Goal: Task Accomplishment & Management: Manage account settings

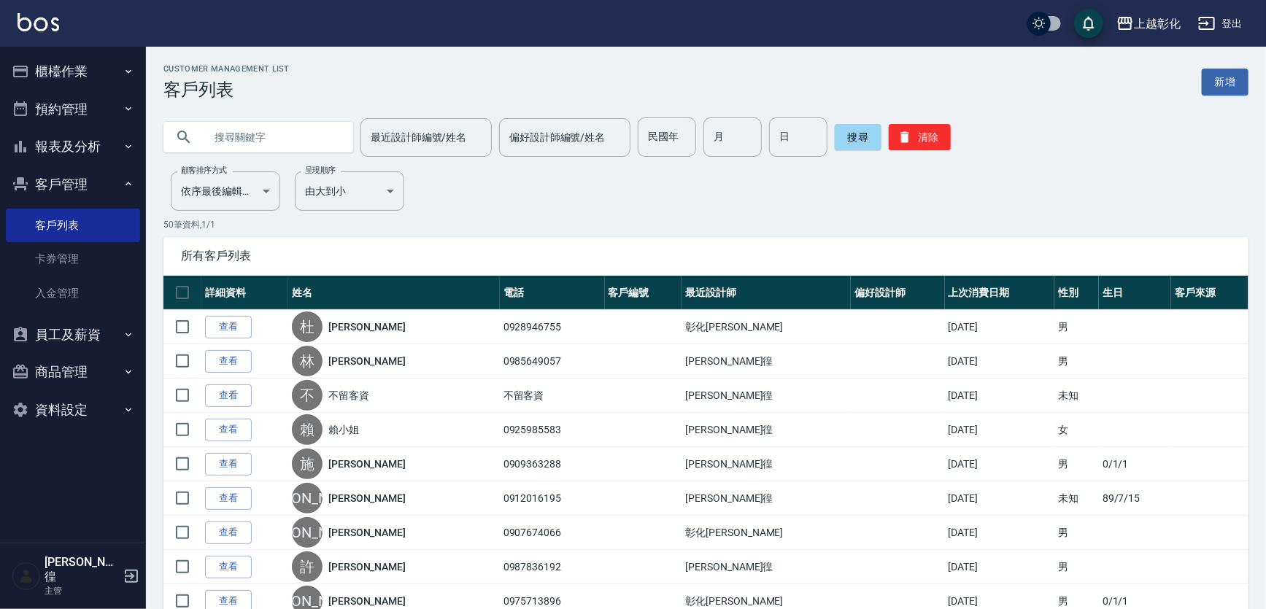
drag, startPoint x: 267, startPoint y: 139, endPoint x: 253, endPoint y: 142, distance: 14.9
click at [266, 139] on input "text" at bounding box center [272, 137] width 137 height 39
type input "妹"
type input "0987837926"
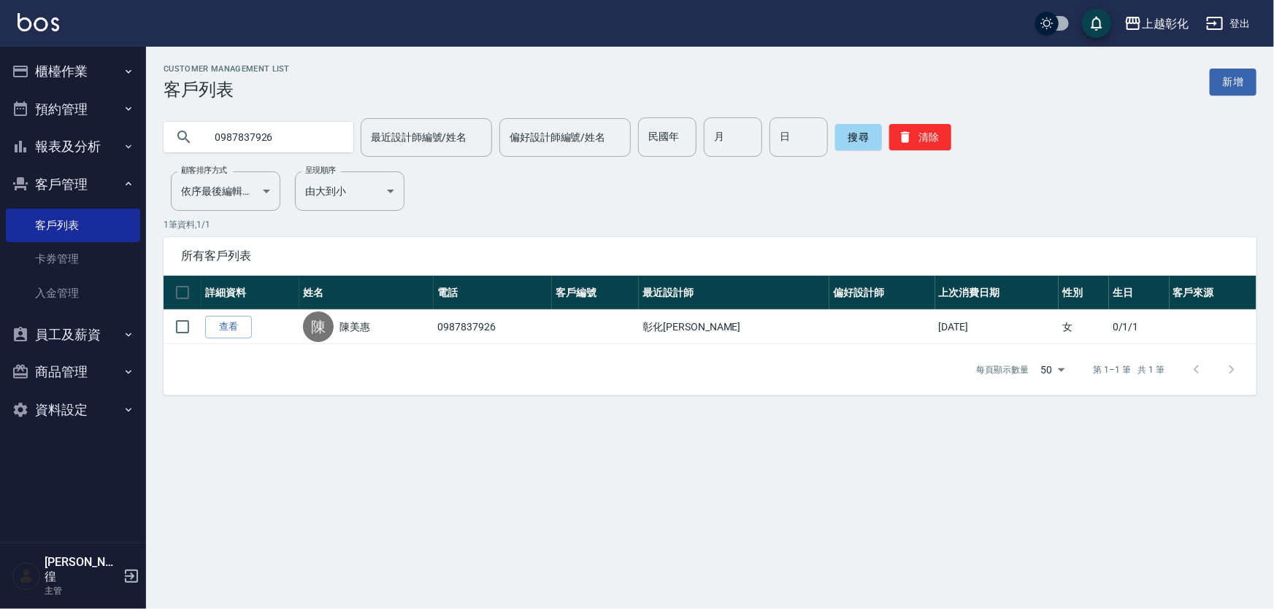
click at [236, 331] on link "查看" at bounding box center [228, 327] width 47 height 23
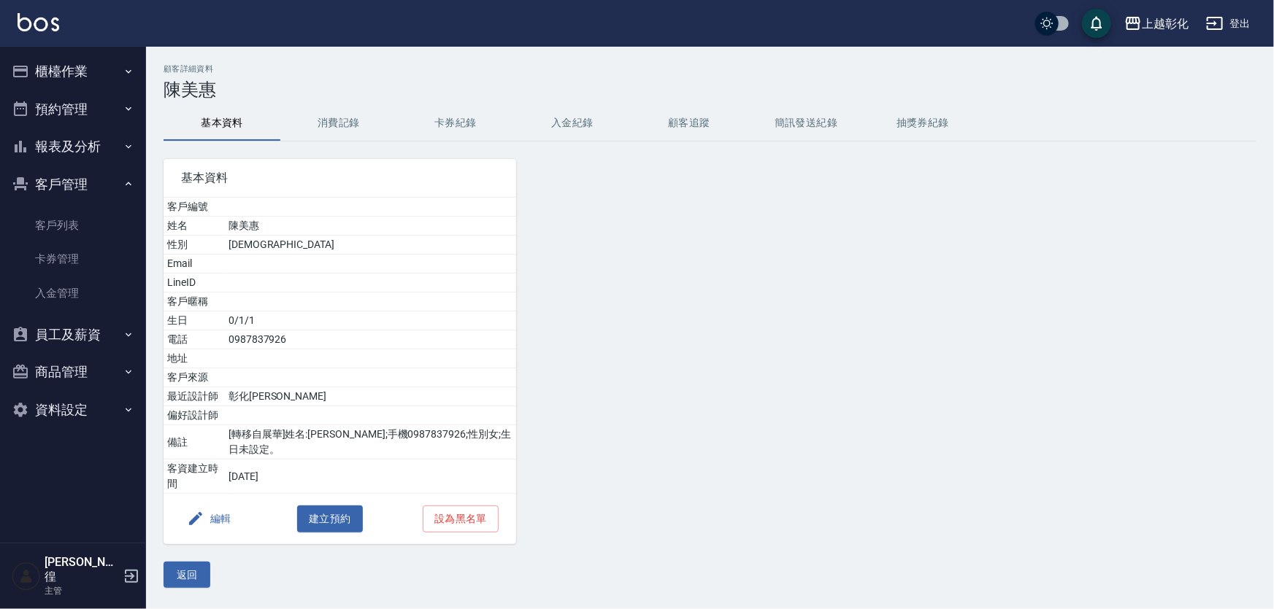
click at [570, 118] on button "入金紀錄" at bounding box center [572, 123] width 117 height 35
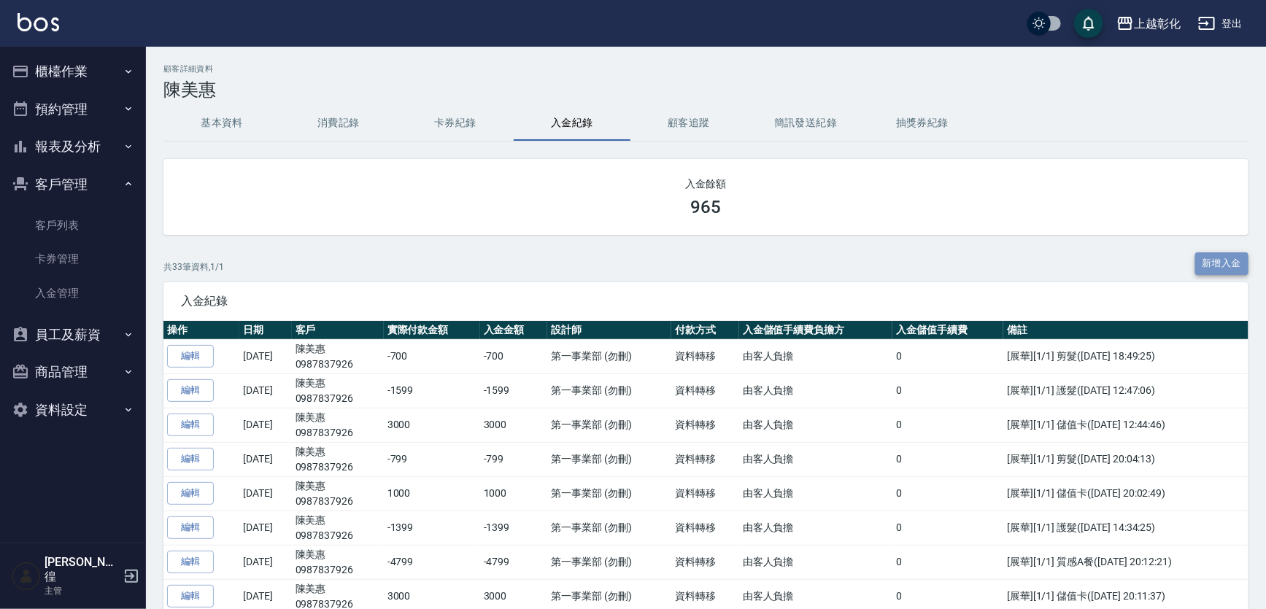
click at [1236, 262] on button "新增入金" at bounding box center [1223, 264] width 54 height 23
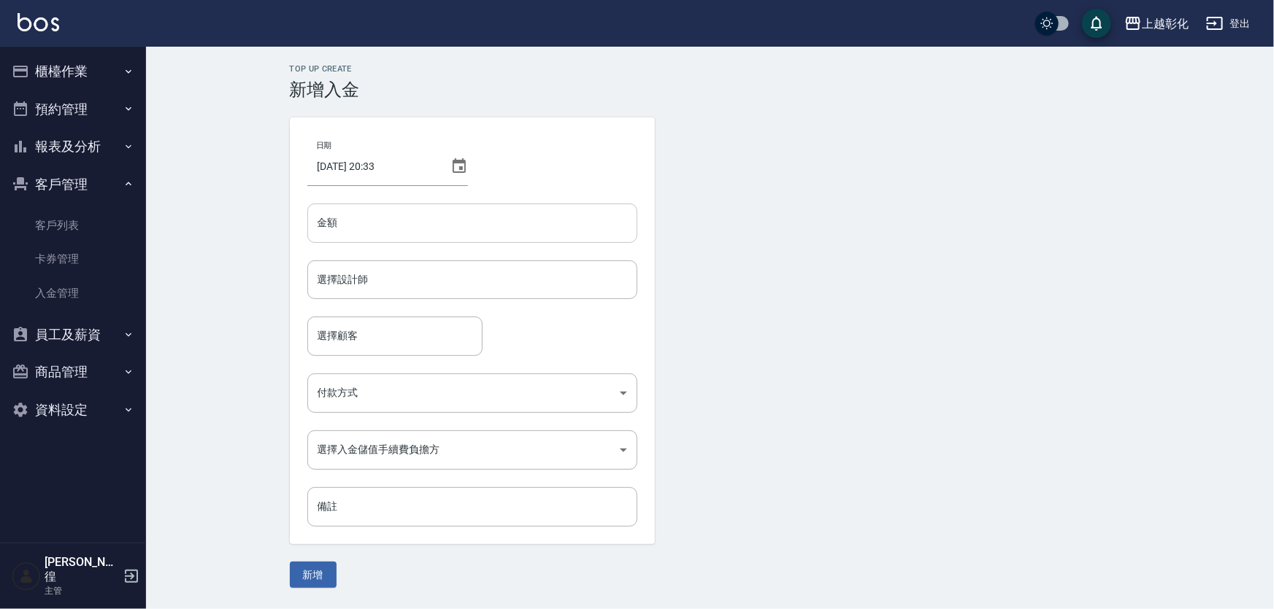
click at [466, 223] on input "金額" at bounding box center [472, 223] width 330 height 39
type input "-3"
type input "-599"
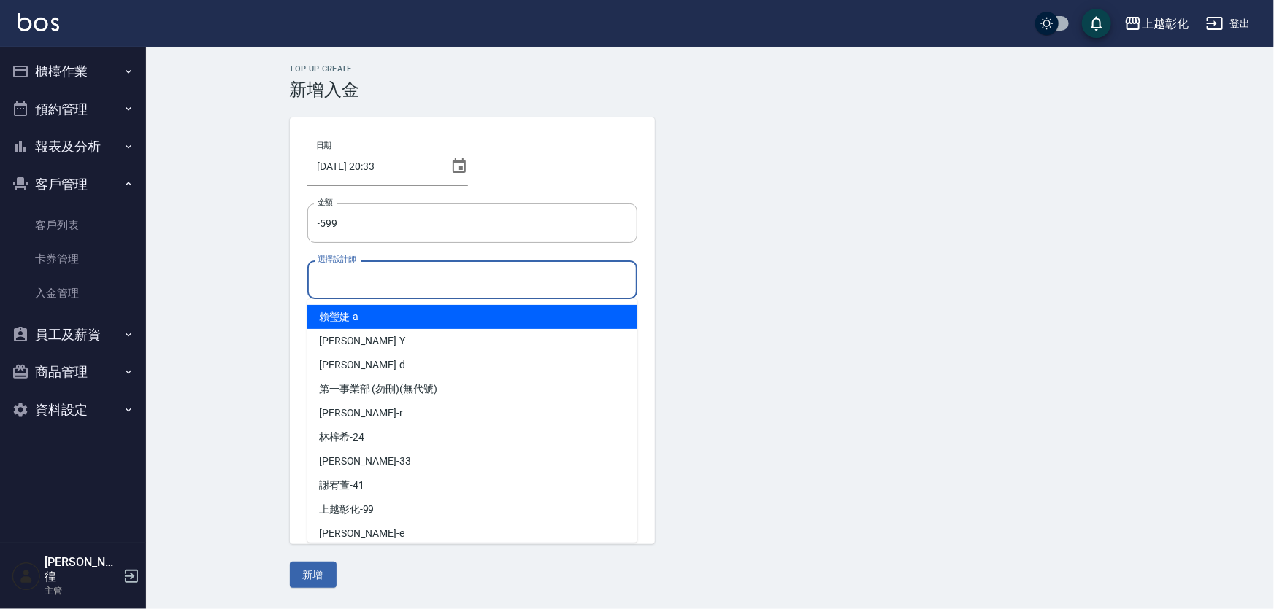
click at [350, 281] on input "選擇設計師" at bounding box center [472, 280] width 317 height 26
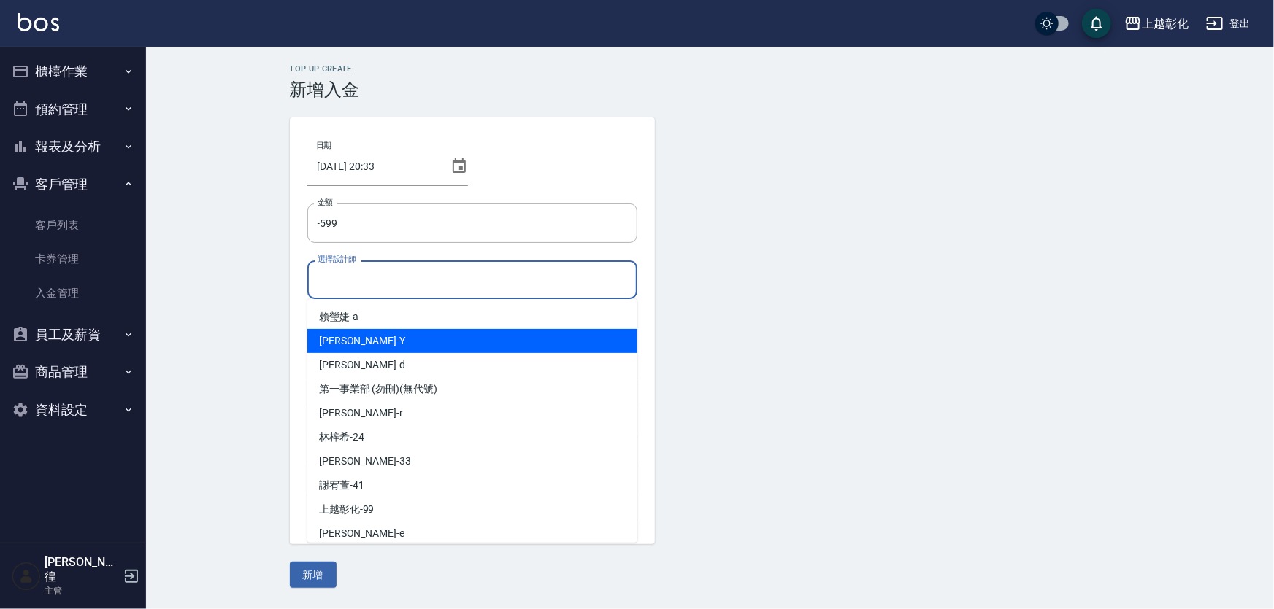
click at [369, 343] on div "YURI -Y" at bounding box center [472, 341] width 330 height 24
type input "YURI-Y"
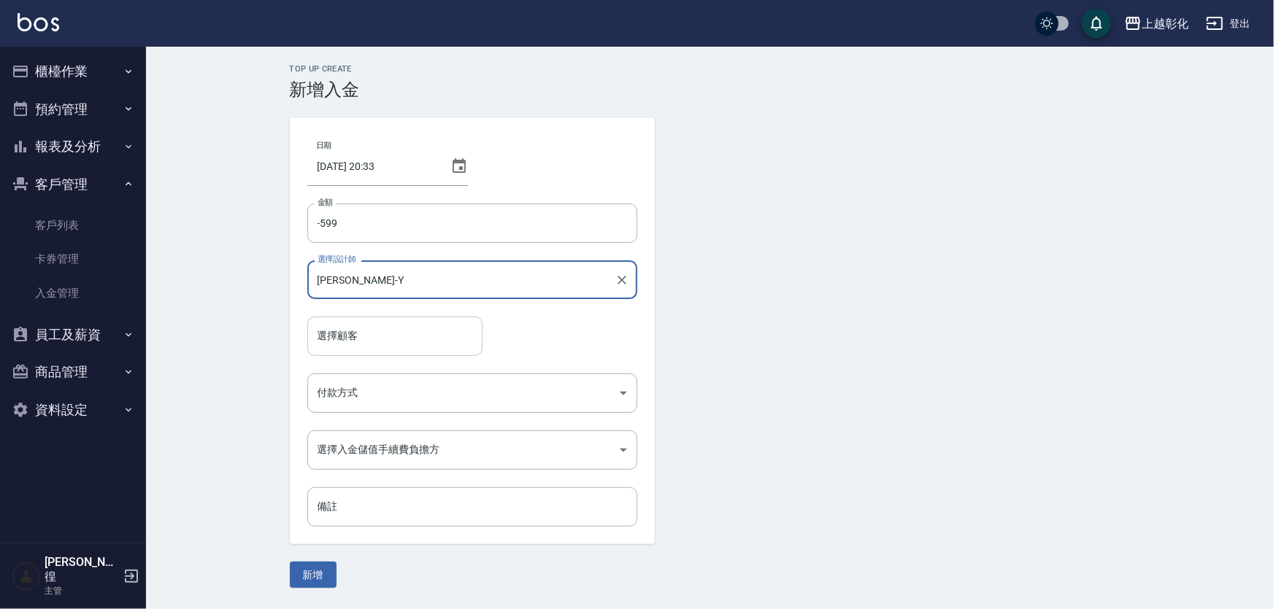
click at [369, 334] on input "選擇顧客" at bounding box center [395, 336] width 162 height 26
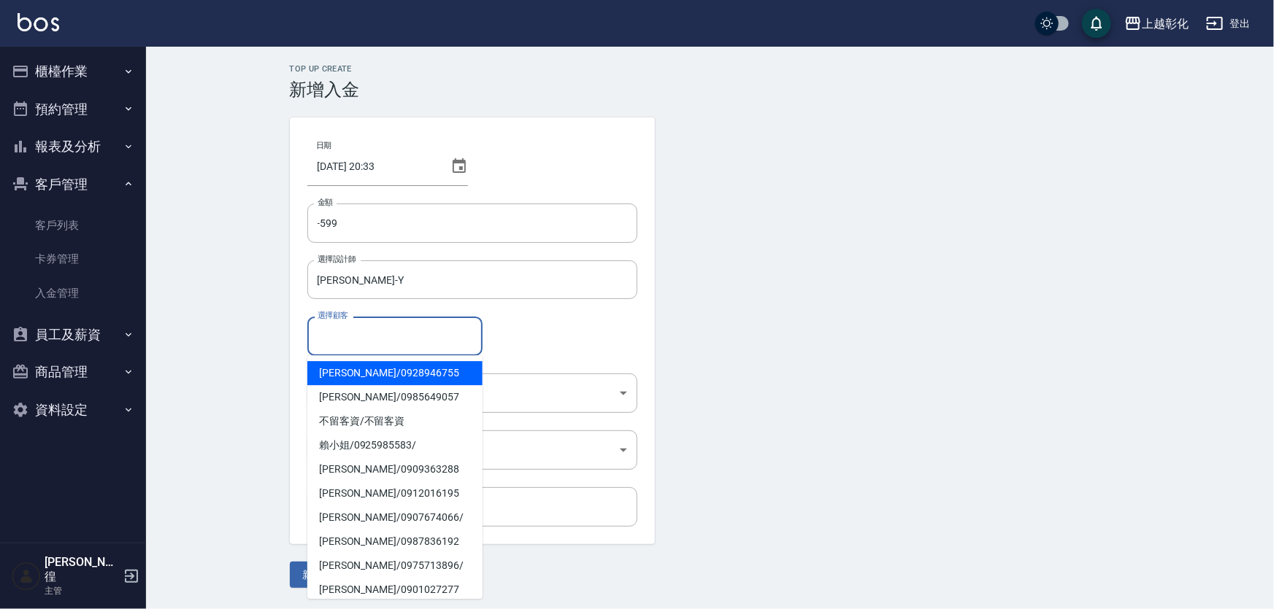
click at [363, 337] on input "選擇顧客" at bounding box center [395, 336] width 162 height 26
type input "0"
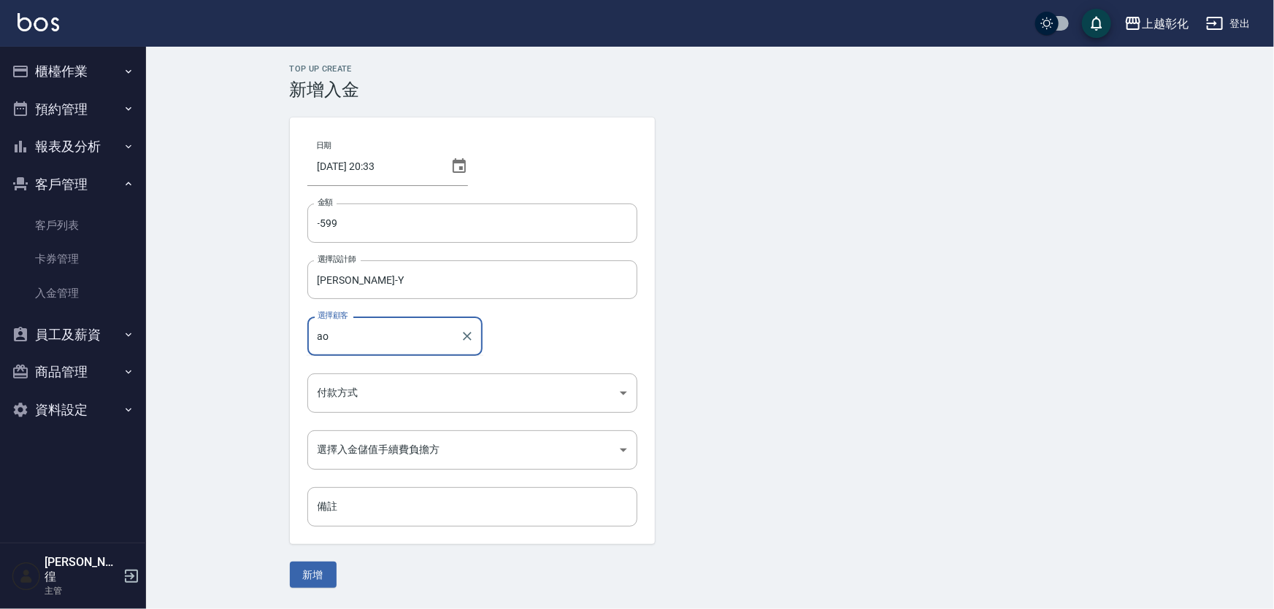
type input "a"
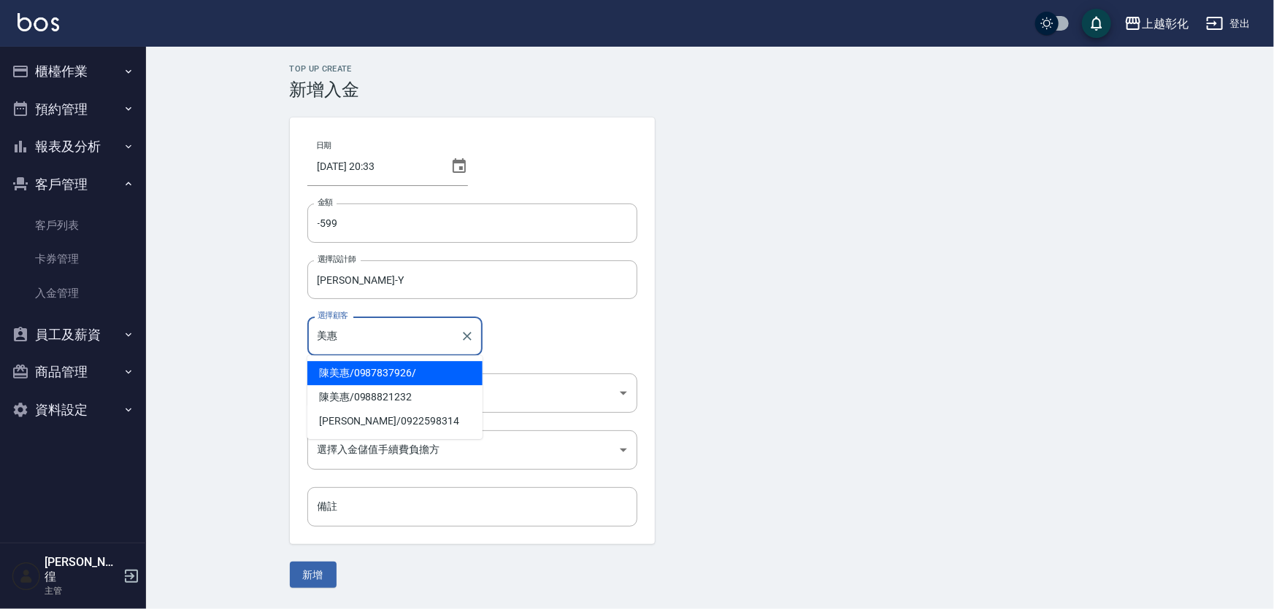
click at [334, 376] on span "陳美惠 / 0987837926 /" at bounding box center [394, 373] width 175 height 24
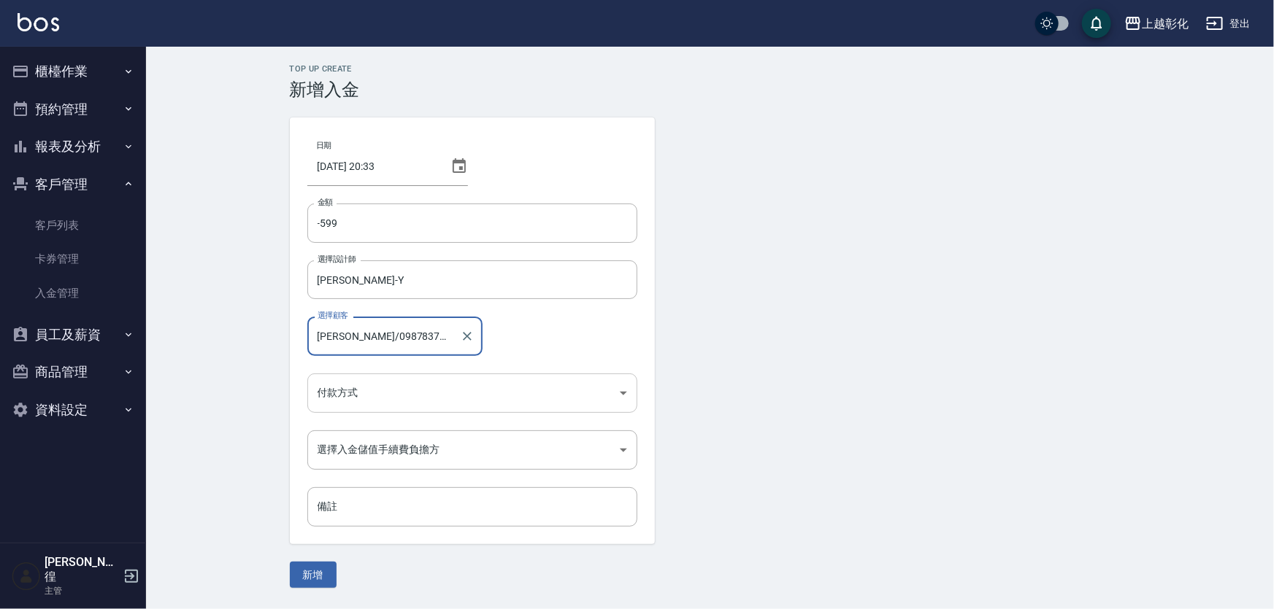
type input "陳美惠/0987837926/"
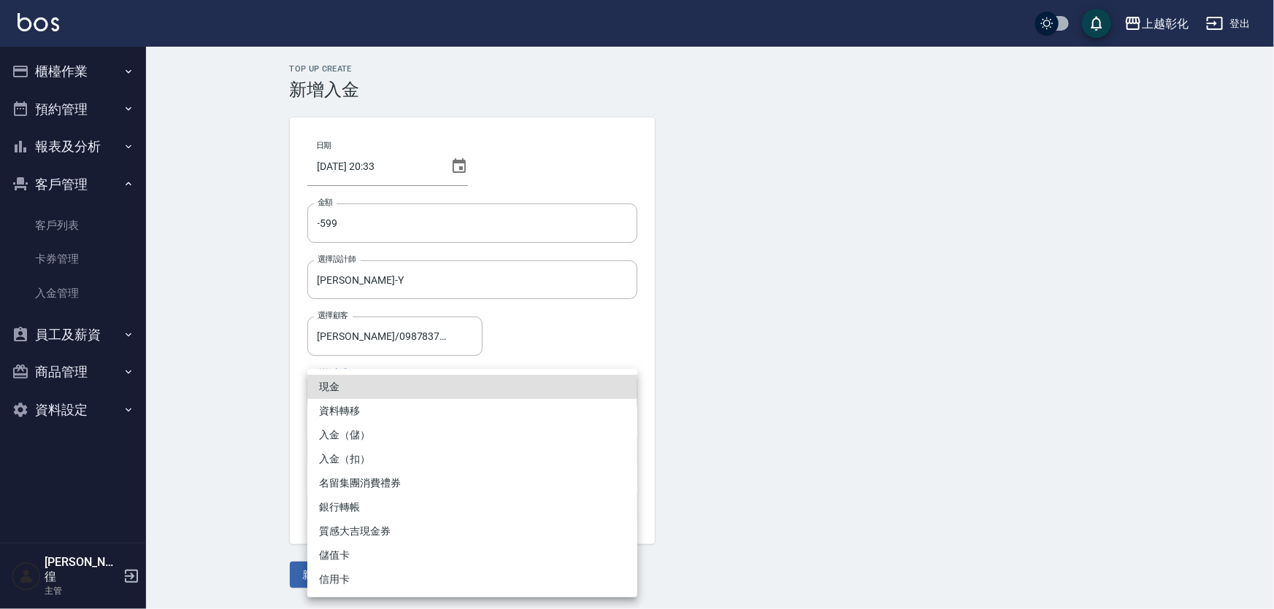
click at [350, 388] on body "上越彰化 登出 櫃檯作業 打帳單 帳單列表 現金收支登錄 材料自購登錄 每日結帳 排班表 現場電腦打卡 預約管理 預約管理 單日預約紀錄 單週預約紀錄 報表及…" at bounding box center [637, 304] width 1274 height 609
click at [343, 455] on li "入金（扣）" at bounding box center [472, 459] width 330 height 24
type input "入金（扣）"
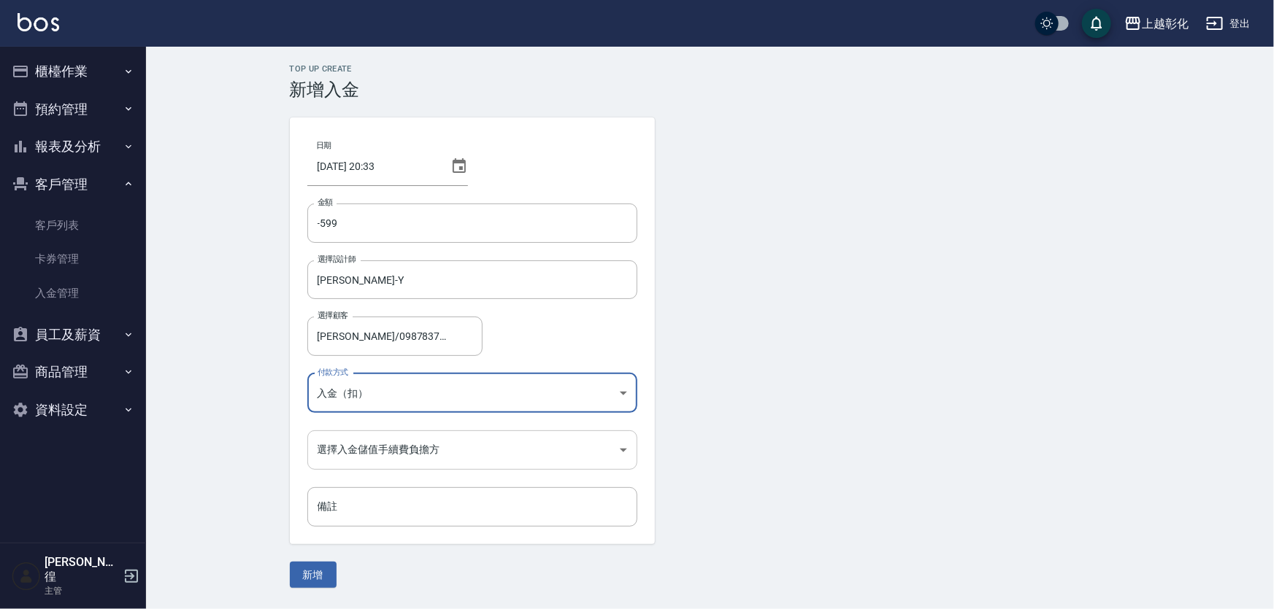
click at [328, 450] on body "上越彰化 登出 櫃檯作業 打帳單 帳單列表 現金收支登錄 材料自購登錄 每日結帳 排班表 現場電腦打卡 預約管理 預約管理 單日預約紀錄 單週預約紀錄 報表及…" at bounding box center [637, 304] width 1274 height 609
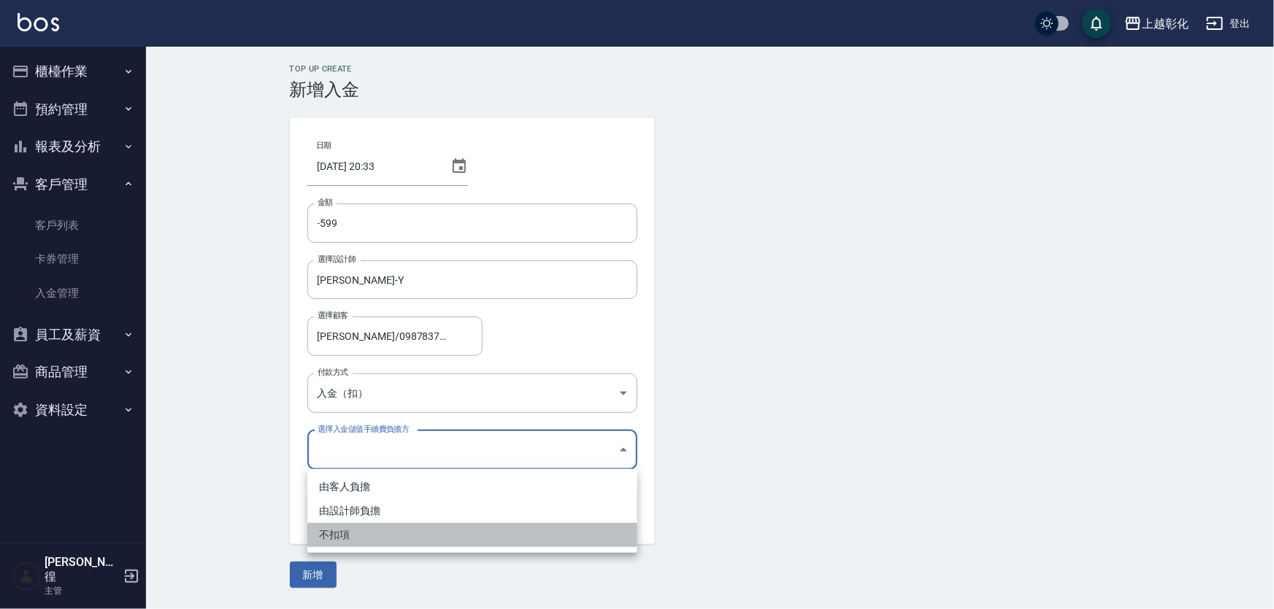
click at [328, 539] on li "不扣項" at bounding box center [472, 535] width 330 height 24
type input "WITHOUTHANDLINGFEE"
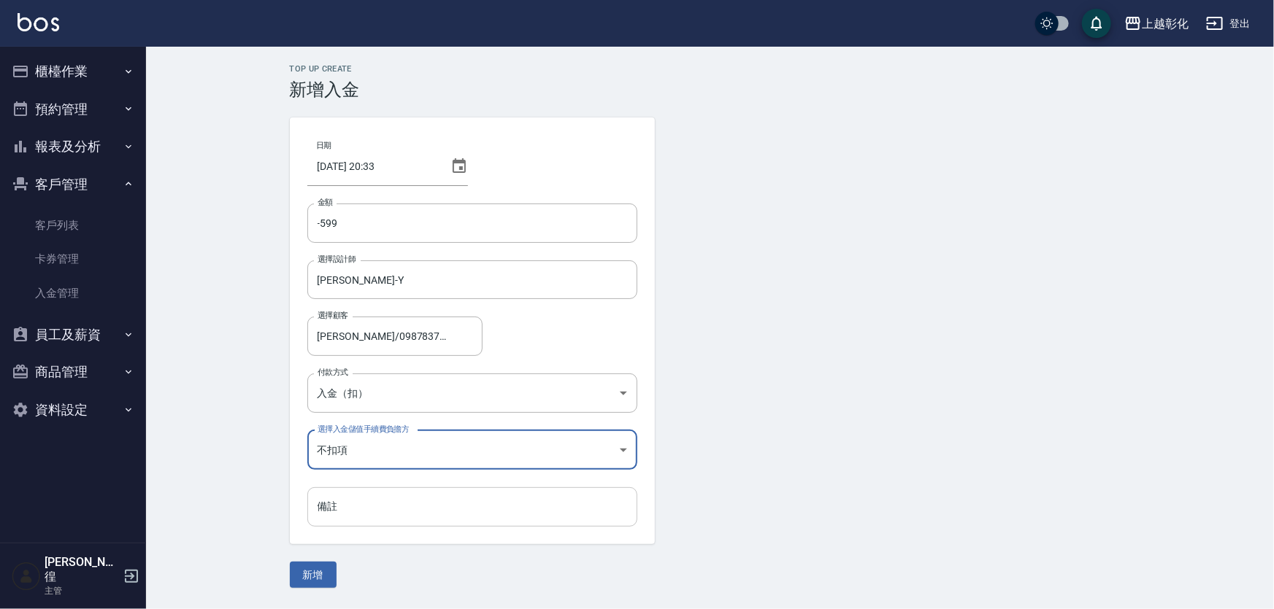
drag, startPoint x: 339, startPoint y: 526, endPoint x: 342, endPoint y: 517, distance: 9.2
click at [342, 519] on input "備註" at bounding box center [472, 507] width 330 height 39
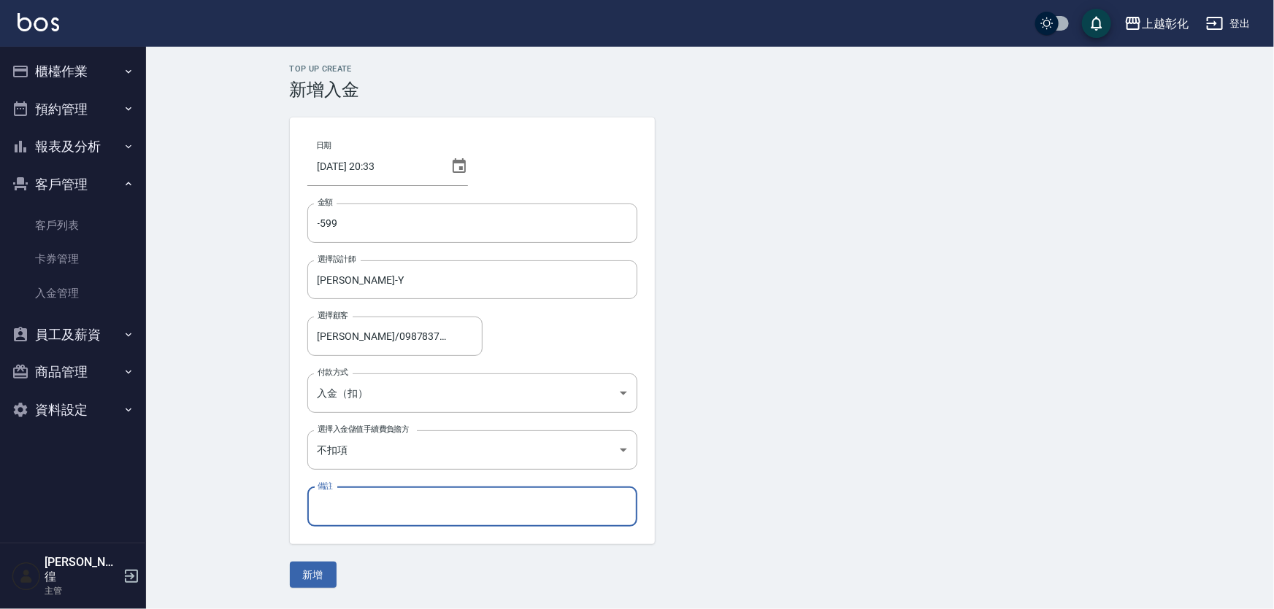
type input "去角質"
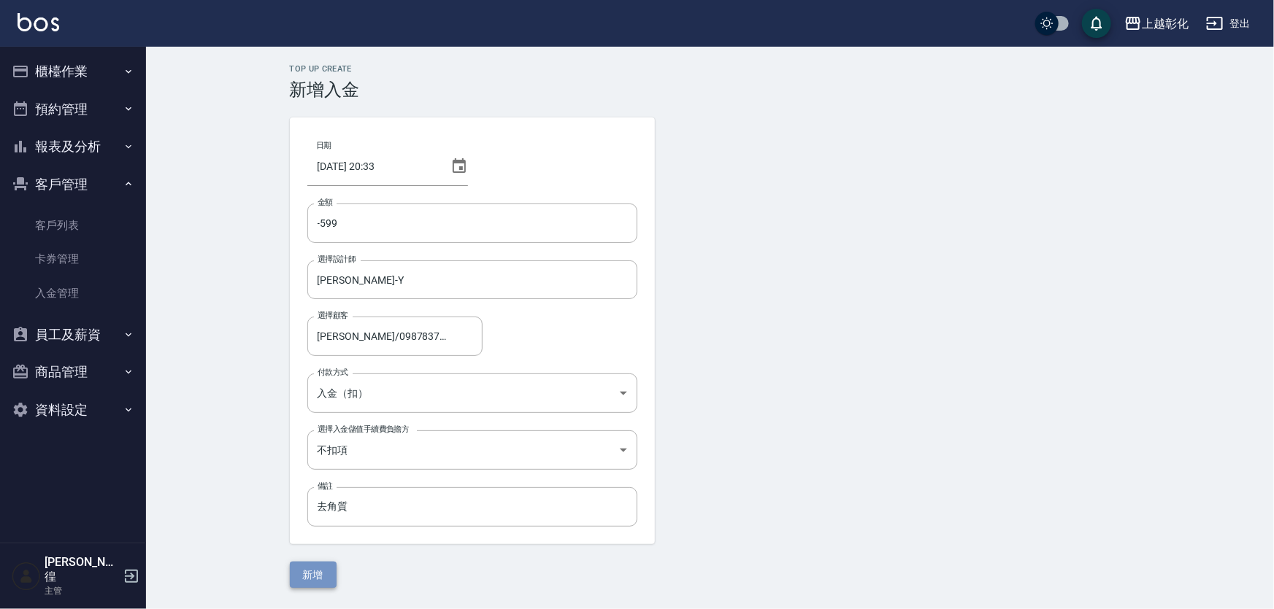
click at [311, 568] on button "新增" at bounding box center [313, 575] width 47 height 27
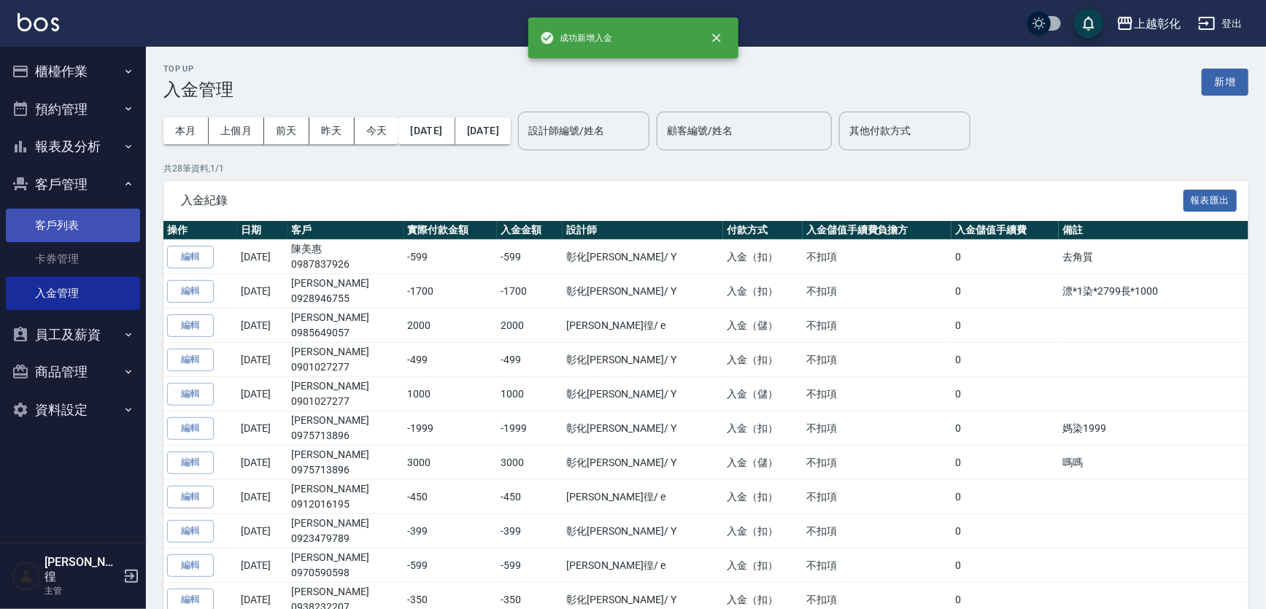
click at [51, 231] on link "客戶列表" at bounding box center [73, 226] width 134 height 34
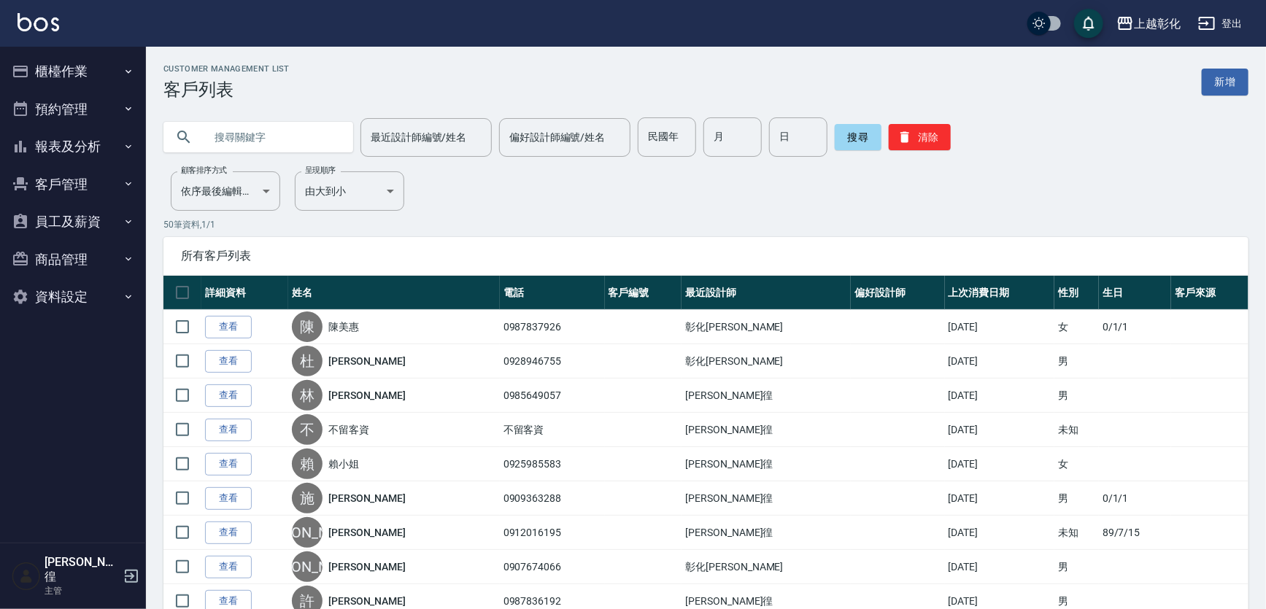
click at [56, 177] on button "客戶管理" at bounding box center [73, 185] width 134 height 38
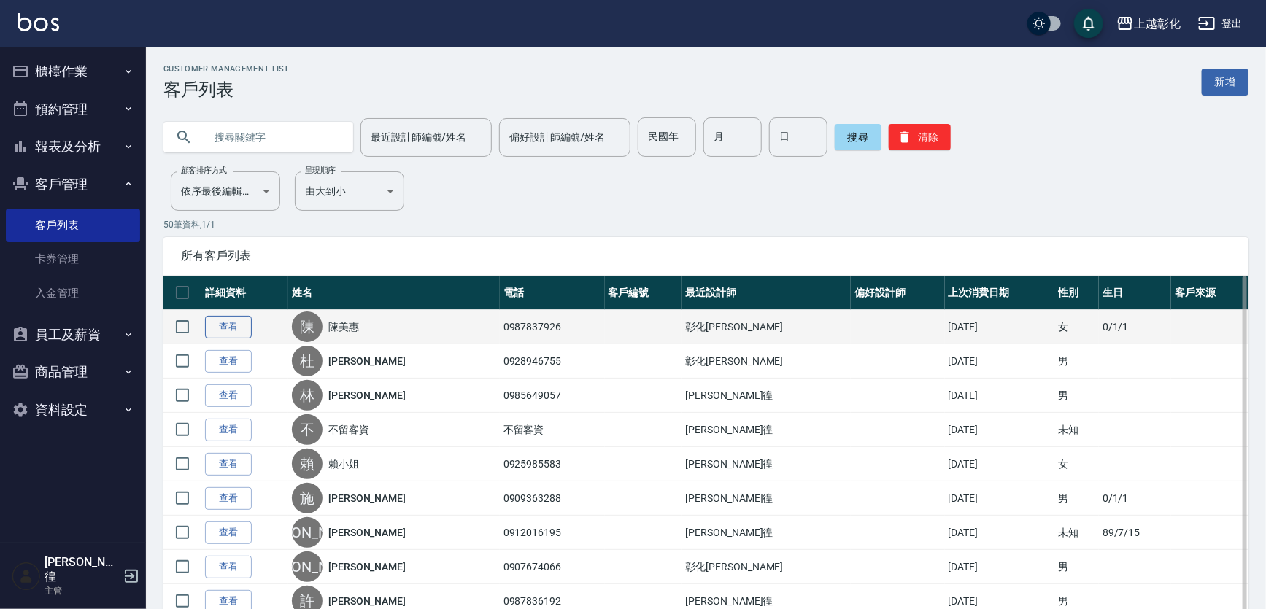
click at [225, 328] on link "查看" at bounding box center [228, 327] width 47 height 23
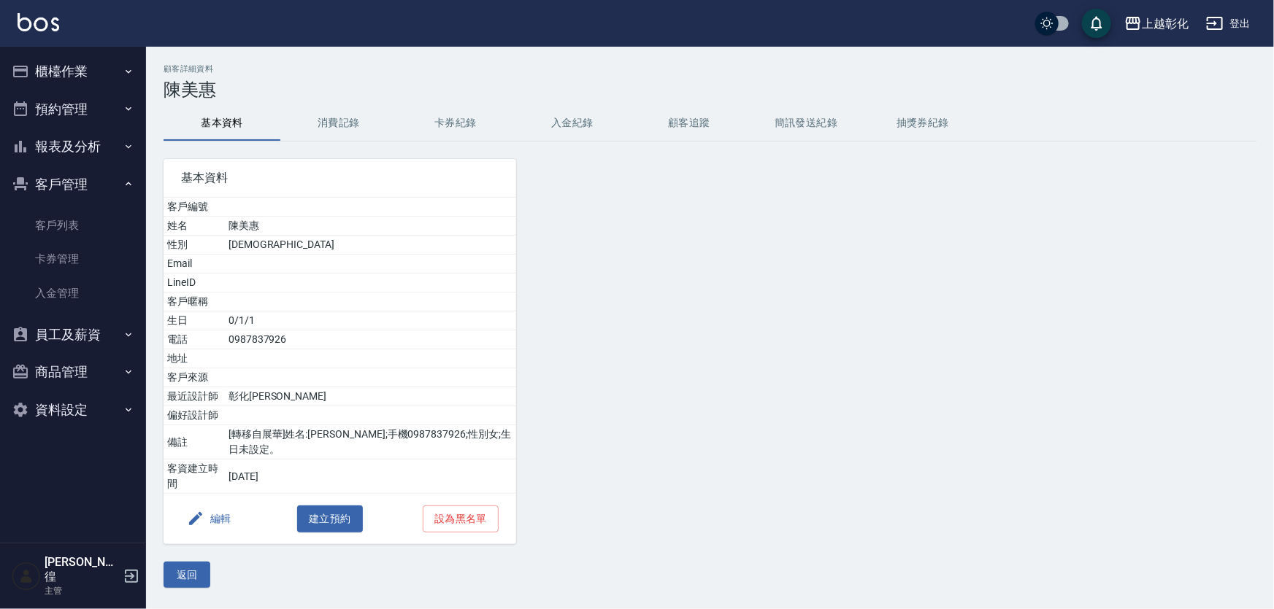
click at [581, 128] on button "入金紀錄" at bounding box center [572, 123] width 117 height 35
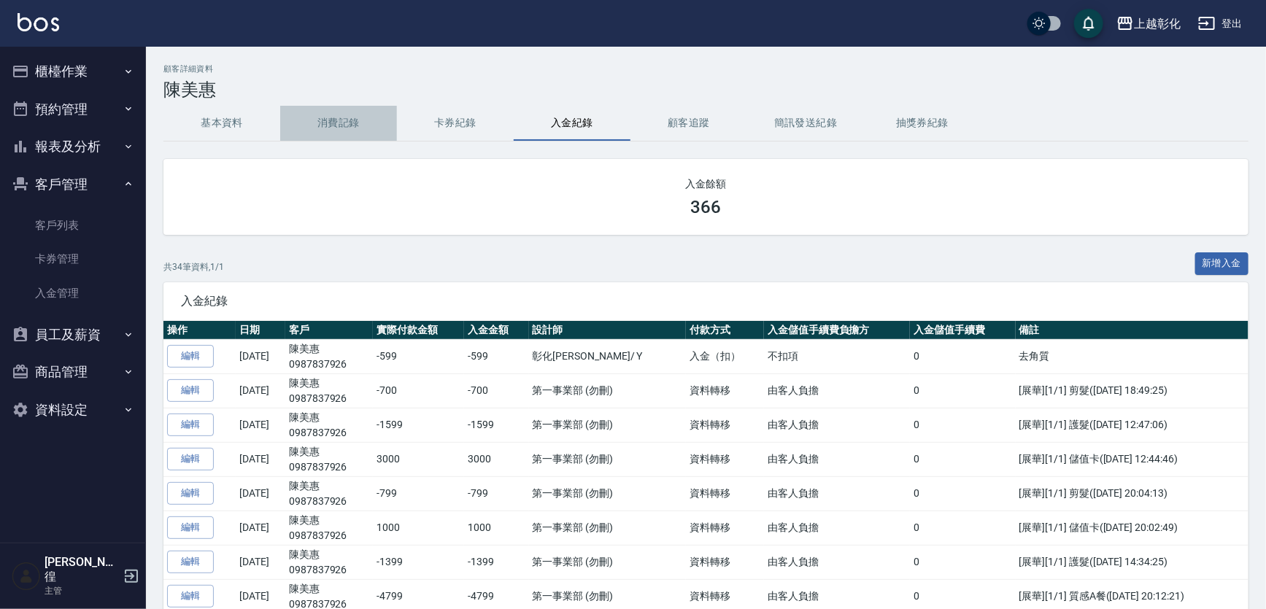
click at [333, 121] on button "消費記錄" at bounding box center [338, 123] width 117 height 35
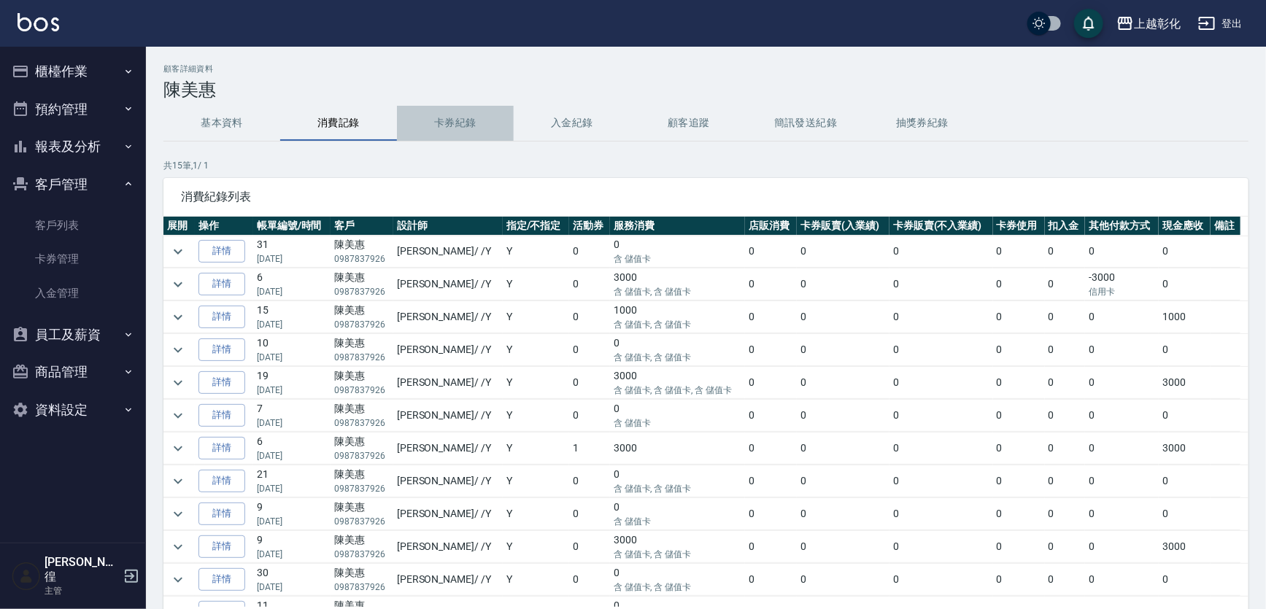
click at [454, 122] on button "卡券紀錄" at bounding box center [455, 123] width 117 height 35
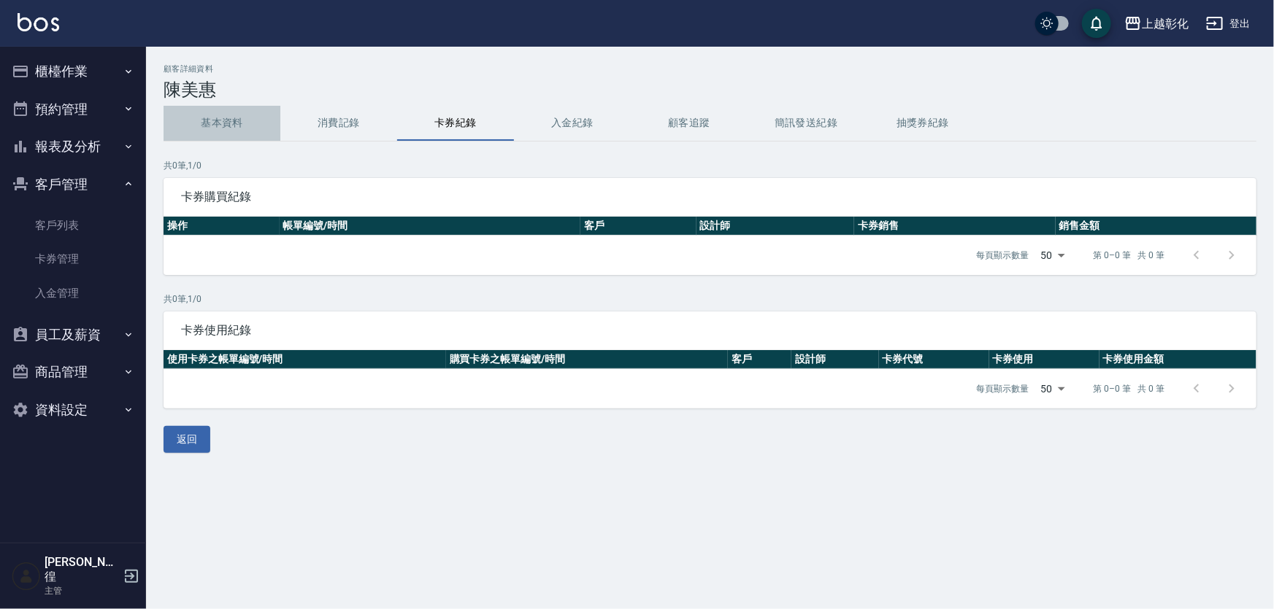
click at [238, 118] on button "基本資料" at bounding box center [221, 123] width 117 height 35
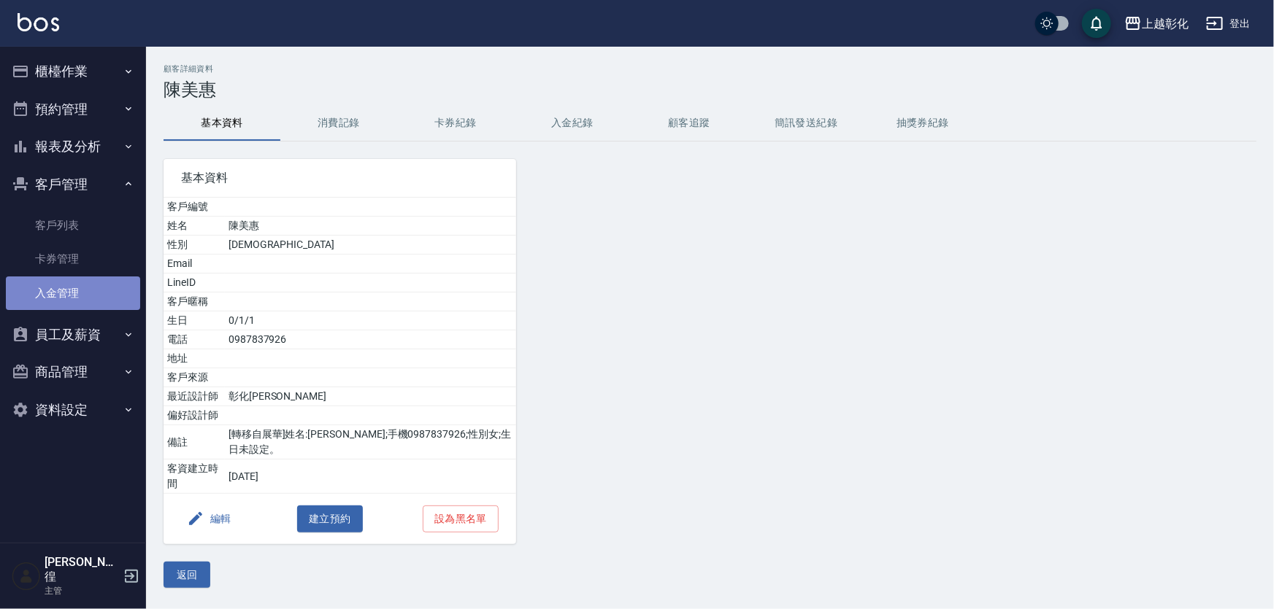
click at [55, 291] on link "入金管理" at bounding box center [73, 294] width 134 height 34
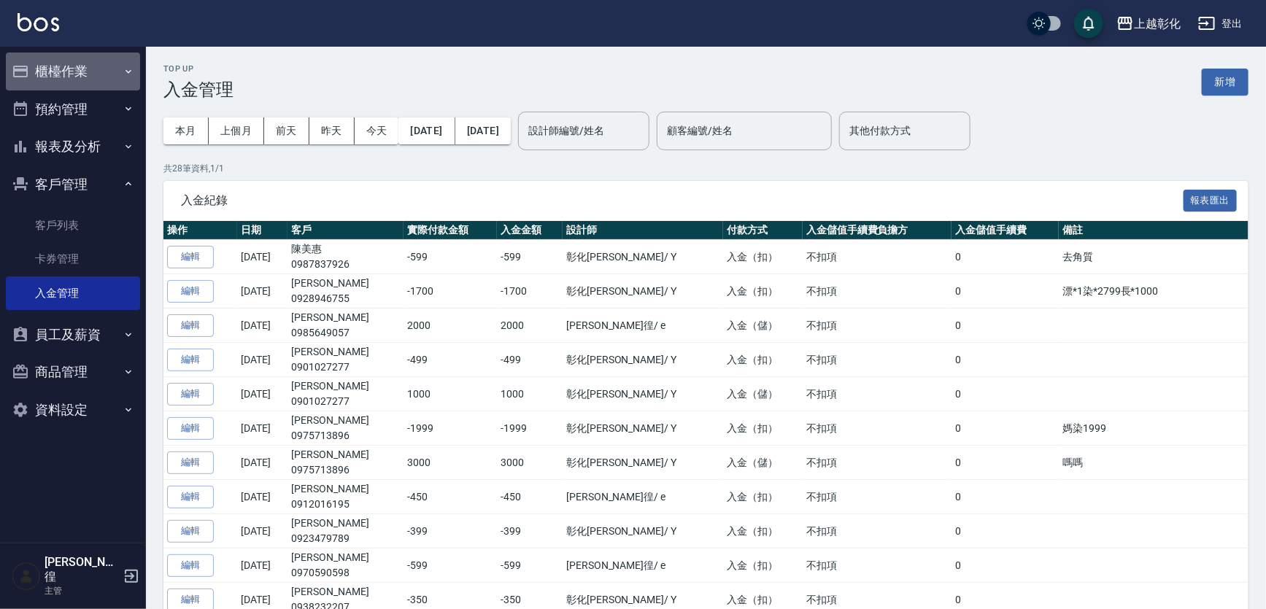
click at [95, 69] on button "櫃檯作業" at bounding box center [73, 72] width 134 height 38
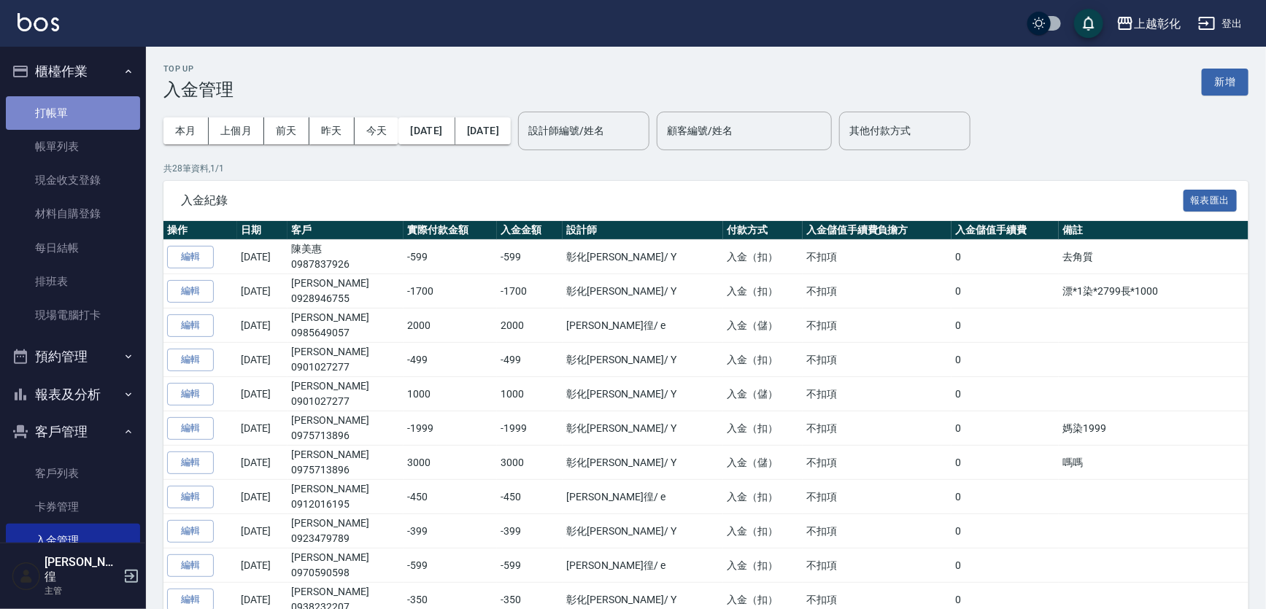
click at [91, 109] on link "打帳單" at bounding box center [73, 113] width 134 height 34
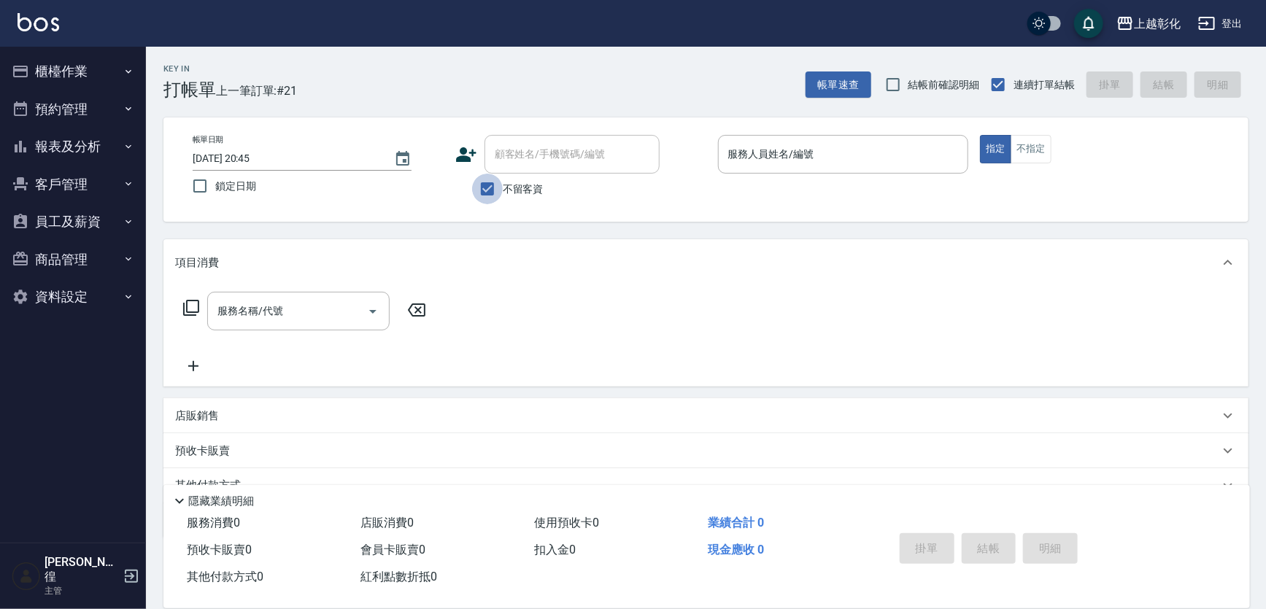
drag, startPoint x: 489, startPoint y: 185, endPoint x: 506, endPoint y: 172, distance: 21.8
click at [489, 185] on input "不留客資" at bounding box center [487, 189] width 31 height 31
checkbox input "false"
click at [517, 162] on input "顧客姓名/手機號碼/編號" at bounding box center [561, 155] width 140 height 26
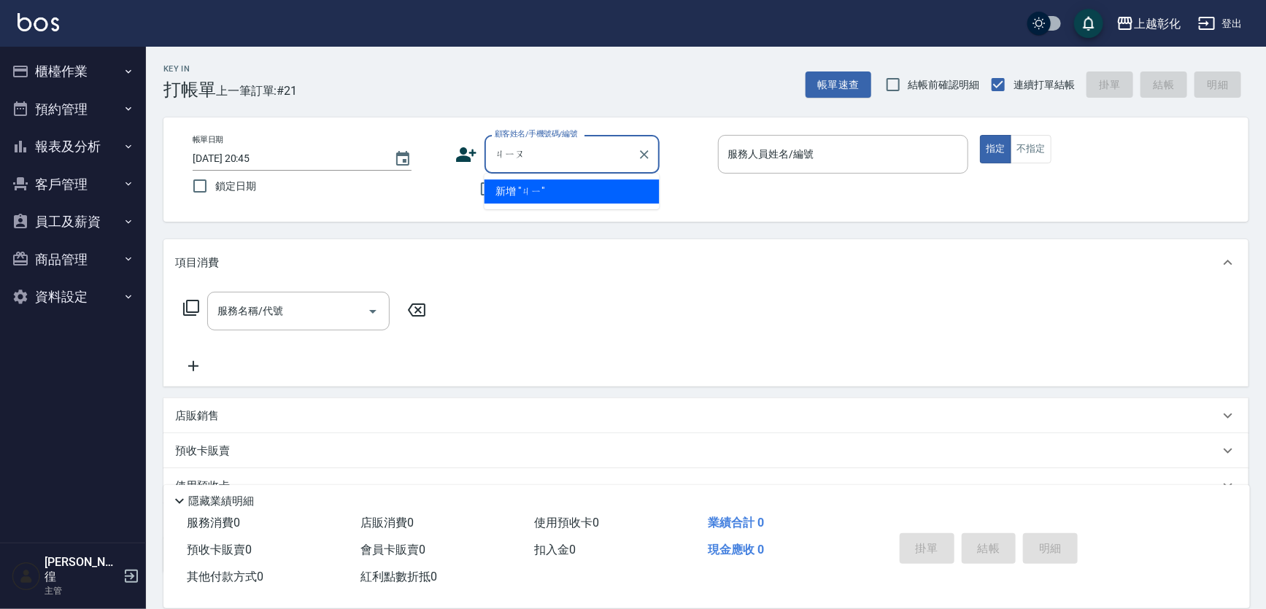
type input "糾"
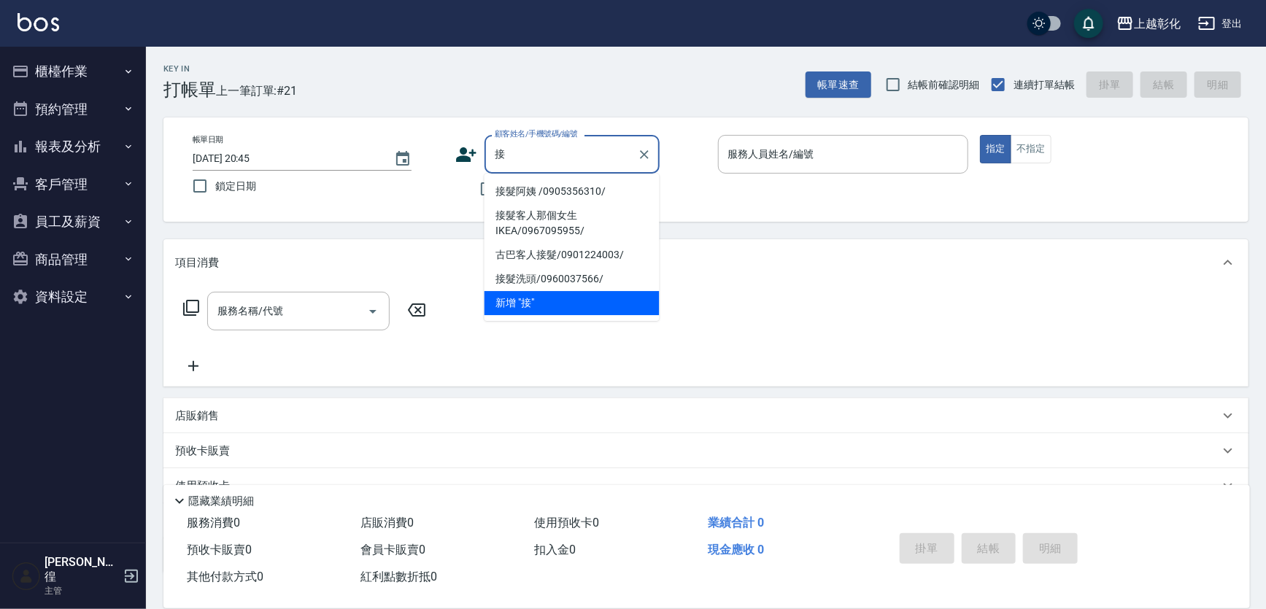
click at [532, 191] on li "接髮阿姨 /0905356310/" at bounding box center [572, 192] width 175 height 24
type input "接髮阿姨 /0905356310/"
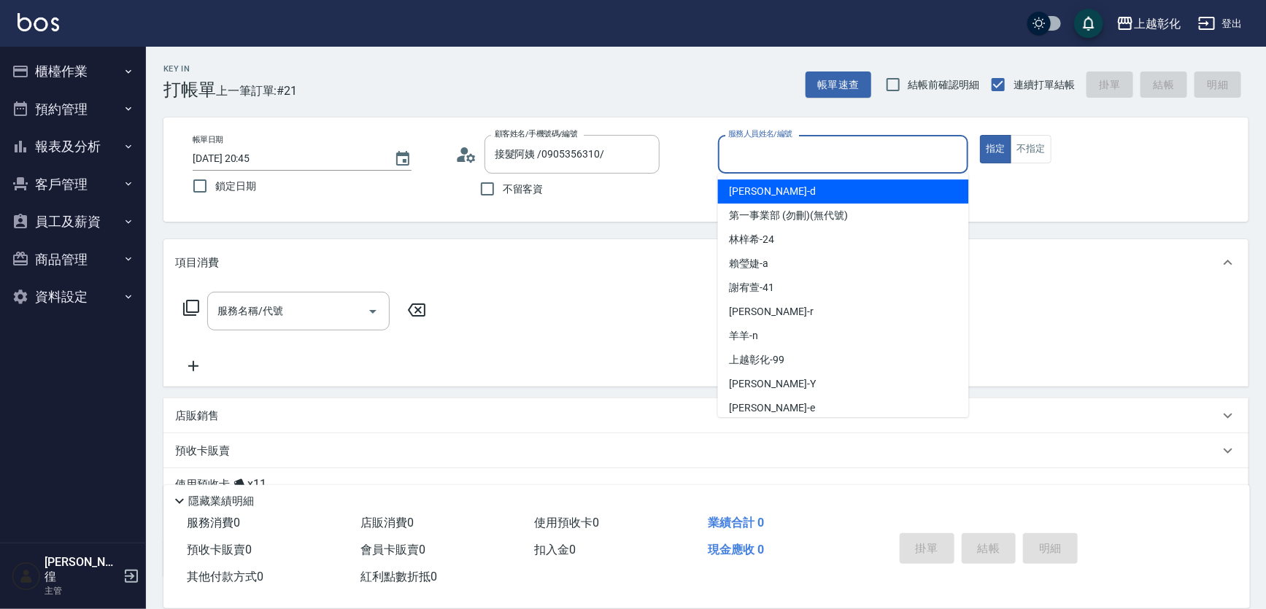
drag, startPoint x: 817, startPoint y: 150, endPoint x: 732, endPoint y: 154, distance: 85.5
click at [732, 154] on input "服務人員姓名/編號" at bounding box center [844, 155] width 238 height 26
drag, startPoint x: 732, startPoint y: 154, endPoint x: 656, endPoint y: 277, distance: 144.8
click at [656, 277] on div "項目消費" at bounding box center [705, 262] width 1085 height 47
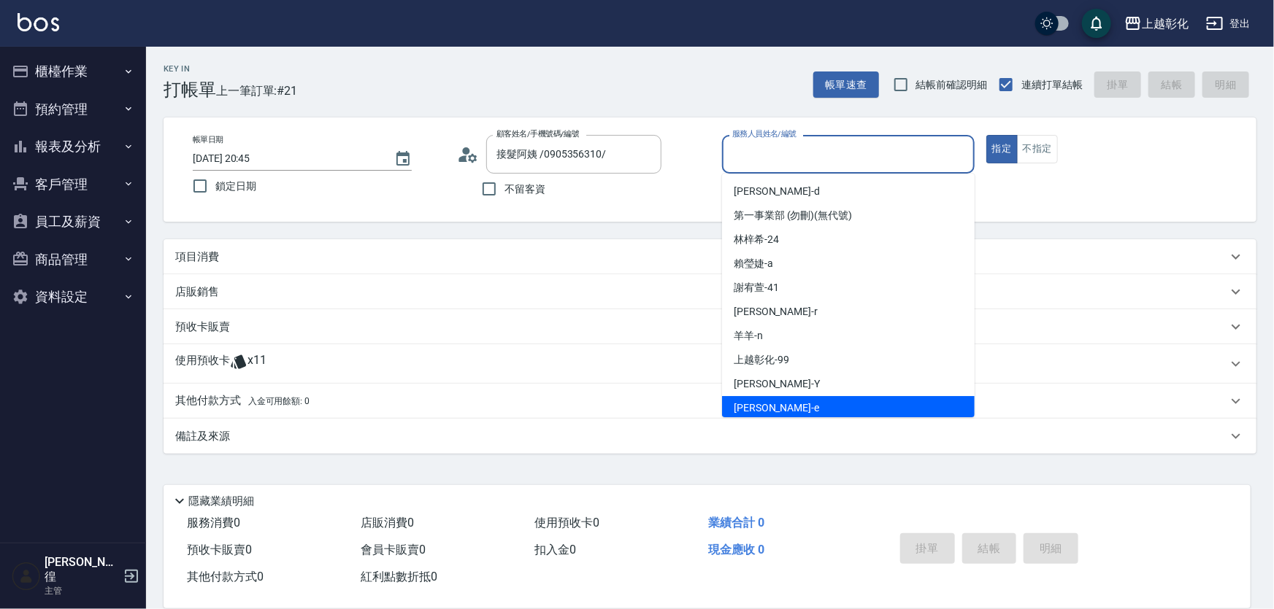
drag, startPoint x: 774, startPoint y: 167, endPoint x: 748, endPoint y: 404, distance: 237.9
click at [748, 404] on span "allen -e" at bounding box center [776, 408] width 85 height 15
type input "[PERSON_NAME]-e"
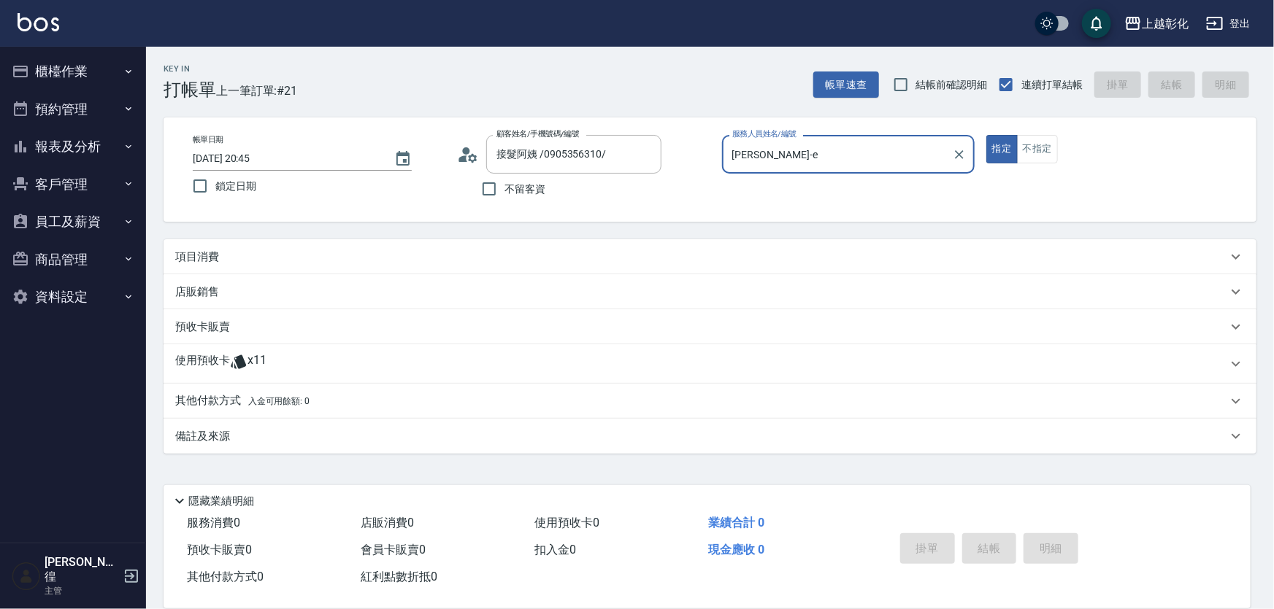
click at [219, 363] on p "使用預收卡" at bounding box center [202, 364] width 55 height 22
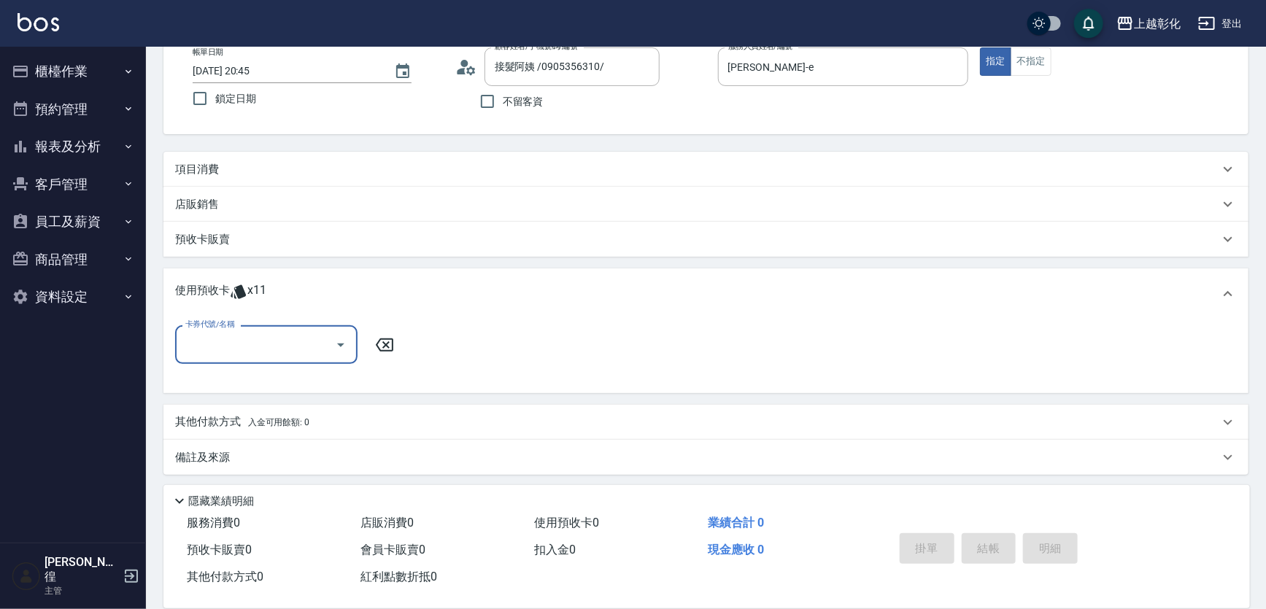
scroll to position [89, 0]
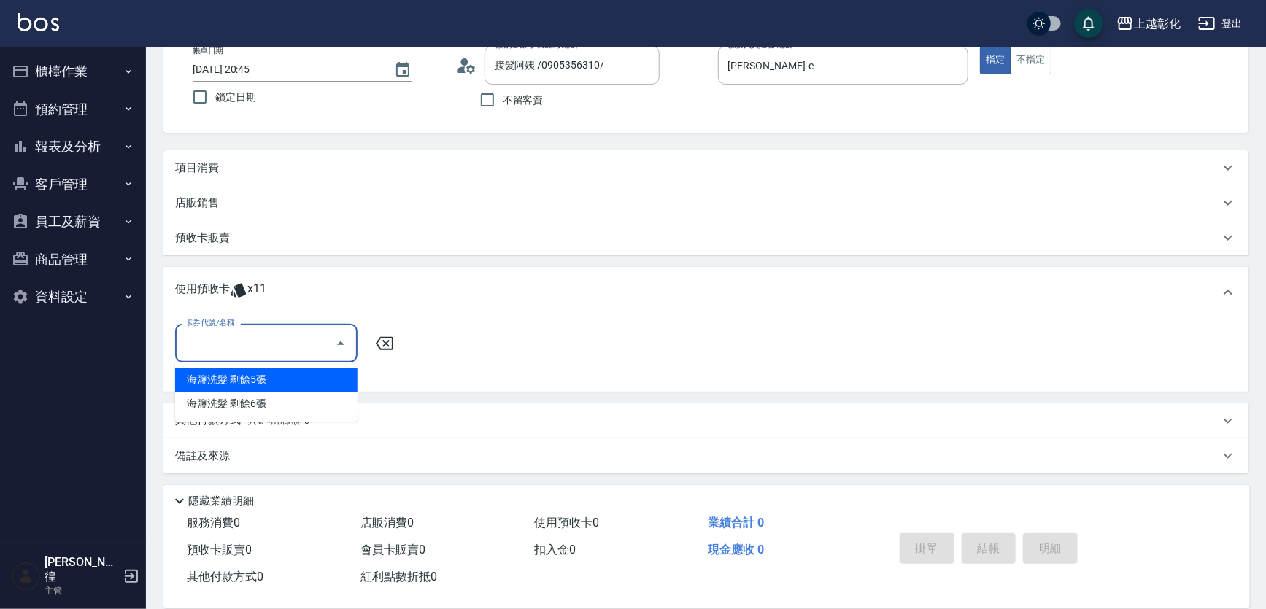
drag, startPoint x: 228, startPoint y: 342, endPoint x: 241, endPoint y: 381, distance: 41.5
click at [239, 384] on div "海鹽洗髮 剩餘5張" at bounding box center [266, 380] width 182 height 24
type input "海鹽洗髮"
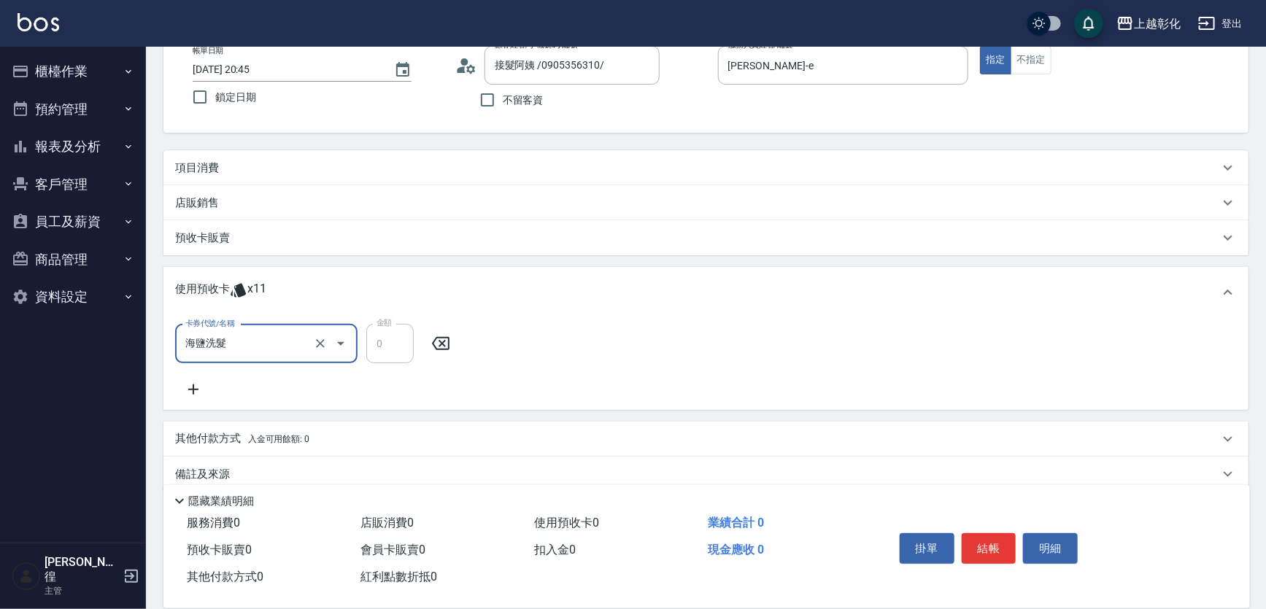
scroll to position [108, 0]
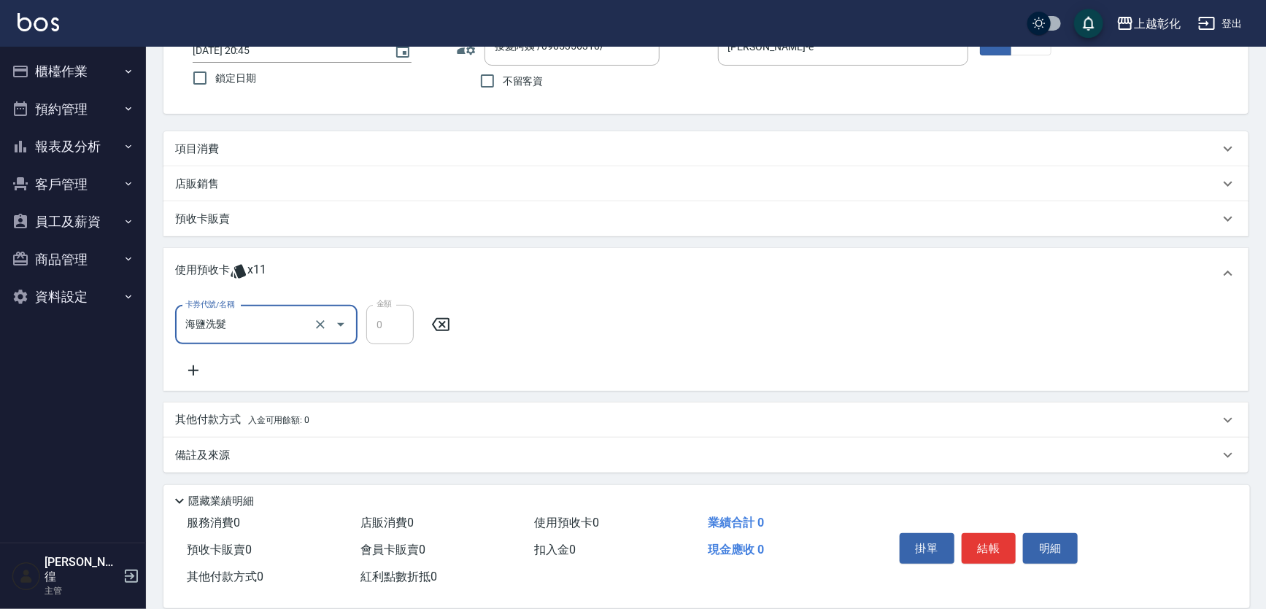
click at [234, 147] on div "項目消費" at bounding box center [697, 149] width 1044 height 15
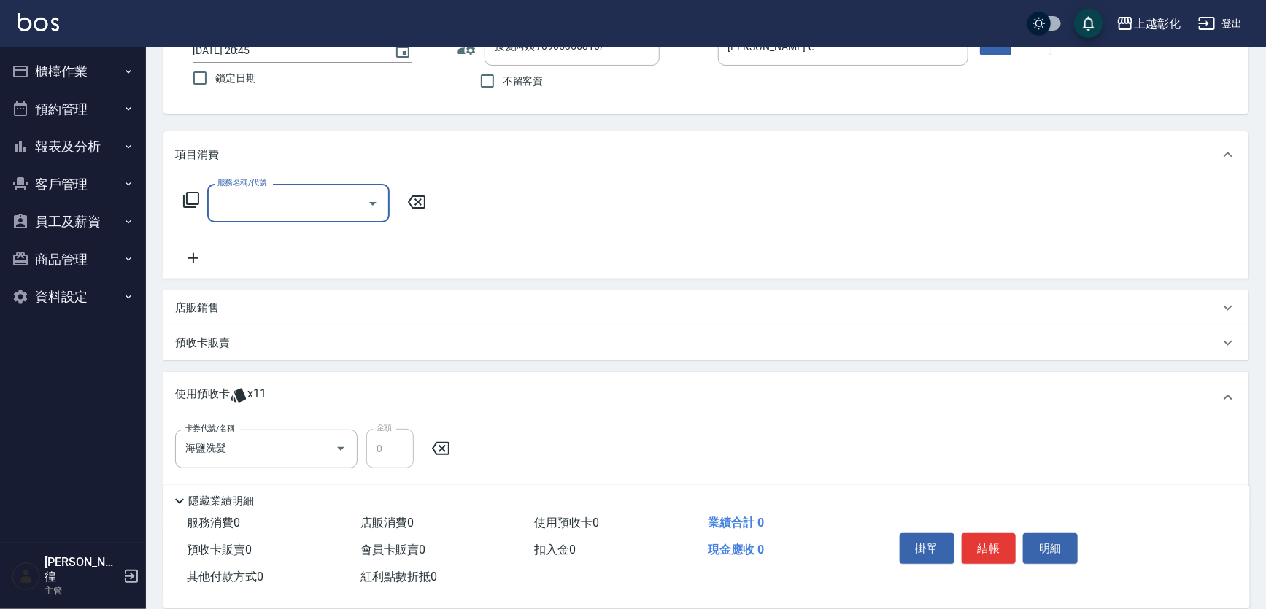
scroll to position [0, 0]
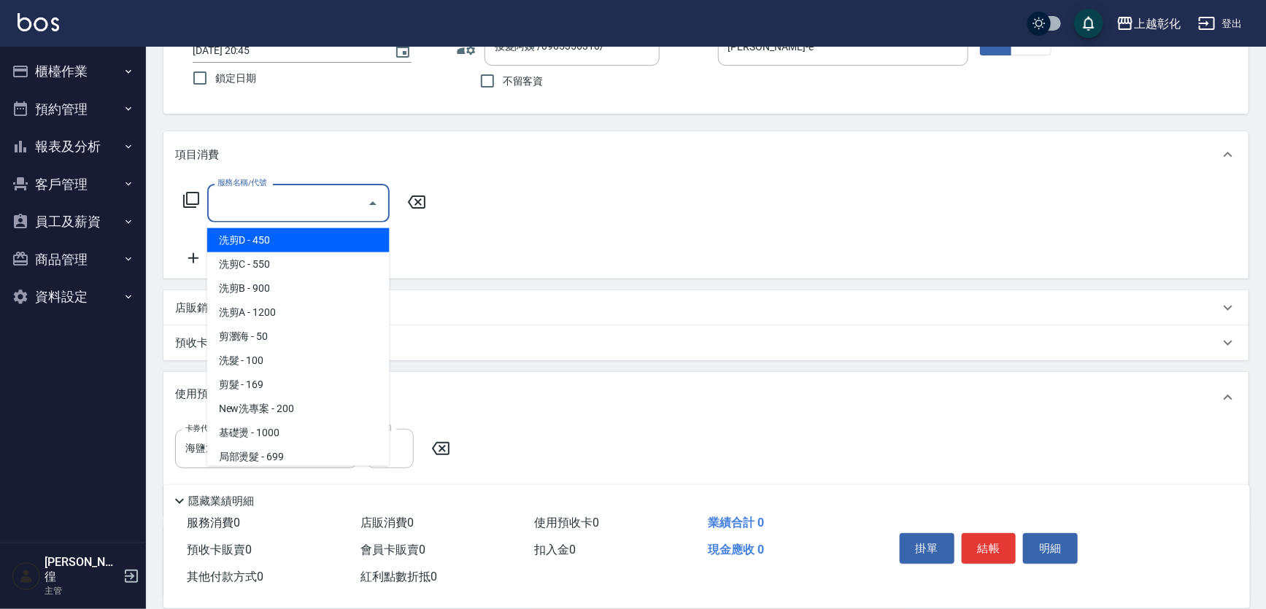
drag, startPoint x: 247, startPoint y: 211, endPoint x: 641, endPoint y: 278, distance: 399.8
click at [641, 278] on div "服務名稱/代號 服務名稱/代號" at bounding box center [705, 228] width 1085 height 101
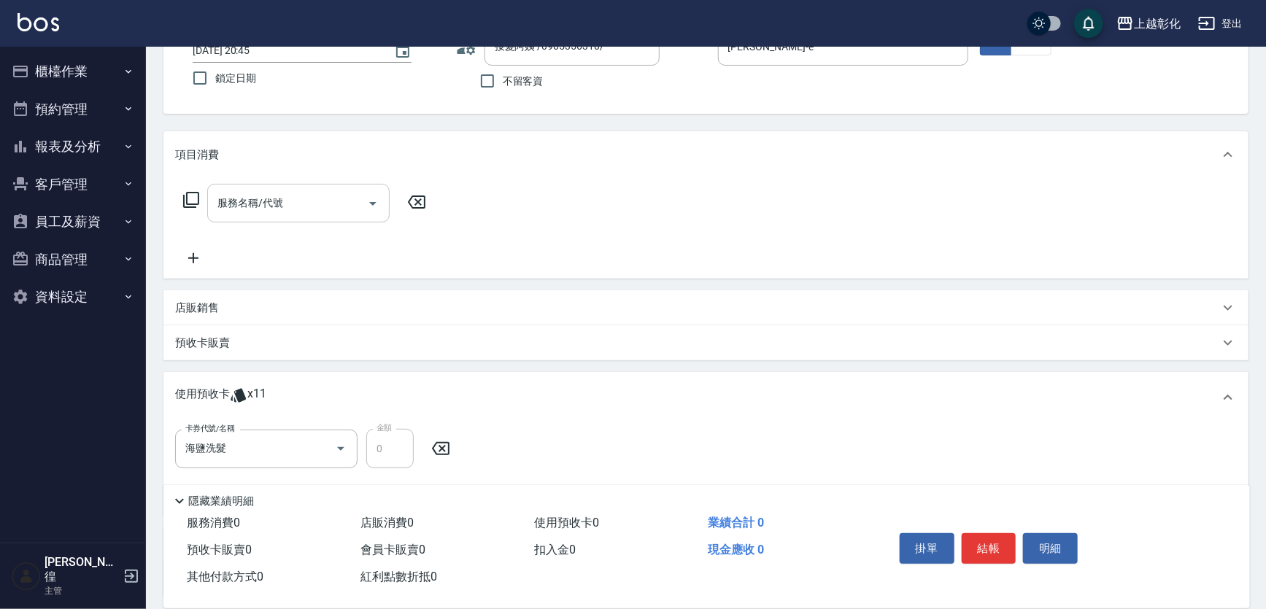
click at [320, 209] on input "服務名稱/代號" at bounding box center [287, 203] width 147 height 26
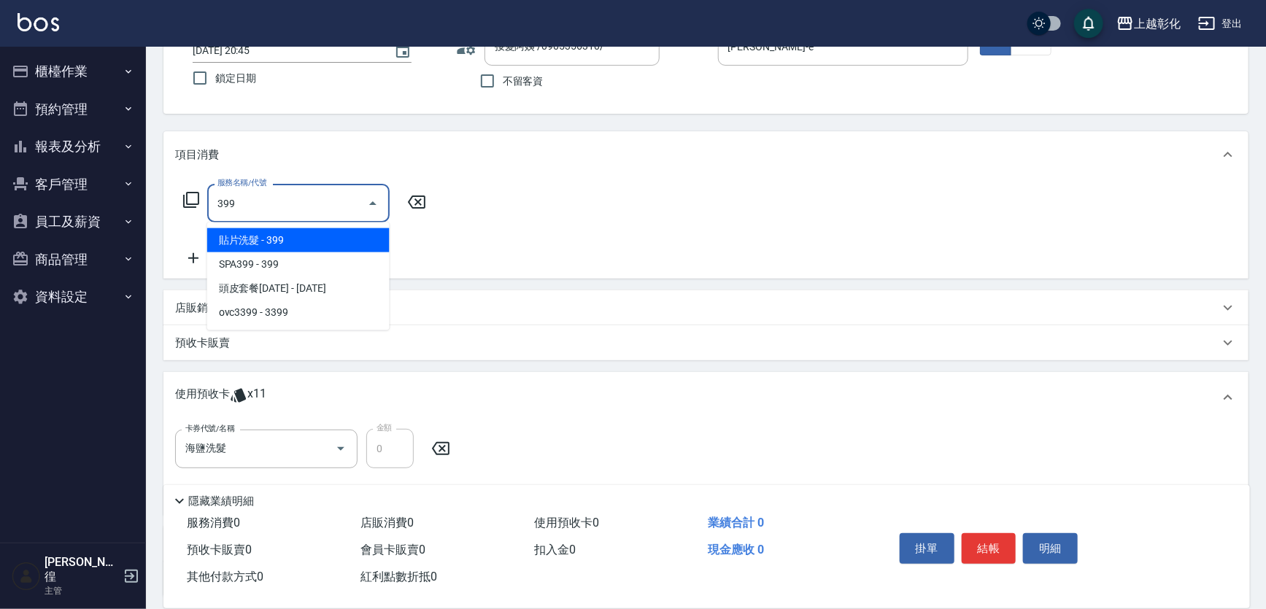
click at [328, 227] on ul "貼片洗髮 - 399 SPA399 - 399 頭皮套餐1399 - 1399 ovc3399 - 3399" at bounding box center [298, 277] width 182 height 108
click at [326, 234] on span "貼片洗髮 - 399" at bounding box center [298, 240] width 182 height 24
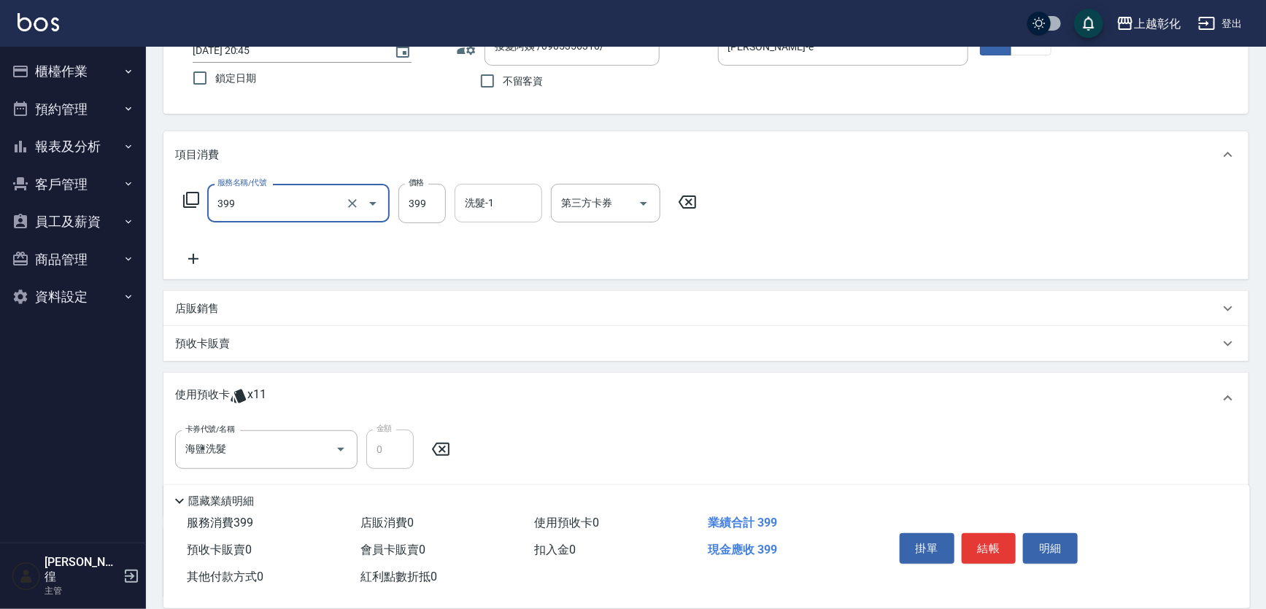
type input "貼片洗髮(399)"
click at [476, 202] on div "洗髮-1 洗髮-1" at bounding box center [499, 203] width 88 height 39
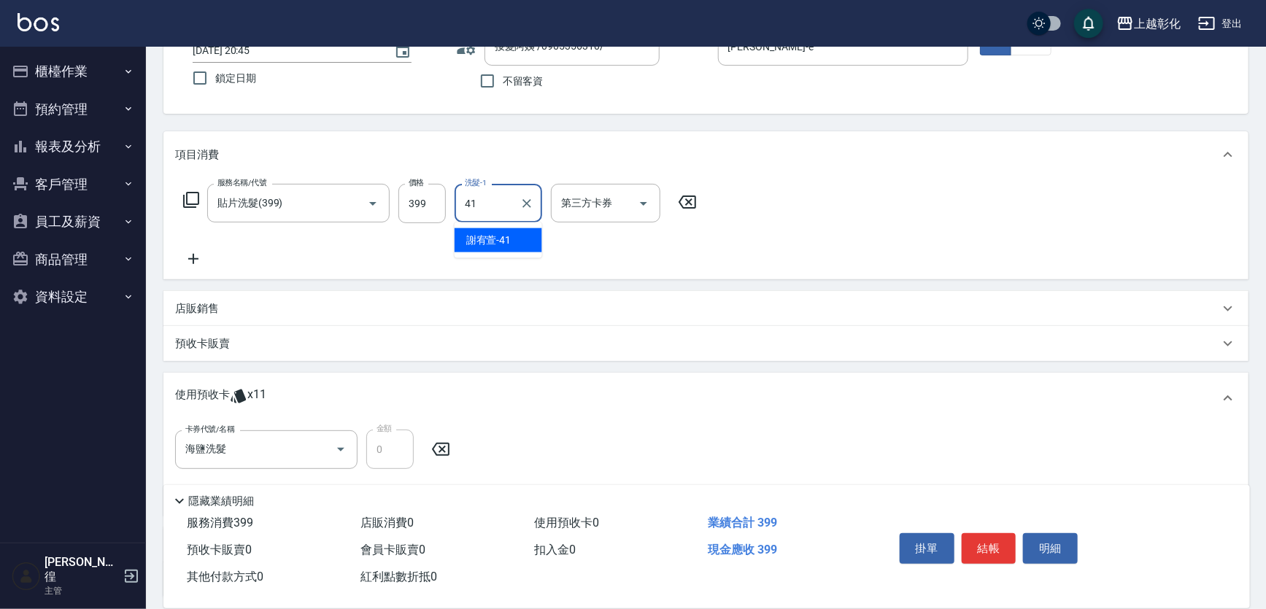
click at [483, 233] on span "謝宥萱 -41" at bounding box center [488, 240] width 45 height 15
type input "謝宥萱-41"
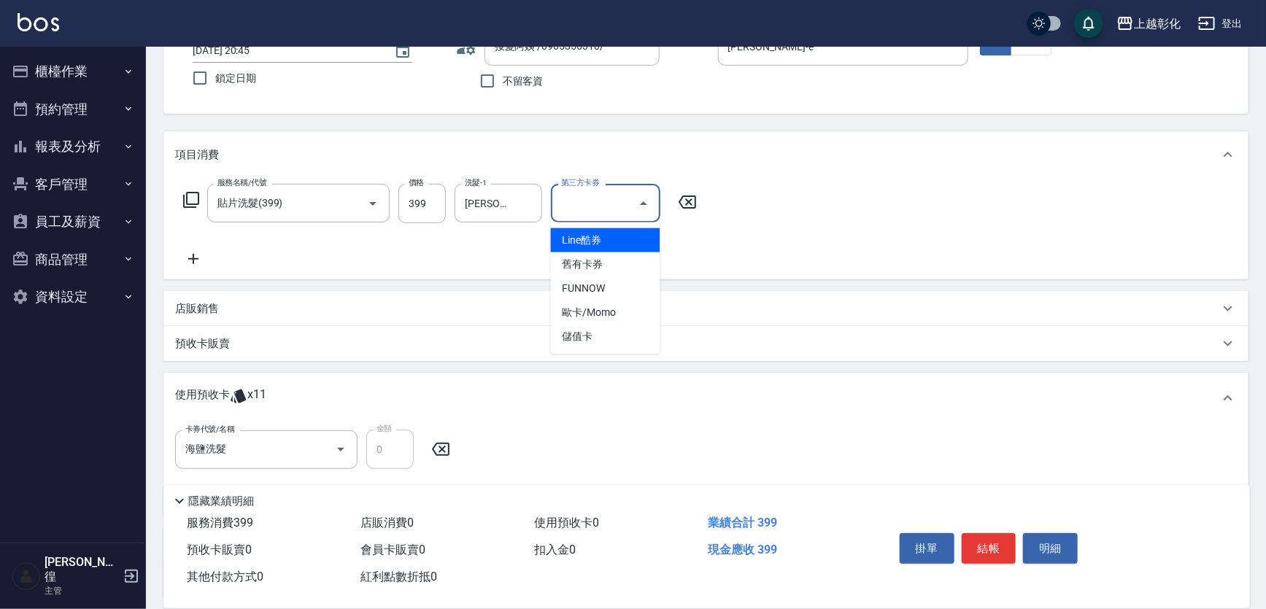
click at [602, 204] on div "第三方卡券 第三方卡券" at bounding box center [605, 203] width 109 height 39
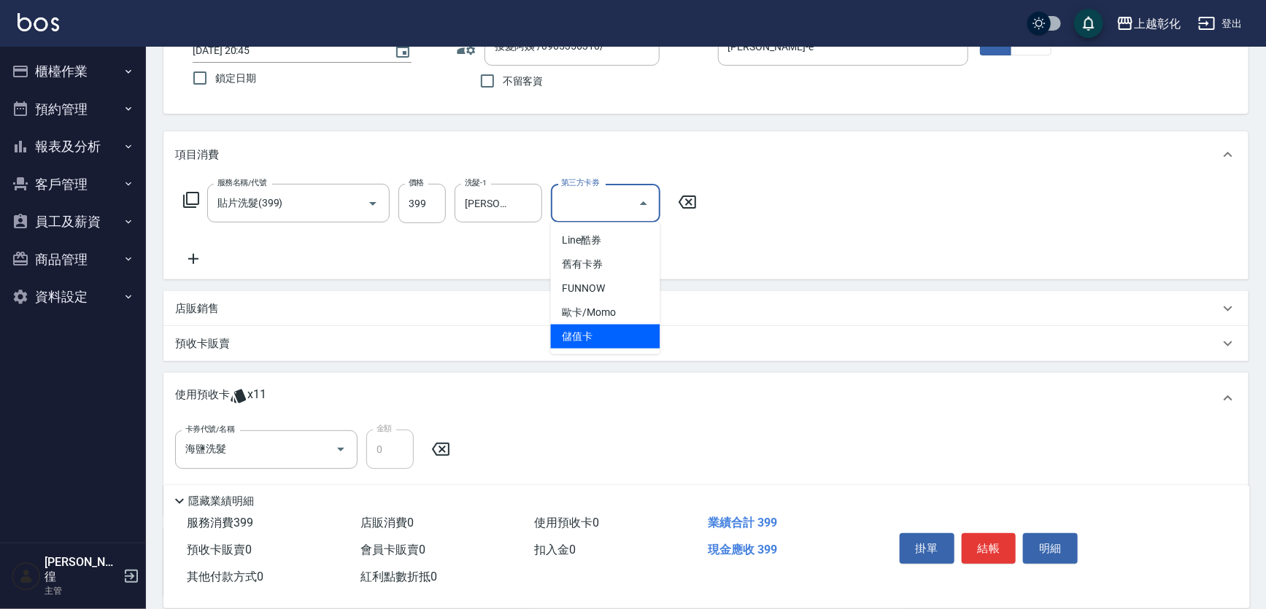
click at [593, 331] on span "儲值卡" at bounding box center [605, 337] width 109 height 24
type input "儲值卡"
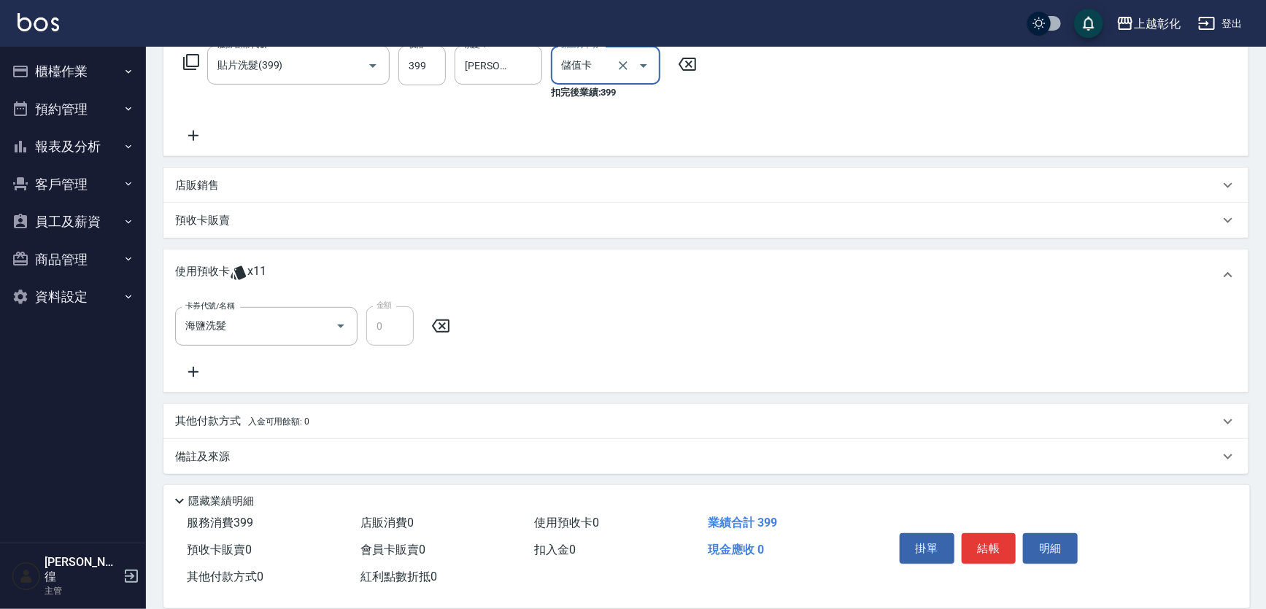
scroll to position [247, 0]
click at [250, 328] on input "海鹽洗髮" at bounding box center [246, 325] width 128 height 26
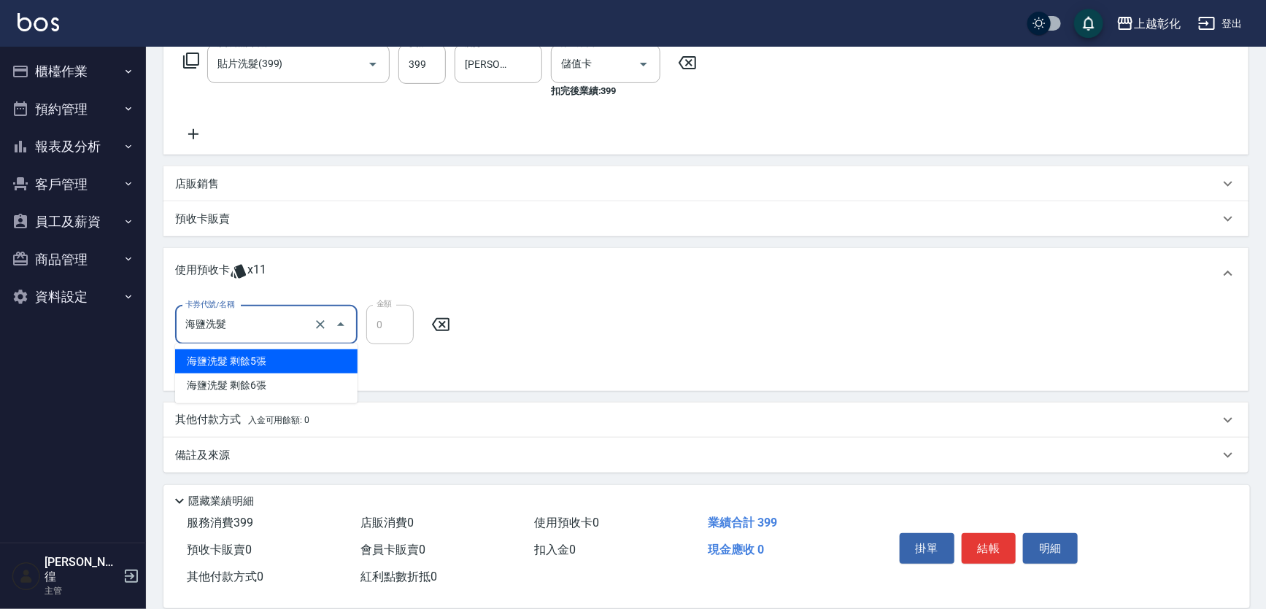
click at [258, 358] on div "海鹽洗髮 剩餘5張" at bounding box center [266, 362] width 182 height 24
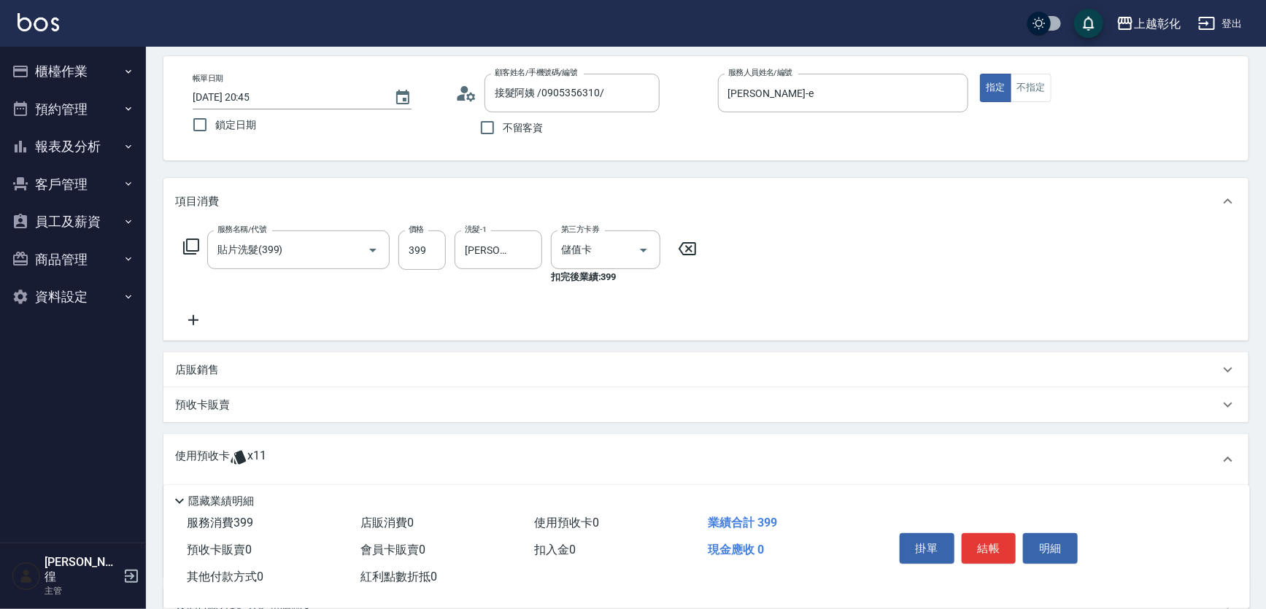
scroll to position [0, 0]
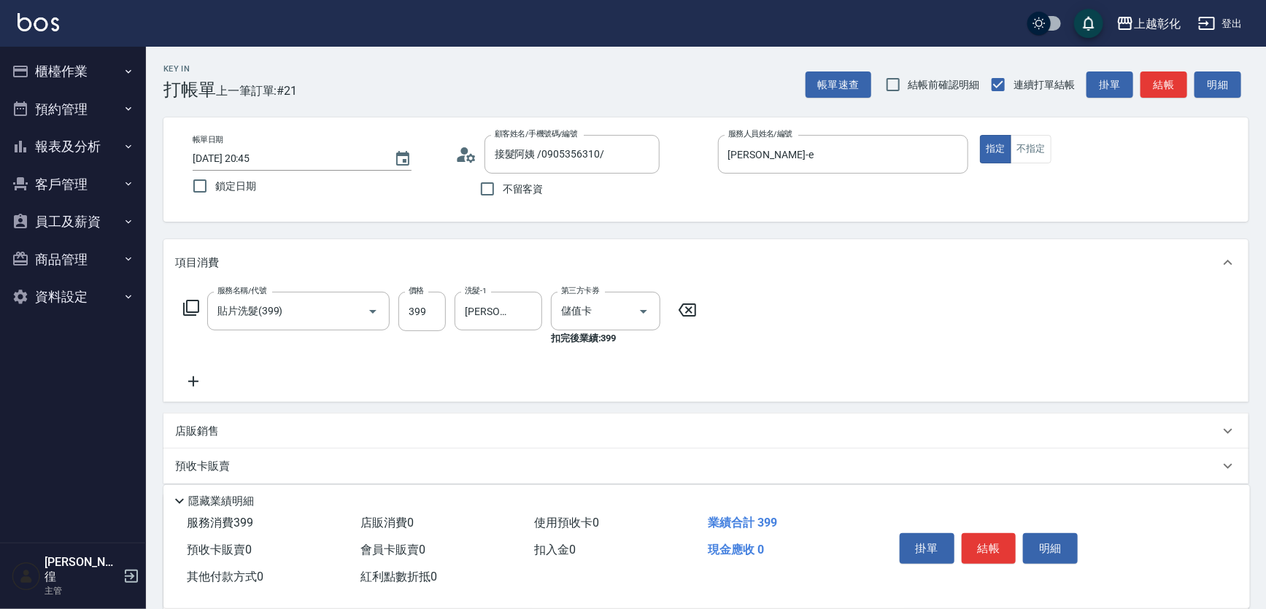
click at [985, 562] on div "掛單 結帳 明細" at bounding box center [989, 551] width 190 height 46
click at [989, 536] on button "結帳" at bounding box center [989, 549] width 55 height 31
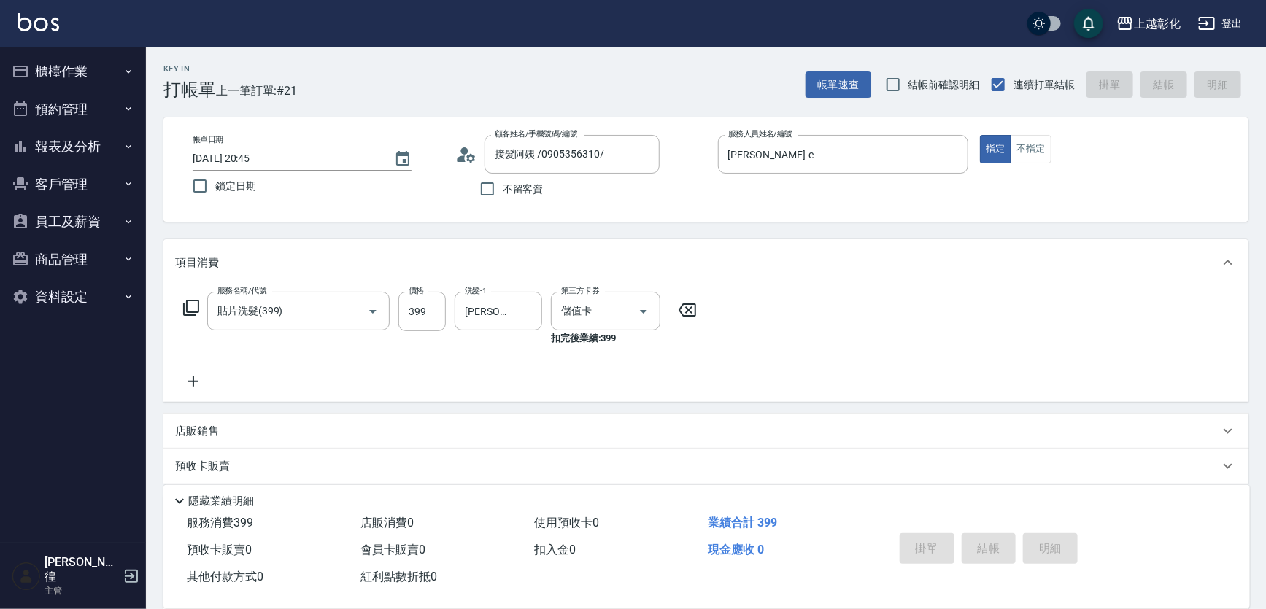
type input "2025/10/08 20:46"
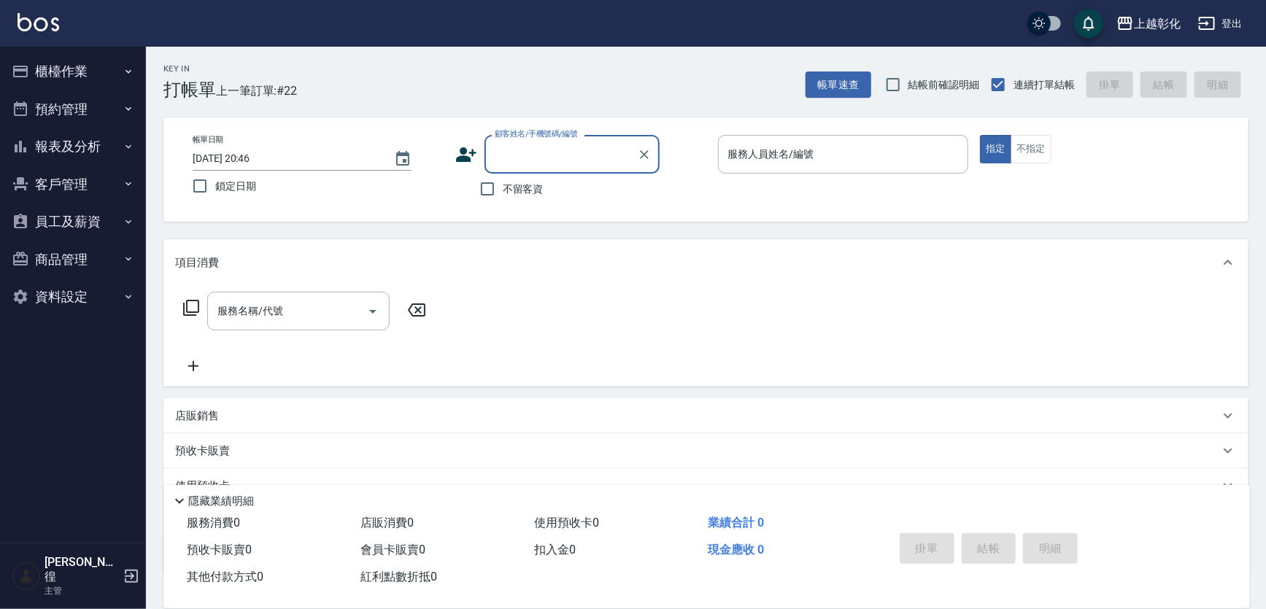
click at [507, 197] on label "不留客資" at bounding box center [508, 189] width 72 height 31
click at [503, 197] on input "不留客資" at bounding box center [487, 189] width 31 height 31
checkbox input "true"
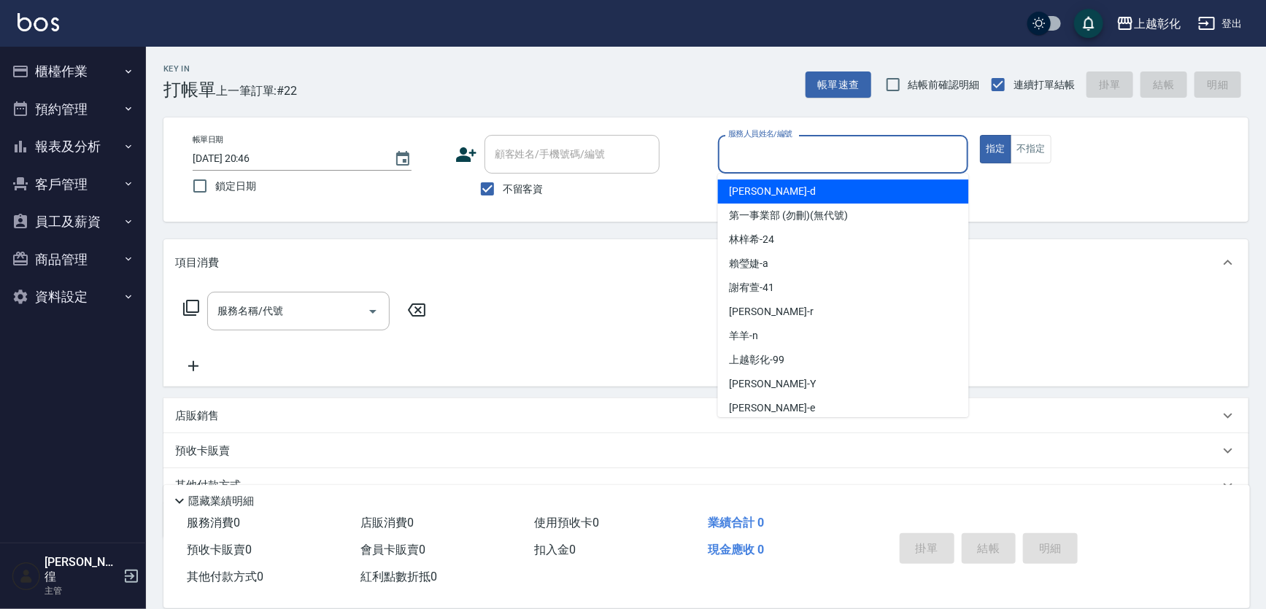
click at [752, 145] on input "服務人員姓名/編號" at bounding box center [844, 155] width 238 height 26
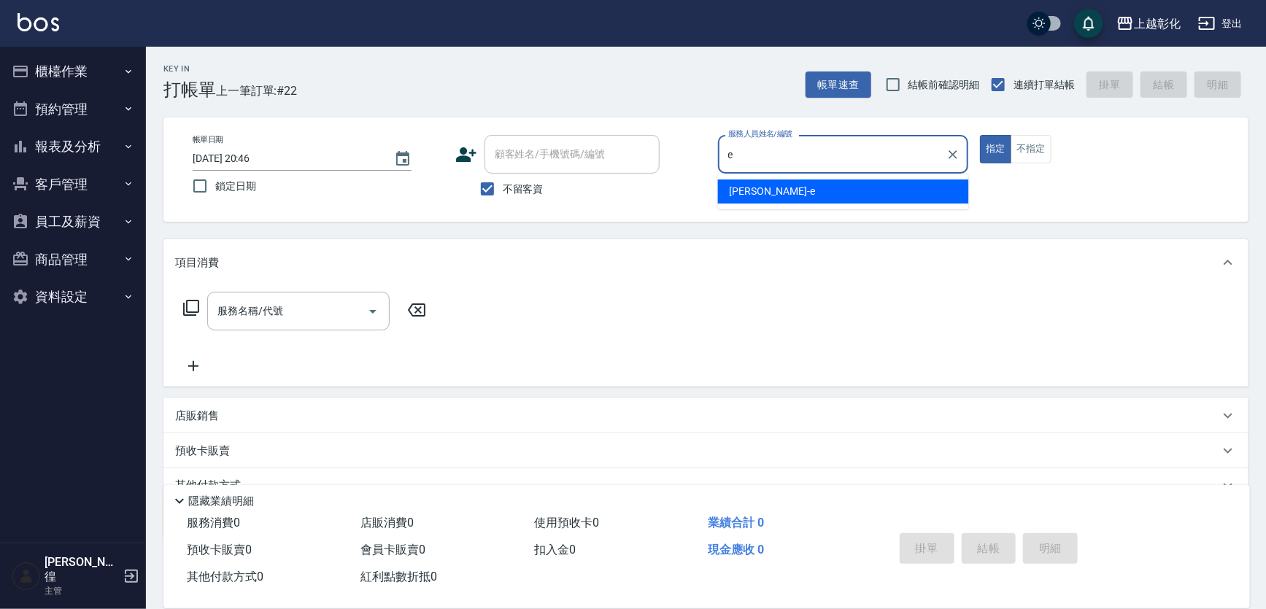
type input "allen-e"
type button "true"
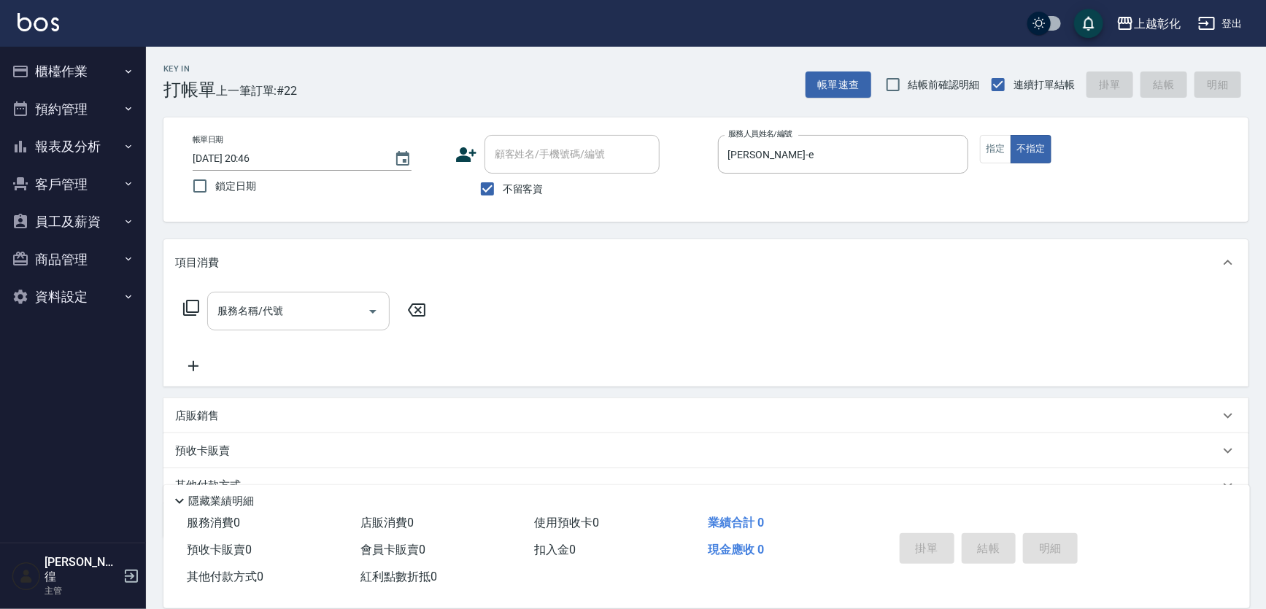
click at [326, 310] on input "服務名稱/代號" at bounding box center [287, 312] width 147 height 26
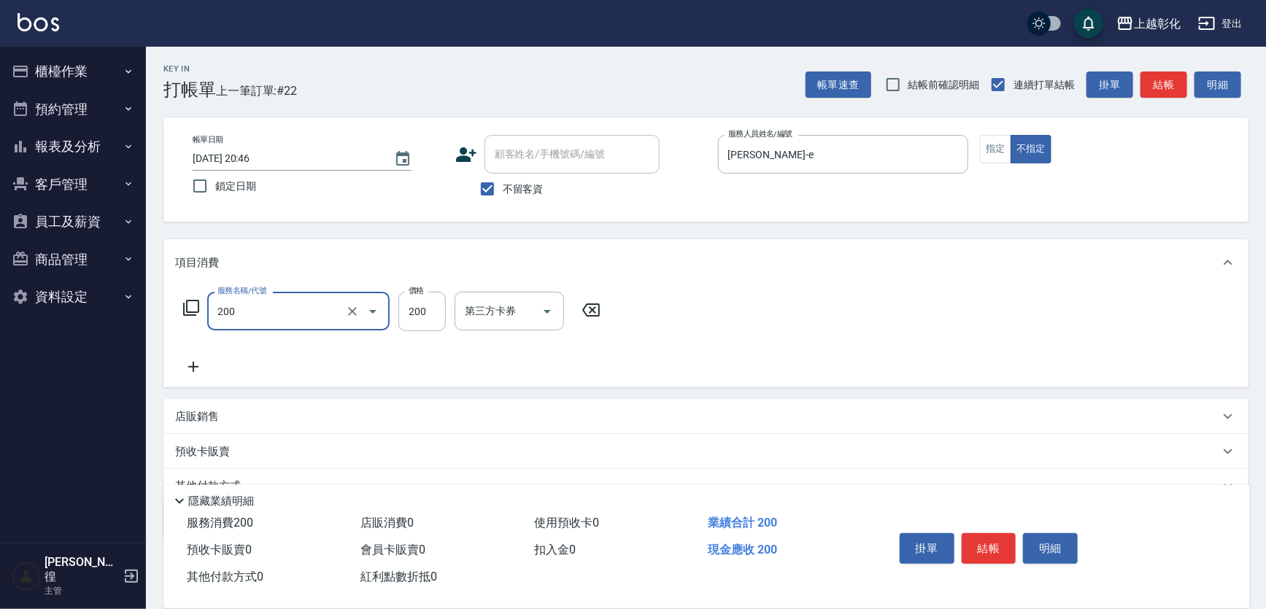
type input "New洗專案(200)"
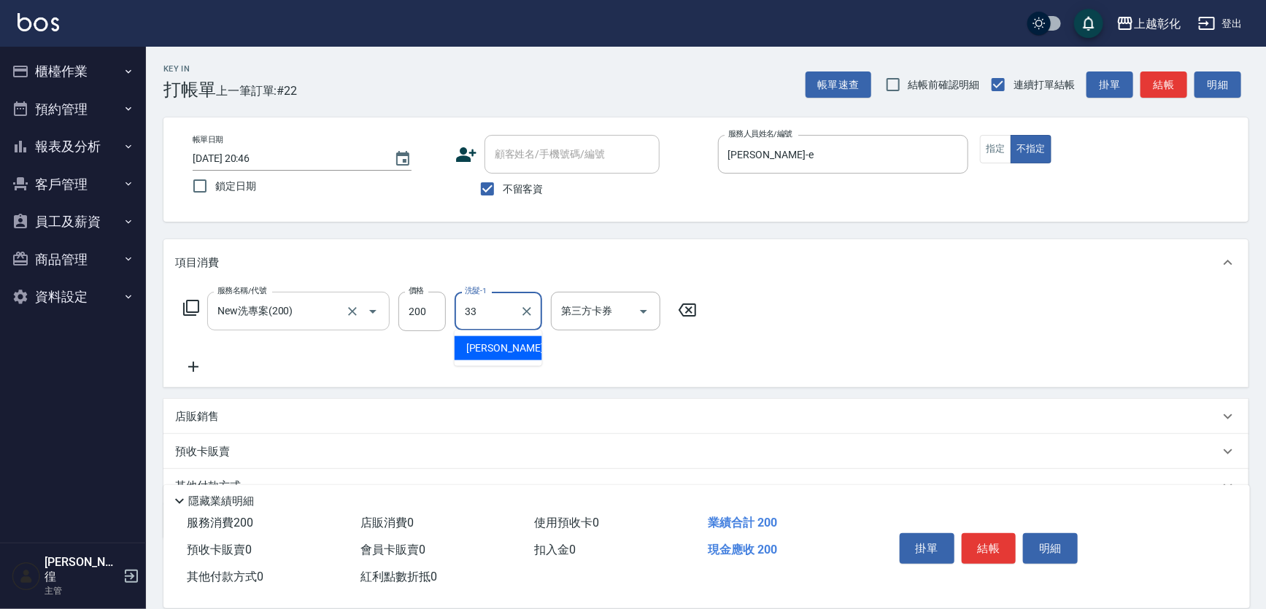
type input "林渝婷-33"
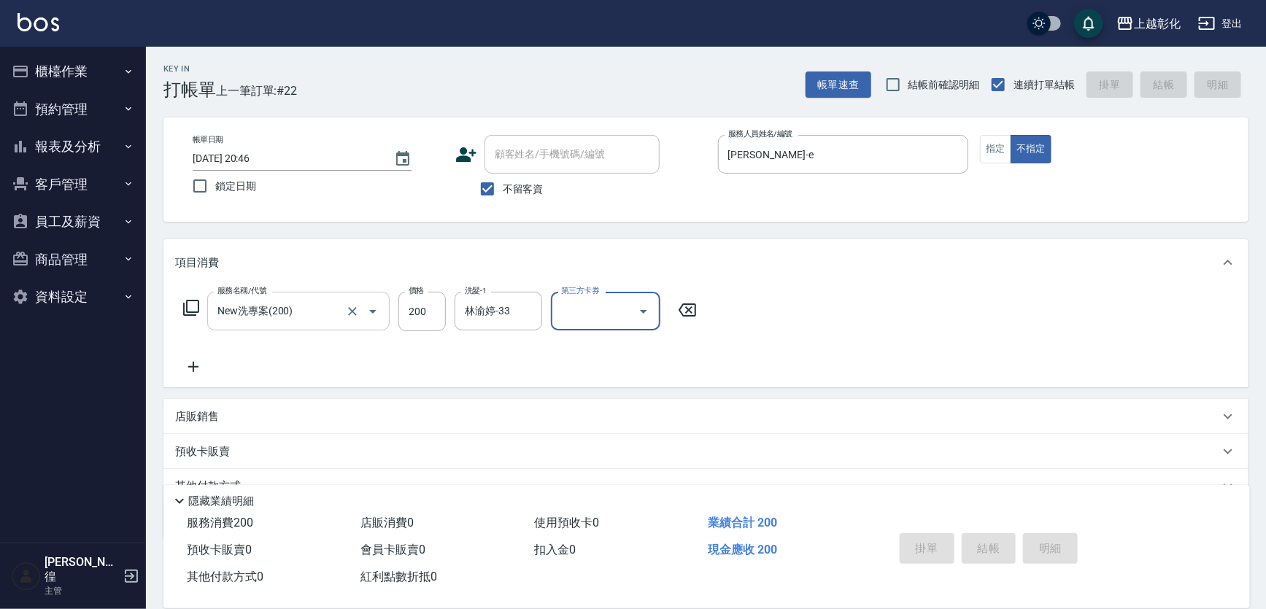
type input "2025/10/08 20:59"
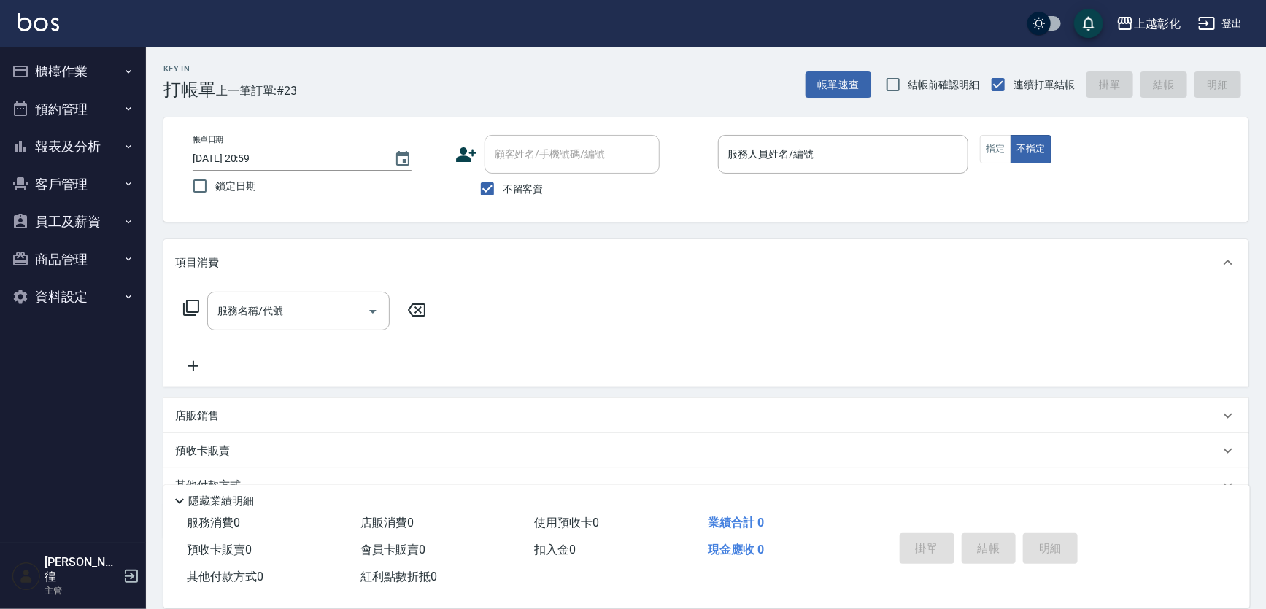
drag, startPoint x: 540, startPoint y: 186, endPoint x: 510, endPoint y: 189, distance: 30.1
click at [534, 186] on span "不留客資" at bounding box center [523, 189] width 41 height 15
click at [511, 188] on span "不留客資" at bounding box center [523, 189] width 41 height 15
click at [503, 188] on input "不留客資" at bounding box center [487, 189] width 31 height 31
checkbox input "false"
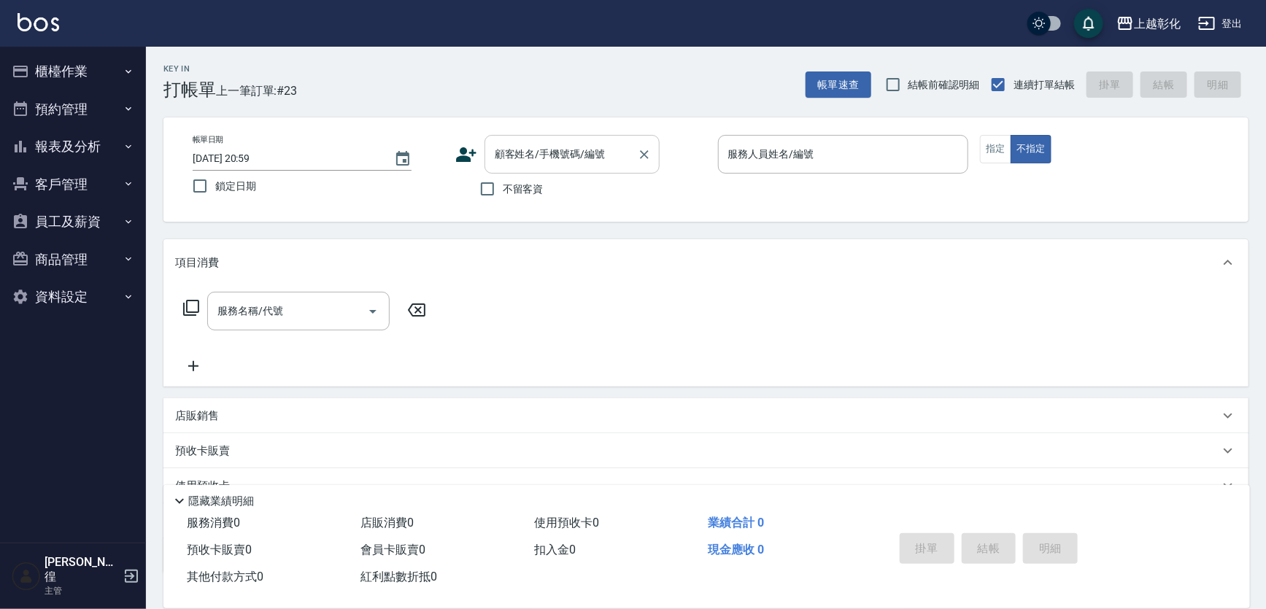
click at [518, 164] on input "顧客姓名/手機號碼/編號" at bounding box center [561, 155] width 140 height 26
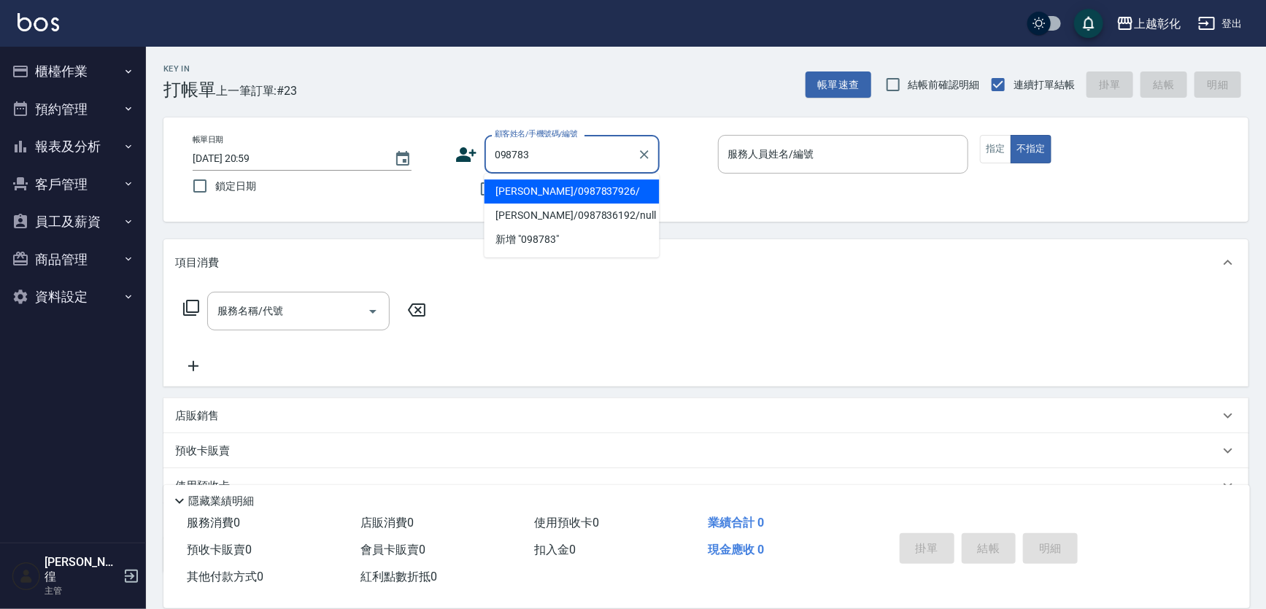
type input "陳美惠/0987837926/"
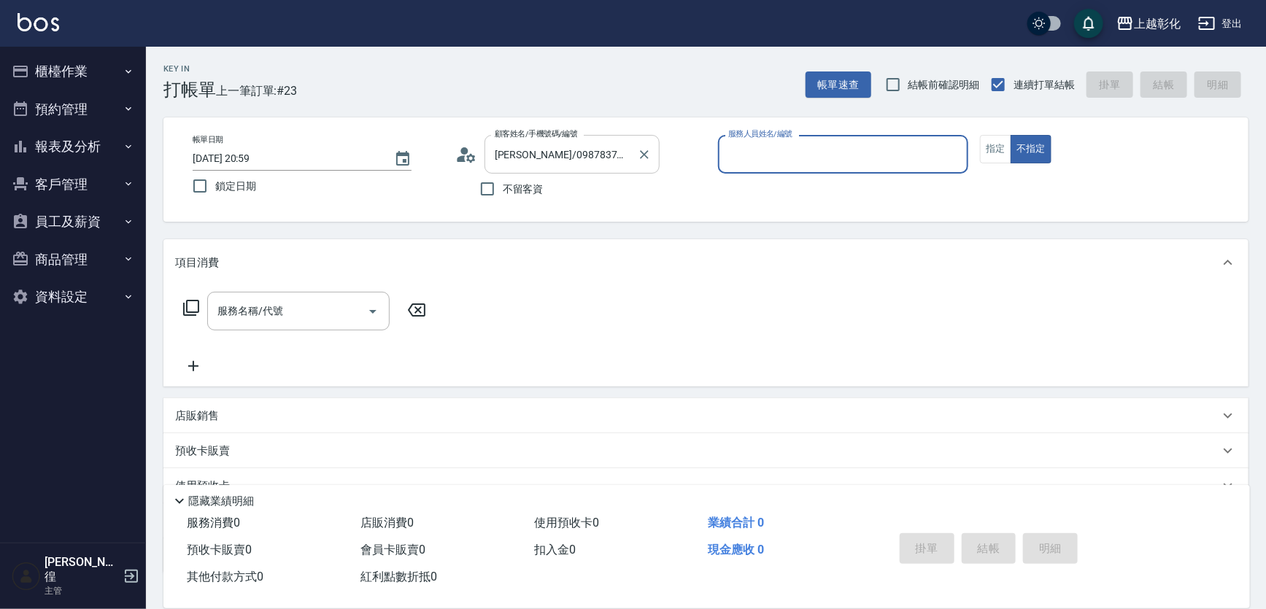
type input "ㄗ"
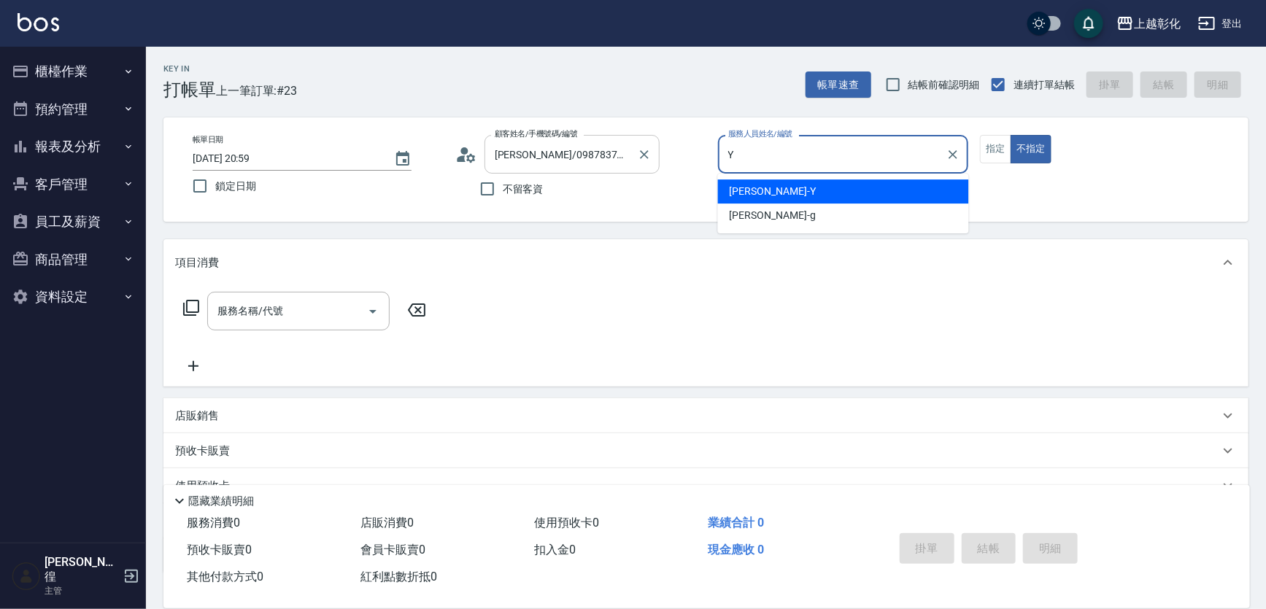
type input "YURI-Y"
type button "false"
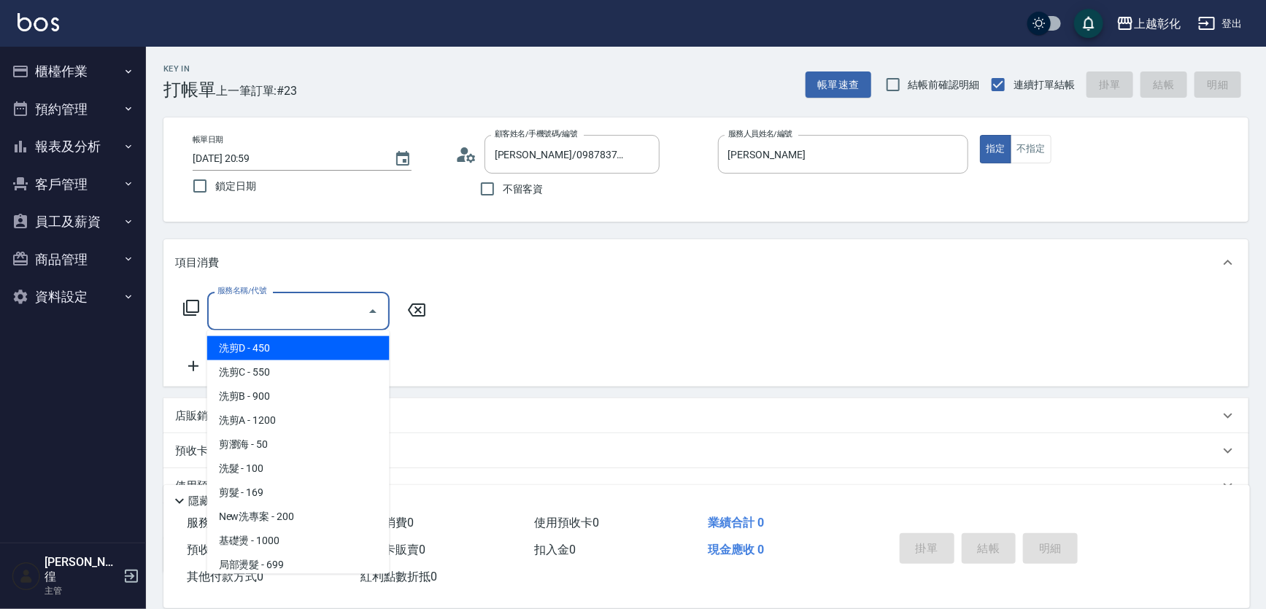
click at [354, 312] on input "服務名稱/代號" at bounding box center [287, 312] width 147 height 26
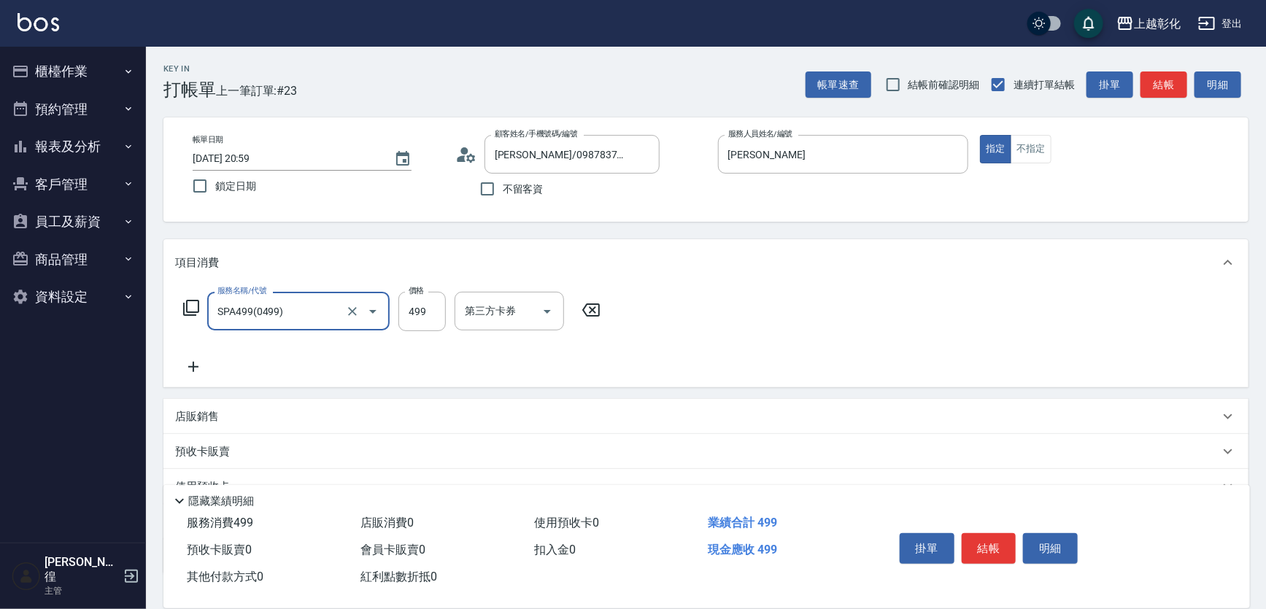
type input "SPA499(0499)"
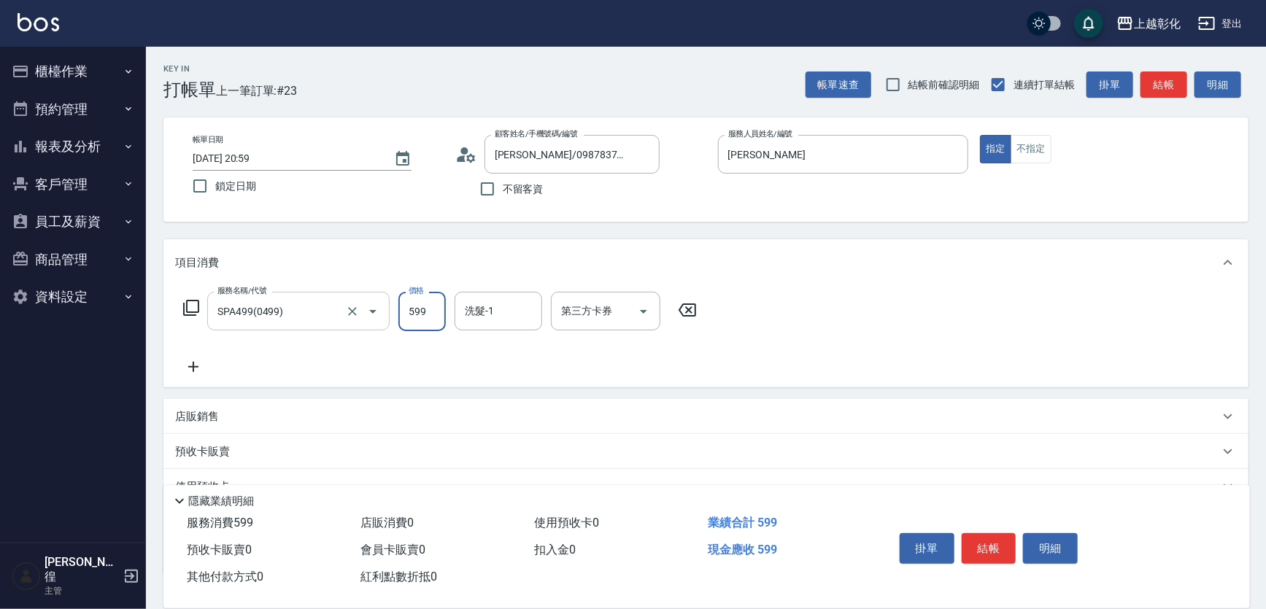
type input "599"
type input "謝宥萱-41"
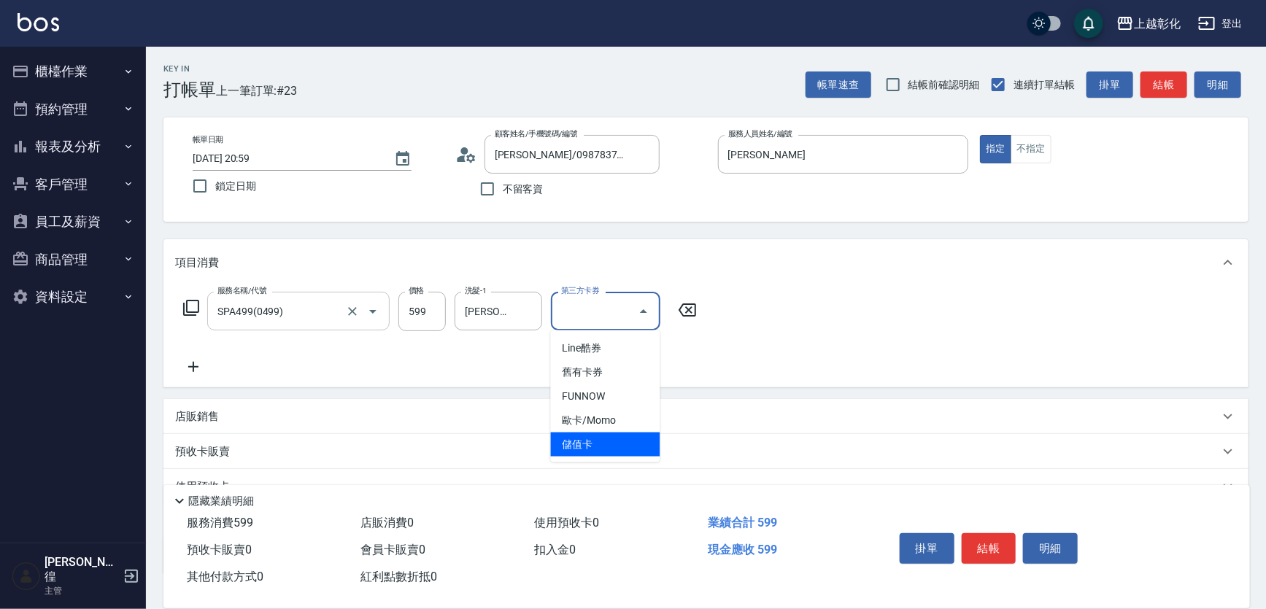
type input "儲值卡"
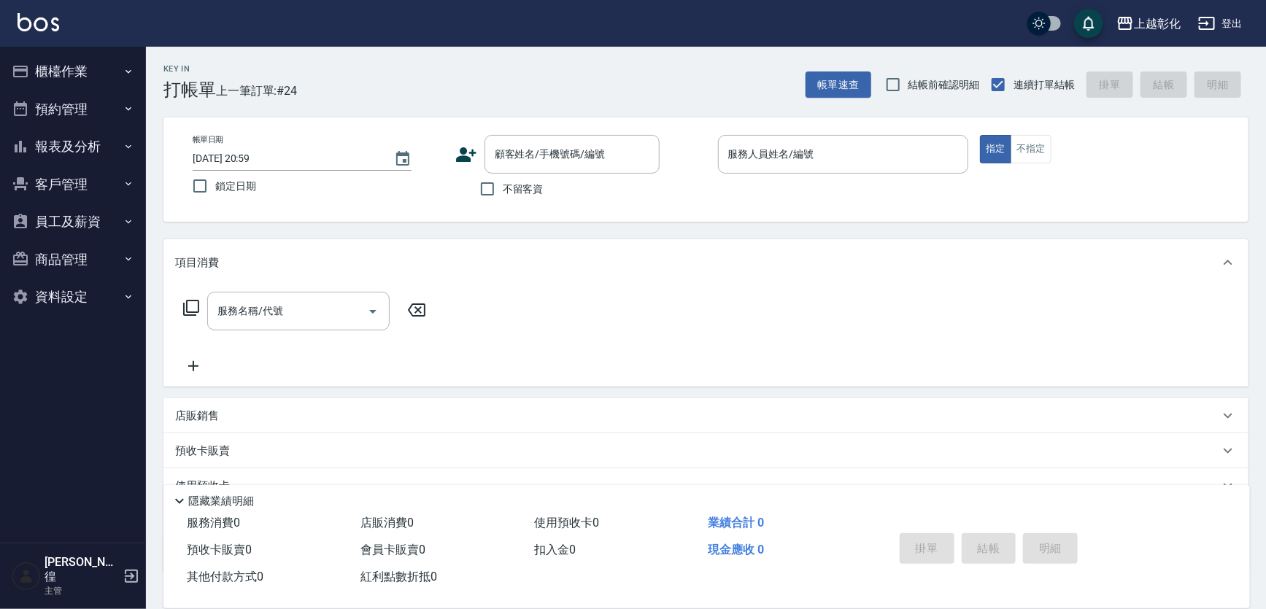
click at [504, 178] on label "不留客資" at bounding box center [508, 189] width 72 height 31
click at [503, 178] on input "不留客資" at bounding box center [487, 189] width 31 height 31
checkbox input "true"
type input "陳美惠/0987837926/"
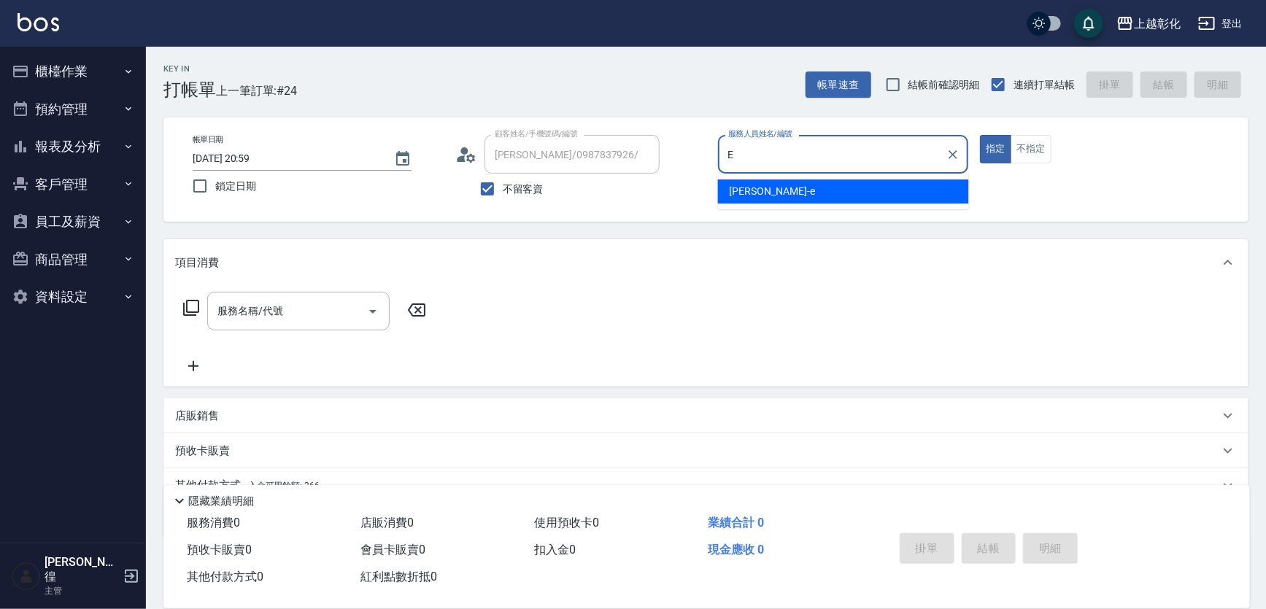
type input "allen-e"
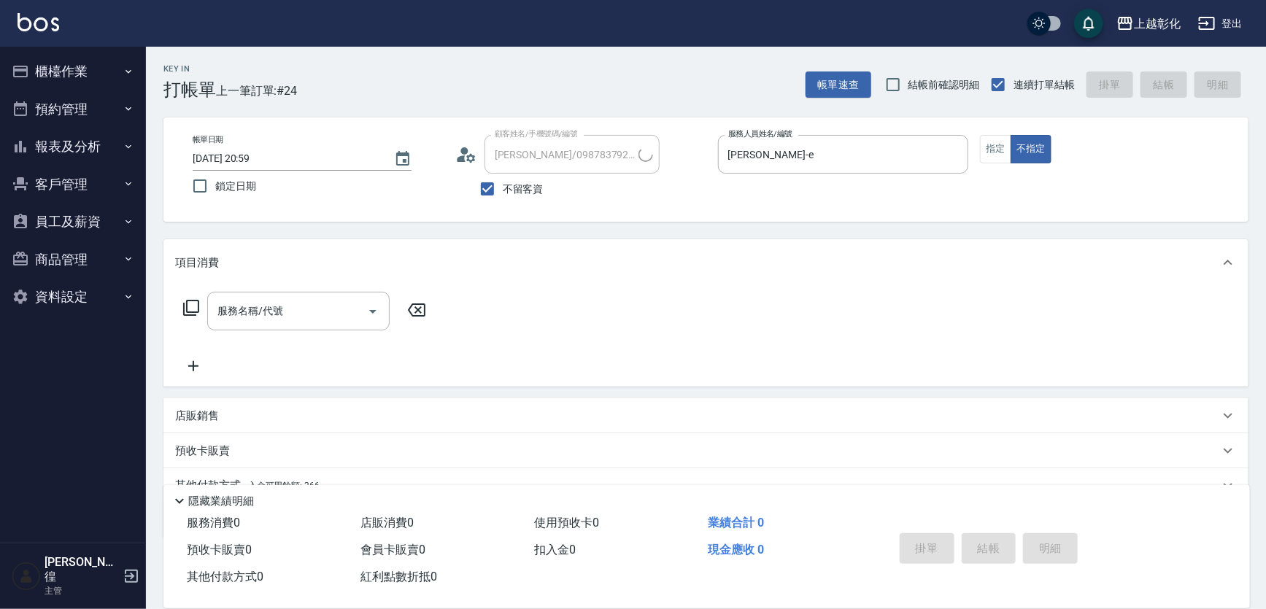
type input "蕭宇祐/0987201697/"
click at [321, 312] on input "服務名稱/代號" at bounding box center [287, 312] width 147 height 26
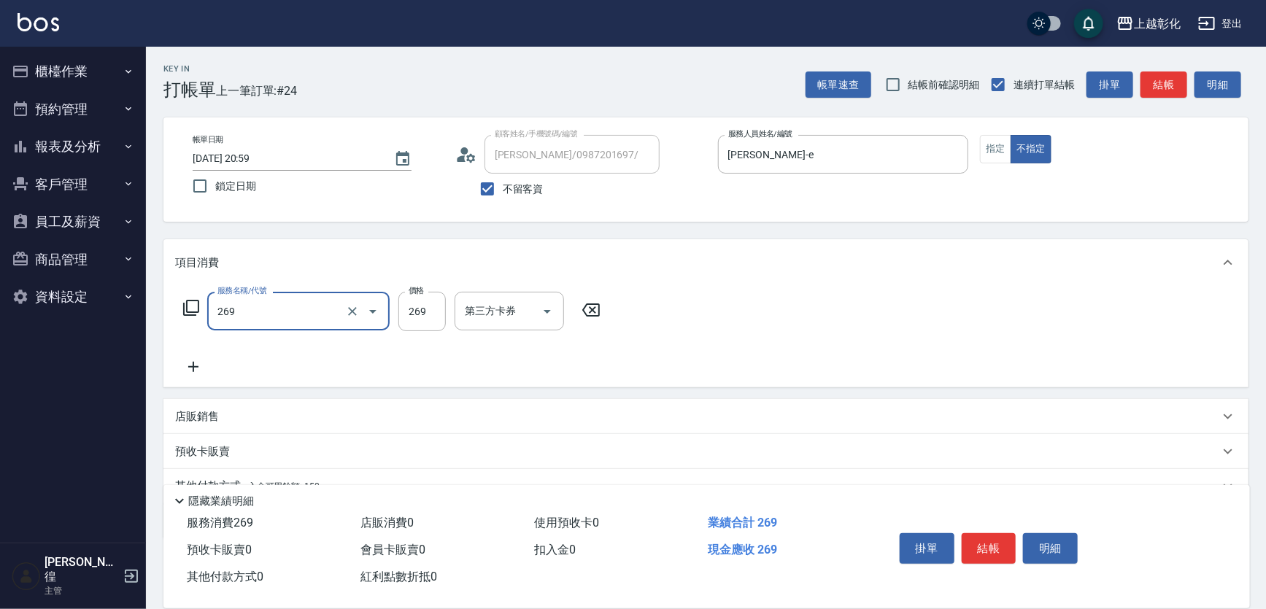
type input "一般洗剪(269)"
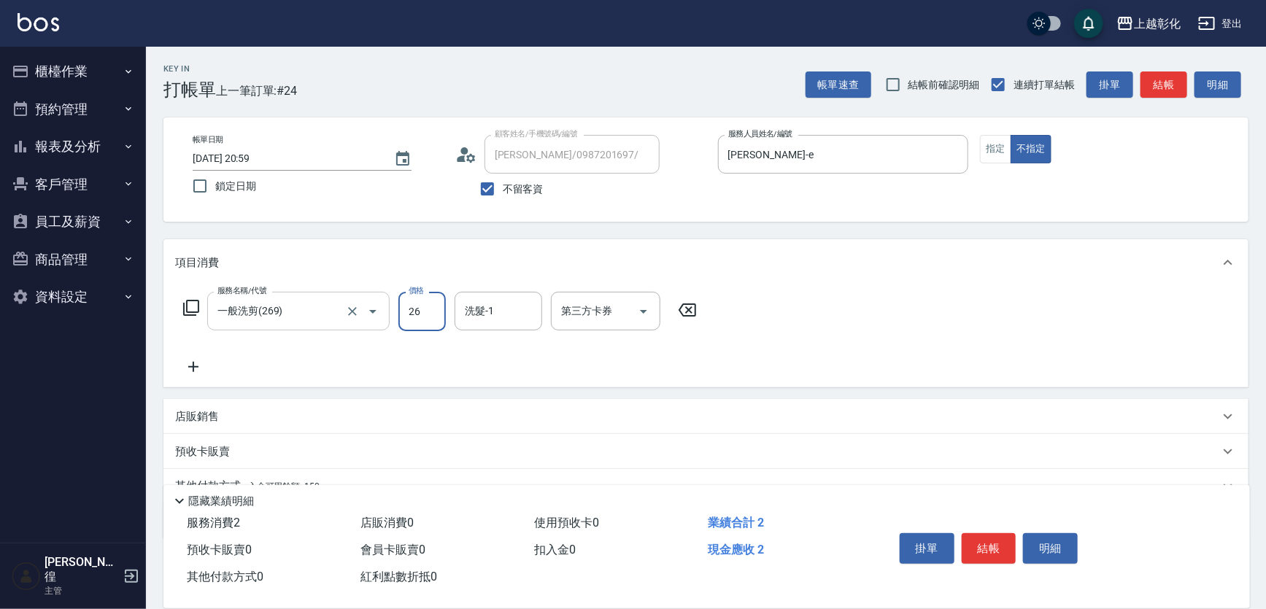
type input "269"
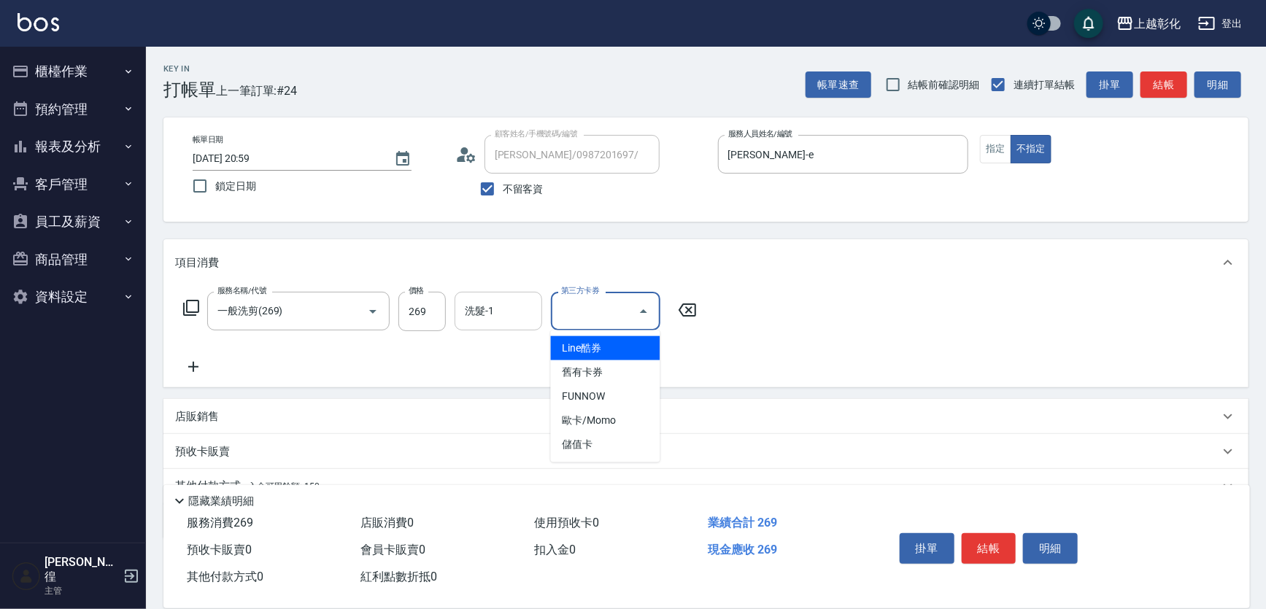
click at [499, 328] on div "洗髮-1" at bounding box center [499, 311] width 88 height 39
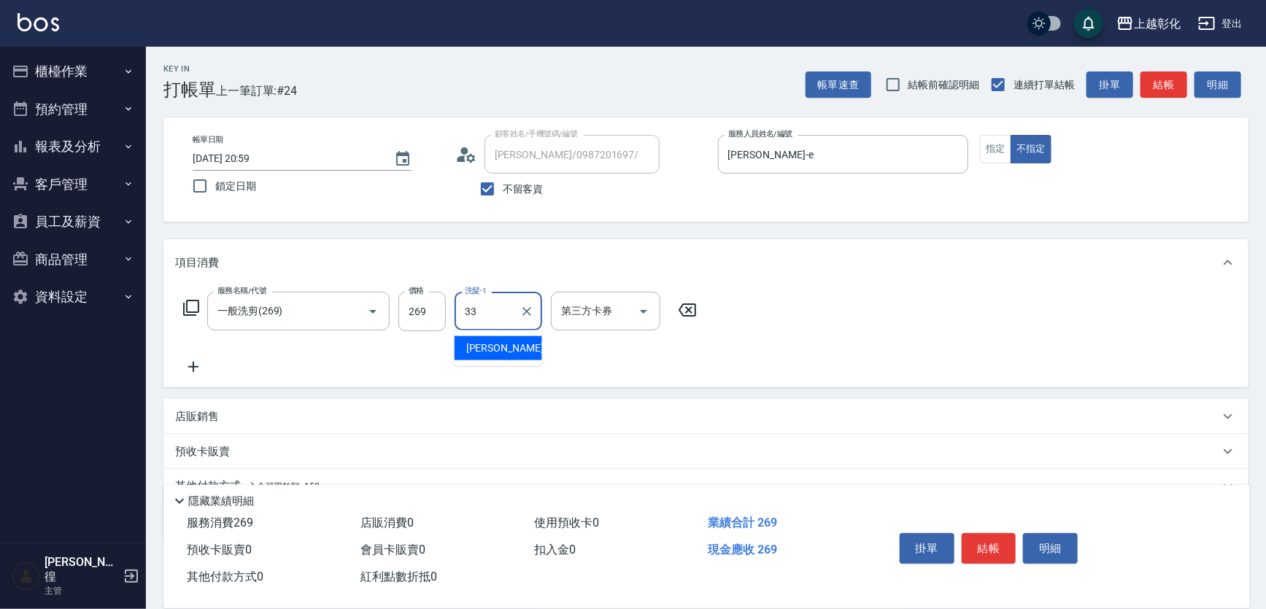
type input "林渝婷-33"
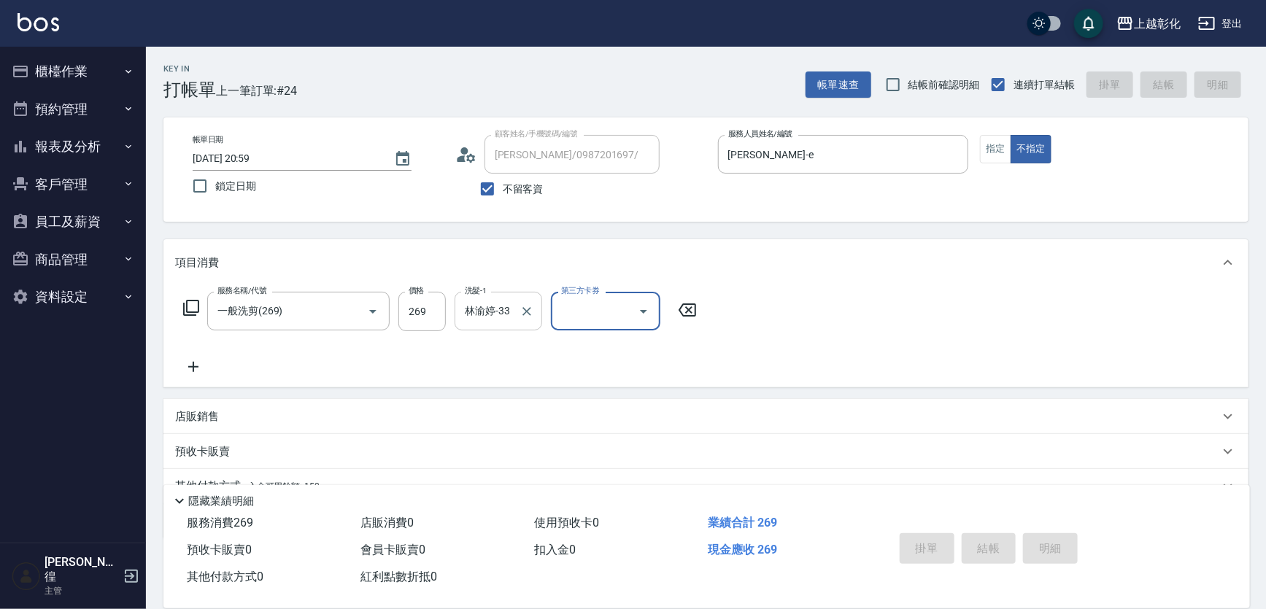
type input "2025/10/08 21:00"
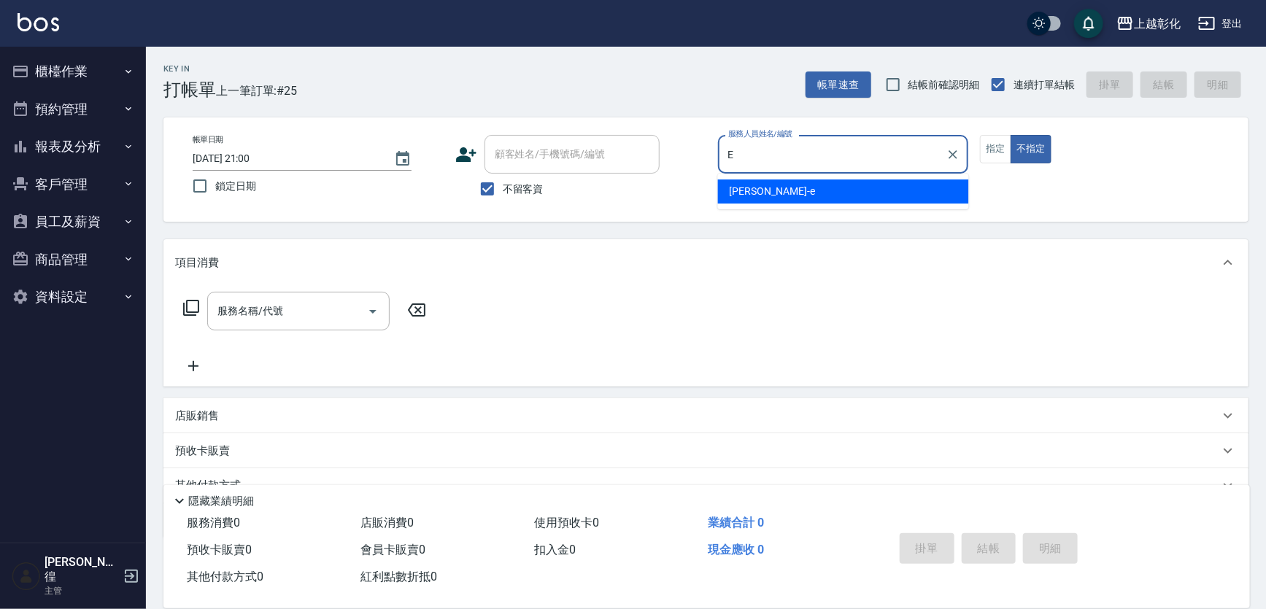
type input "allen-e"
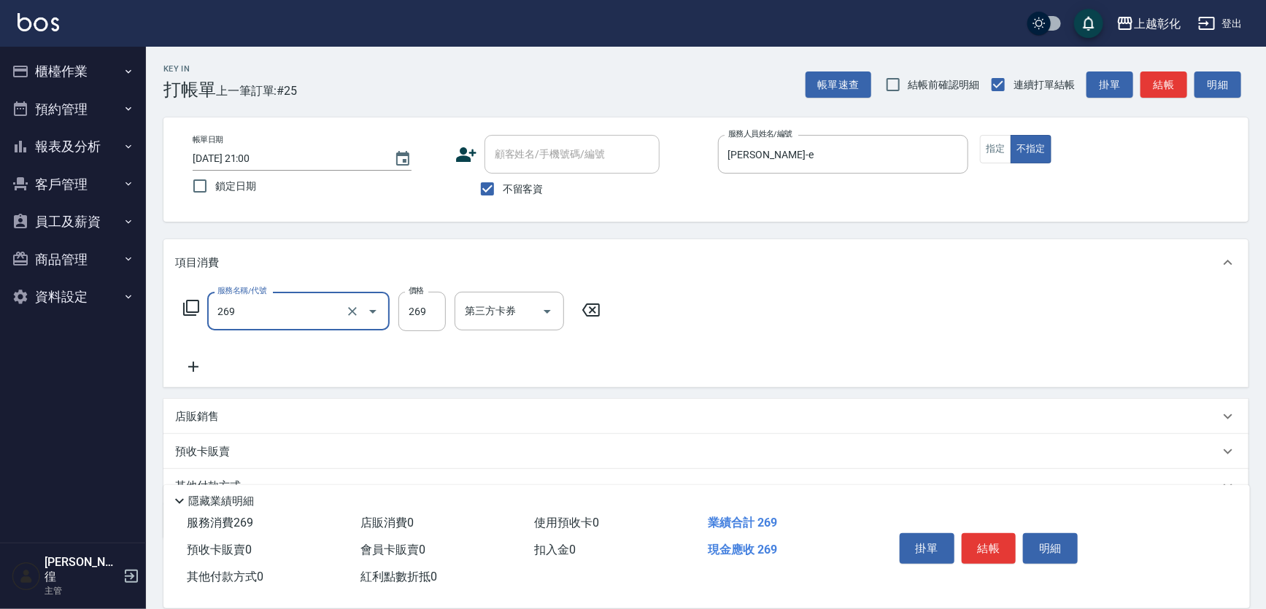
type input "一般洗剪(269)"
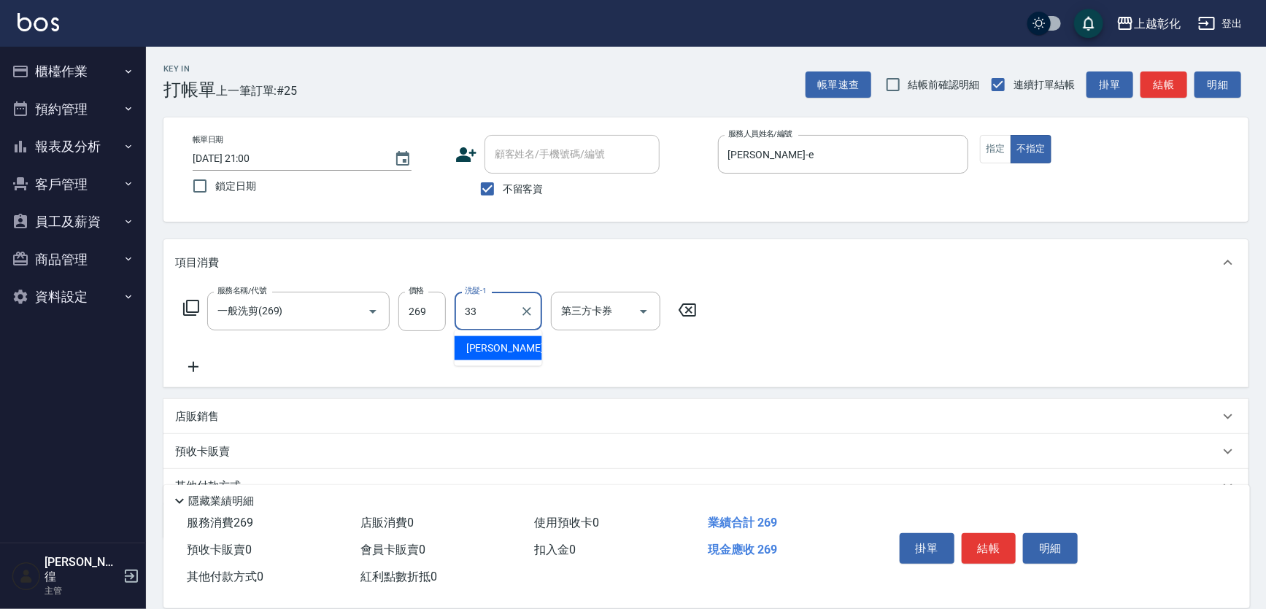
type input "林渝婷-33"
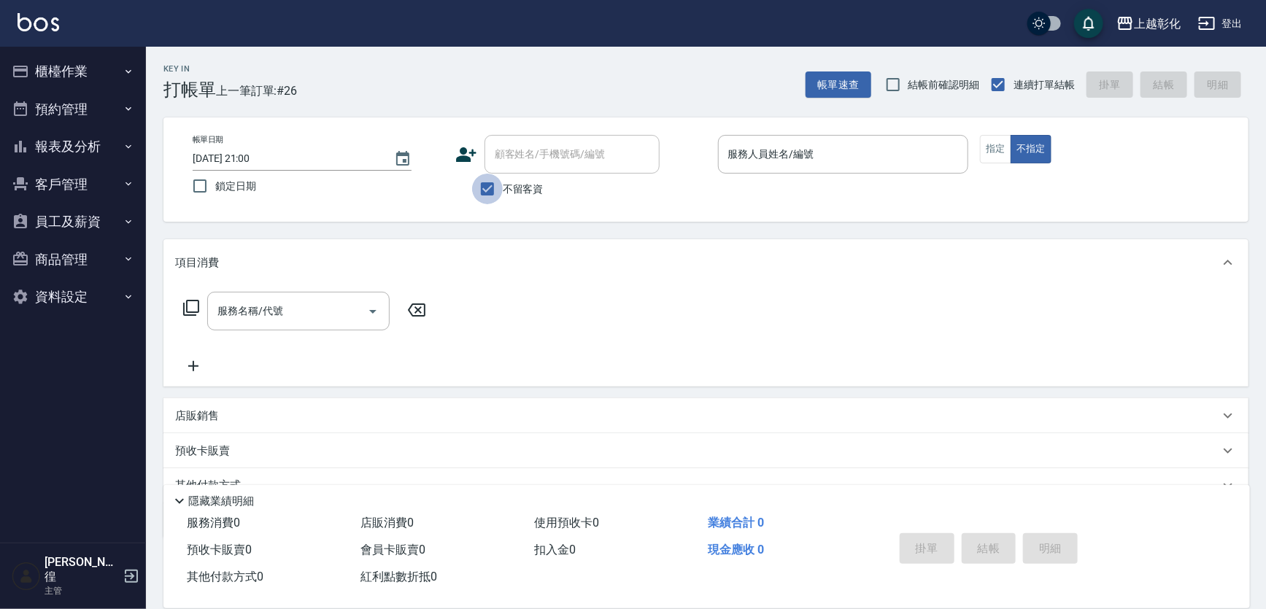
click at [494, 181] on input "不留客資" at bounding box center [487, 189] width 31 height 31
checkbox input "false"
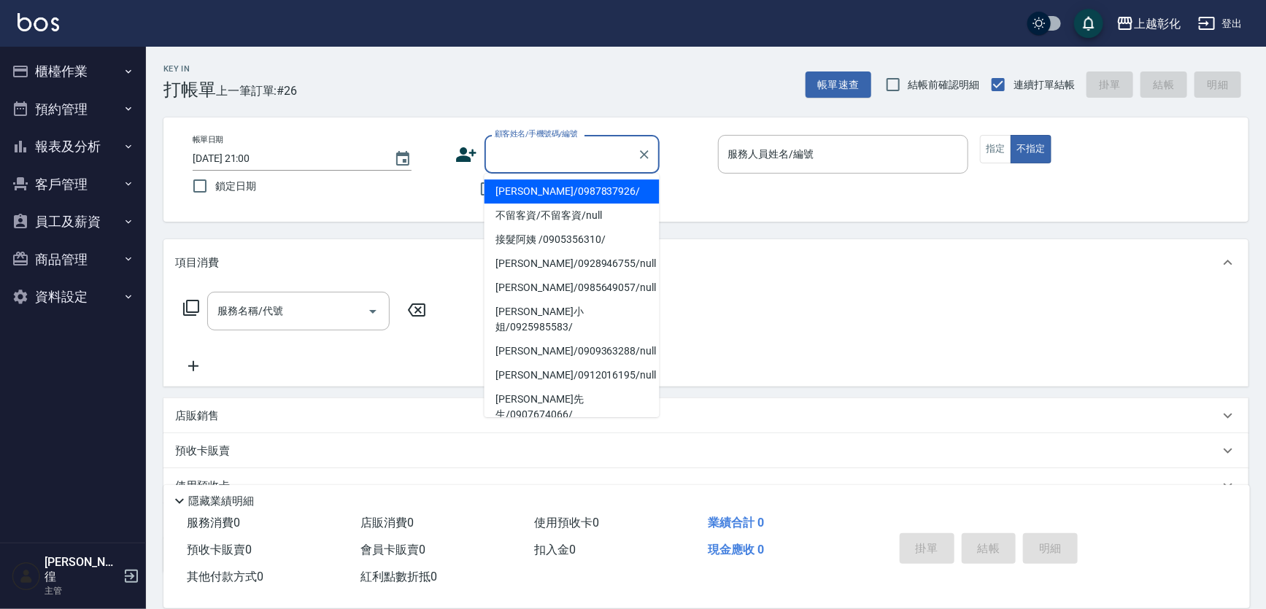
click at [501, 159] on input "顧客姓名/手機號碼/編號" at bounding box center [561, 155] width 140 height 26
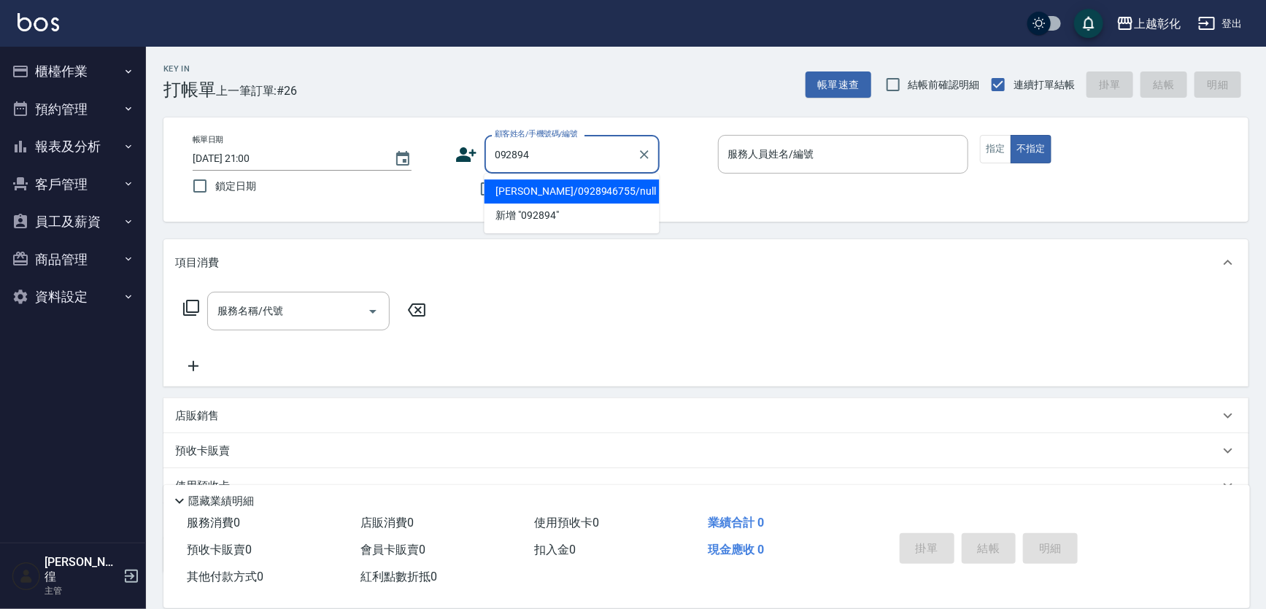
type input "杜妮臻/0928946755/null"
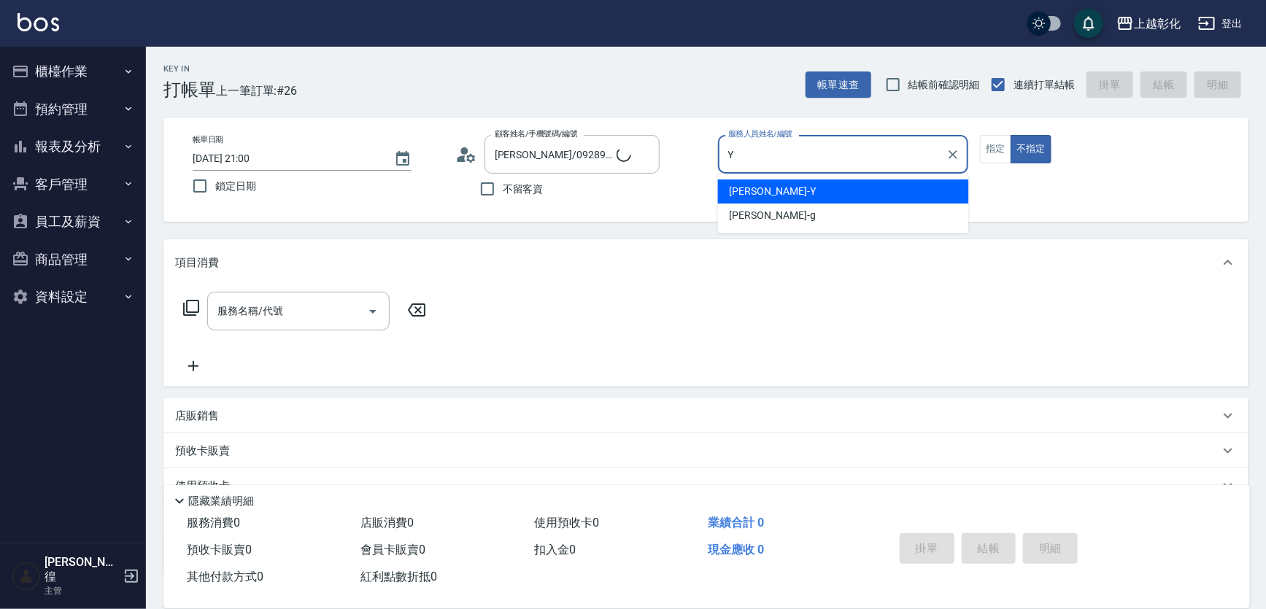
type input "YURI-Y"
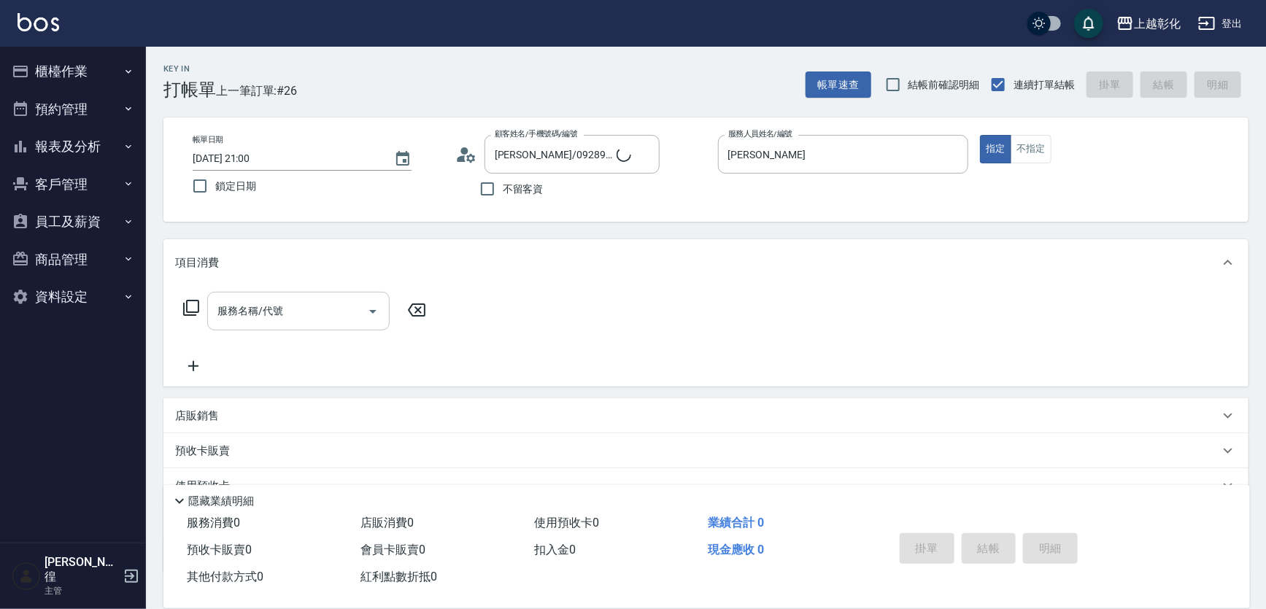
click at [331, 319] on input "服務名稱/代號" at bounding box center [287, 312] width 147 height 26
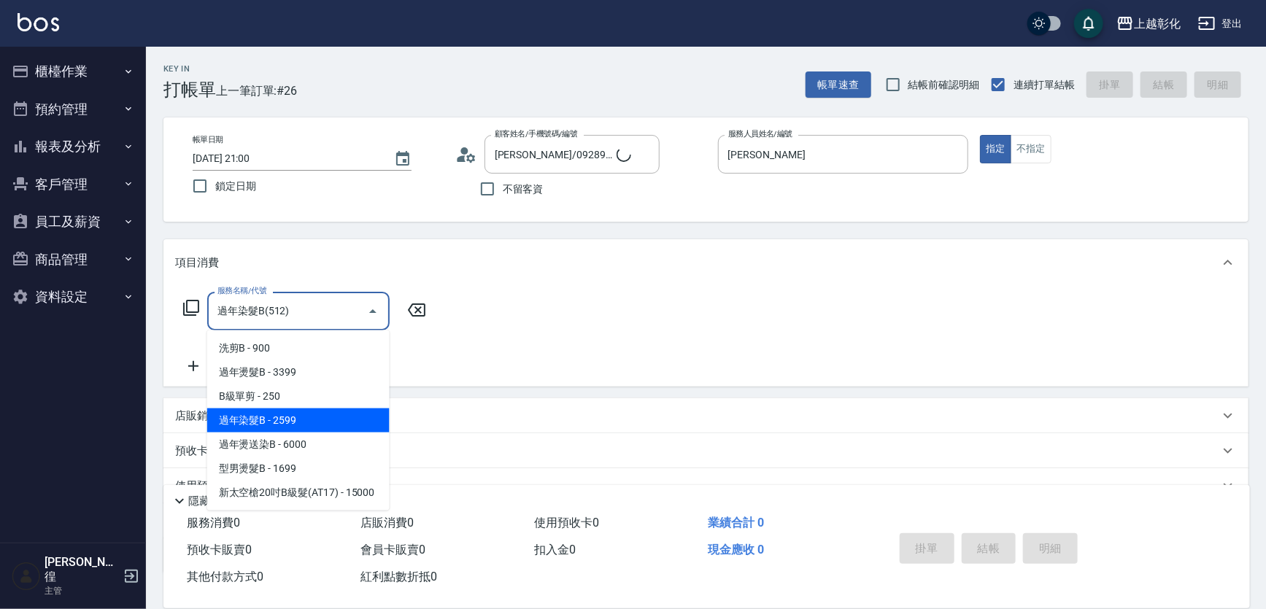
type input "過年染髮B(512)"
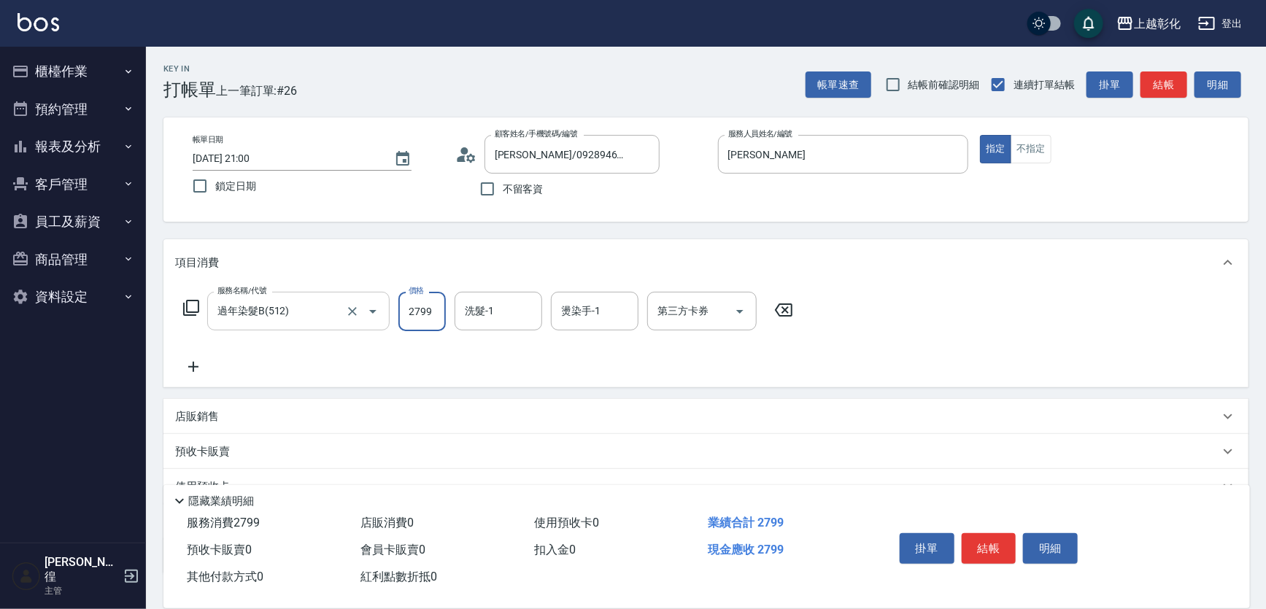
type input "2799"
type input "謝宥萱-41"
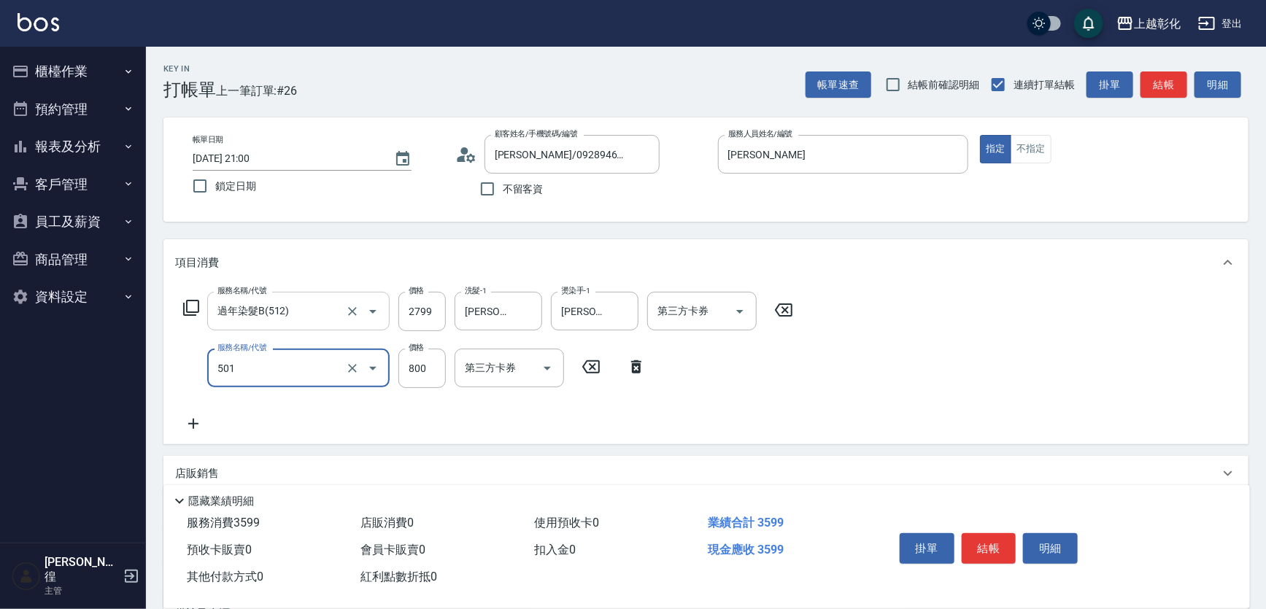
type input "染髮(501)"
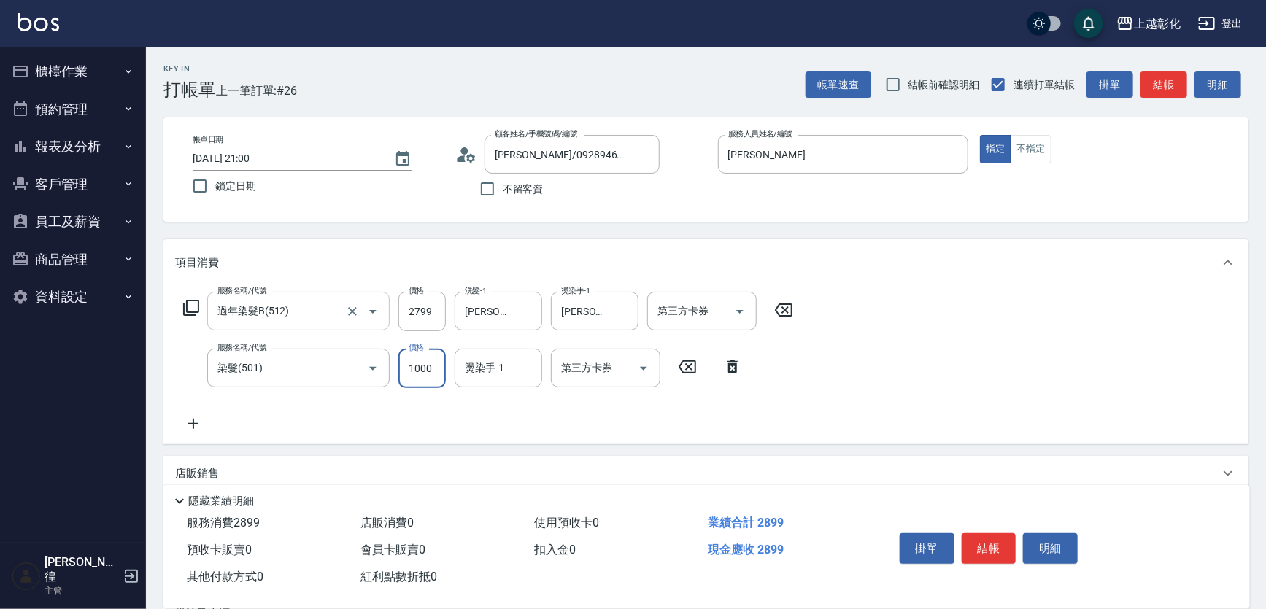
type input "1000"
type input "謝宥萱-41"
click at [420, 372] on input "1000" at bounding box center [422, 368] width 47 height 39
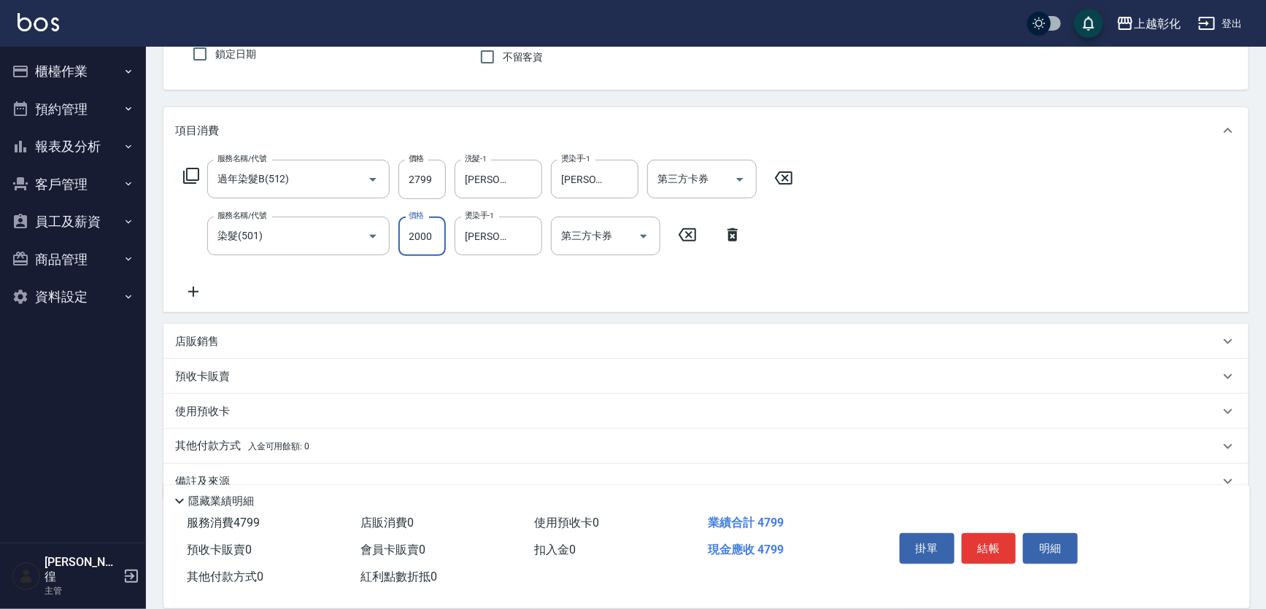
scroll to position [158, 0]
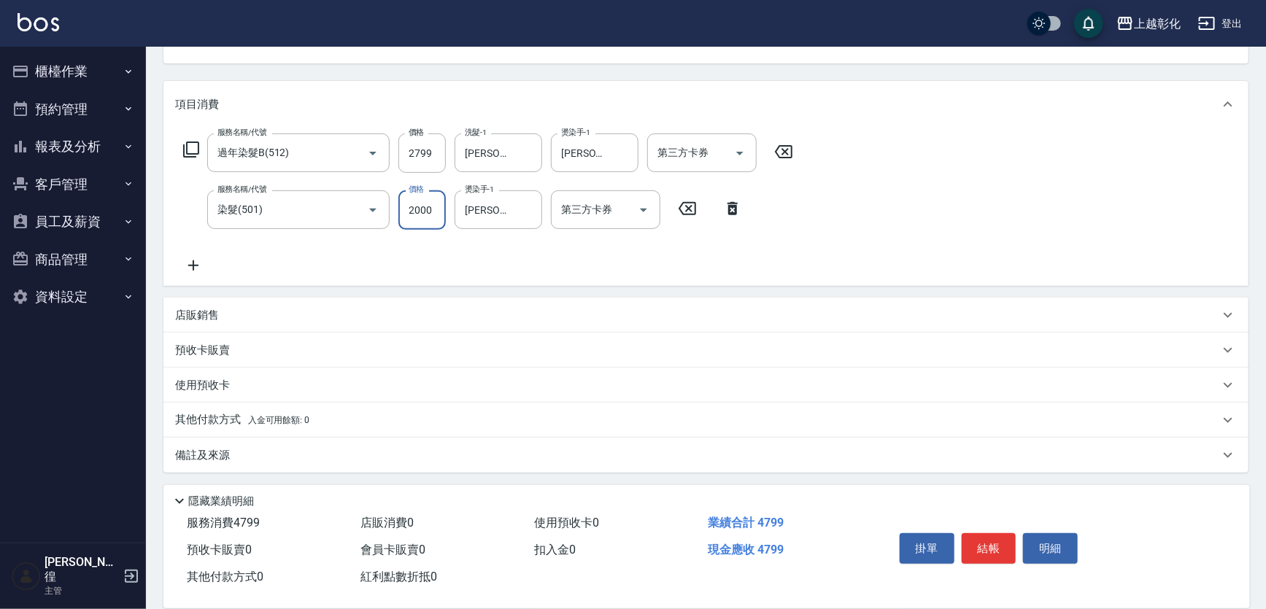
type input "2000"
click at [293, 417] on span "入金可用餘額: 0" at bounding box center [279, 420] width 62 height 10
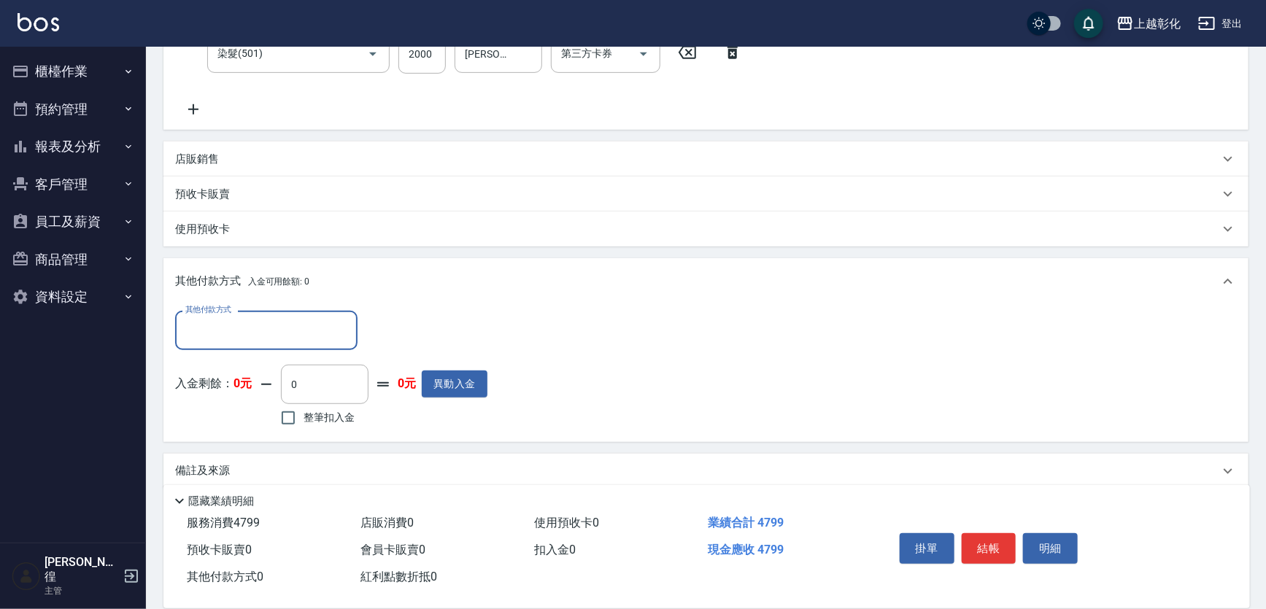
scroll to position [323, 0]
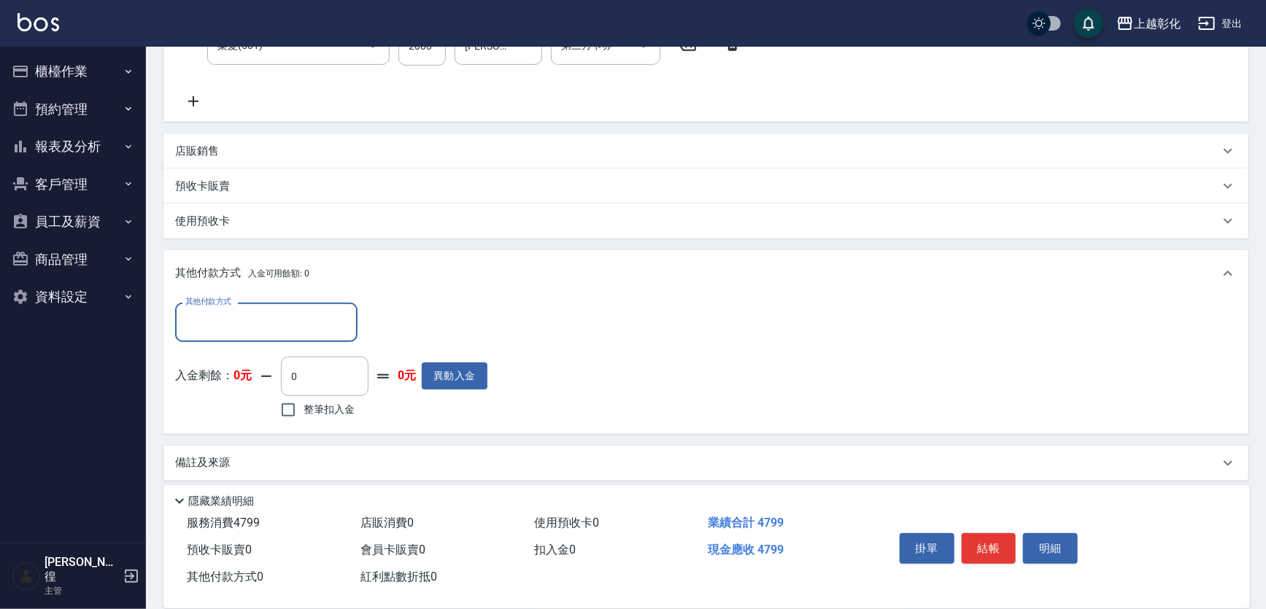
click at [275, 328] on input "其他付款方式" at bounding box center [266, 322] width 169 height 26
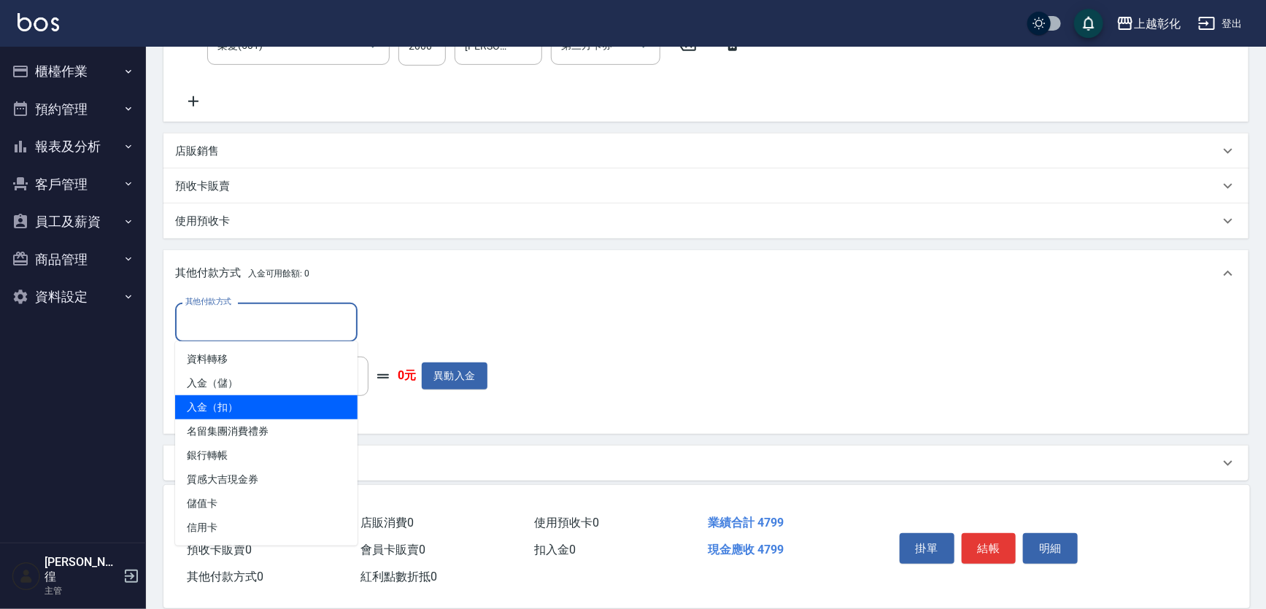
click at [270, 397] on span "入金（扣）" at bounding box center [266, 408] width 182 height 24
type input "入金（扣）"
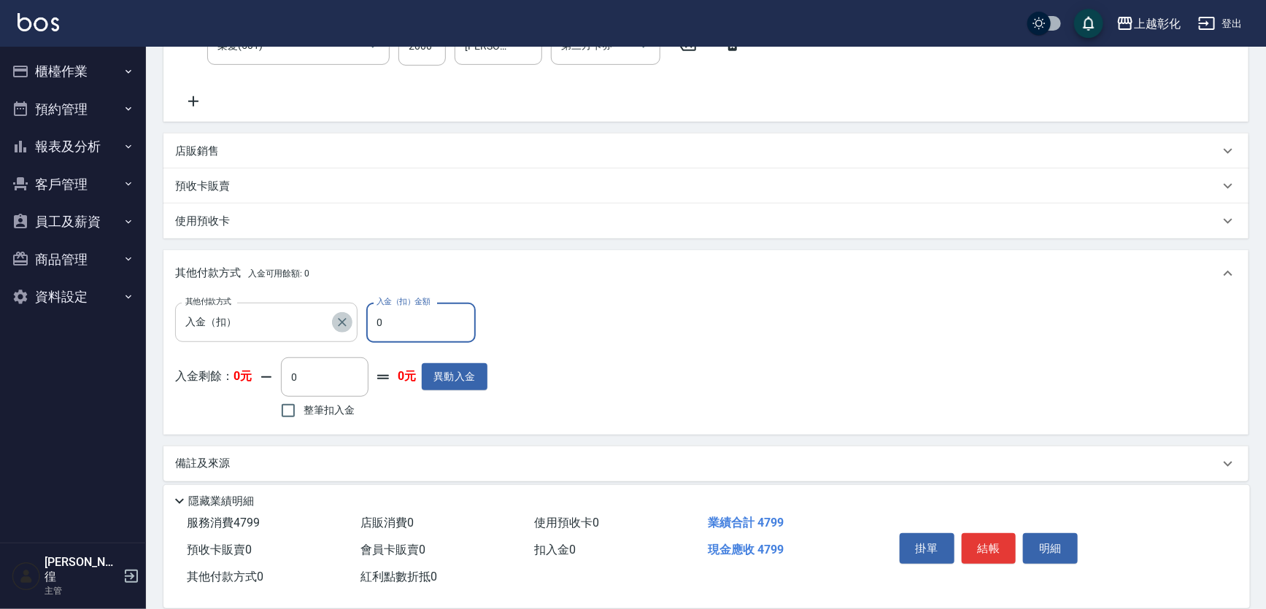
click at [346, 319] on icon "Clear" at bounding box center [342, 322] width 15 height 15
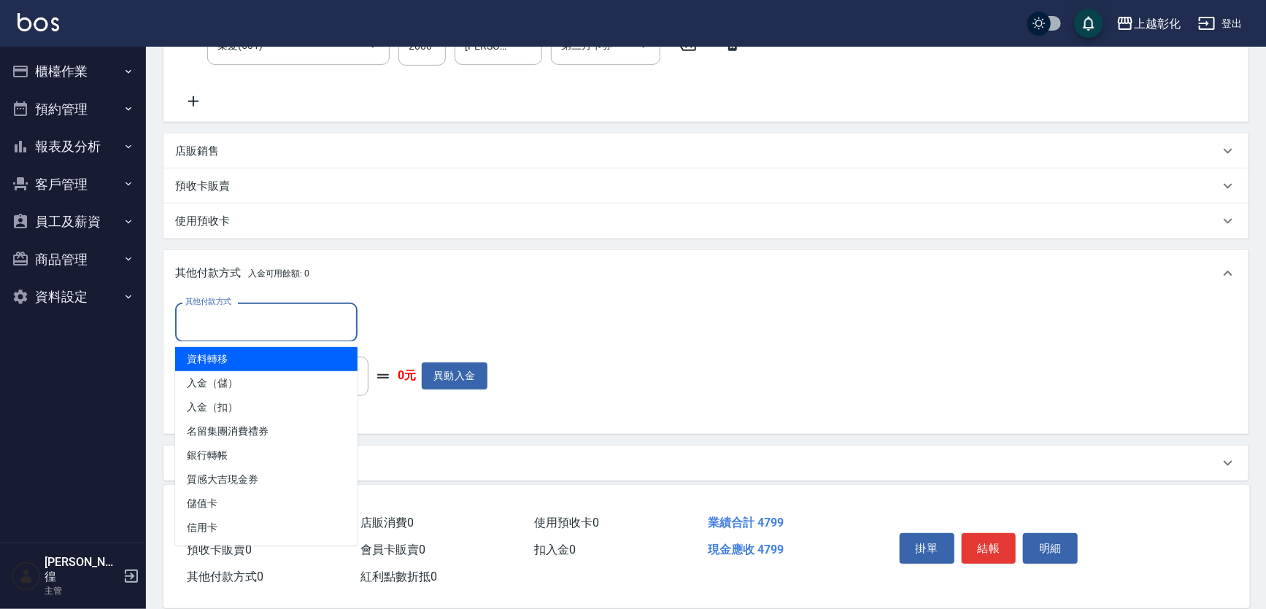
click at [293, 313] on input "其他付款方式" at bounding box center [266, 322] width 169 height 26
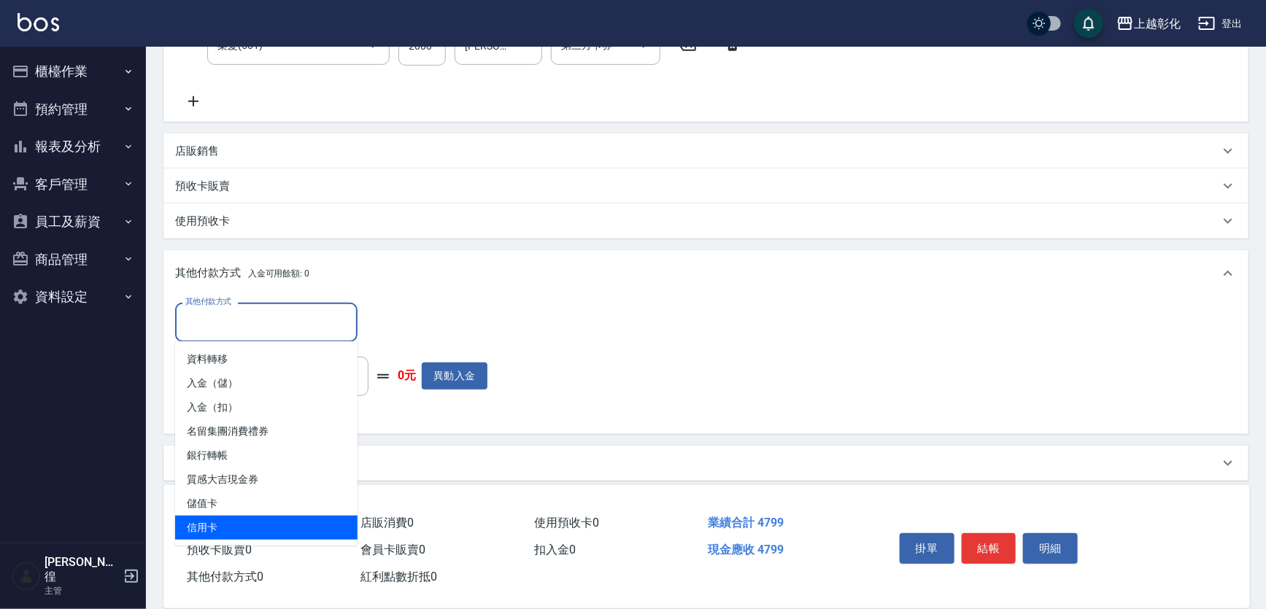
click at [223, 509] on span "儲值卡" at bounding box center [266, 504] width 182 height 24
type input "儲值卡"
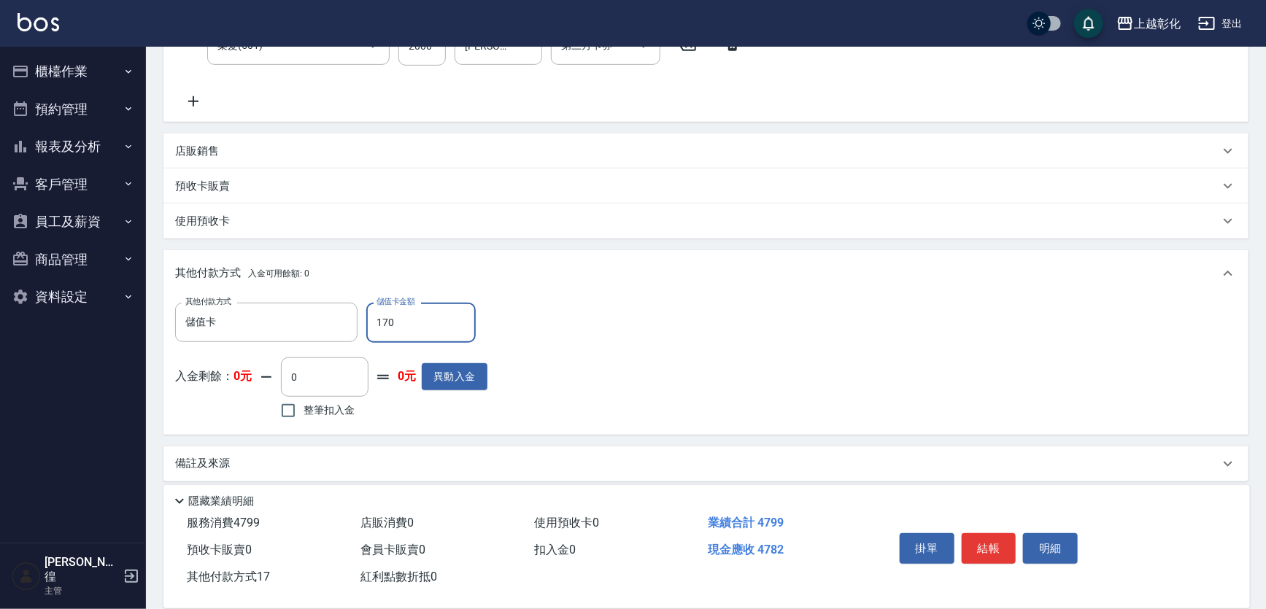
type input "1700"
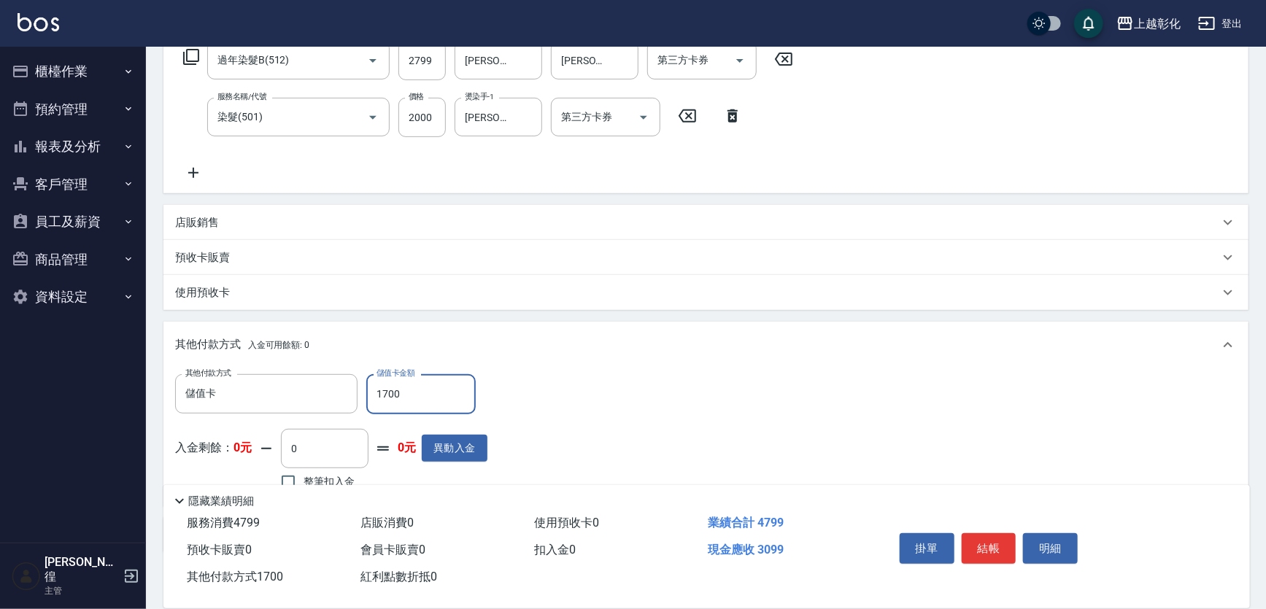
scroll to position [124, 0]
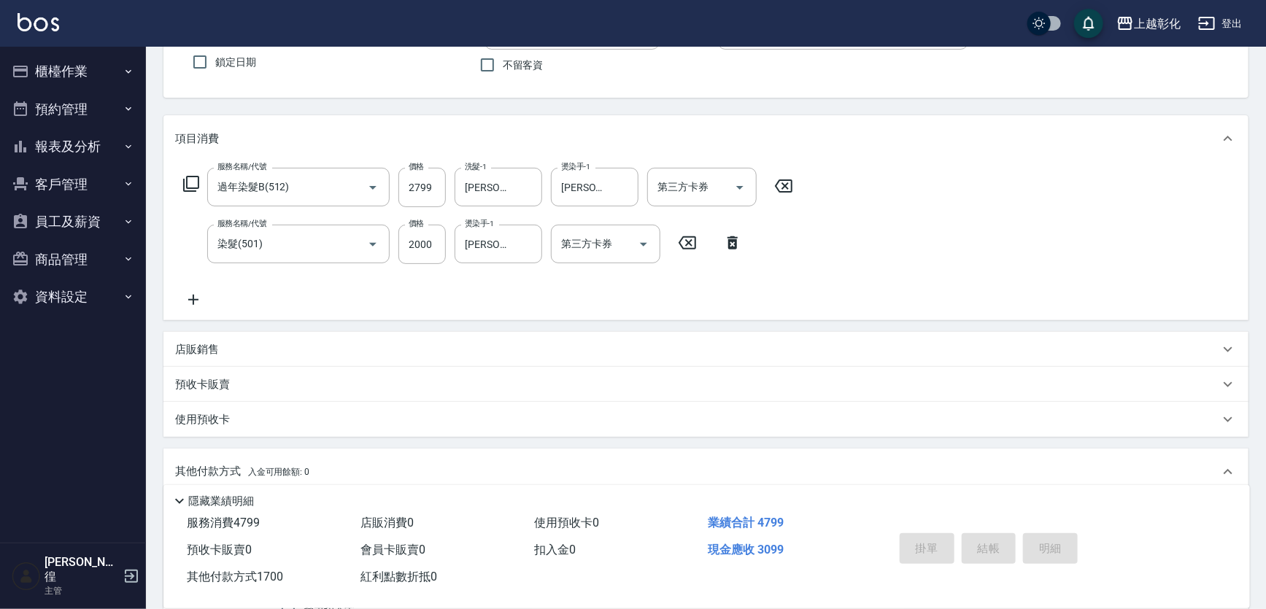
type input "2025/10/08 21:01"
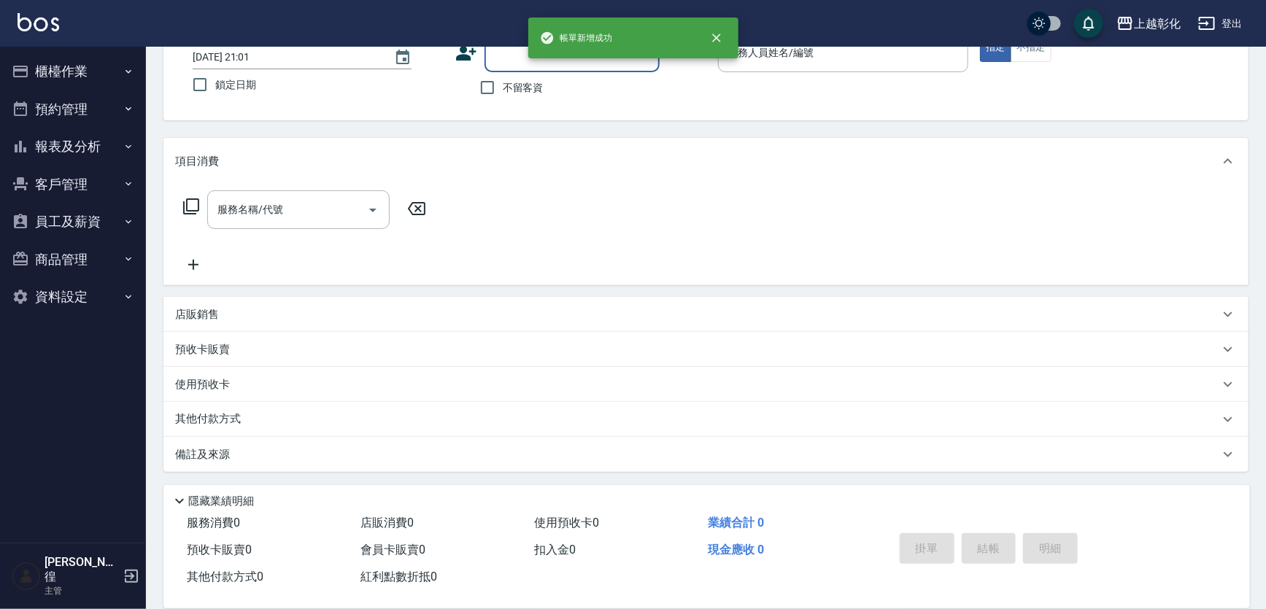
scroll to position [0, 0]
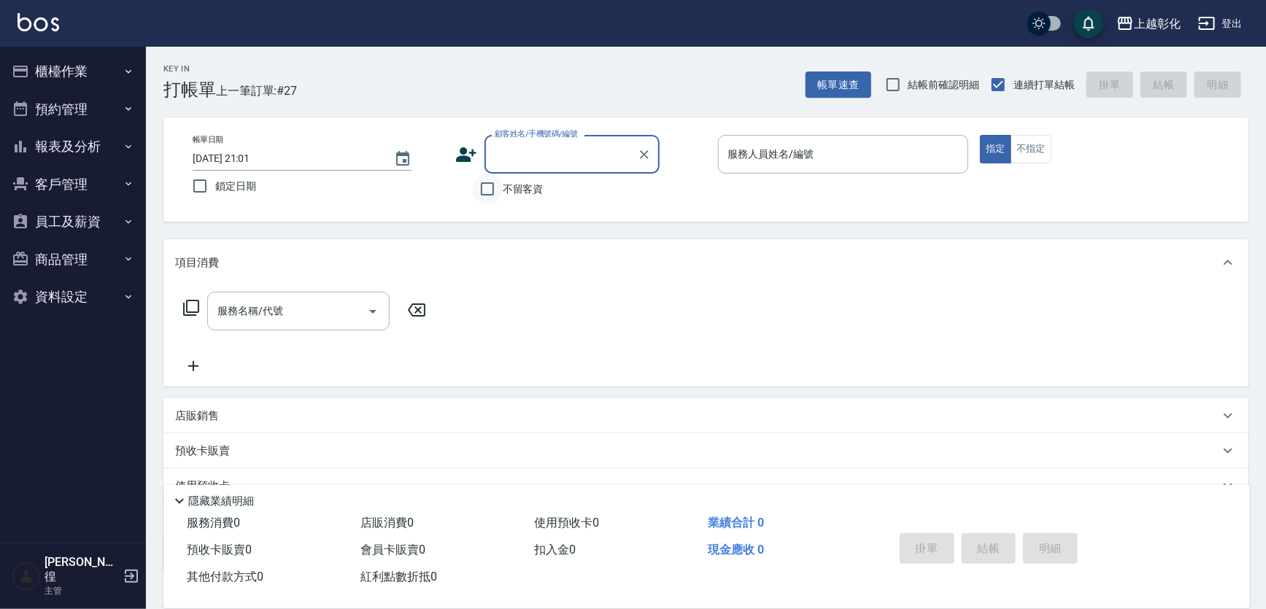
click at [490, 183] on input "不留客資" at bounding box center [487, 189] width 31 height 31
checkbox input "true"
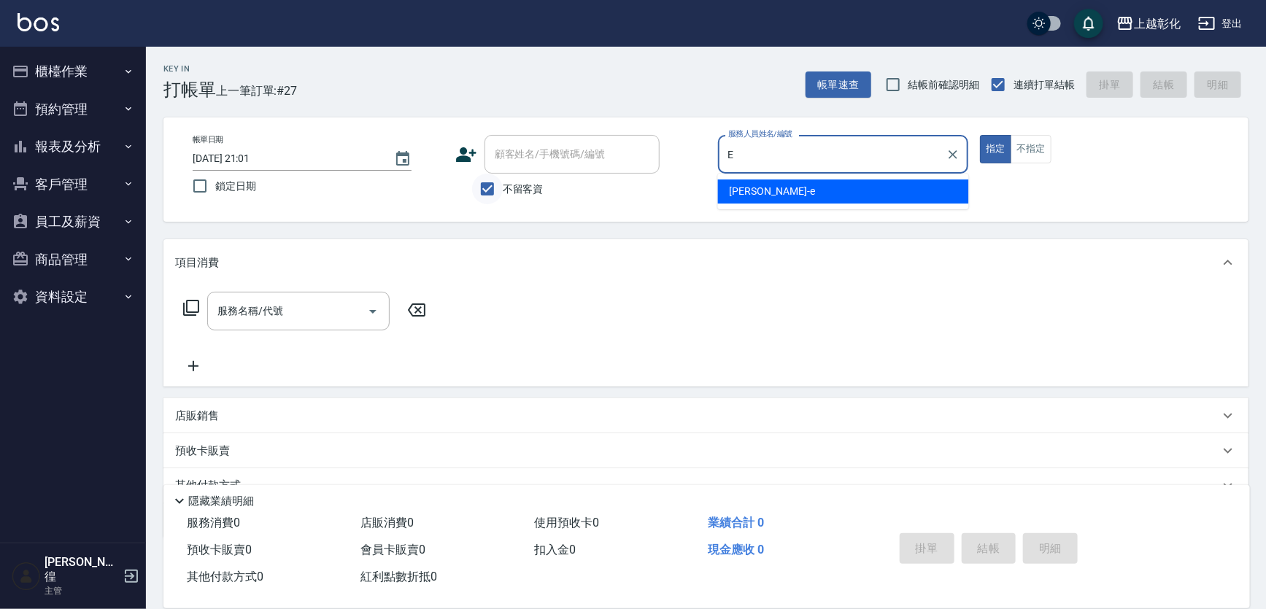
type input "allen-e"
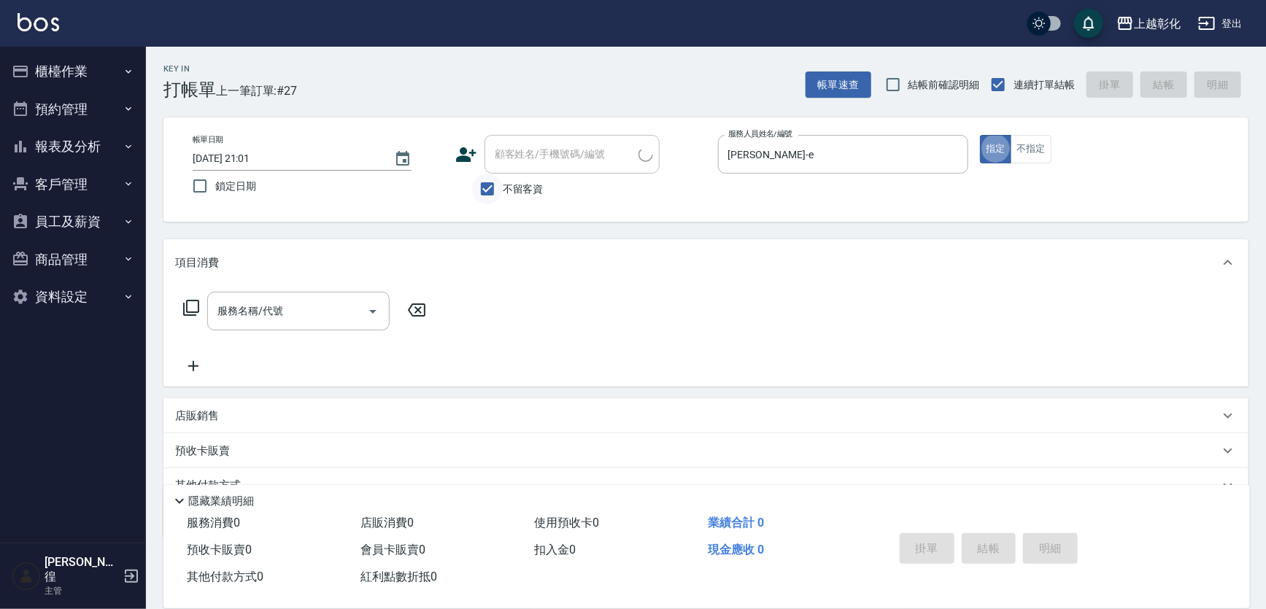
type input "蕭宇祐/0987201697/"
click at [488, 183] on input "不留客資" at bounding box center [487, 189] width 31 height 31
checkbox input "false"
click at [518, 148] on input "蕭宇祐/0987201697/" at bounding box center [561, 155] width 140 height 26
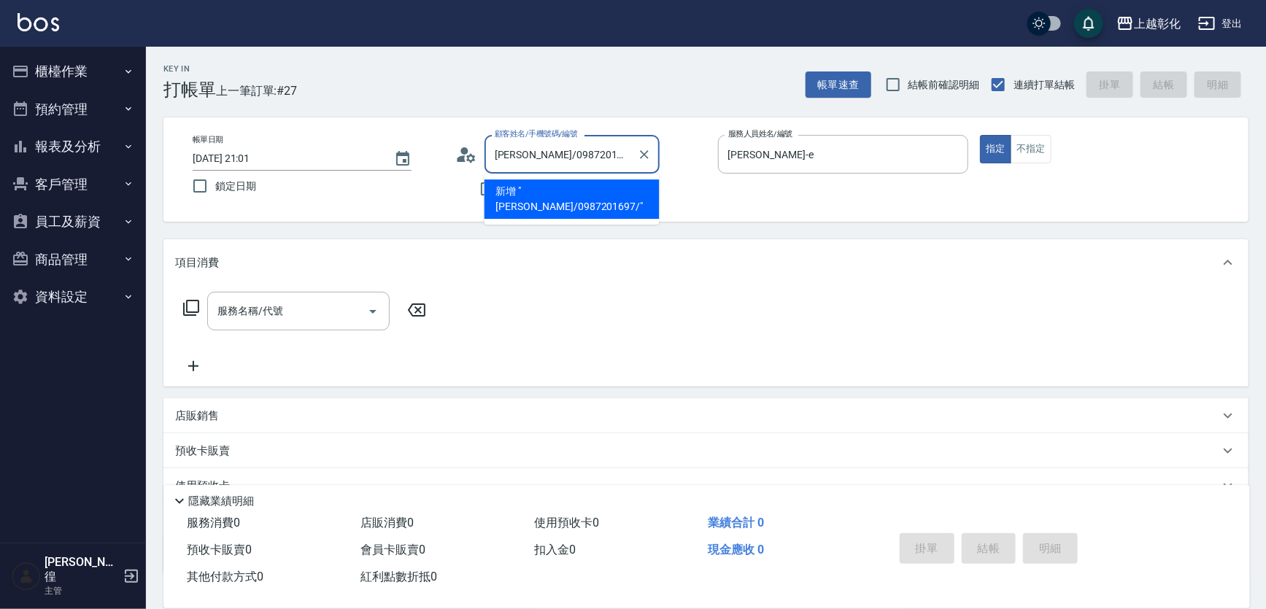
type input "D"
type input "U"
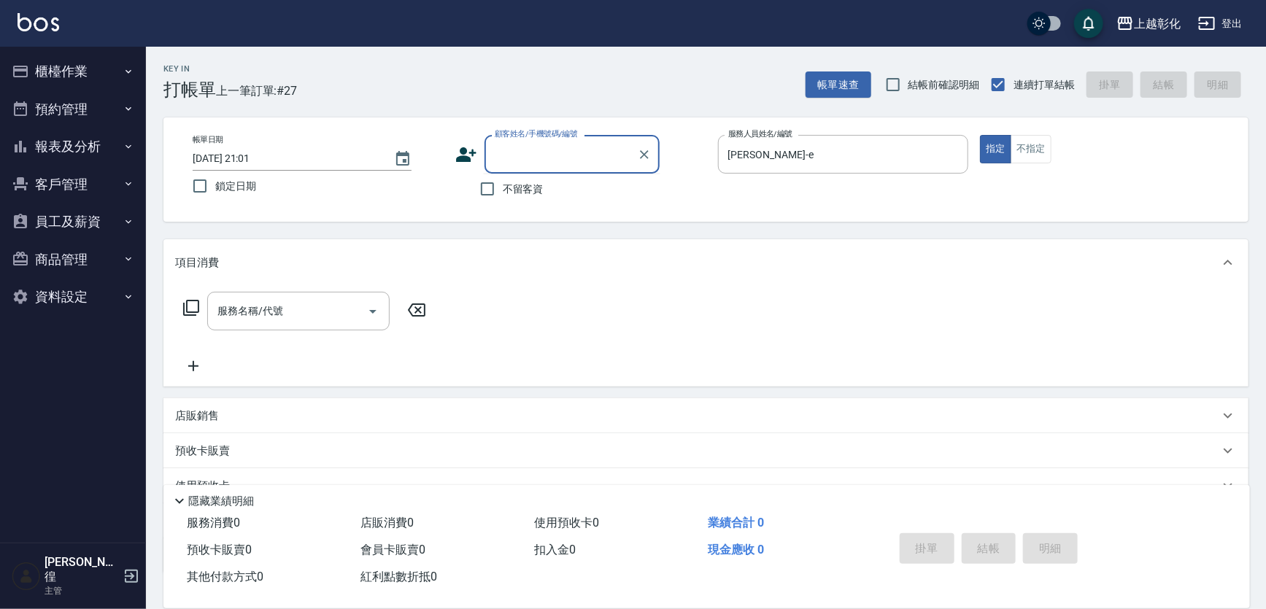
type input "F"
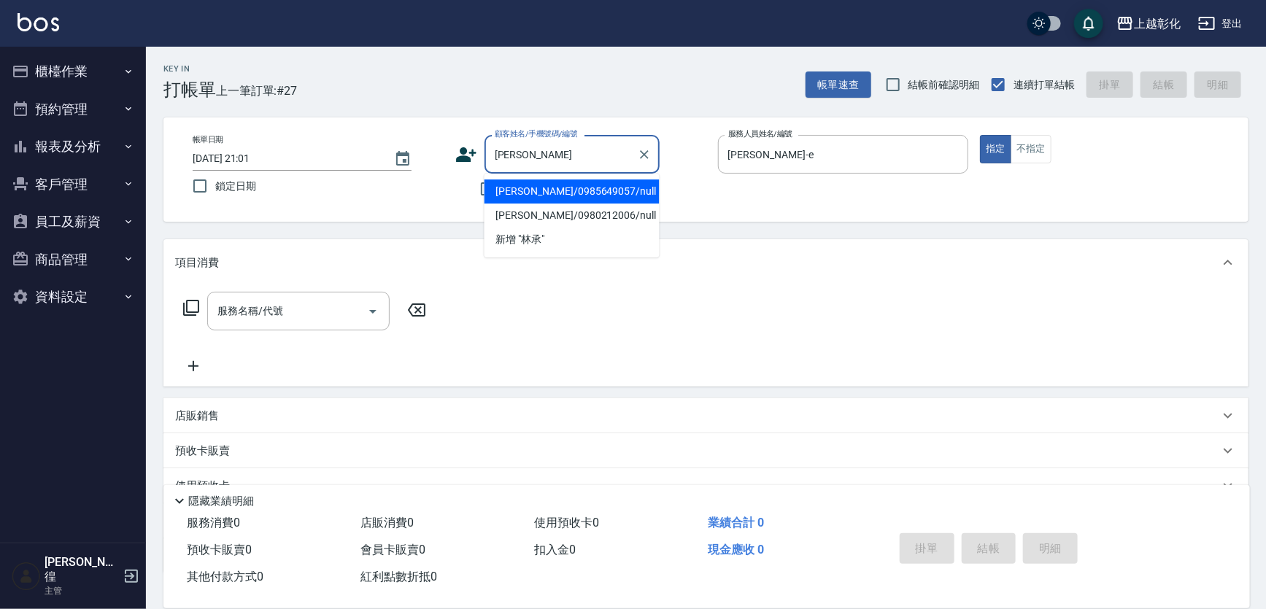
type input "林承吉/0985649057/null"
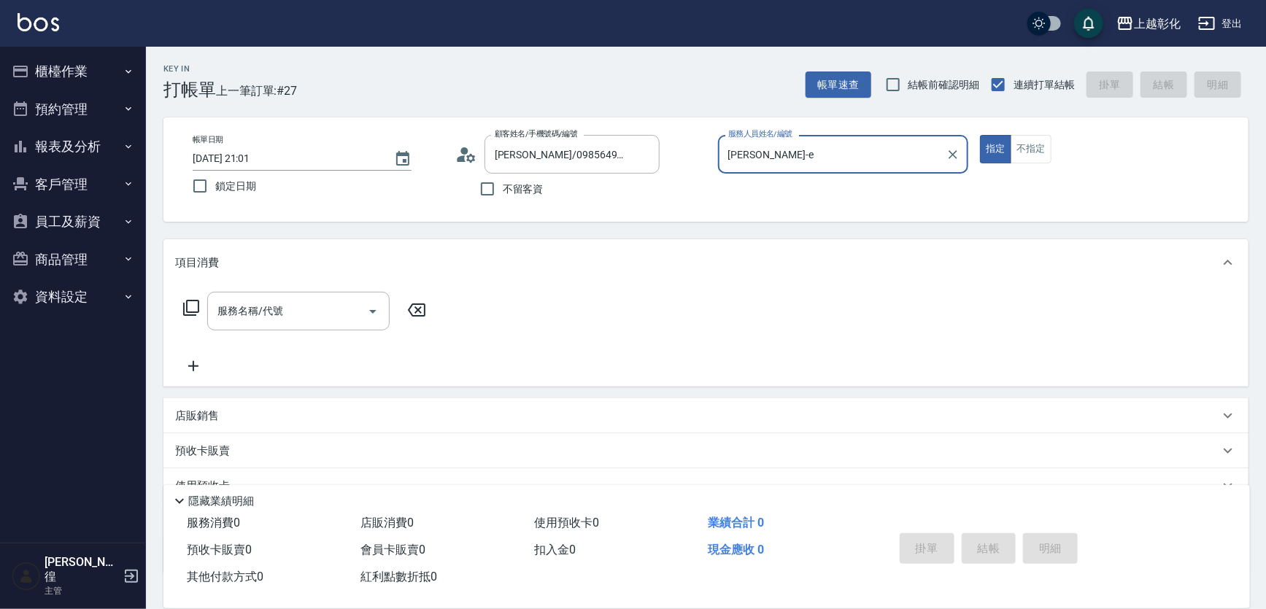
click at [270, 291] on div "服務名稱/代號 服務名稱/代號" at bounding box center [705, 336] width 1085 height 101
click at [270, 299] on div "服務名稱/代號 服務名稱/代號" at bounding box center [298, 311] width 182 height 39
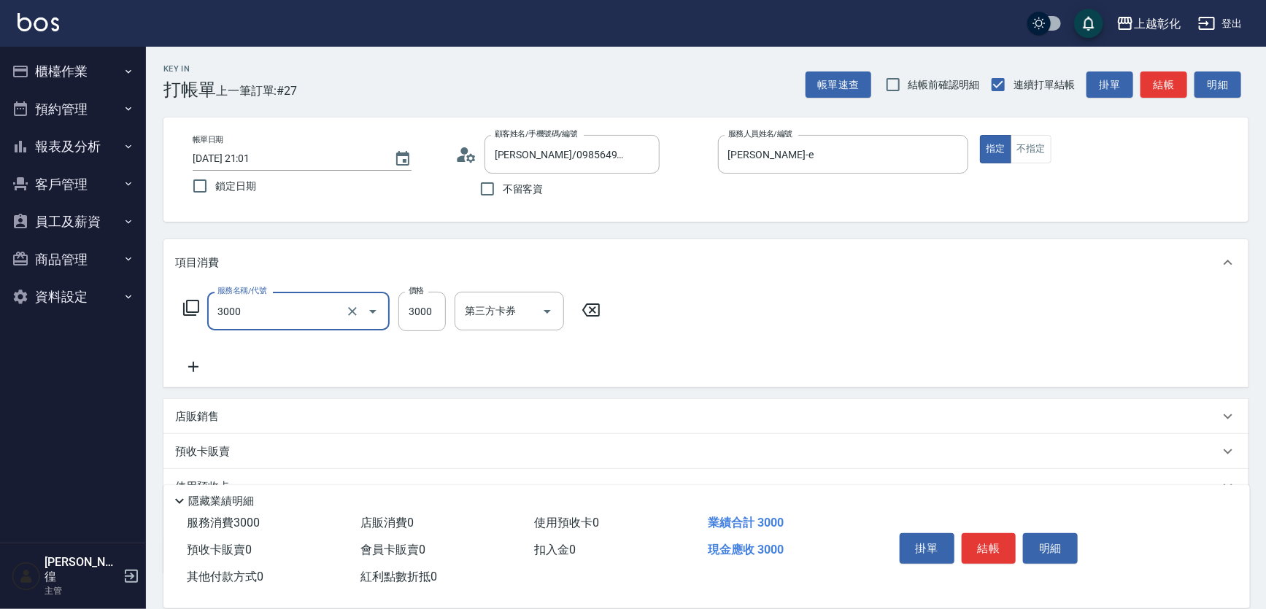
type input "頂級豪華OVC3(3000)"
type input "2000"
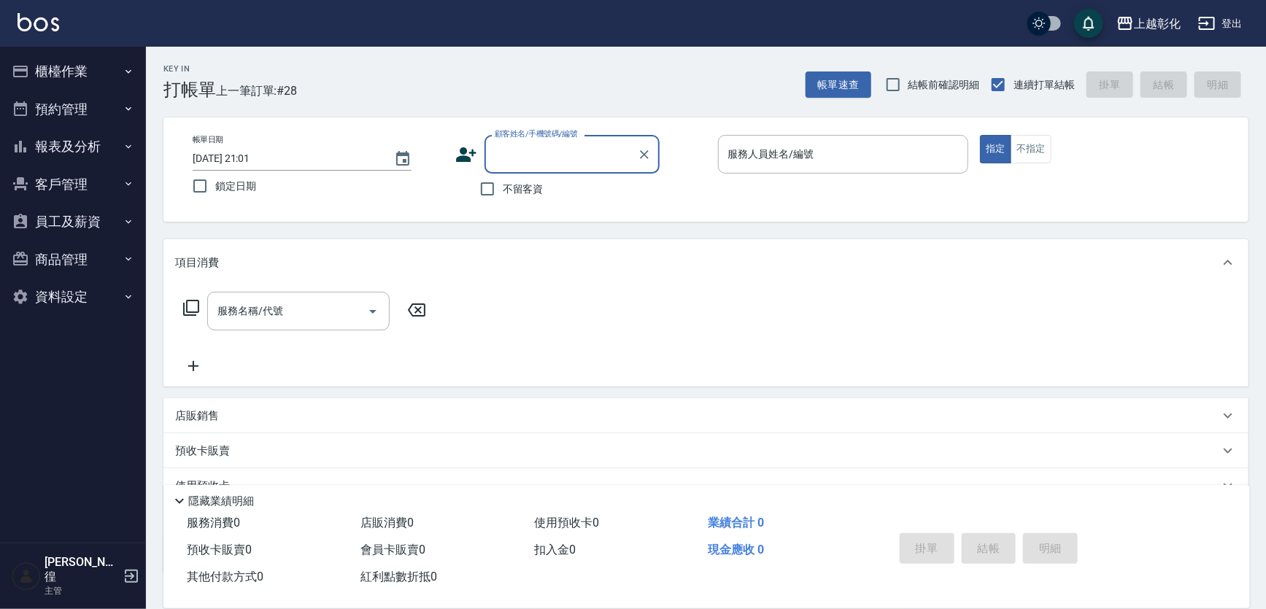
click at [101, 71] on button "櫃檯作業" at bounding box center [73, 72] width 134 height 38
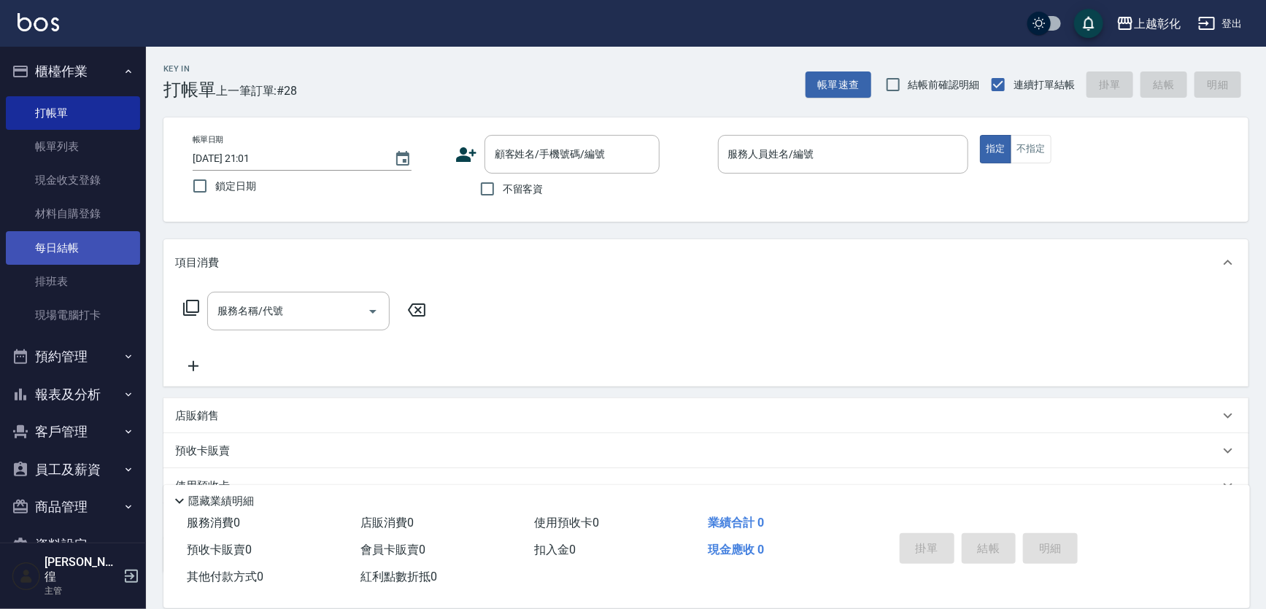
click at [107, 255] on link "每日結帳" at bounding box center [73, 248] width 134 height 34
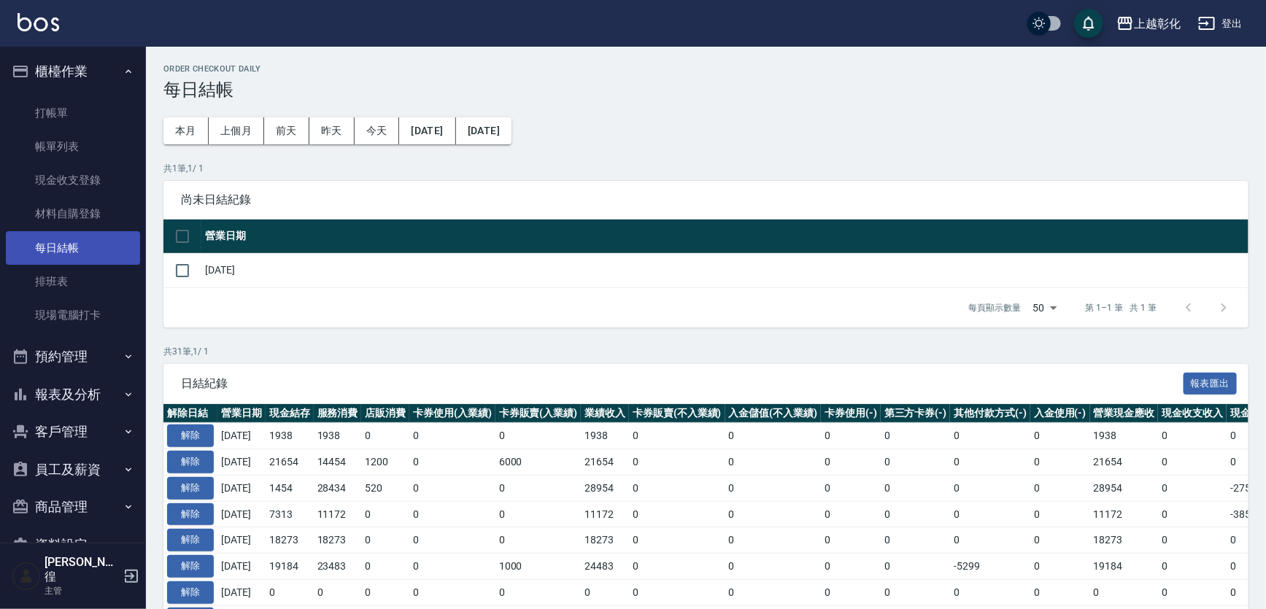
click at [73, 234] on link "每日結帳" at bounding box center [73, 248] width 134 height 34
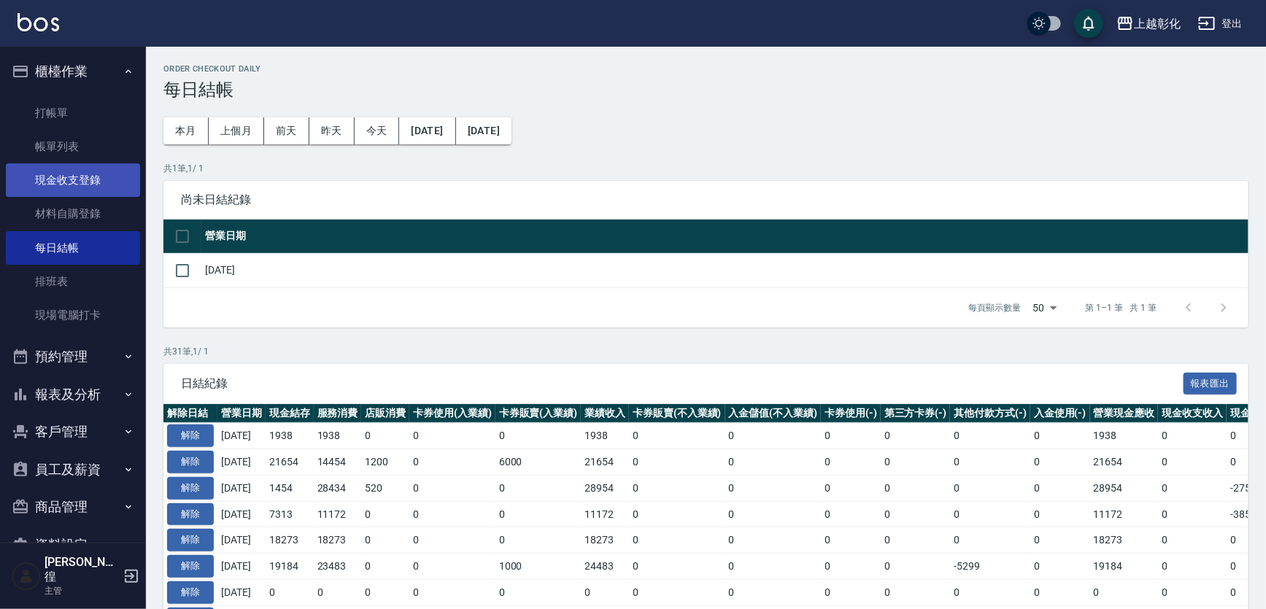
click at [104, 167] on link "現金收支登錄" at bounding box center [73, 180] width 134 height 34
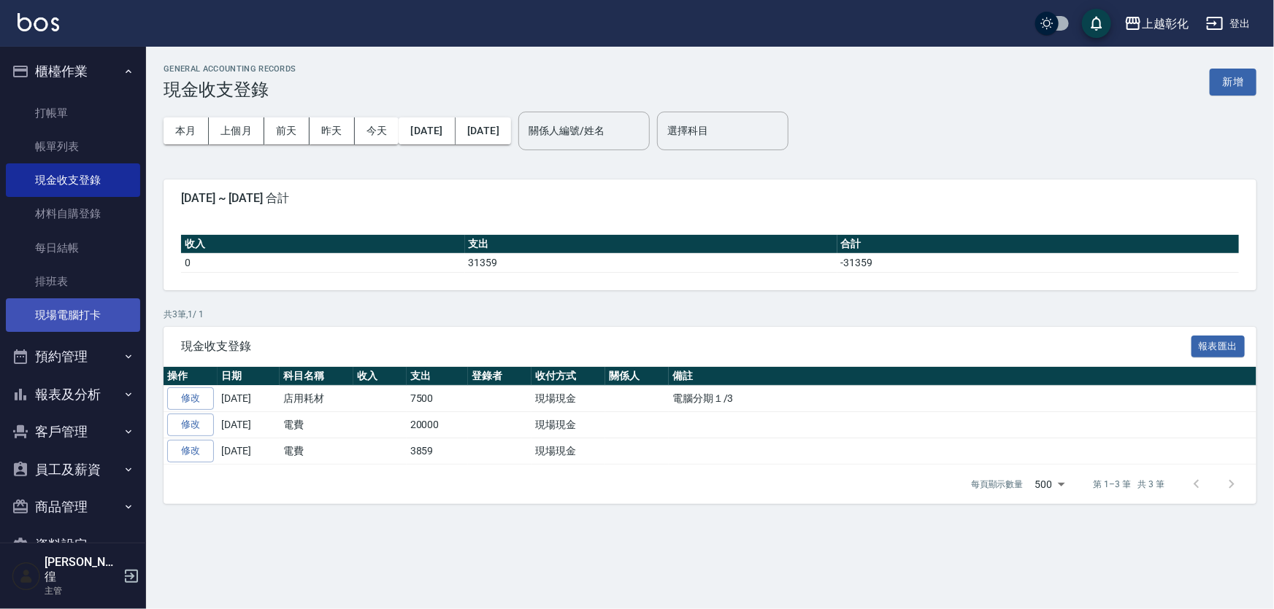
click at [95, 320] on link "現場電腦打卡" at bounding box center [73, 316] width 134 height 34
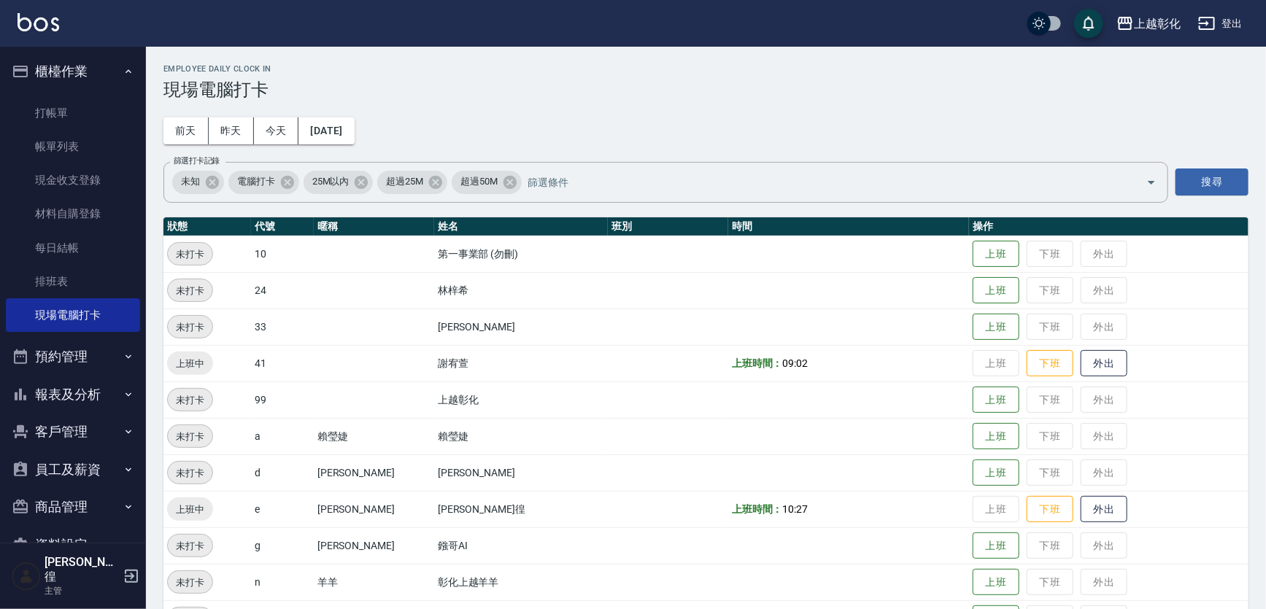
click at [99, 77] on button "櫃檯作業" at bounding box center [73, 72] width 134 height 38
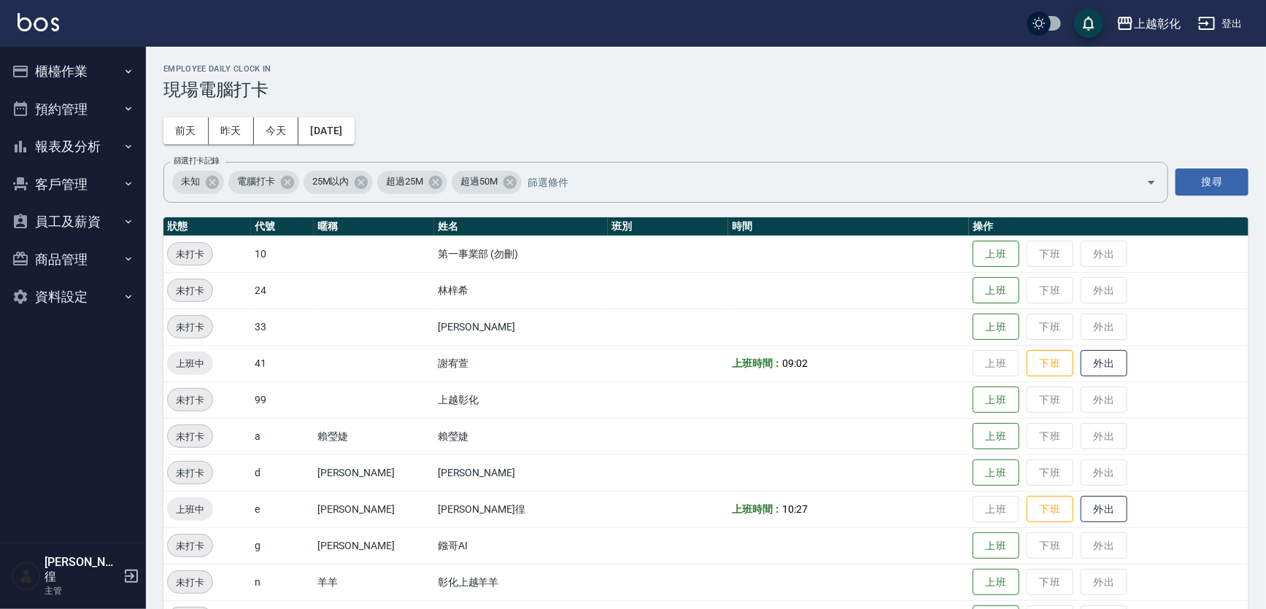
click at [31, 61] on button "櫃檯作業" at bounding box center [73, 72] width 134 height 38
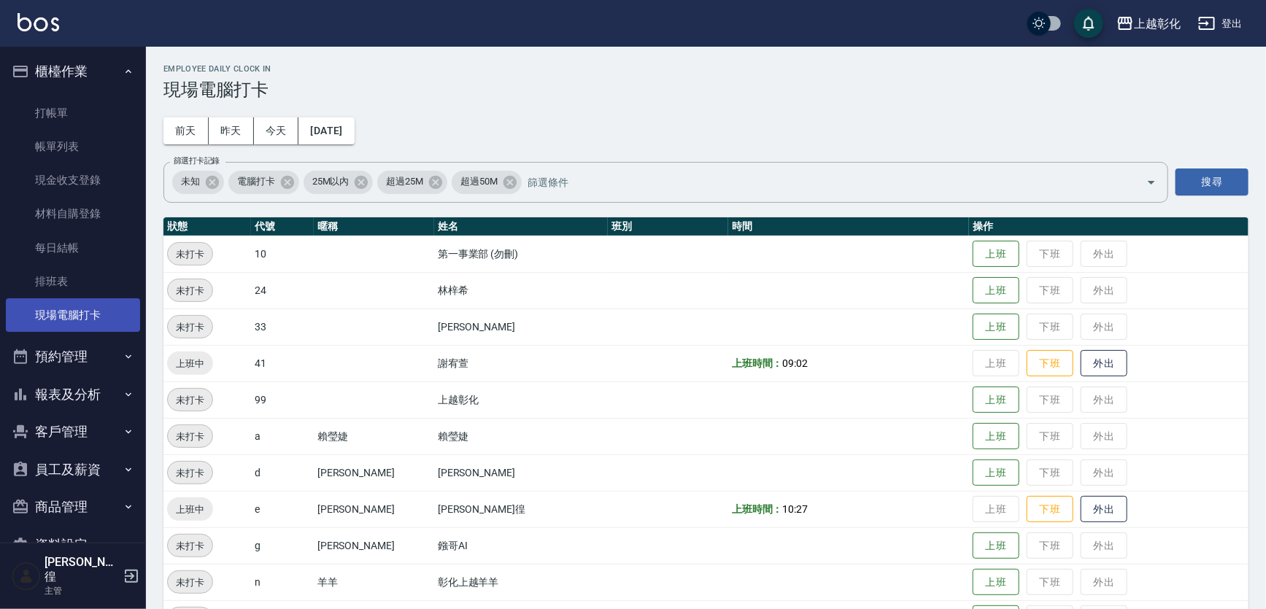
click at [63, 323] on link "現場電腦打卡" at bounding box center [73, 316] width 134 height 34
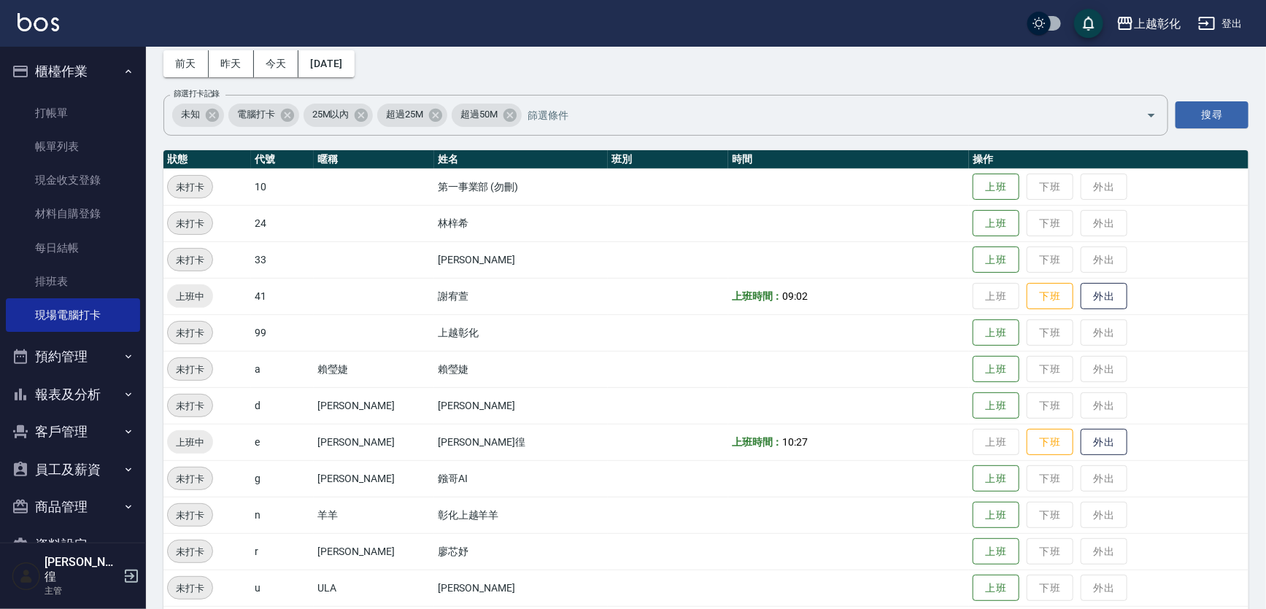
scroll to position [132, 0]
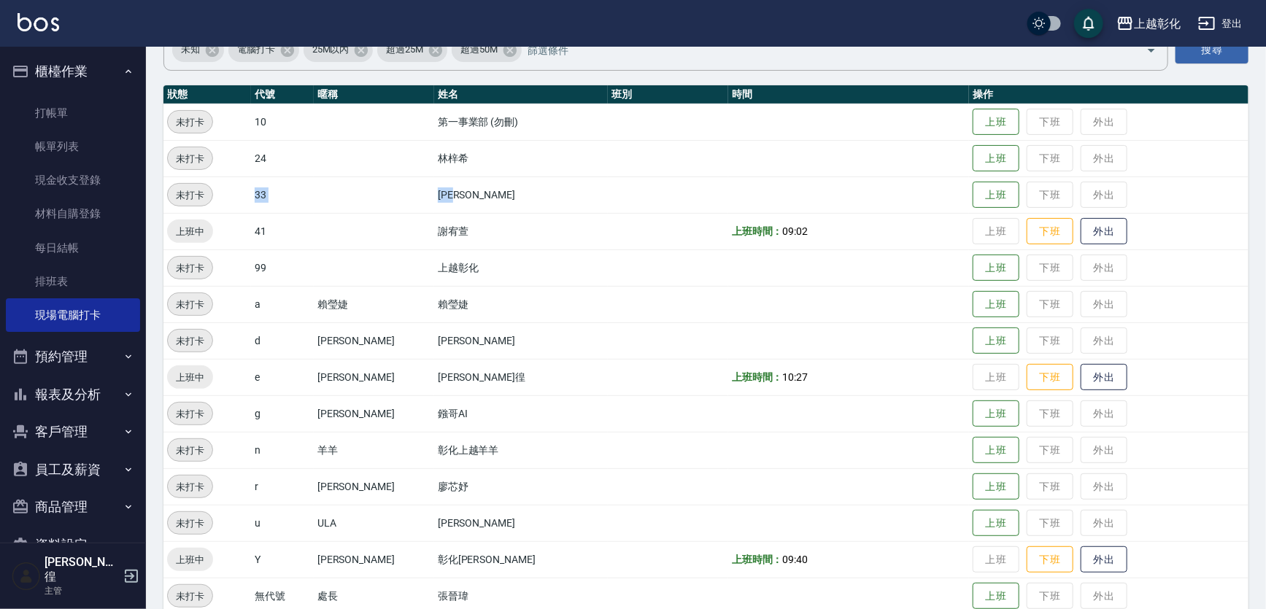
drag, startPoint x: 263, startPoint y: 190, endPoint x: 454, endPoint y: 182, distance: 190.7
click at [454, 182] on tr "未打卡 33 林渝婷 上班 下班 外出" at bounding box center [705, 195] width 1085 height 36
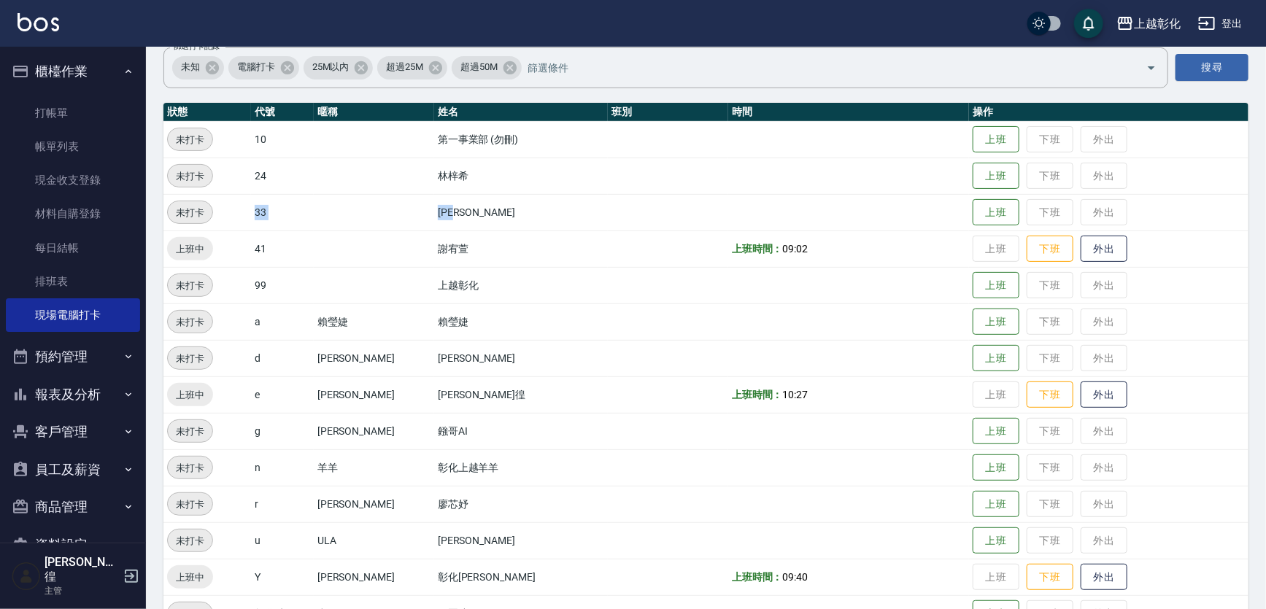
scroll to position [0, 0]
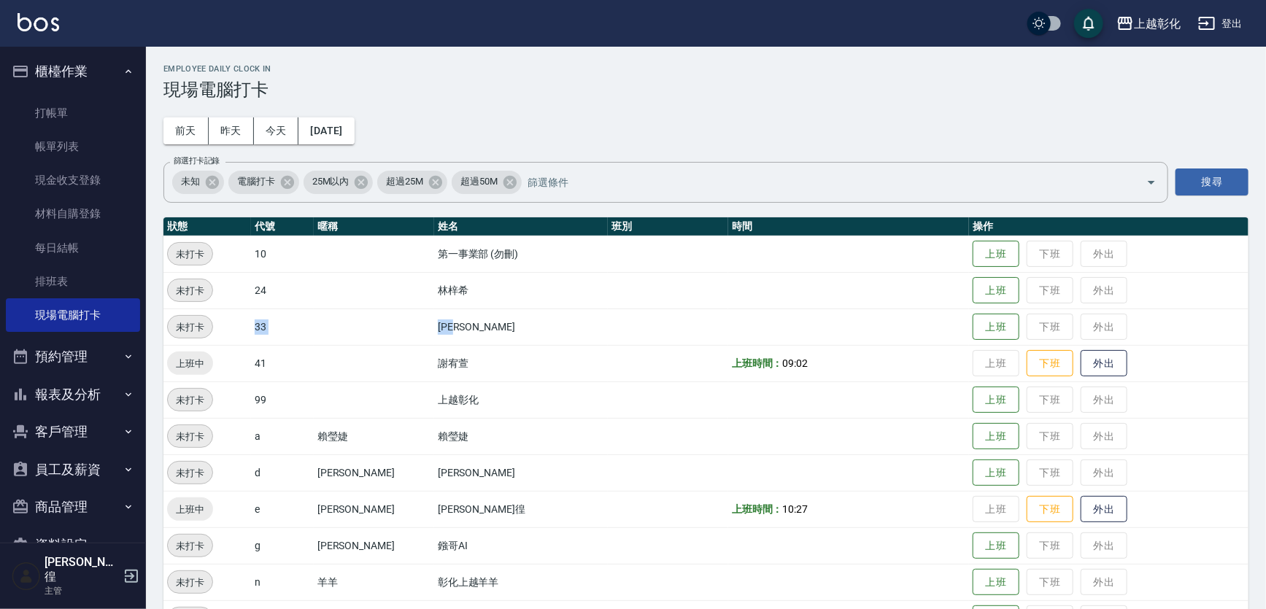
click at [51, 424] on button "客戶管理" at bounding box center [73, 432] width 134 height 38
click at [53, 480] on link "客戶列表" at bounding box center [73, 474] width 134 height 34
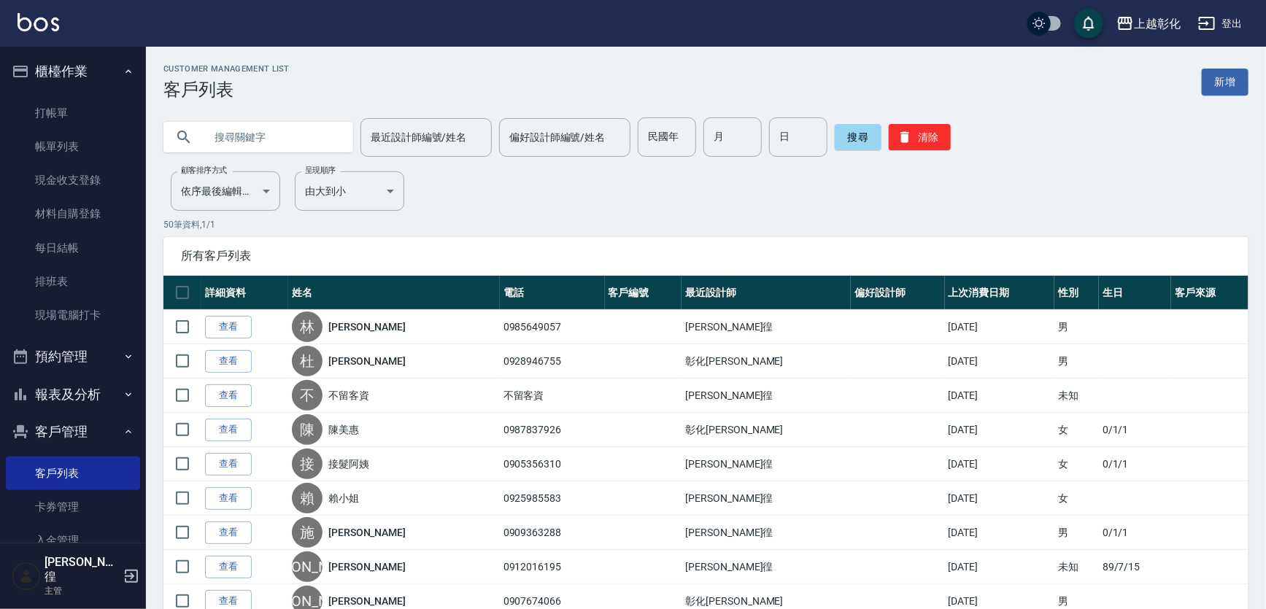
click at [225, 124] on input "text" at bounding box center [272, 137] width 137 height 39
type input "0980580447"
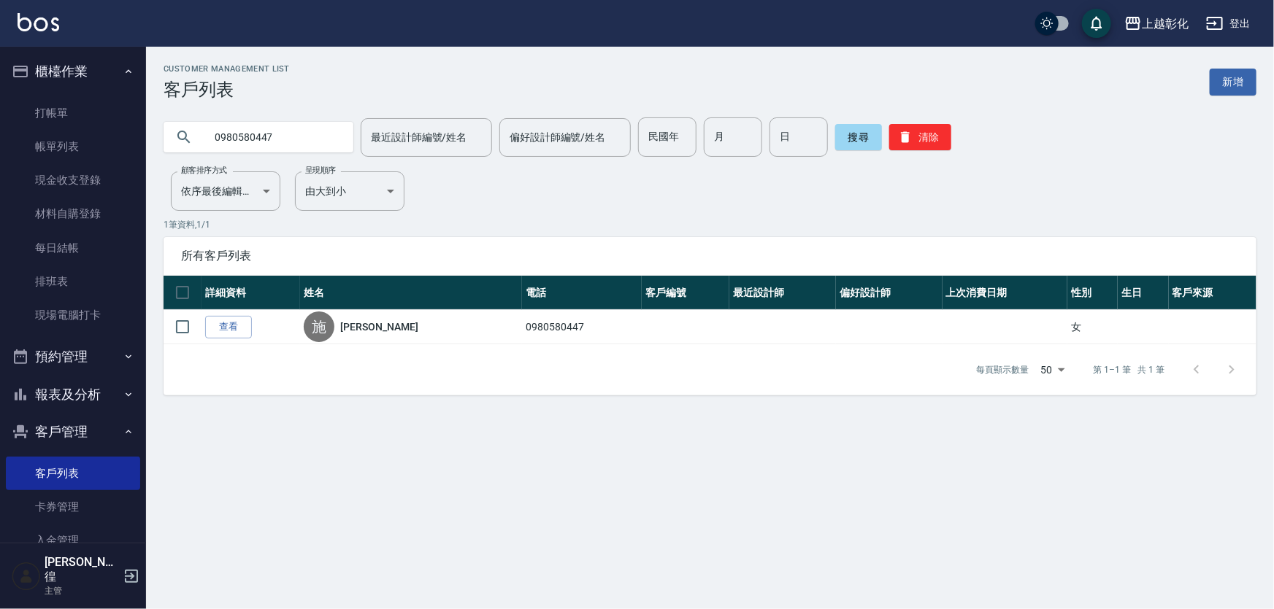
click at [227, 327] on link "查看" at bounding box center [228, 327] width 47 height 23
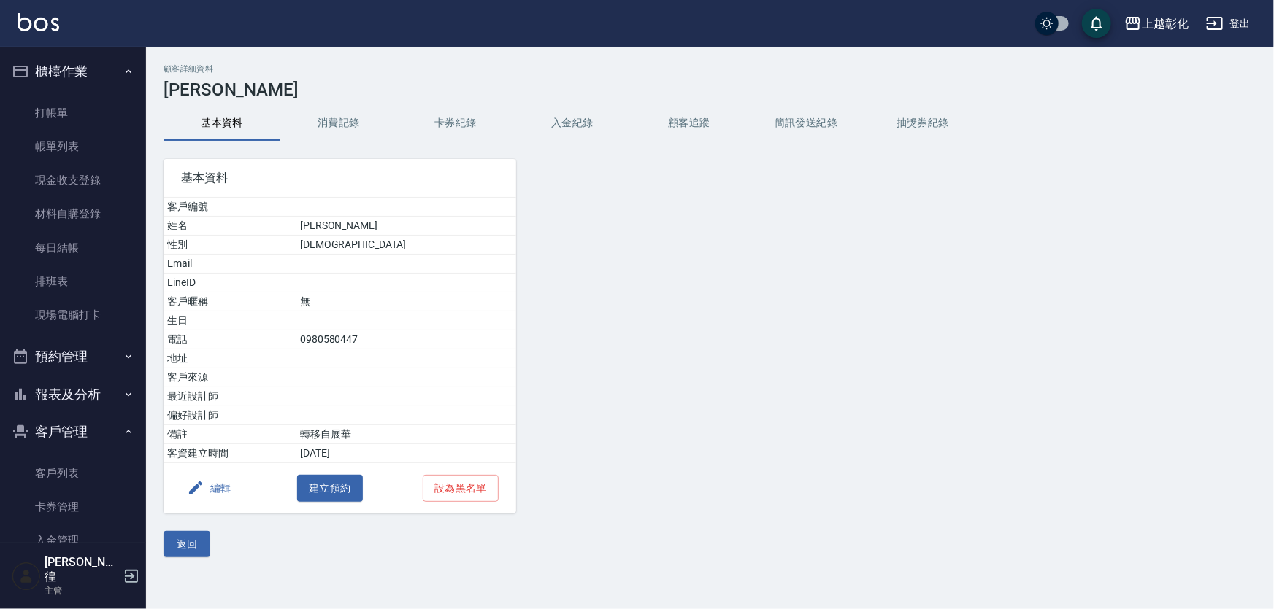
click at [584, 119] on button "入金紀錄" at bounding box center [572, 123] width 117 height 35
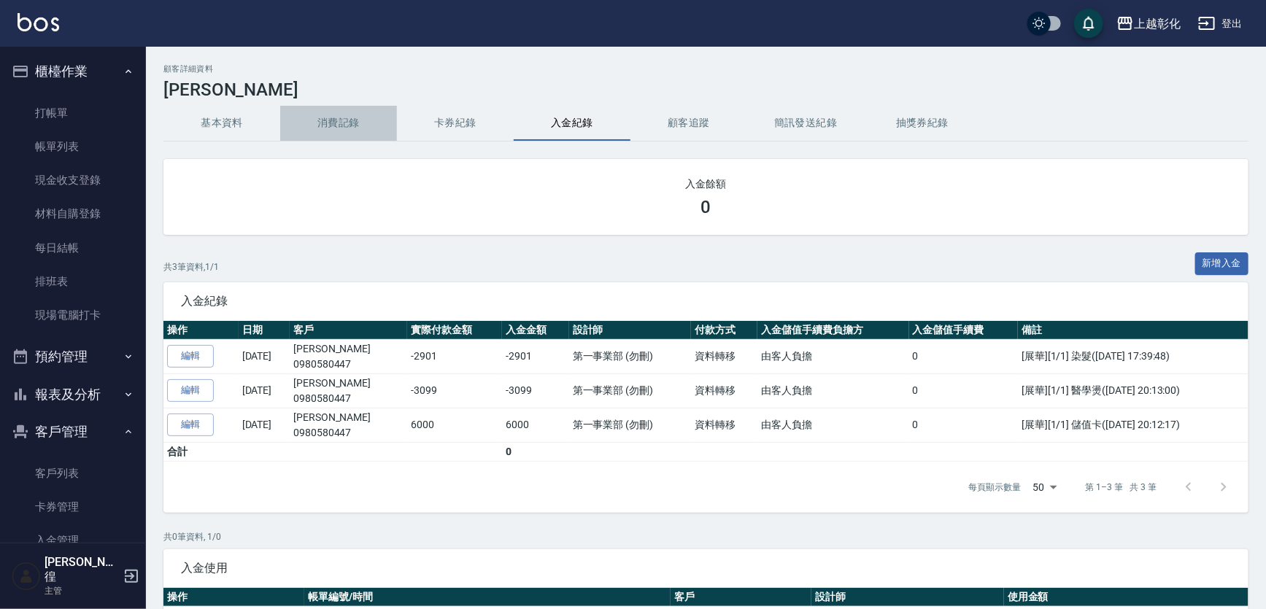
click at [334, 120] on button "消費記錄" at bounding box center [338, 123] width 117 height 35
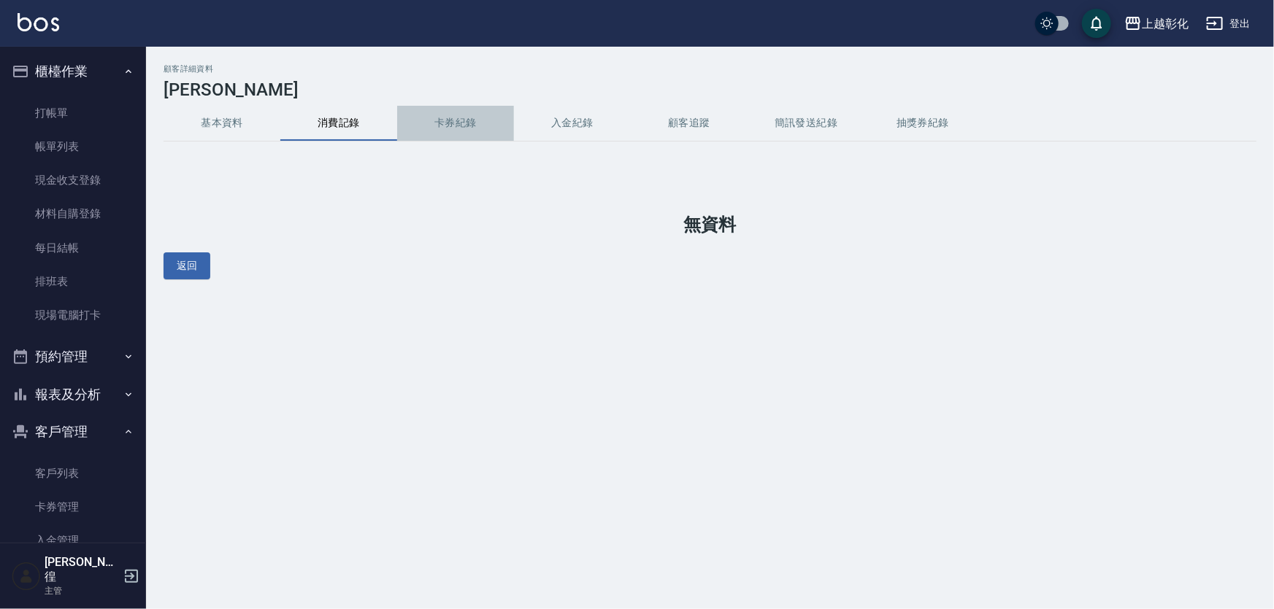
click at [447, 122] on button "卡券紀錄" at bounding box center [455, 123] width 117 height 35
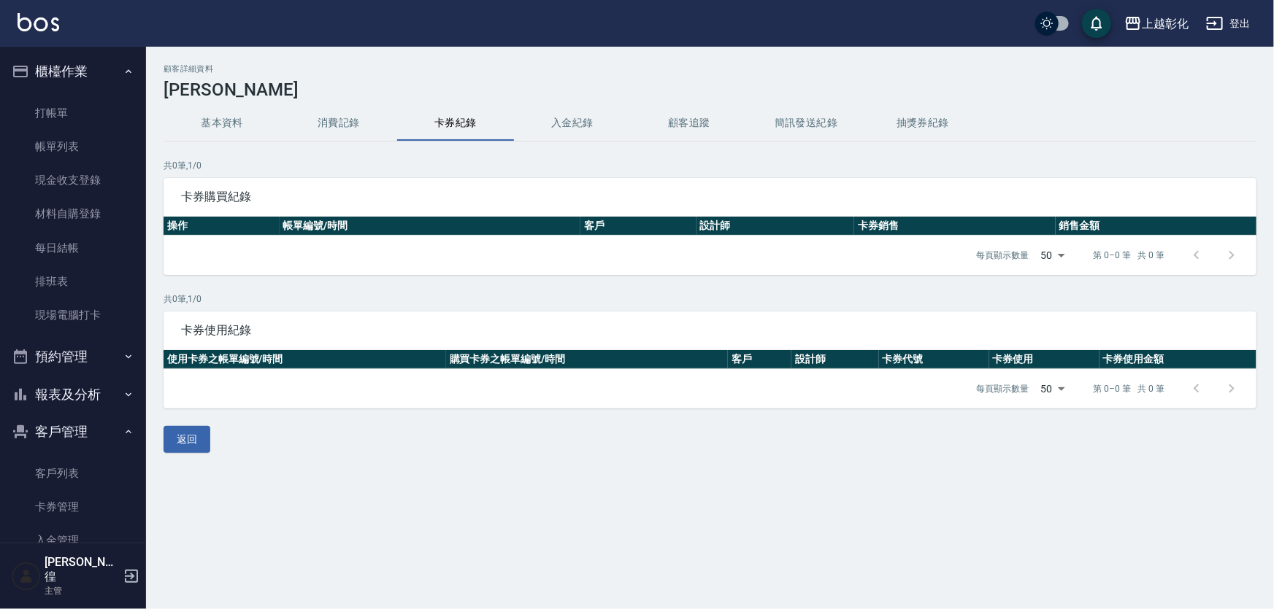
click at [235, 129] on button "基本資料" at bounding box center [221, 123] width 117 height 35
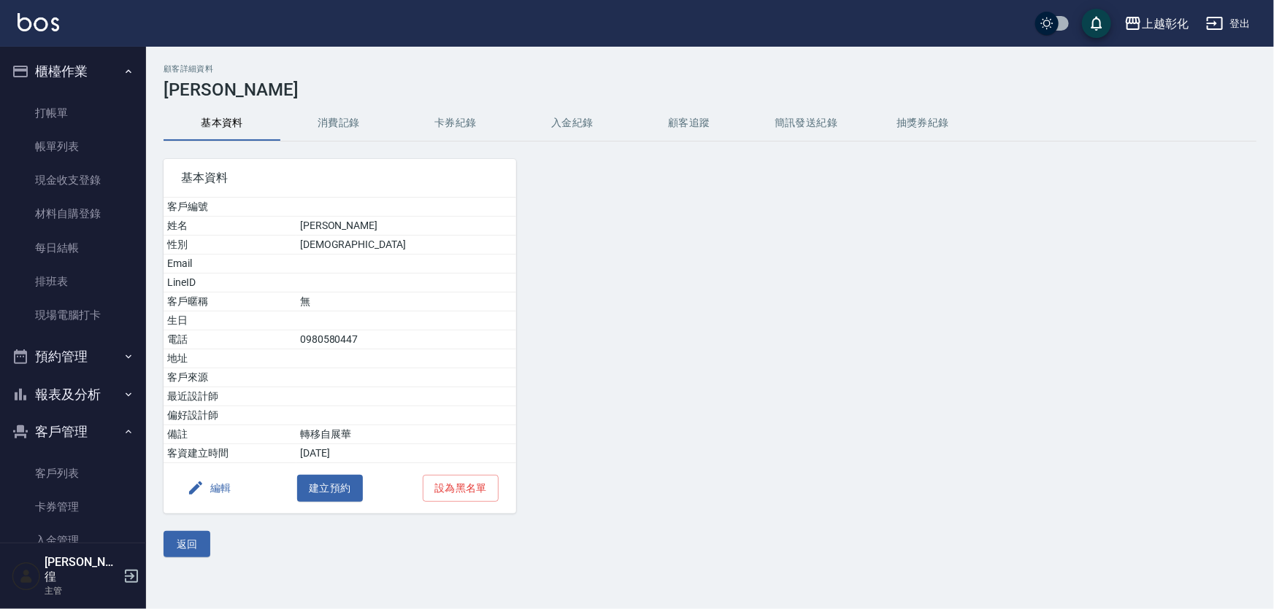
click at [750, 331] on div at bounding box center [654, 328] width 277 height 372
click at [1004, 429] on div "基本資料 客戶編號 姓名 施焙琴 性別 FEMALE Email LineID 客戶暱稱 無 生日 電話 0980580447 地址 客戶來源 最近設計師 偏…" at bounding box center [701, 328] width 1110 height 372
click at [79, 123] on link "打帳單" at bounding box center [73, 113] width 134 height 34
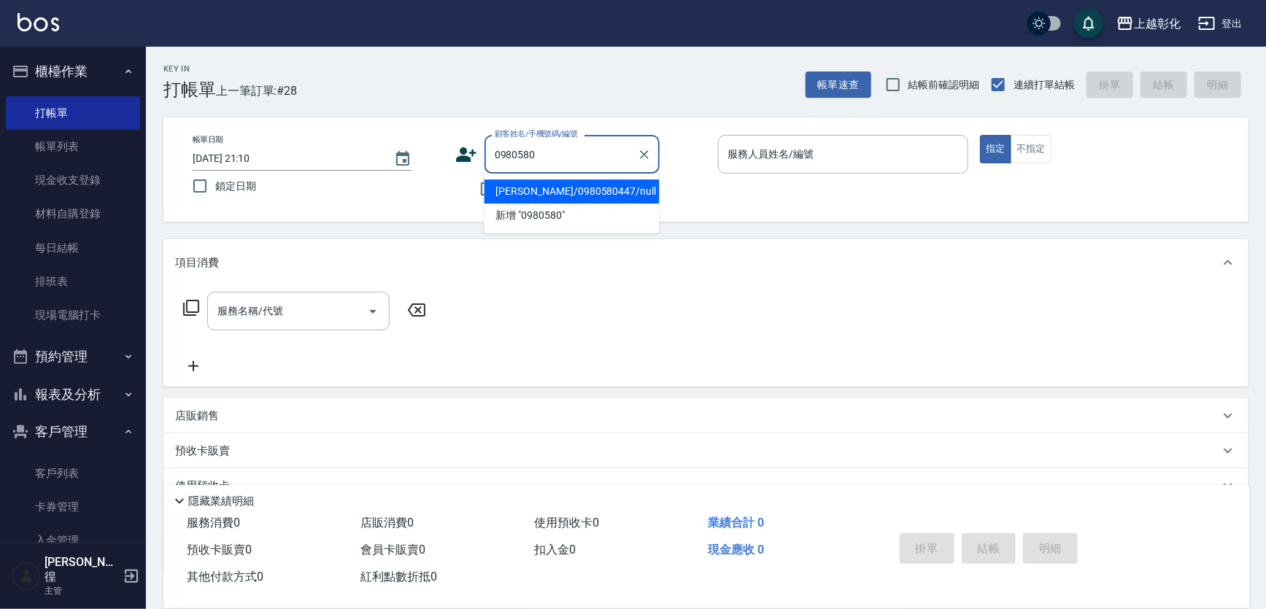
type input "施焙琴/0980580447/null"
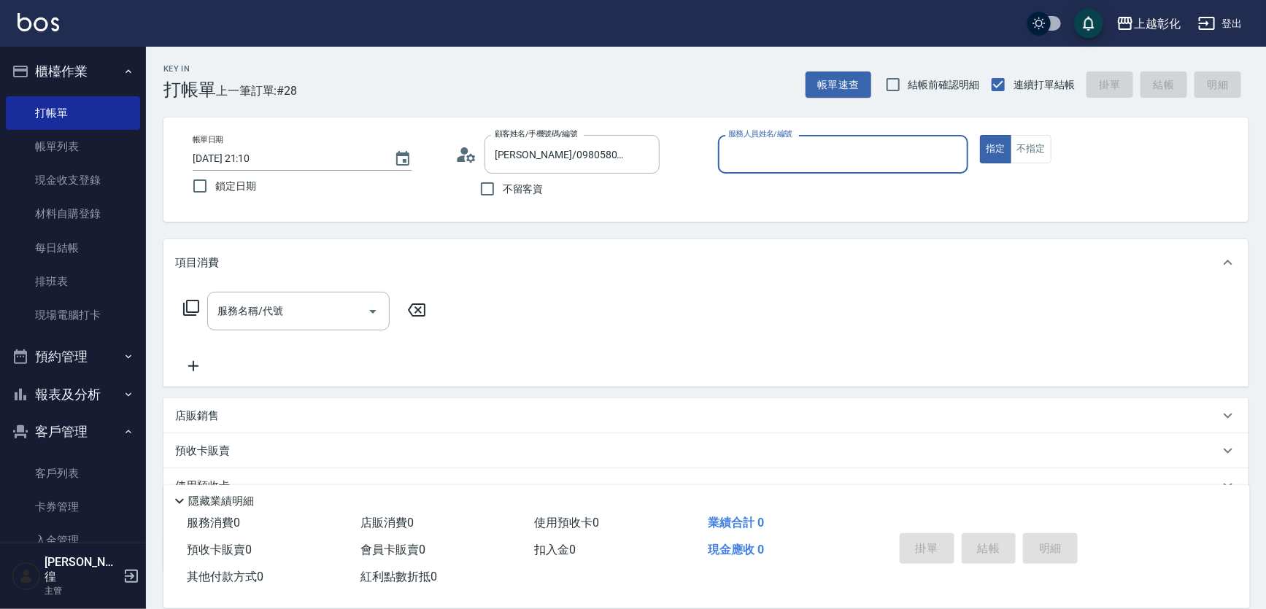
type input "ㄗ"
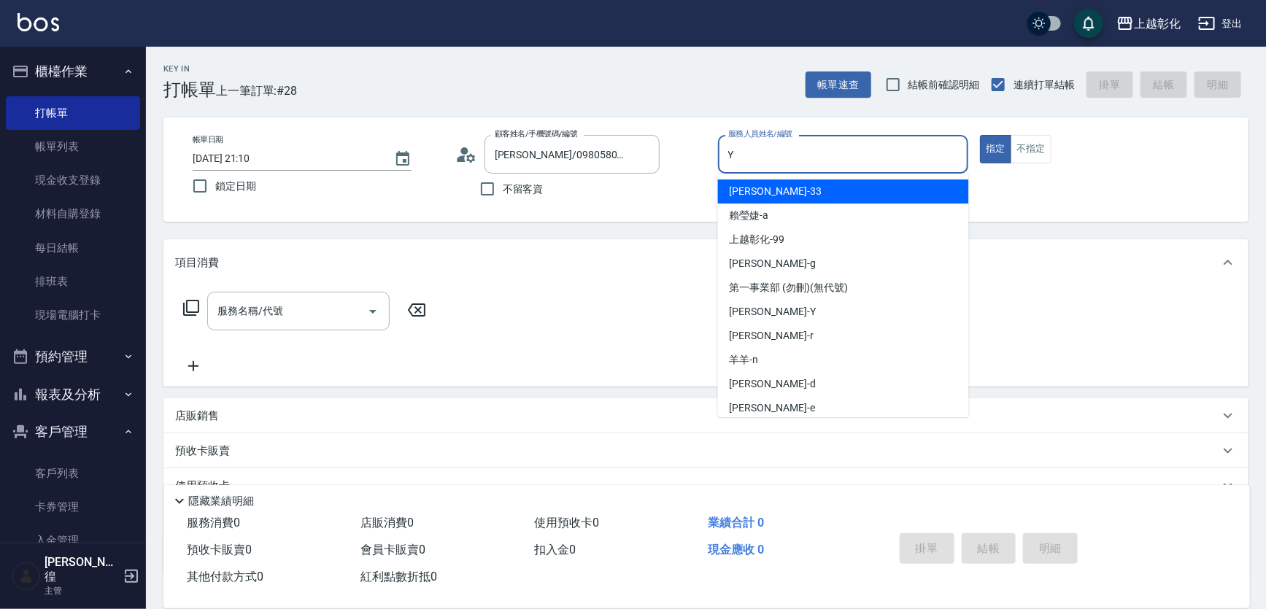
type input "YURI-Y"
type button "true"
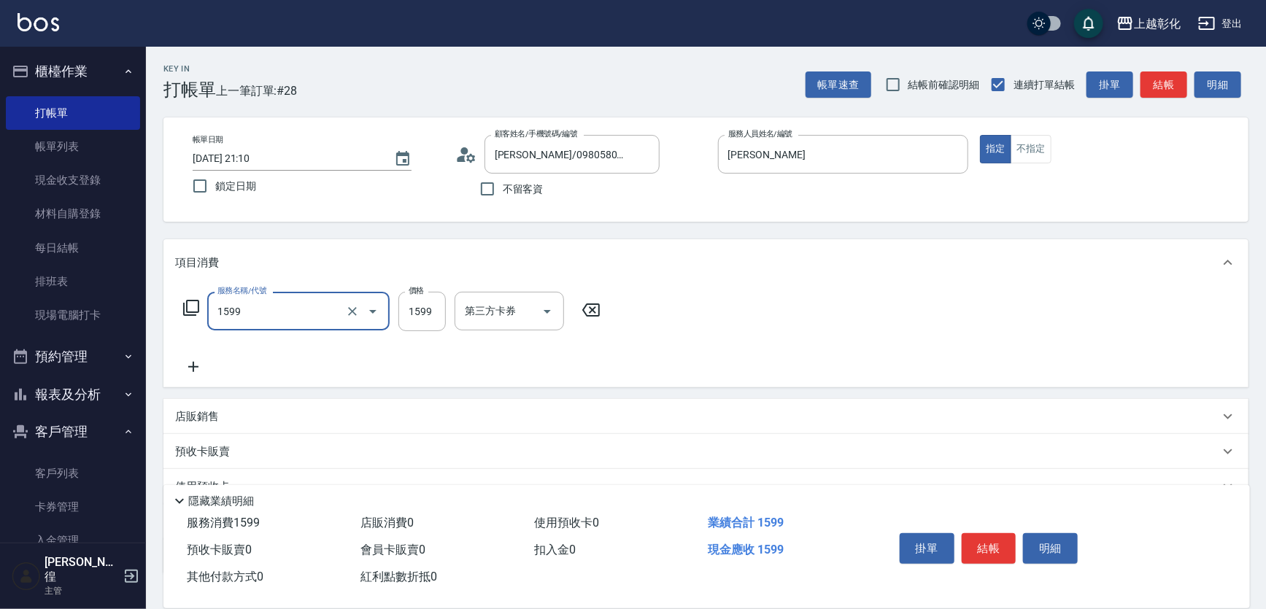
type input "染髮套餐1599(1599)"
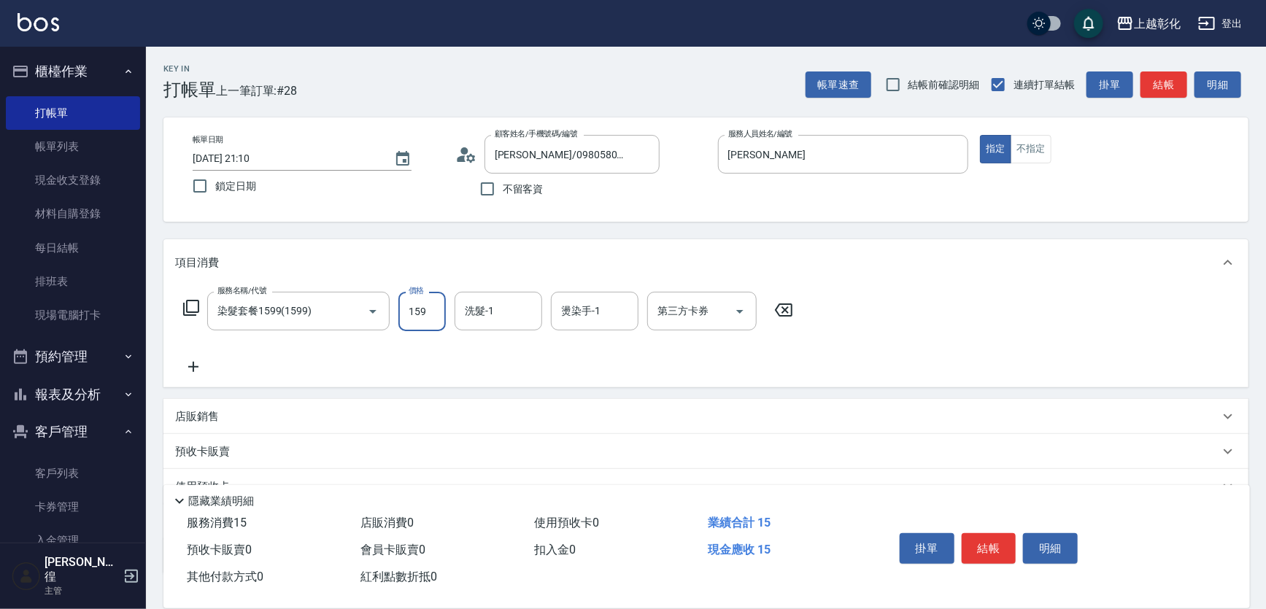
type input "1599"
type input "謝宥萱-41"
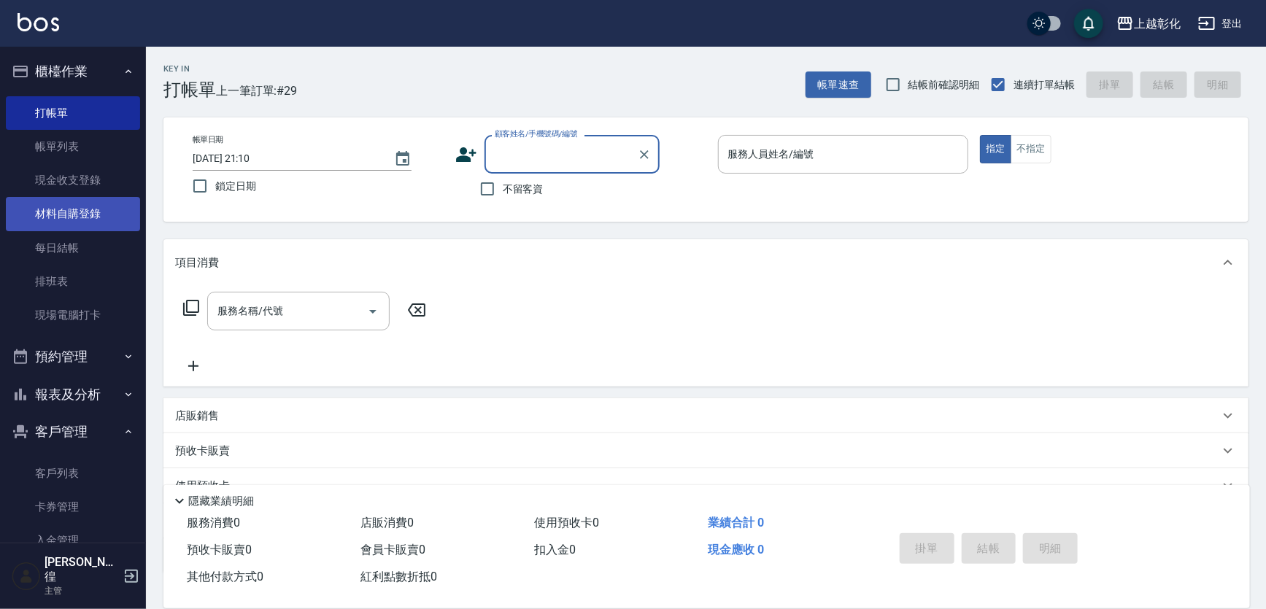
click at [34, 236] on link "每日結帳" at bounding box center [73, 248] width 134 height 34
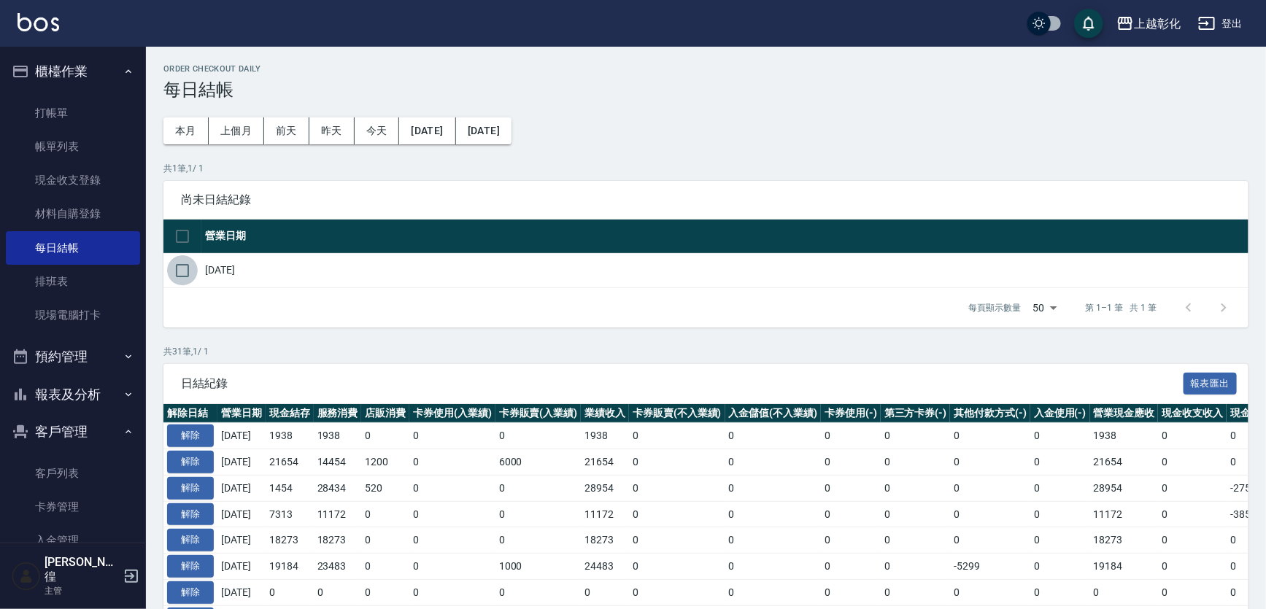
click at [194, 272] on input "checkbox" at bounding box center [182, 270] width 31 height 31
checkbox input "true"
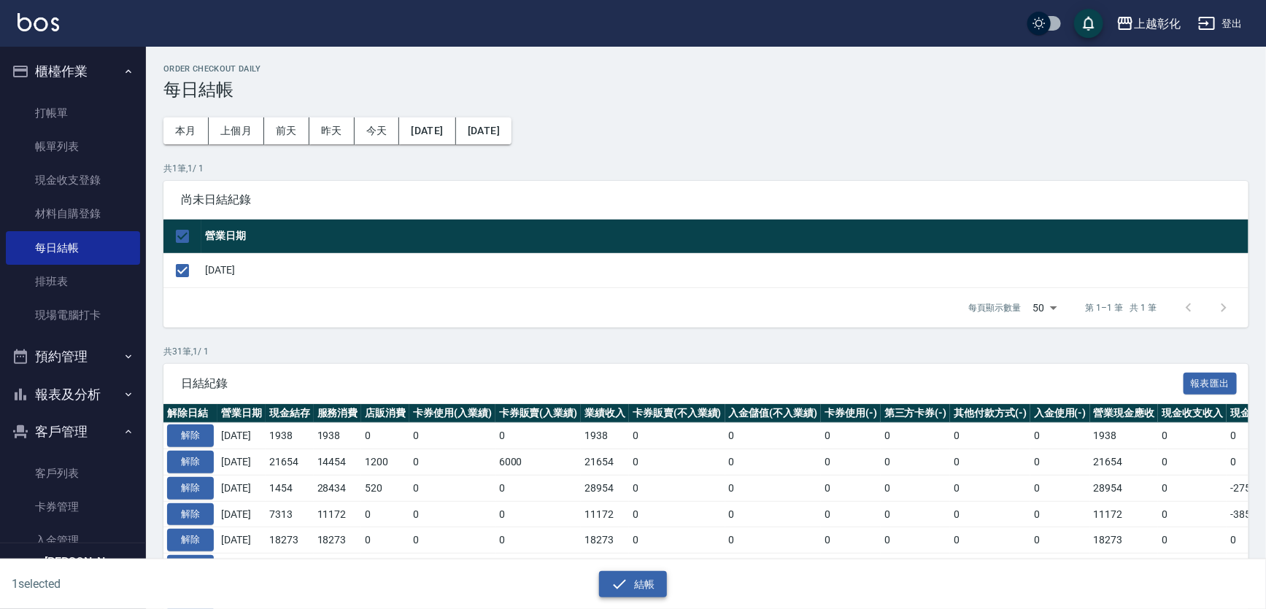
click at [624, 588] on icon "button" at bounding box center [620, 585] width 18 height 18
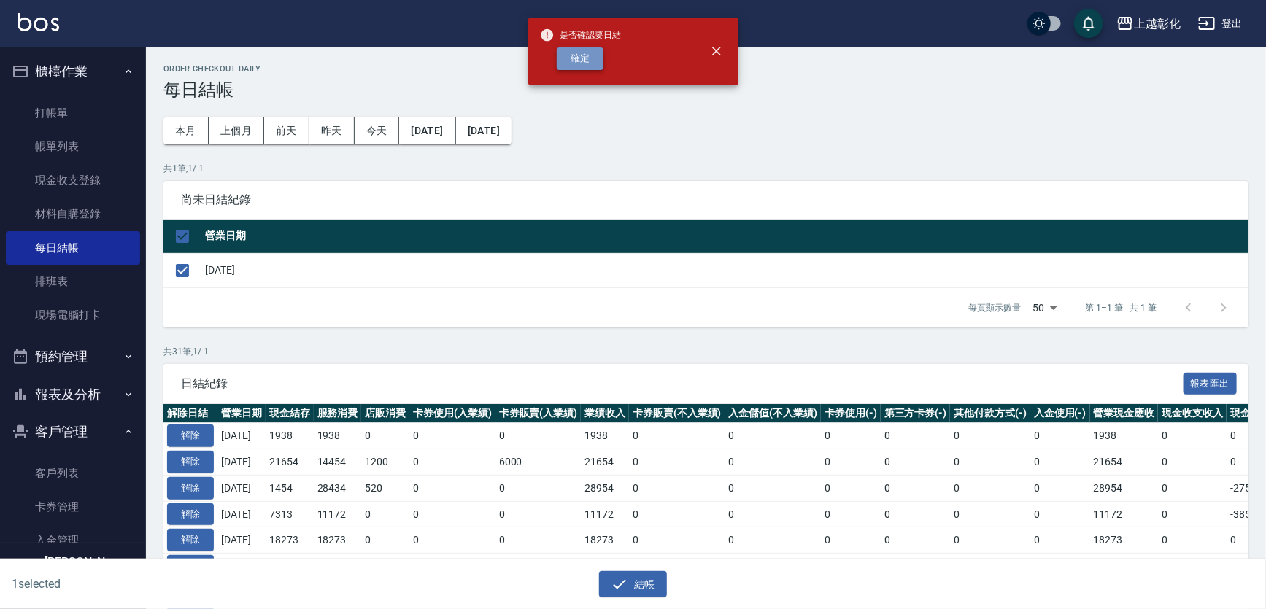
click at [582, 57] on button "確定" at bounding box center [580, 58] width 47 height 23
checkbox input "false"
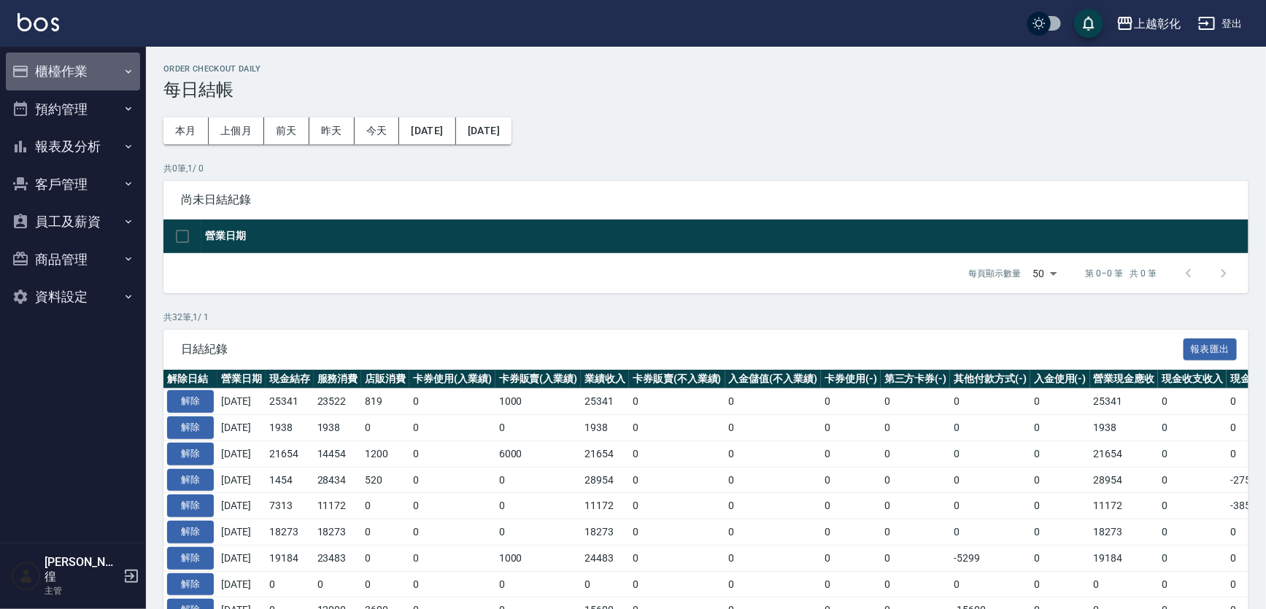
click at [58, 78] on button "櫃檯作業" at bounding box center [73, 72] width 134 height 38
click at [80, 174] on link "現金收支登錄" at bounding box center [73, 180] width 134 height 34
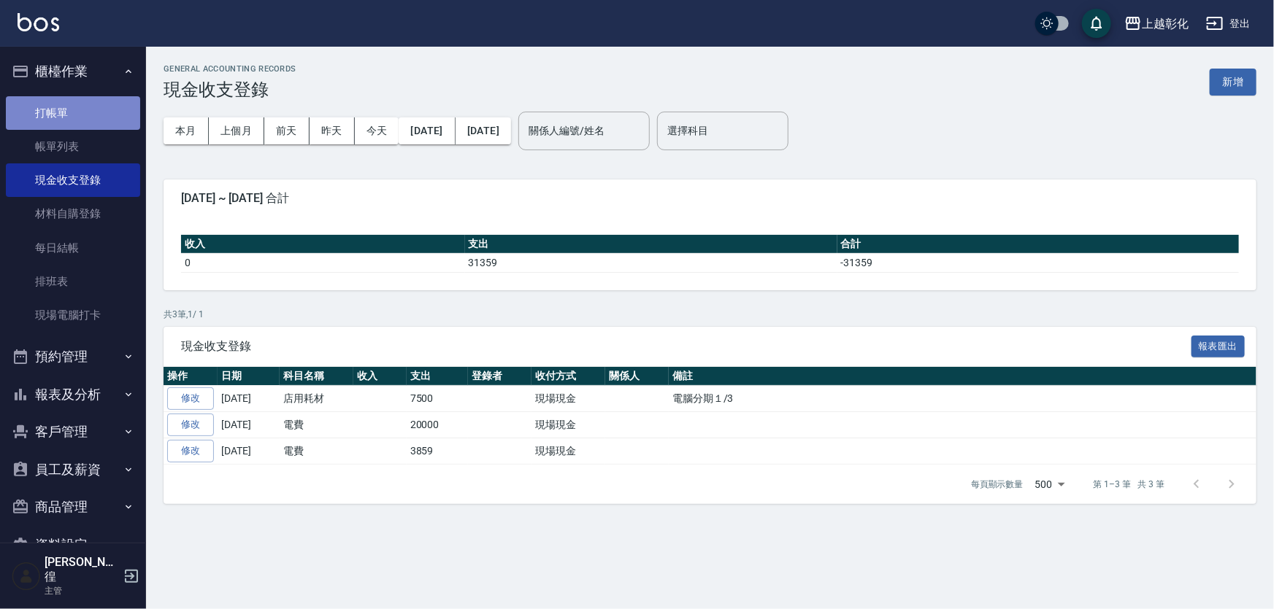
click at [96, 121] on link "打帳單" at bounding box center [73, 113] width 134 height 34
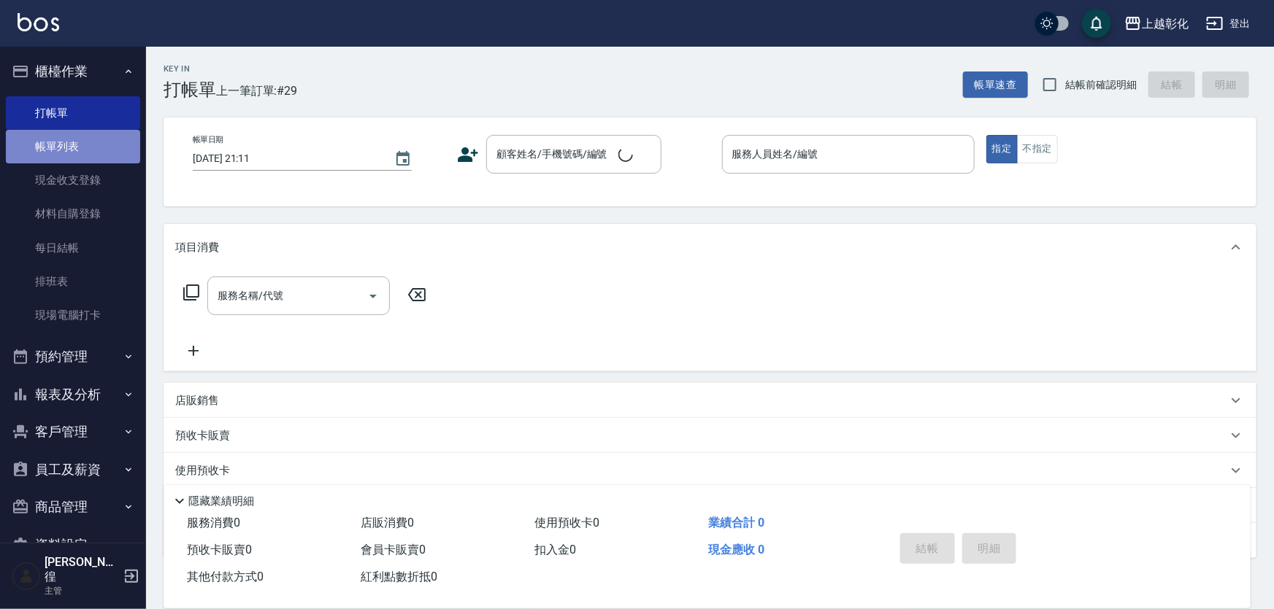
click at [94, 140] on link "帳單列表" at bounding box center [73, 147] width 134 height 34
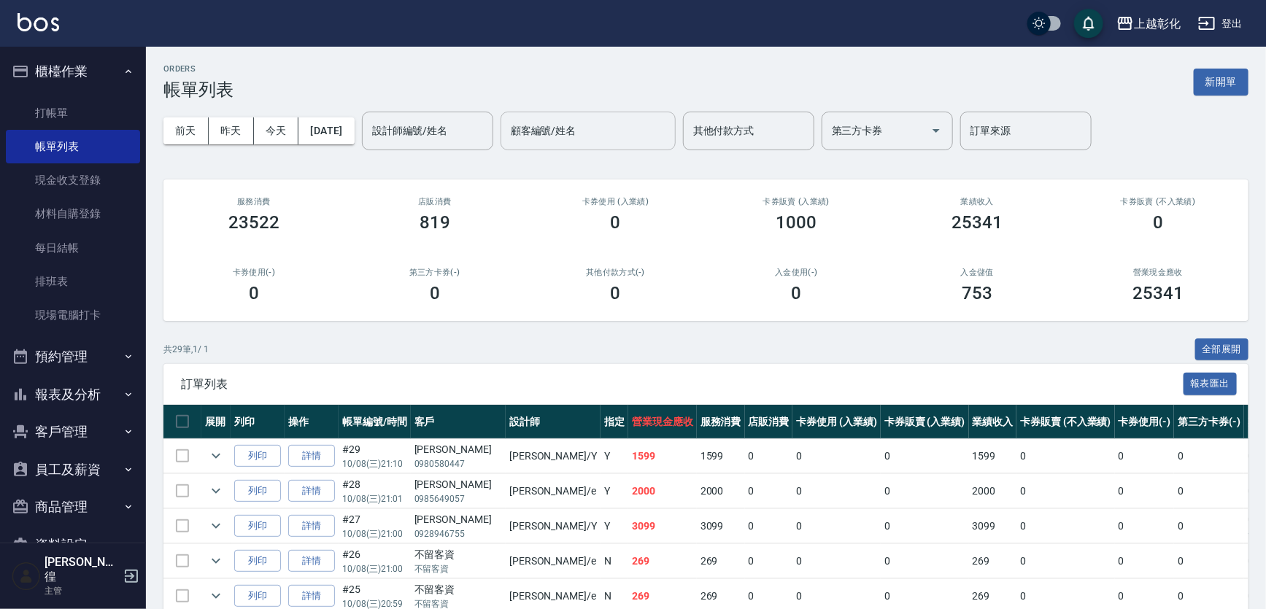
click at [588, 125] on input "顧客編號/姓名" at bounding box center [588, 131] width 162 height 26
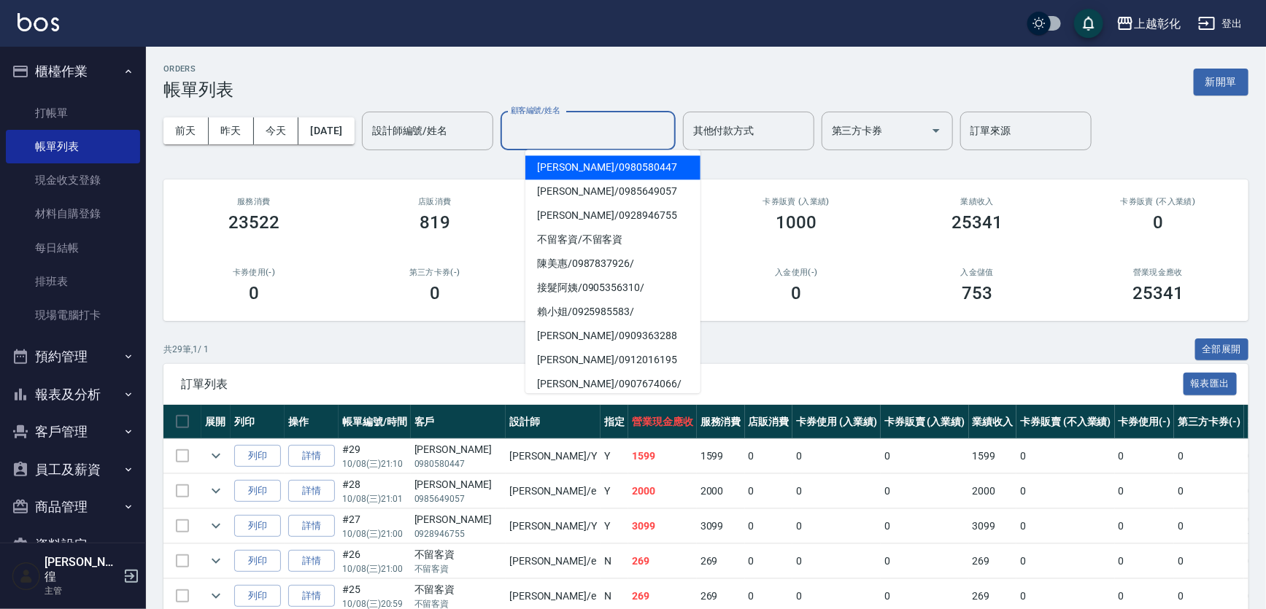
paste input "陳鈺杰"
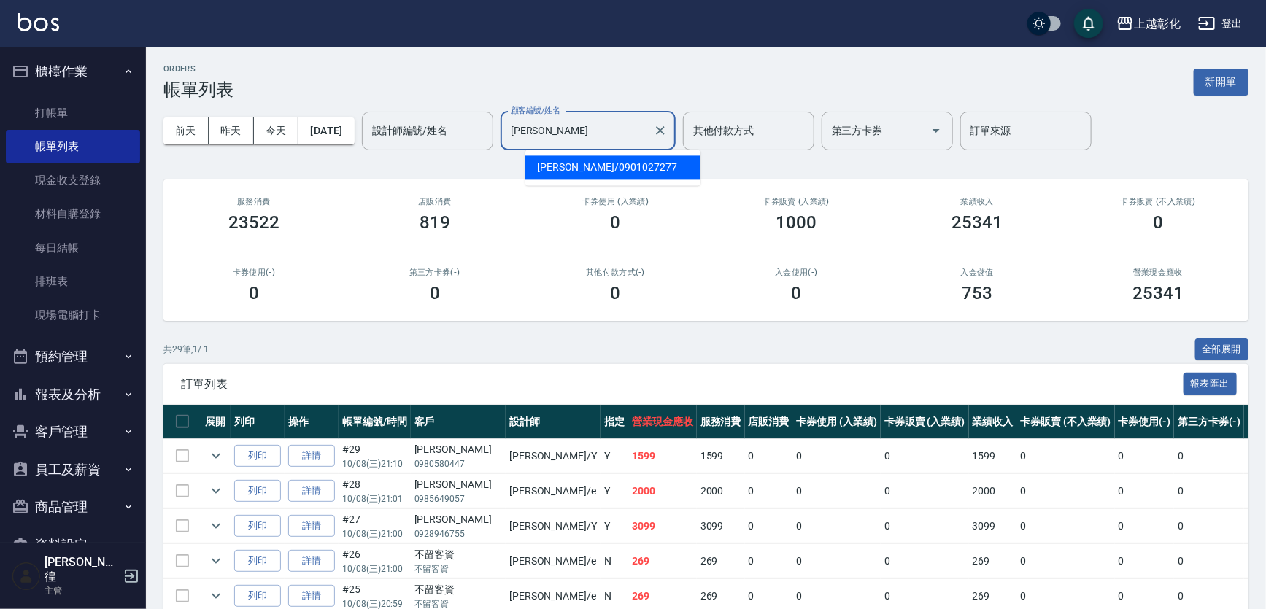
click at [576, 168] on span "陳鈺杰 / 0901027277" at bounding box center [613, 167] width 175 height 24
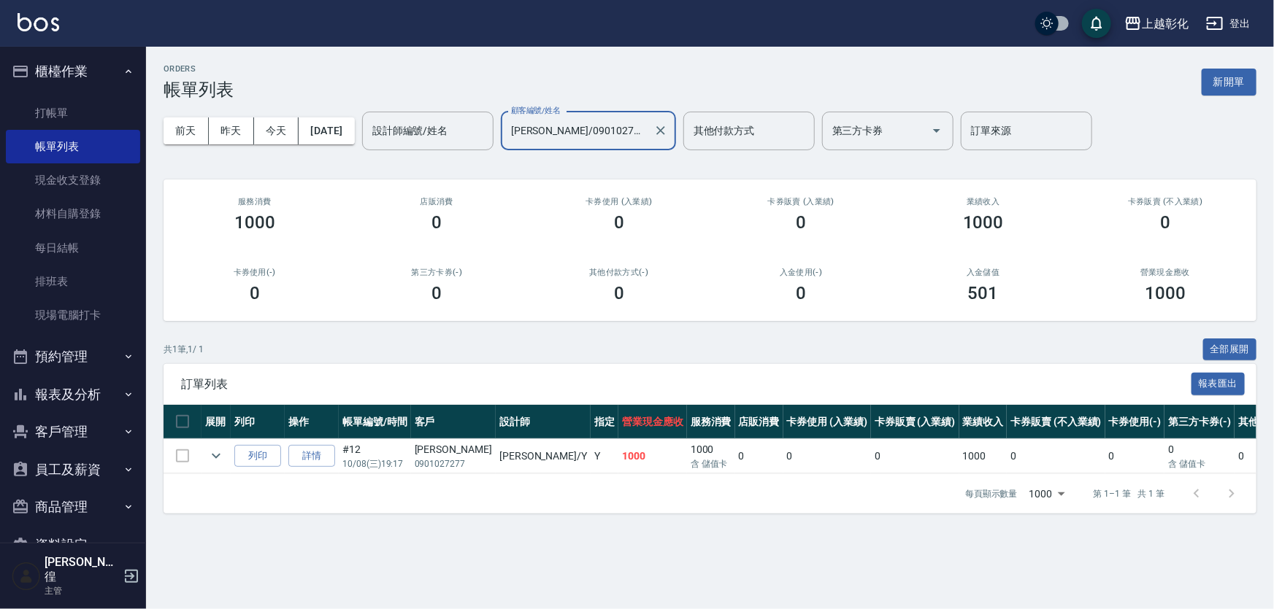
click at [623, 131] on input "陳鈺杰/0901027277" at bounding box center [577, 131] width 140 height 26
click at [623, 130] on input "陳鈺杰/0901027277" at bounding box center [577, 131] width 140 height 26
paste input "美惠"
paste input "陳美惠"
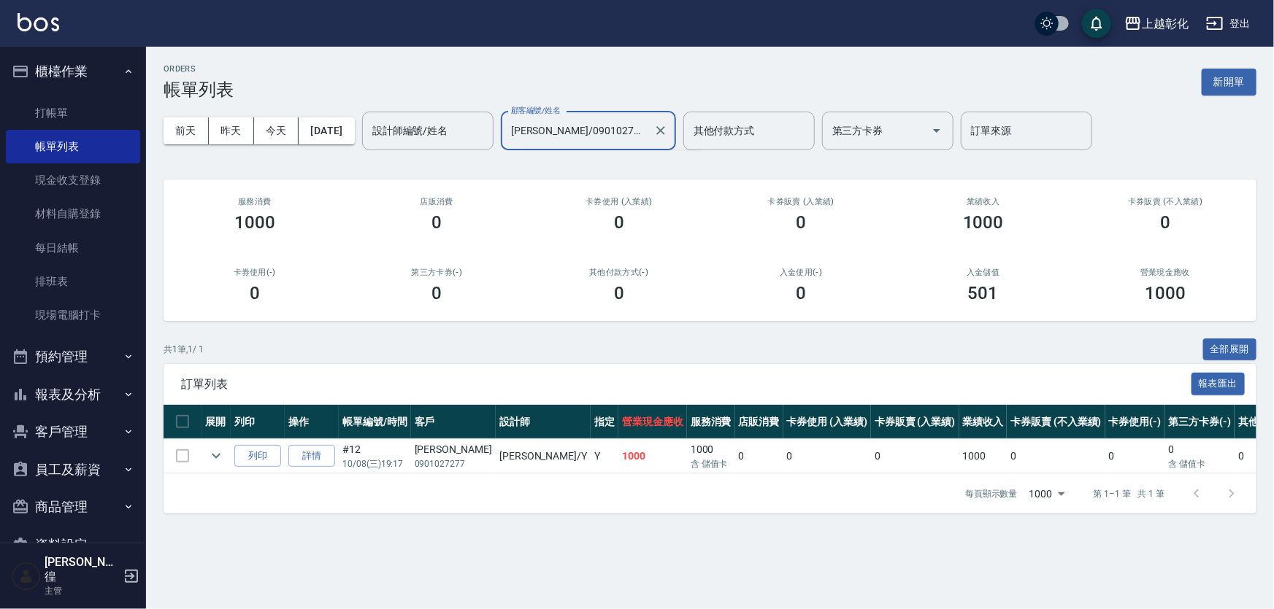
paste input "text"
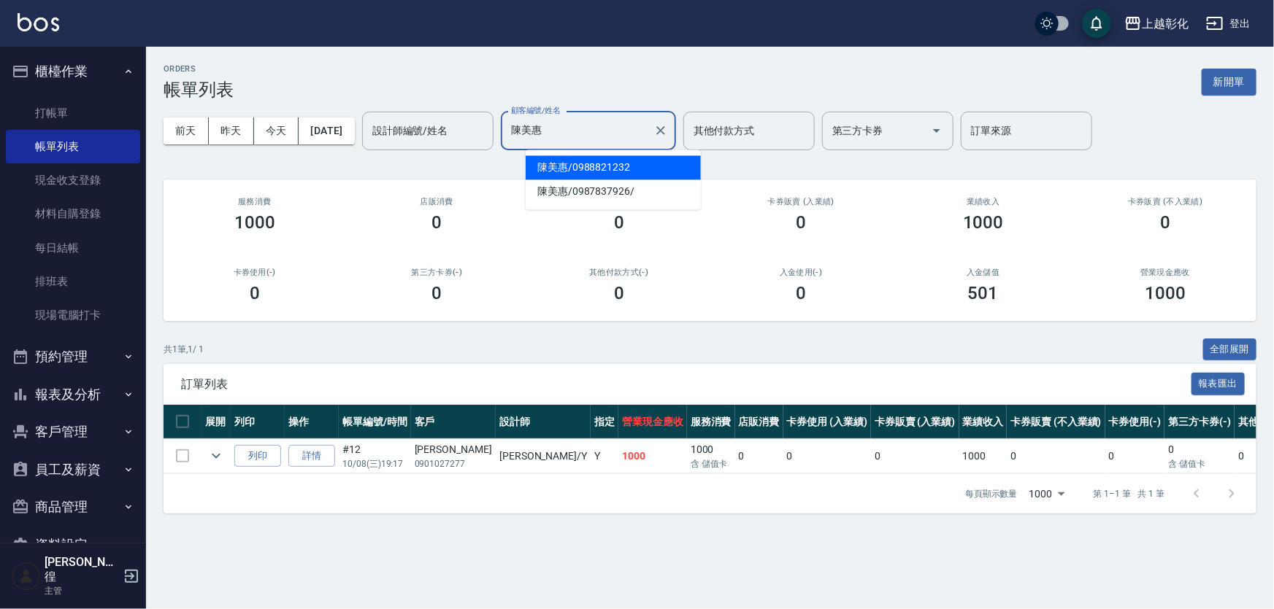
click at [604, 159] on span "陳美惠 / 0988821232" at bounding box center [613, 167] width 175 height 24
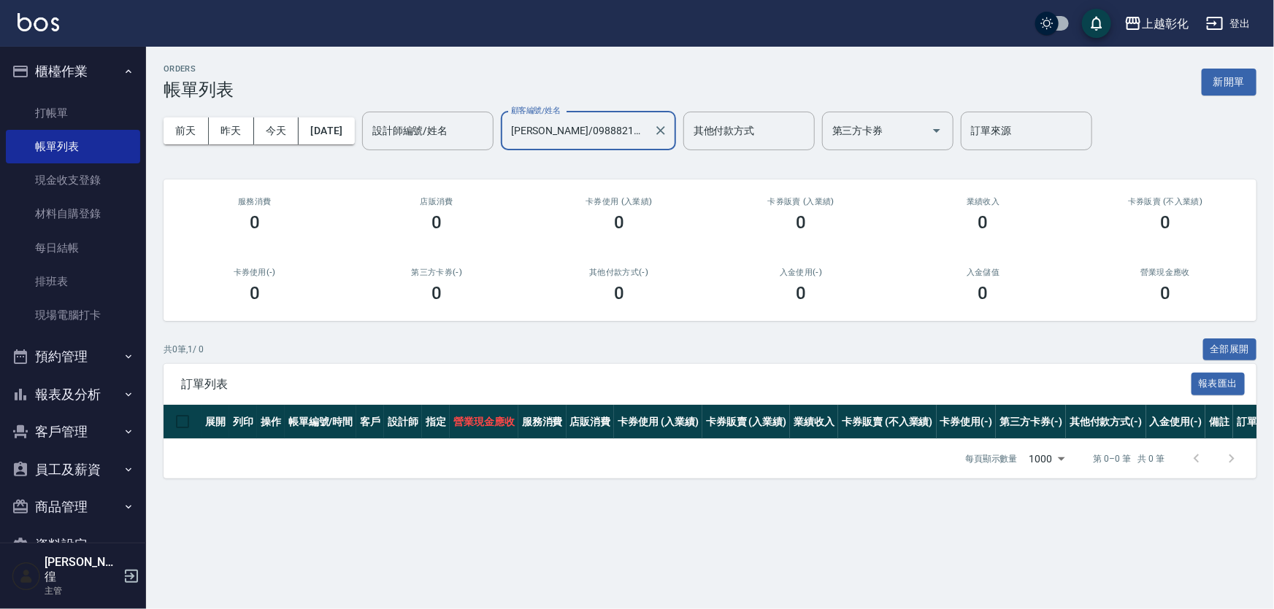
type input "陳美惠/0988821232"
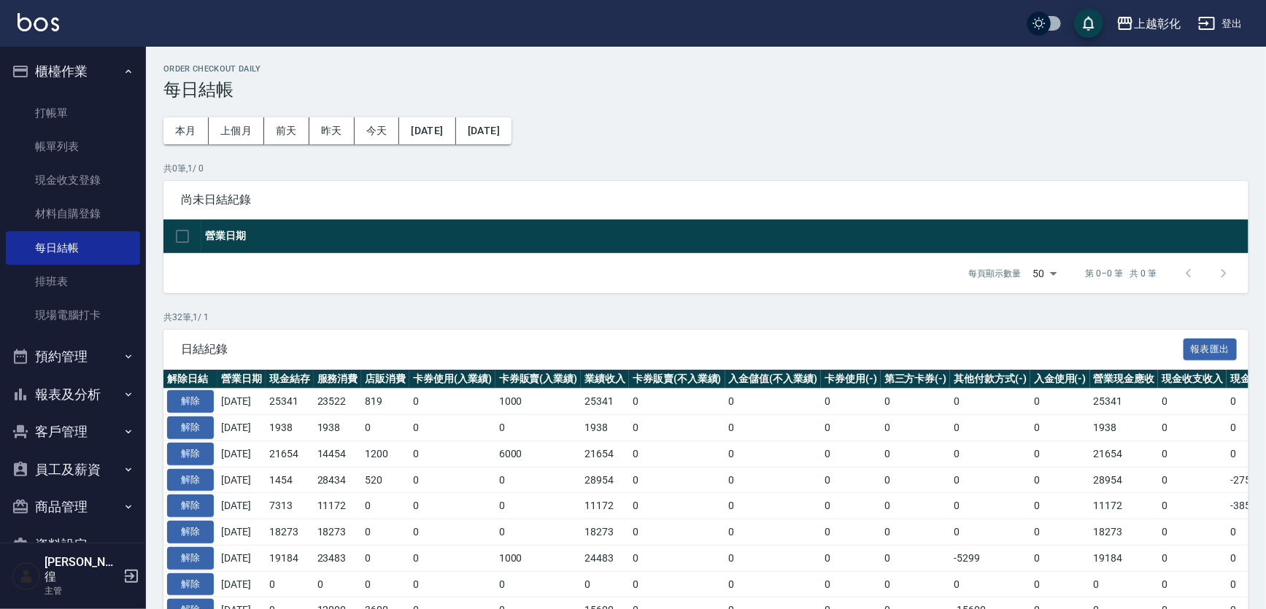
scroll to position [24, 0]
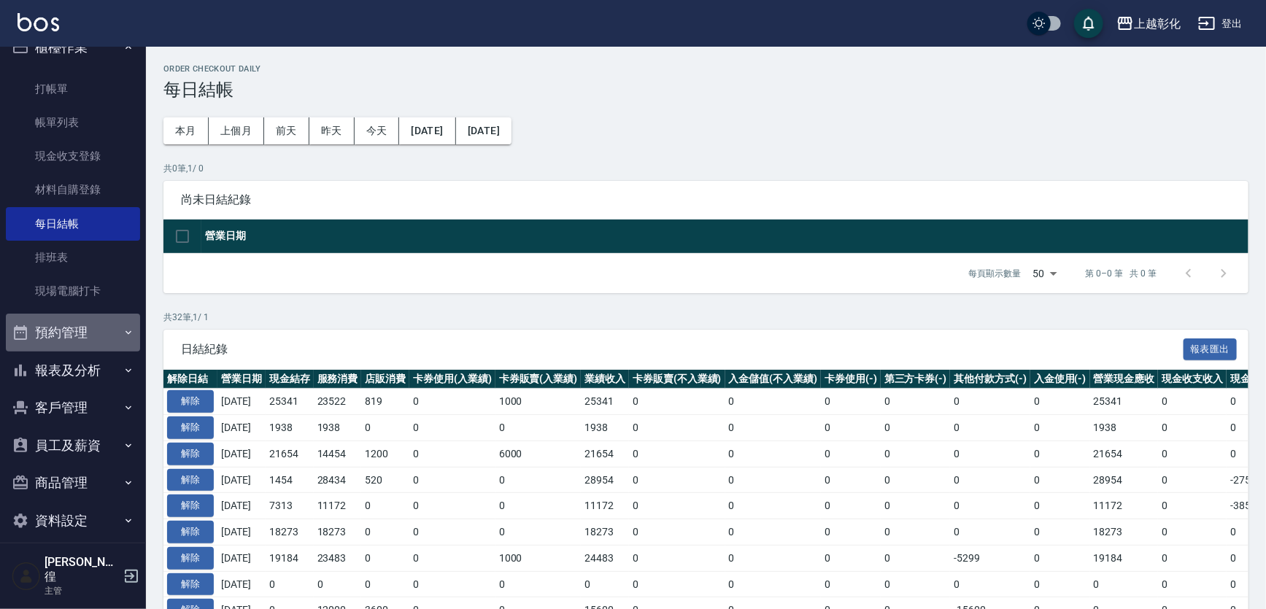
click at [102, 328] on button "預約管理" at bounding box center [73, 333] width 134 height 38
click at [98, 372] on button "報表及分析" at bounding box center [73, 371] width 134 height 38
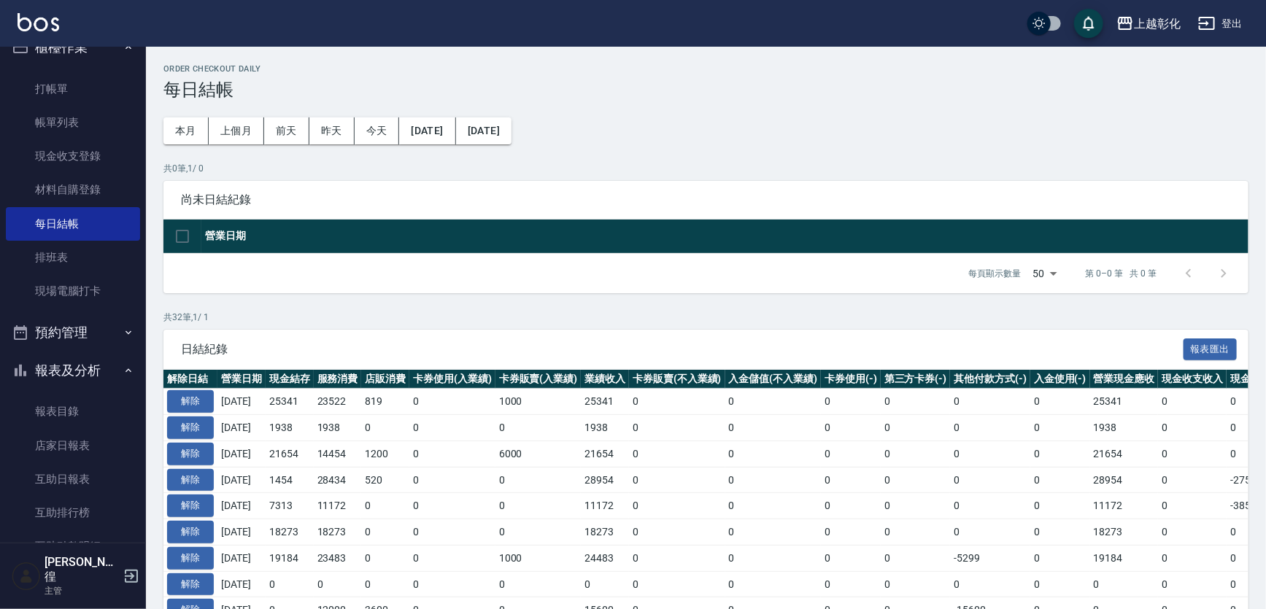
click at [96, 369] on button "報表及分析" at bounding box center [73, 371] width 134 height 38
click at [88, 406] on button "客戶管理" at bounding box center [73, 408] width 134 height 38
click at [79, 514] on link "入金管理" at bounding box center [73, 517] width 134 height 34
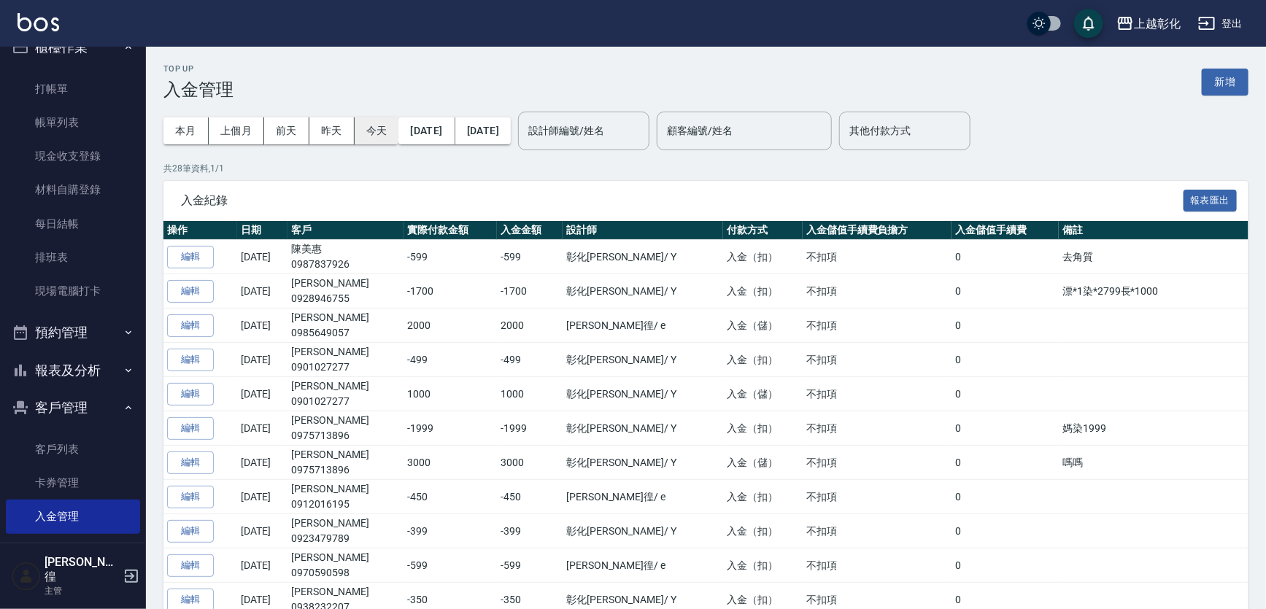
click at [382, 139] on button "今天" at bounding box center [377, 131] width 45 height 27
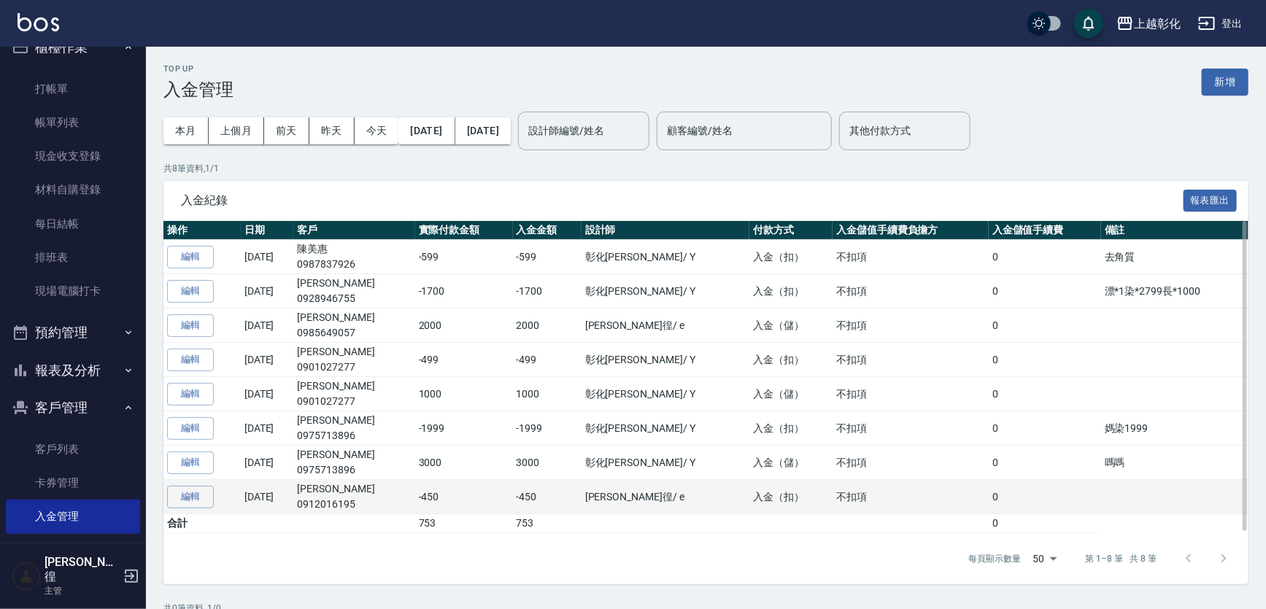
click at [358, 485] on td "尤鈺喬 0912016195" at bounding box center [353, 497] width 121 height 34
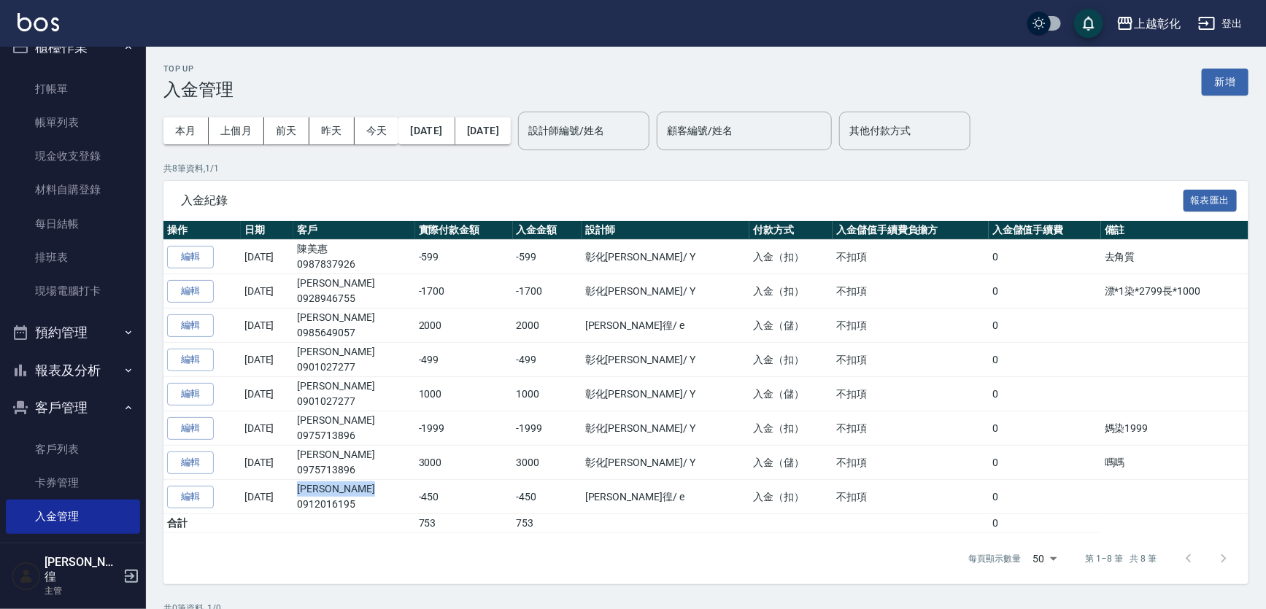
copy td "尤鈺喬"
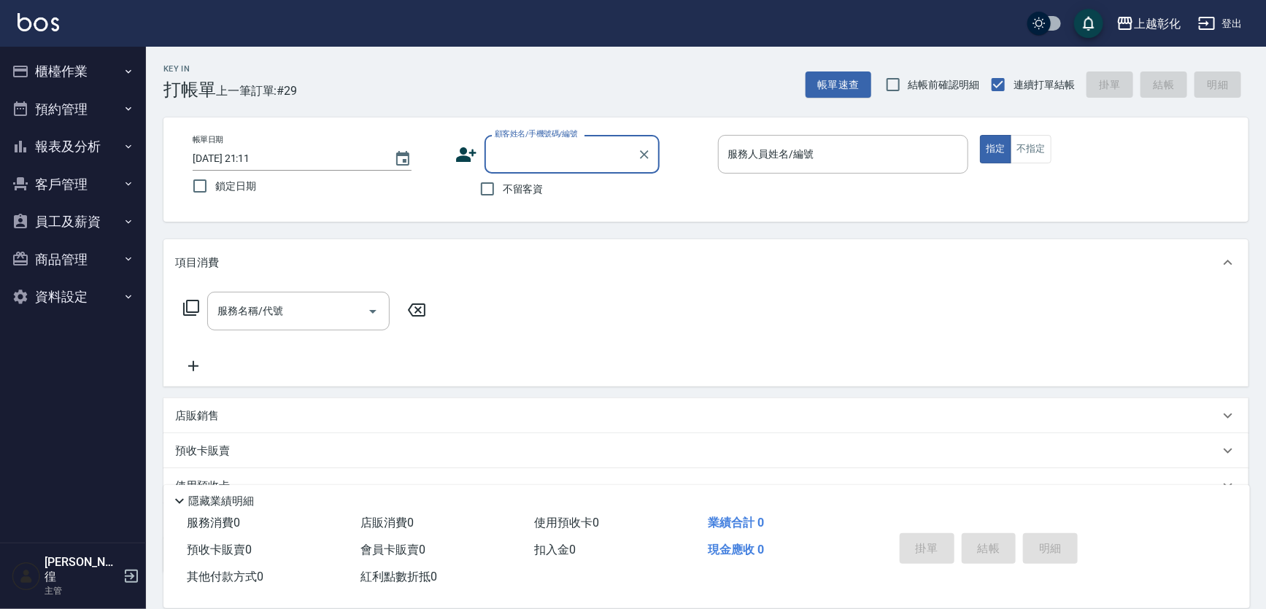
click at [73, 226] on button "員工及薪資" at bounding box center [73, 222] width 134 height 38
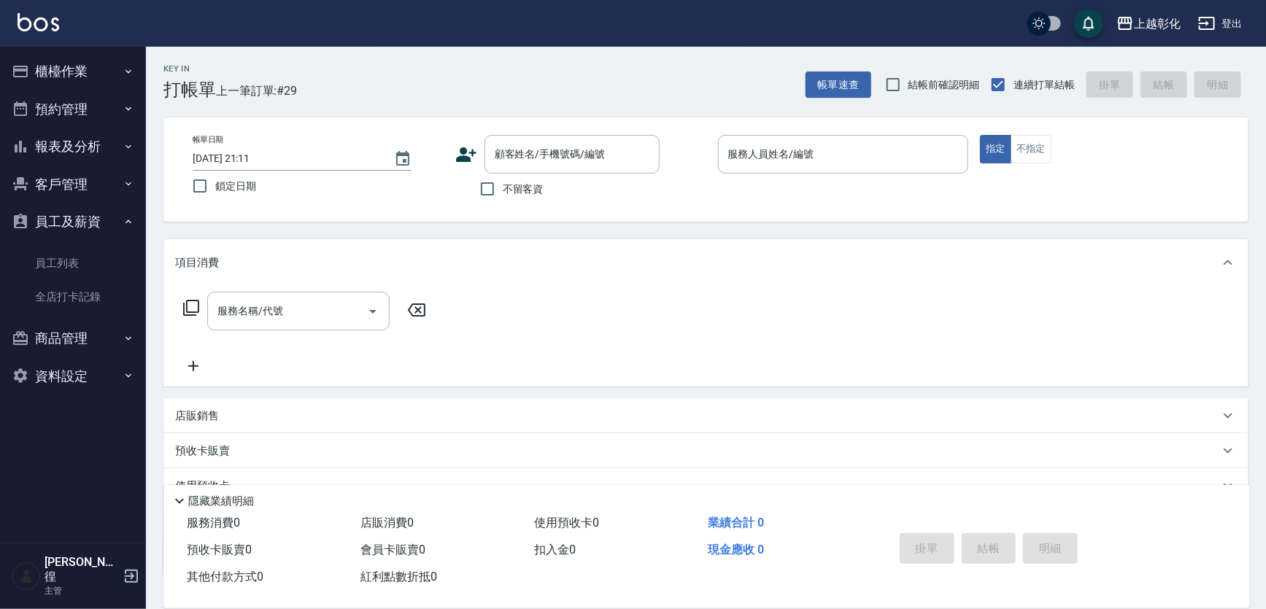
click at [107, 201] on button "客戶管理" at bounding box center [73, 185] width 134 height 38
click at [107, 180] on button "客戶管理" at bounding box center [73, 185] width 134 height 38
click at [103, 185] on button "客戶管理" at bounding box center [73, 185] width 134 height 38
drag, startPoint x: 84, startPoint y: 264, endPoint x: 91, endPoint y: 188, distance: 76.2
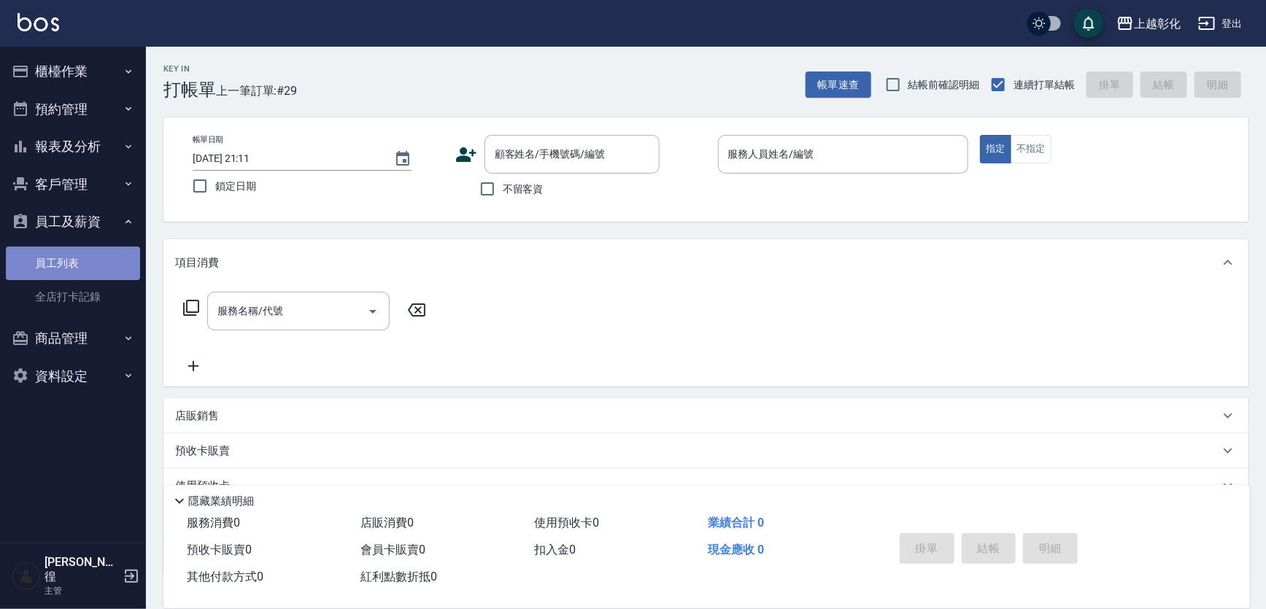
click at [83, 264] on link "員工列表" at bounding box center [73, 264] width 134 height 34
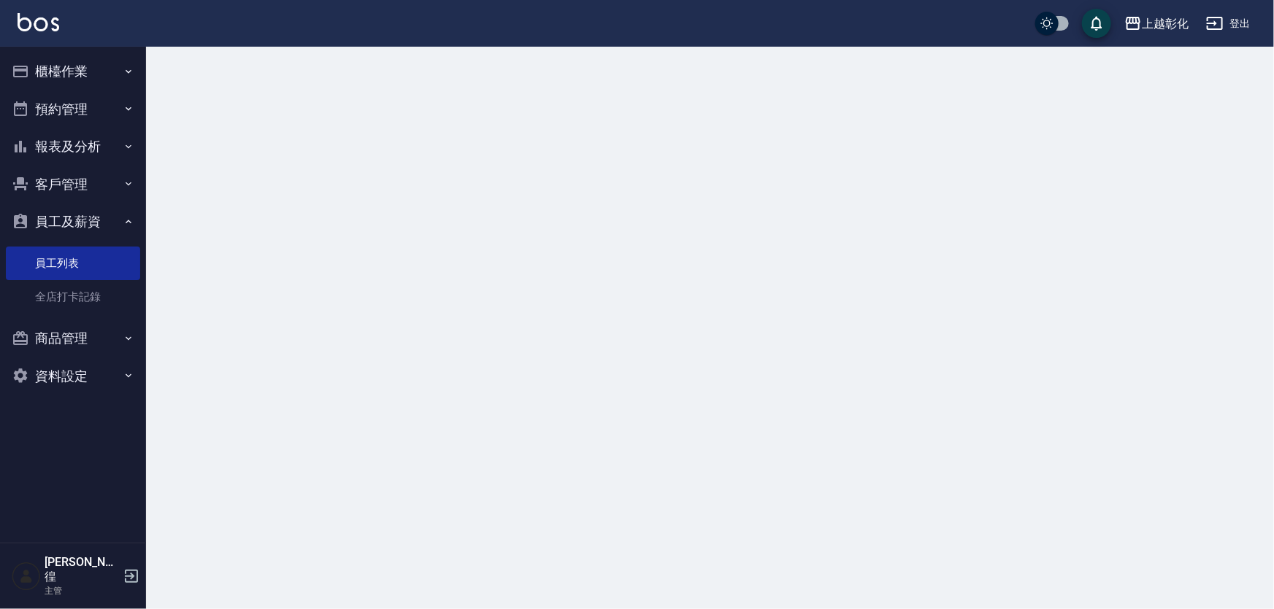
click at [84, 161] on button "報表及分析" at bounding box center [73, 147] width 134 height 38
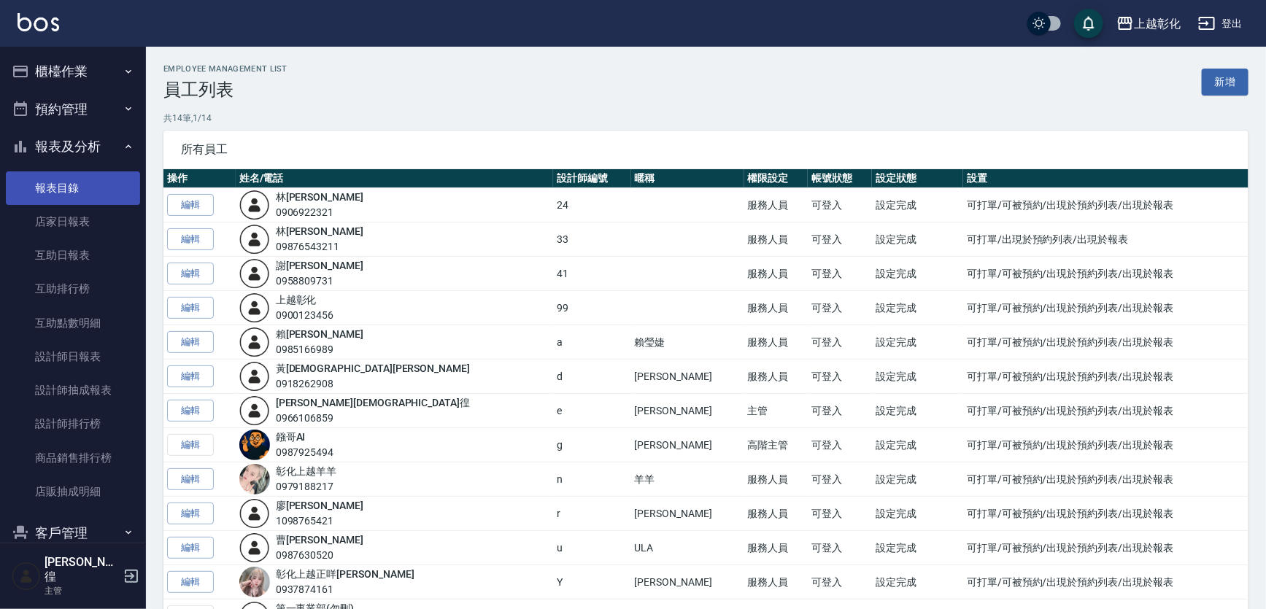
click at [83, 199] on link "報表目錄" at bounding box center [73, 189] width 134 height 34
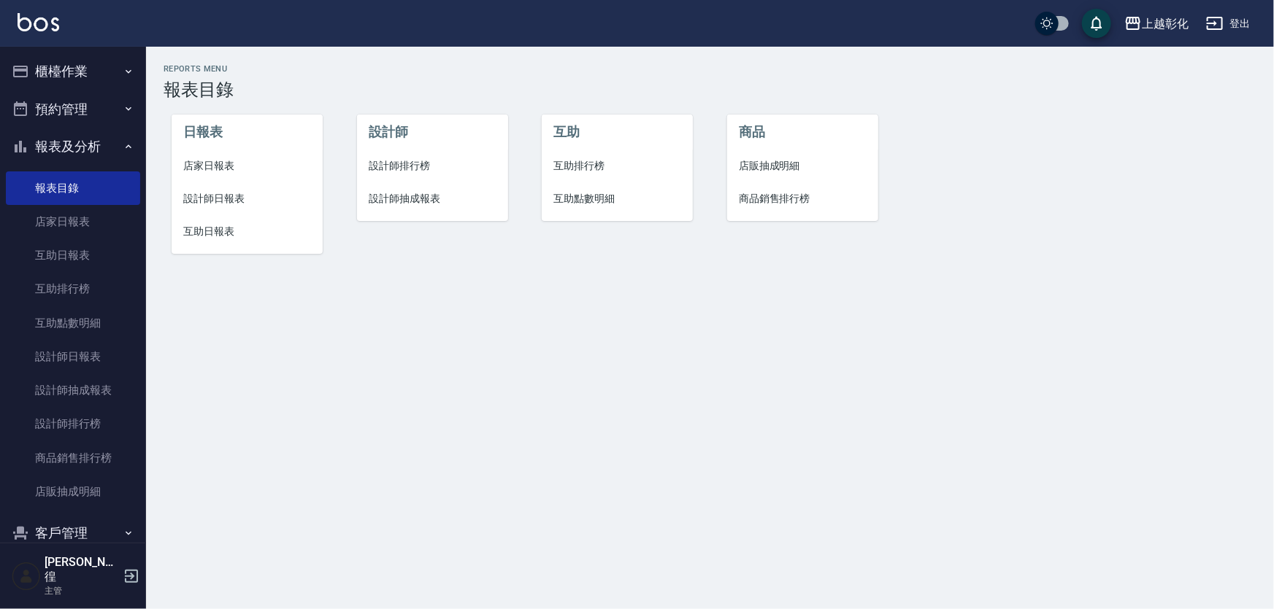
click at [83, 145] on button "報表及分析" at bounding box center [73, 147] width 134 height 38
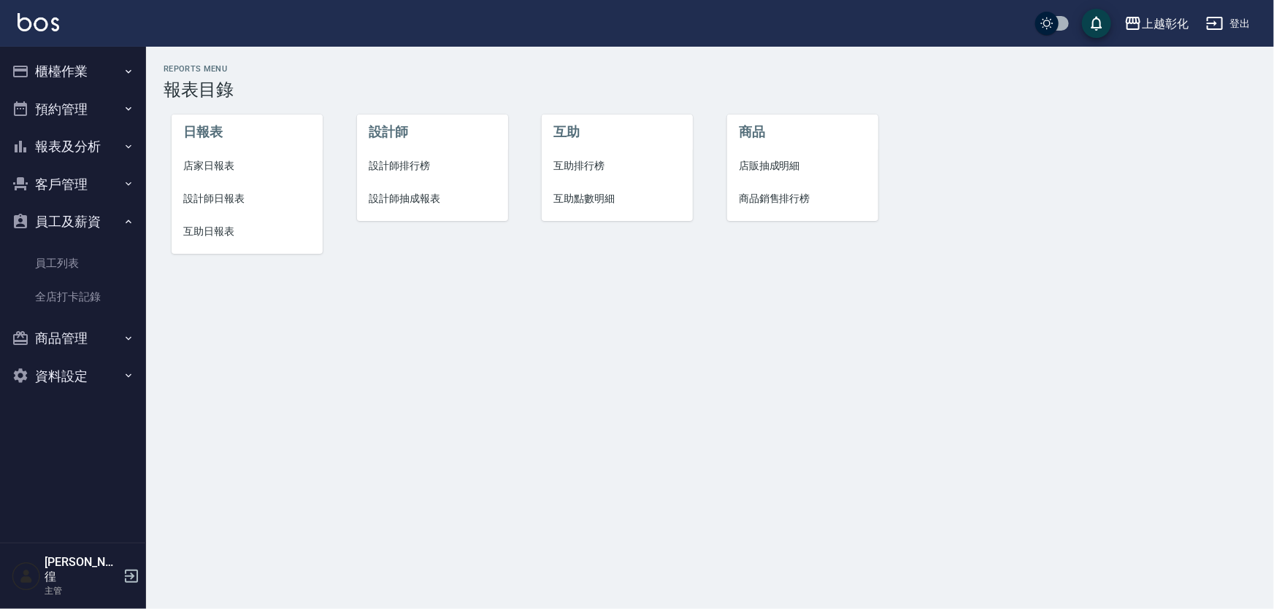
click at [89, 184] on button "客戶管理" at bounding box center [73, 185] width 134 height 38
click at [63, 291] on ul "櫃檯作業 打帳單 帳單列表 現金收支登錄 材料自購登錄 每日結帳 排班表 現場電腦打卡 預約管理 預約管理 單日預約紀錄 單週預約紀錄 報表及分析 報表目錄 …" at bounding box center [73, 280] width 134 height 467
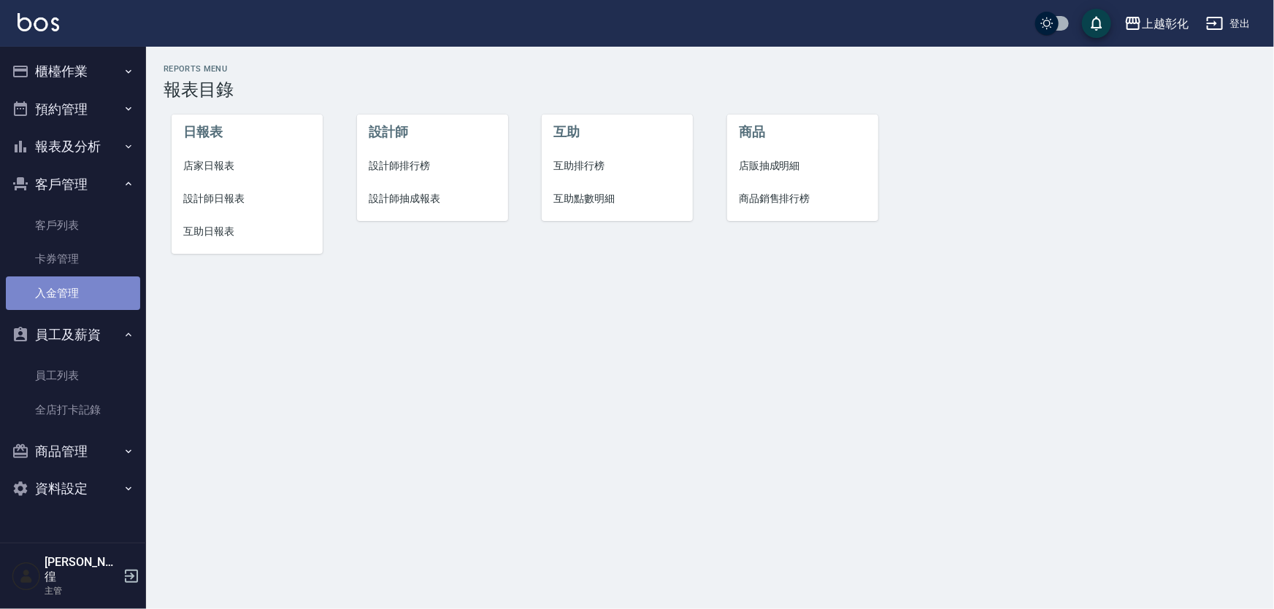
click at [75, 309] on link "入金管理" at bounding box center [73, 294] width 134 height 34
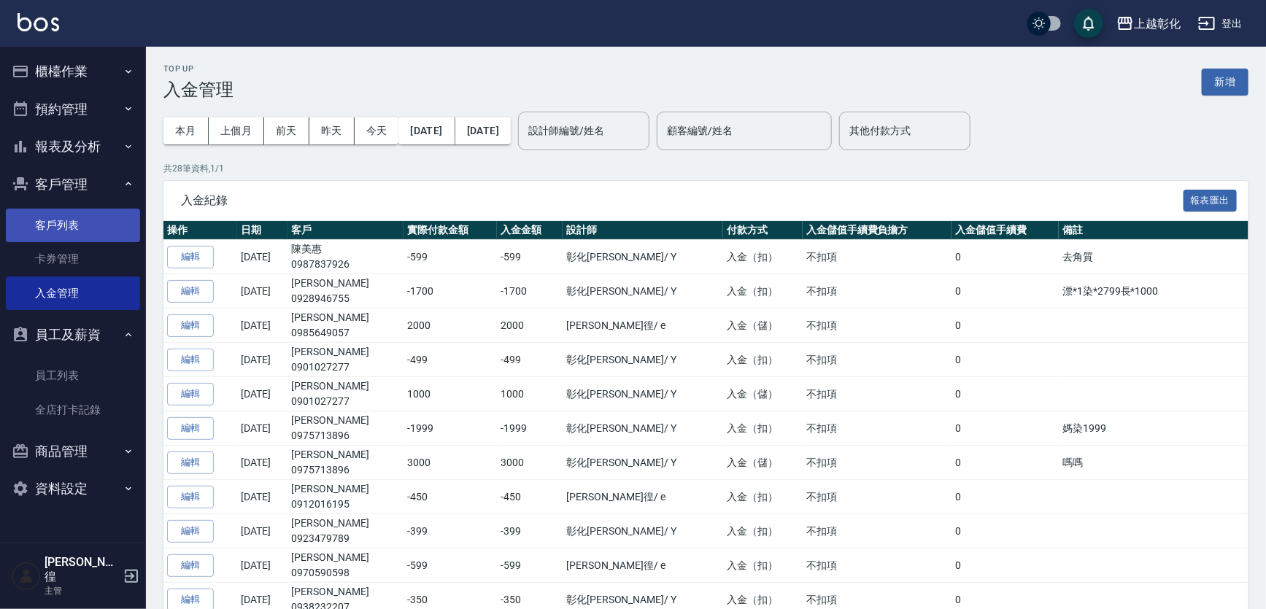
click at [95, 241] on link "客戶列表" at bounding box center [73, 226] width 134 height 34
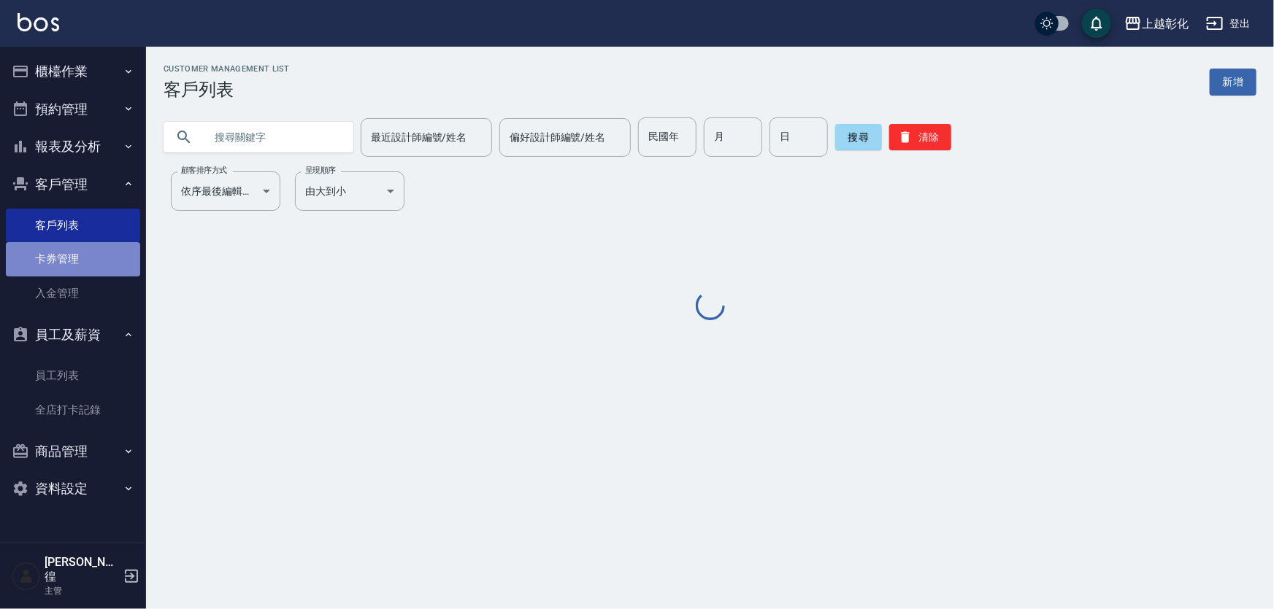
click at [85, 257] on link "卡券管理" at bounding box center [73, 259] width 134 height 34
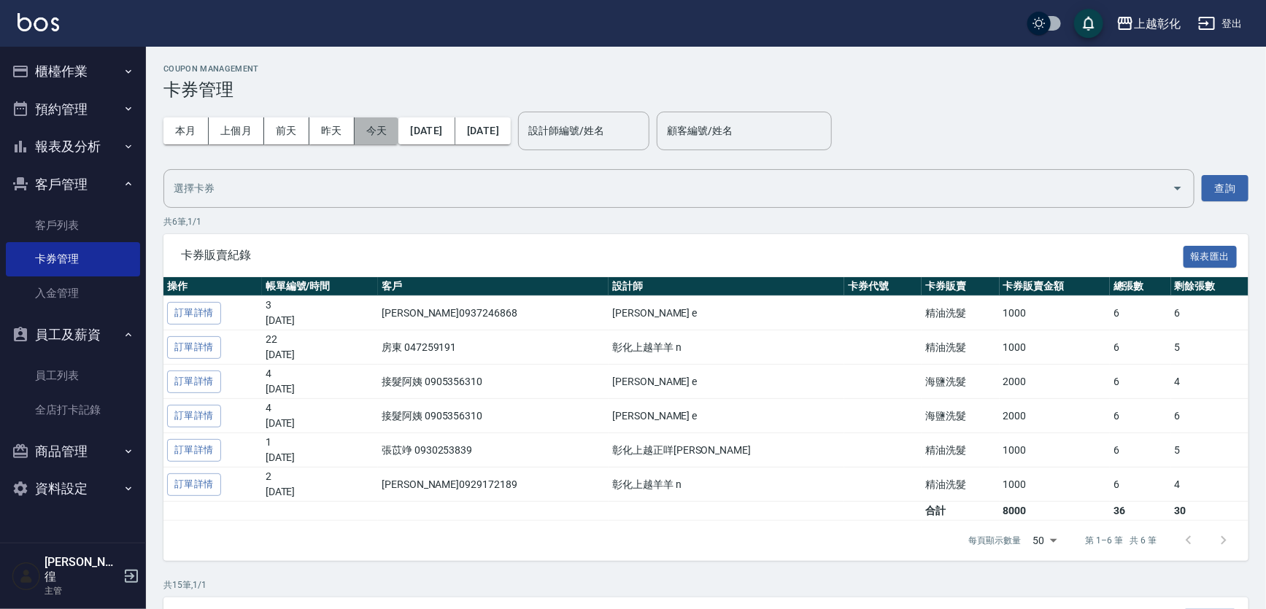
click at [358, 120] on button "今天" at bounding box center [377, 131] width 45 height 27
click at [383, 123] on button "今天" at bounding box center [377, 131] width 45 height 27
click at [95, 219] on link "客戶列表" at bounding box center [73, 226] width 134 height 34
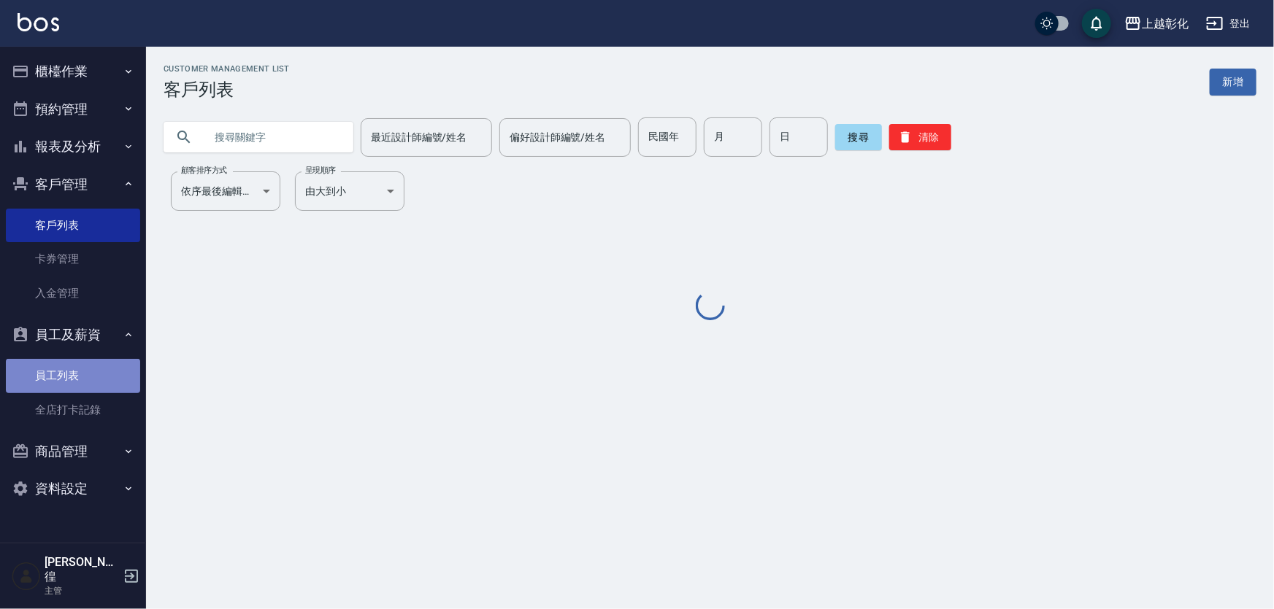
click at [92, 376] on link "員工列表" at bounding box center [73, 376] width 134 height 34
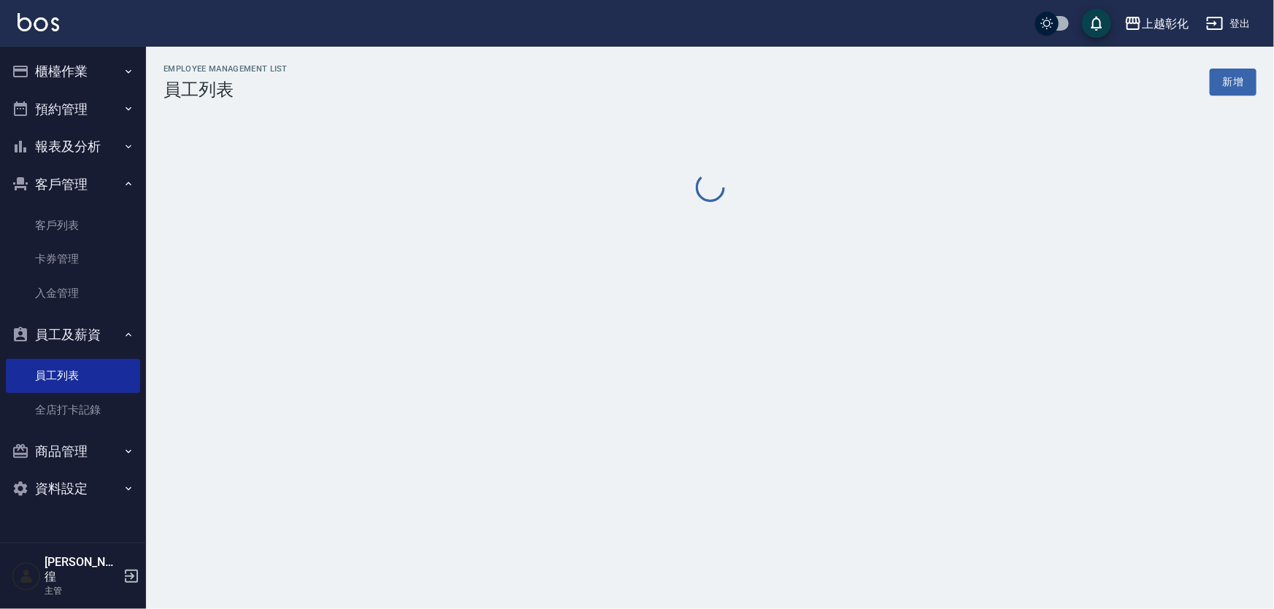
click at [72, 446] on button "商品管理" at bounding box center [73, 452] width 134 height 38
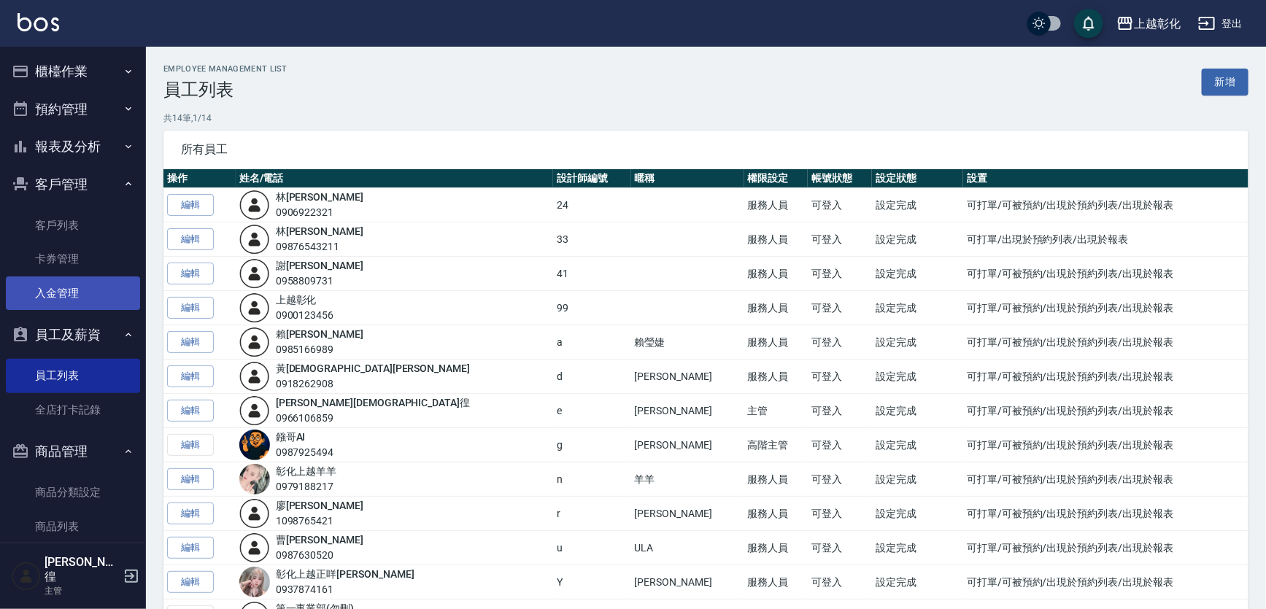
click at [74, 309] on link "入金管理" at bounding box center [73, 294] width 134 height 34
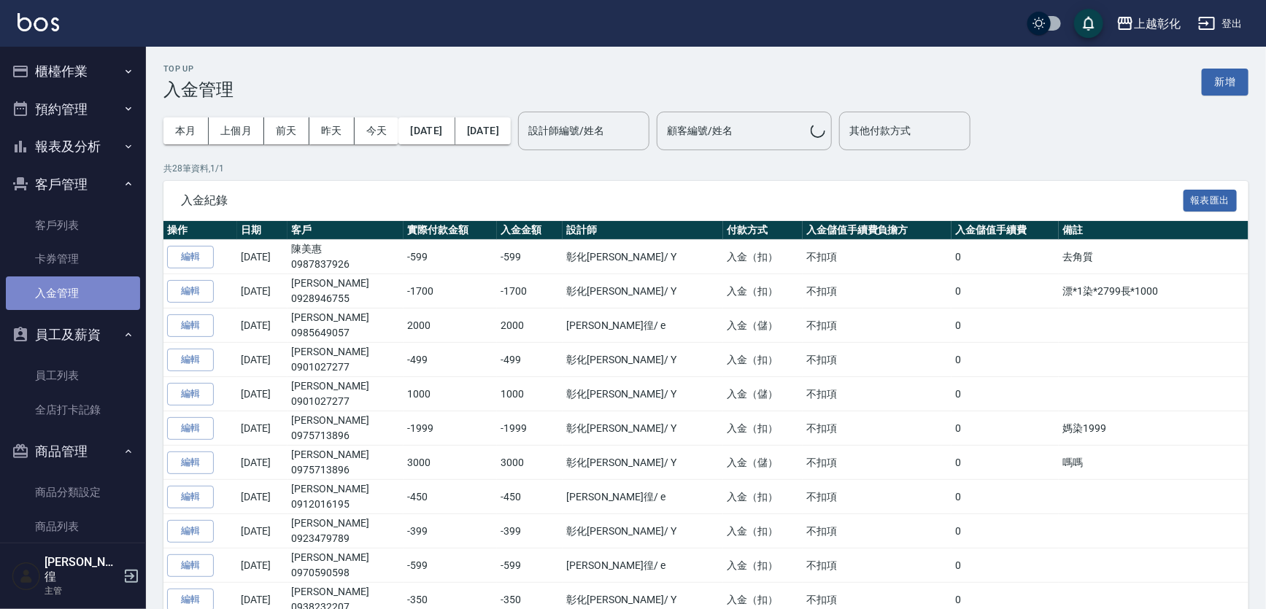
click at [80, 287] on link "入金管理" at bounding box center [73, 294] width 134 height 34
click at [376, 136] on button "今天" at bounding box center [377, 131] width 45 height 27
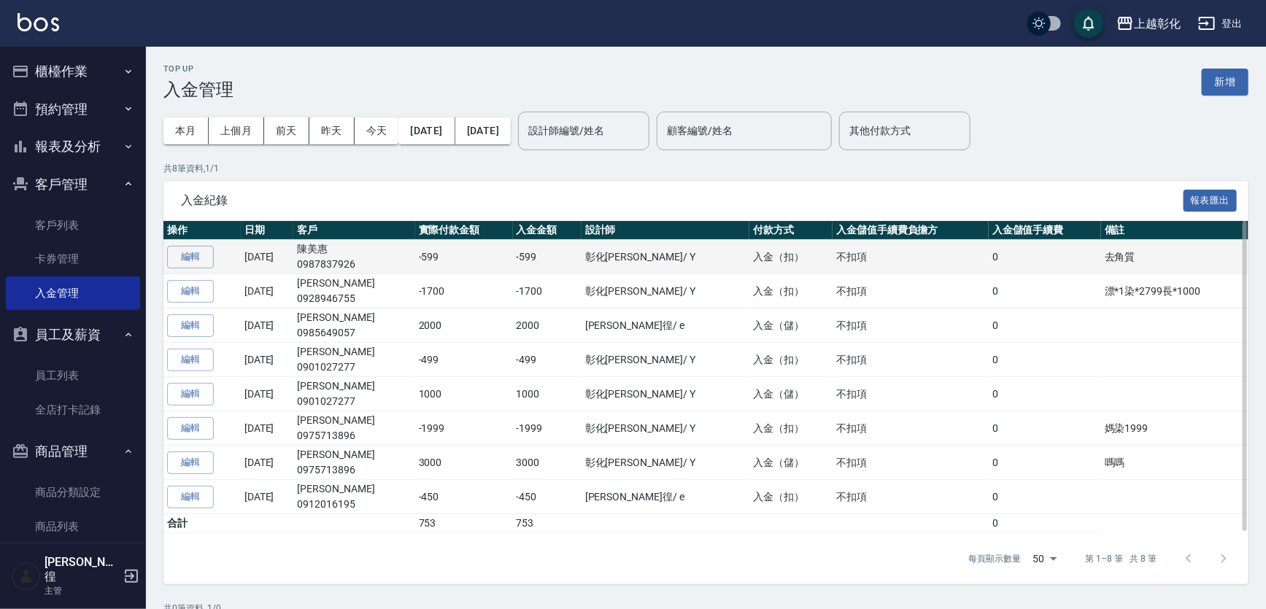
click at [363, 255] on td "陳美惠 0987837926" at bounding box center [353, 257] width 121 height 34
click at [350, 250] on td "陳美惠 0987837926" at bounding box center [353, 257] width 121 height 34
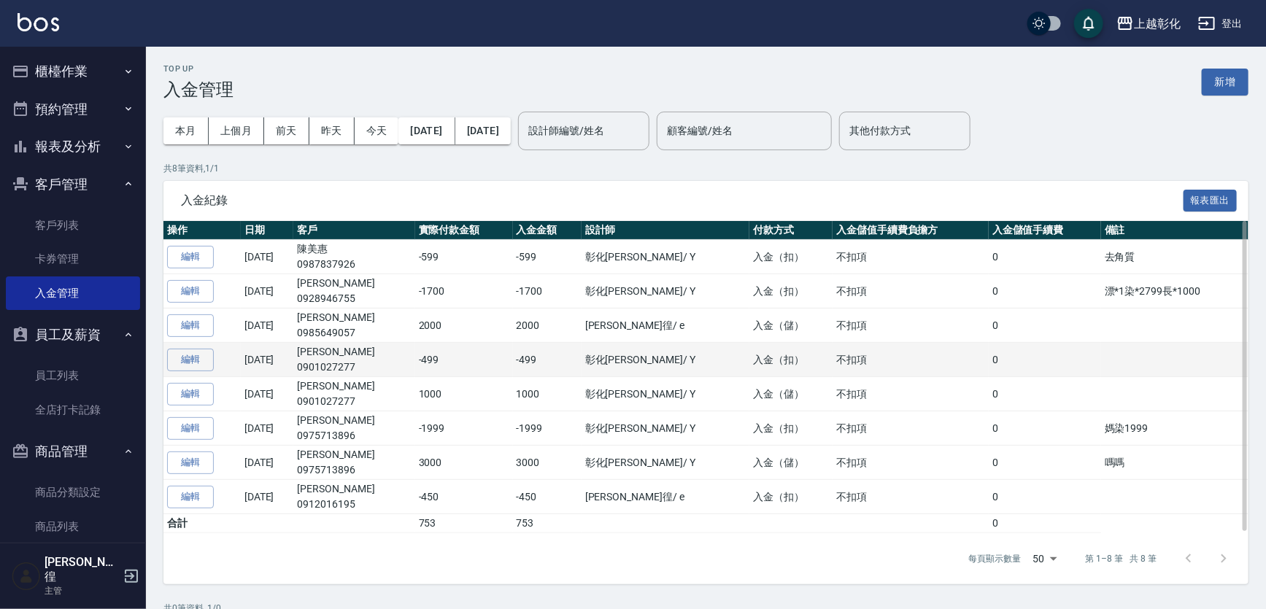
click at [363, 350] on td "陳鈺杰 0901027277" at bounding box center [353, 360] width 121 height 34
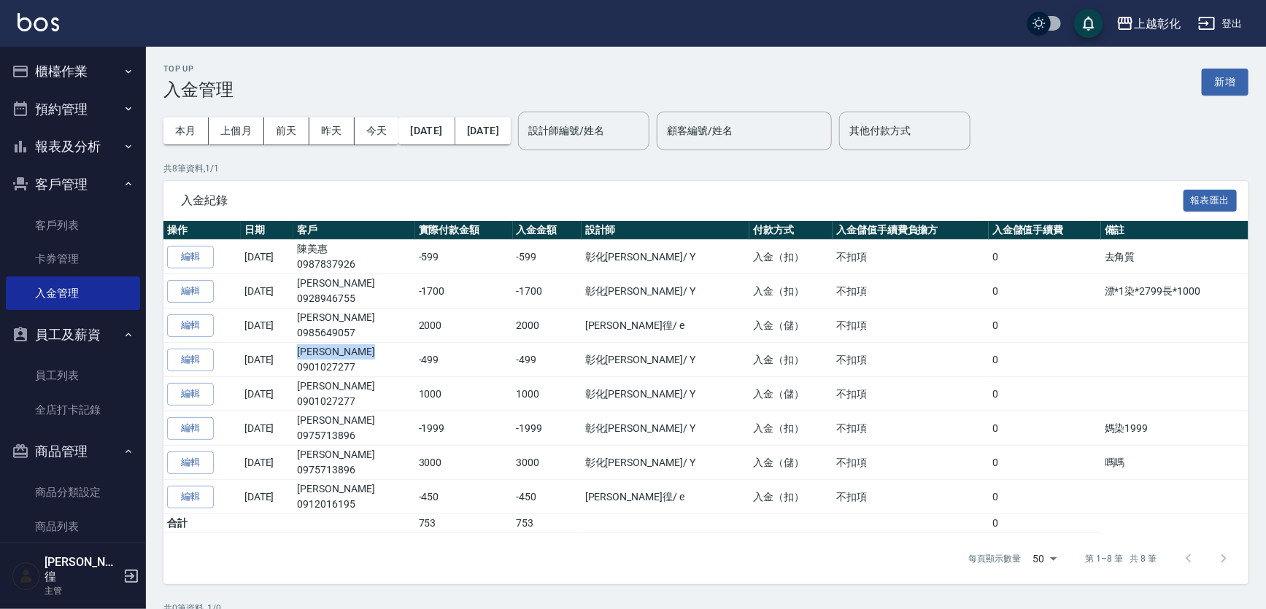
copy td "[PERSON_NAME]"
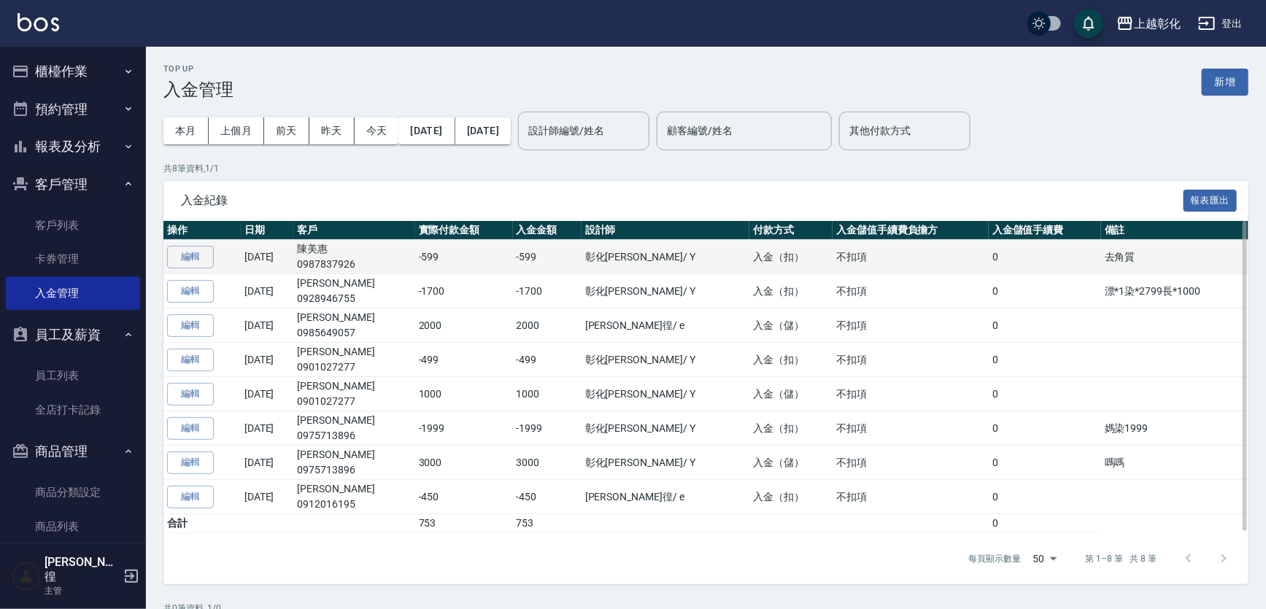
click at [358, 252] on td "陳美惠 0987837926" at bounding box center [353, 257] width 121 height 34
copy td "陳美惠"
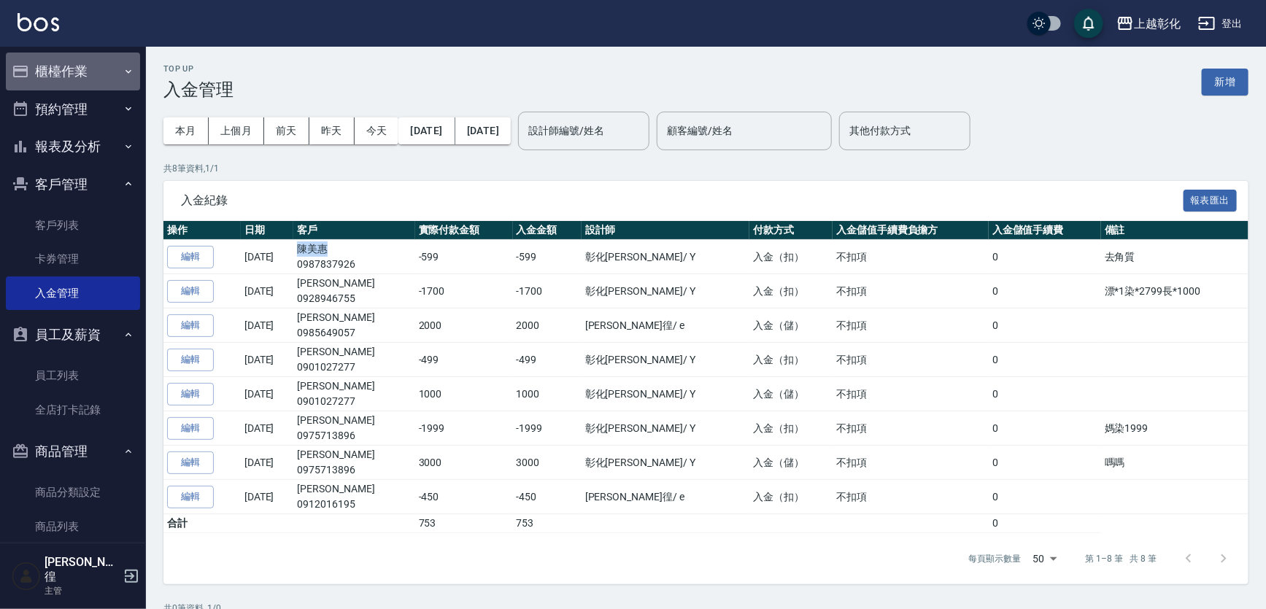
click at [85, 69] on button "櫃檯作業" at bounding box center [73, 72] width 134 height 38
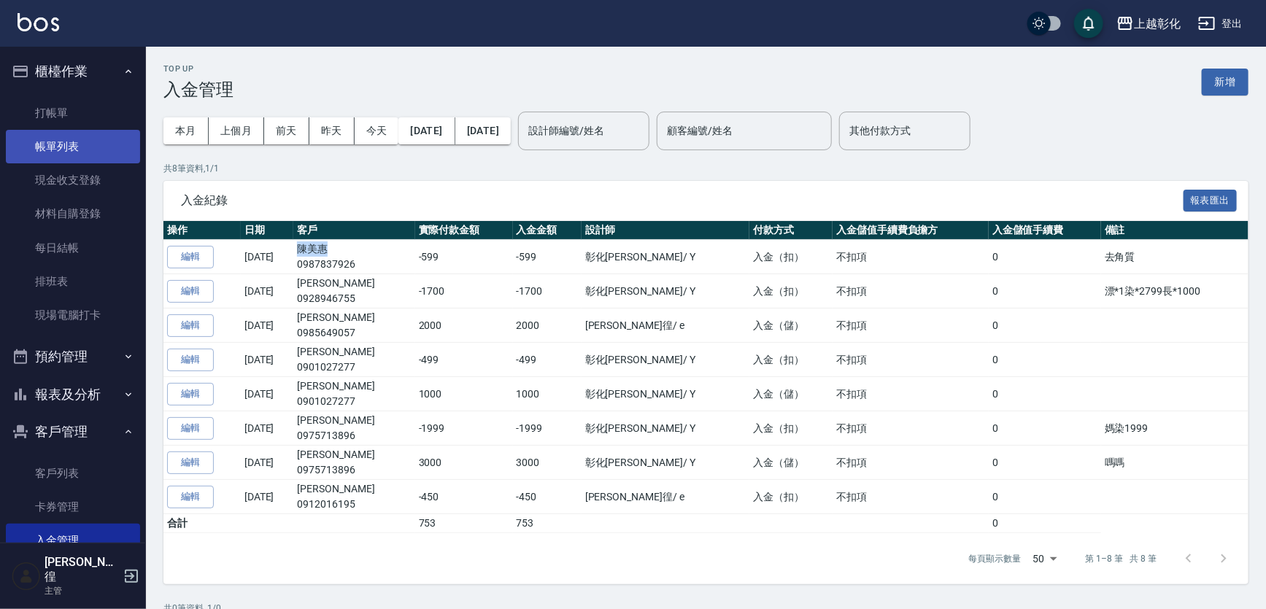
click at [77, 130] on link "帳單列表" at bounding box center [73, 147] width 134 height 34
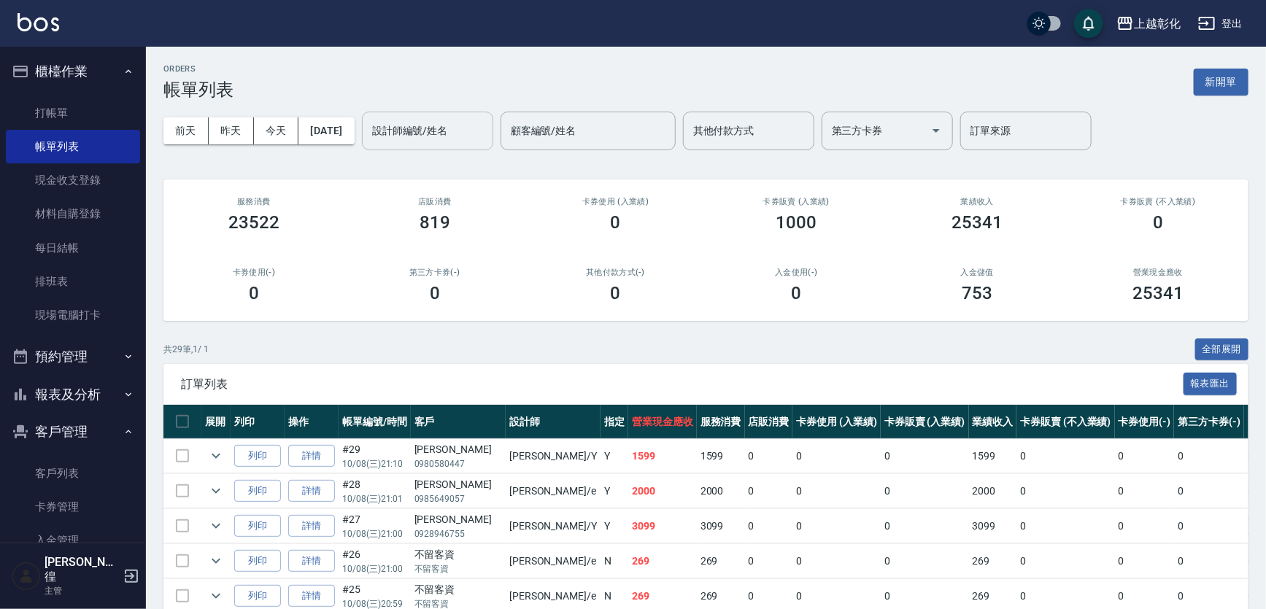
click at [420, 124] on input "設計師編號/姓名" at bounding box center [428, 131] width 118 height 26
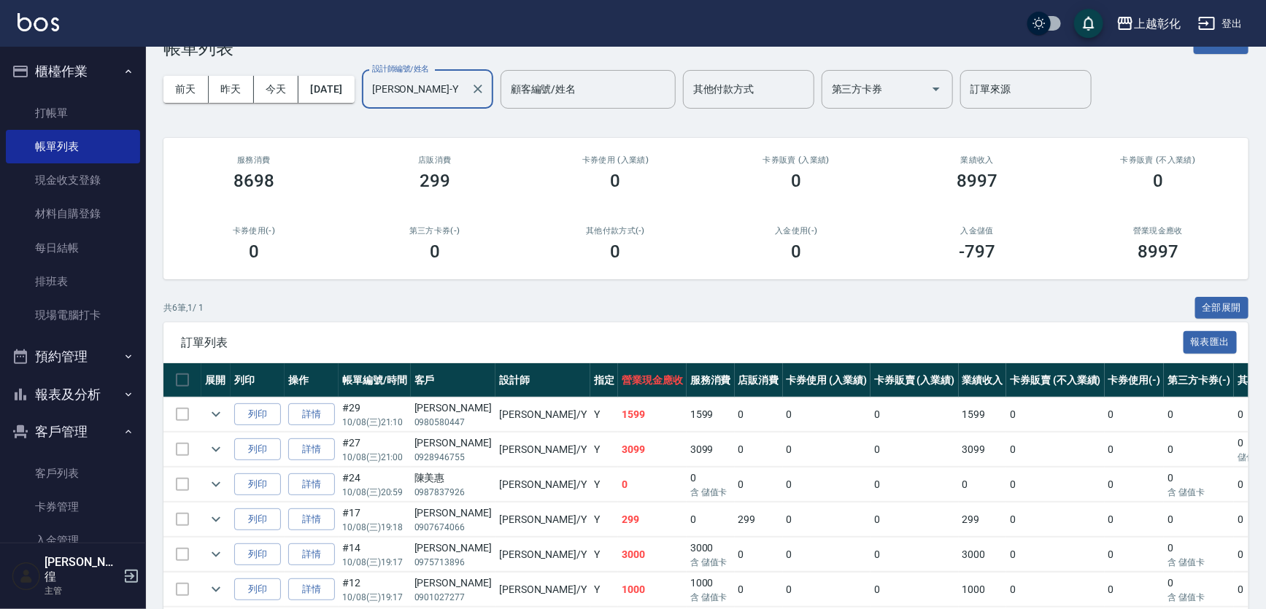
scroll to position [105, 0]
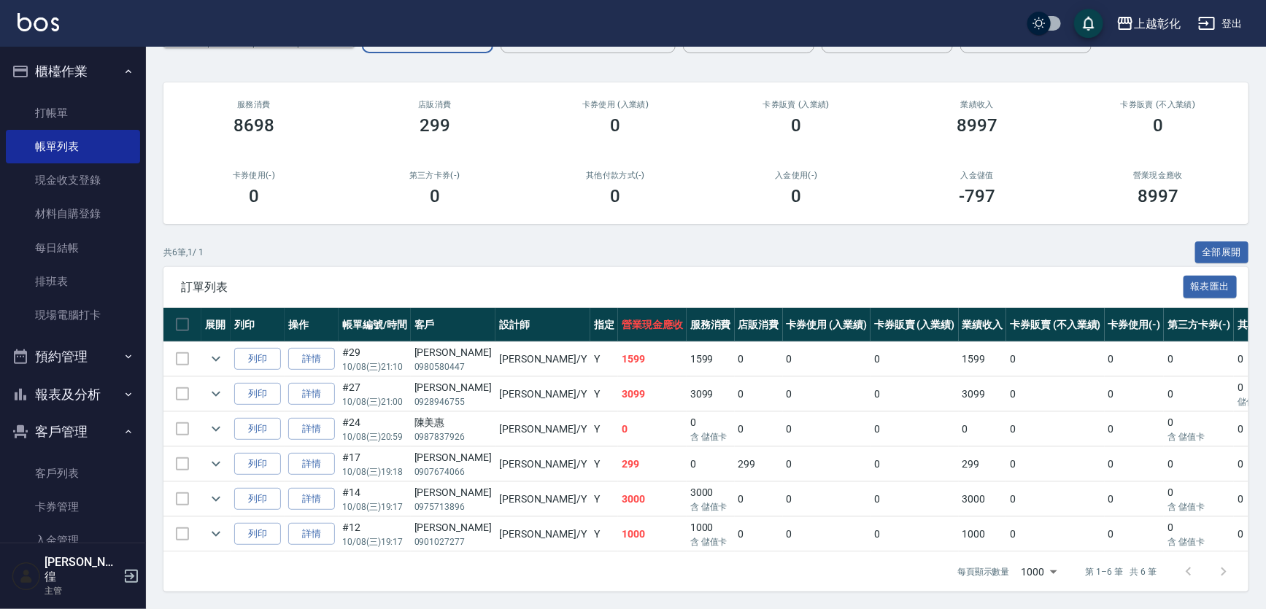
type input "YURI-Y"
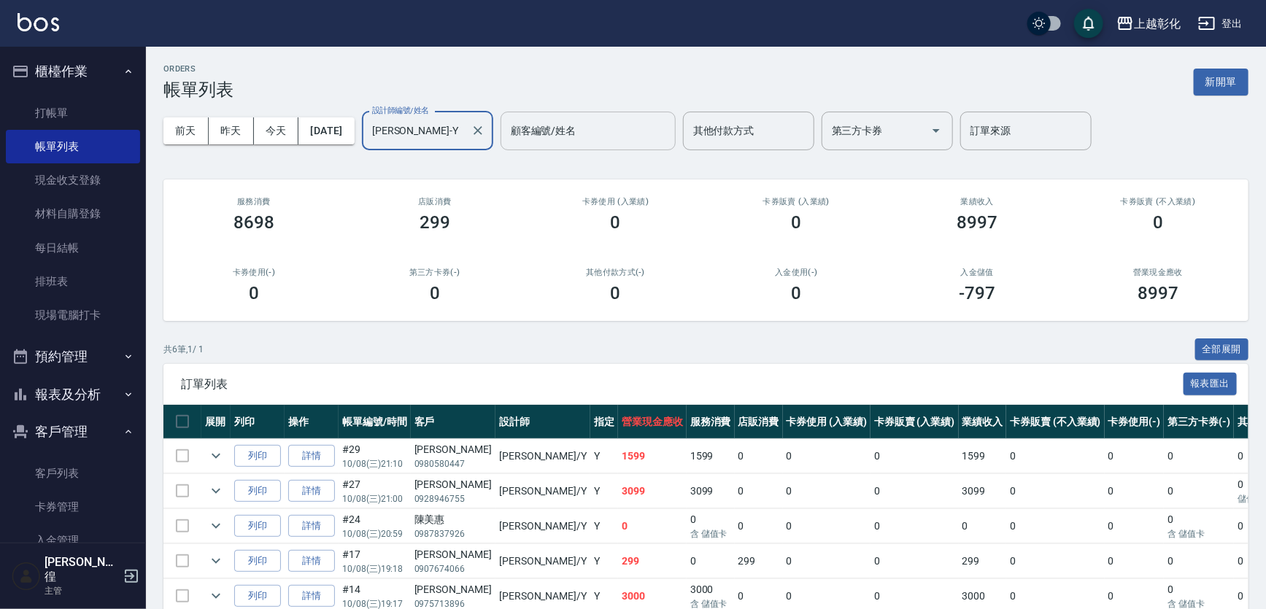
scroll to position [0, 0]
click at [570, 137] on input "顧客編號/姓名" at bounding box center [588, 131] width 162 height 26
paste input "[PERSON_NAME]"
click at [485, 131] on icon "Clear" at bounding box center [478, 130] width 15 height 15
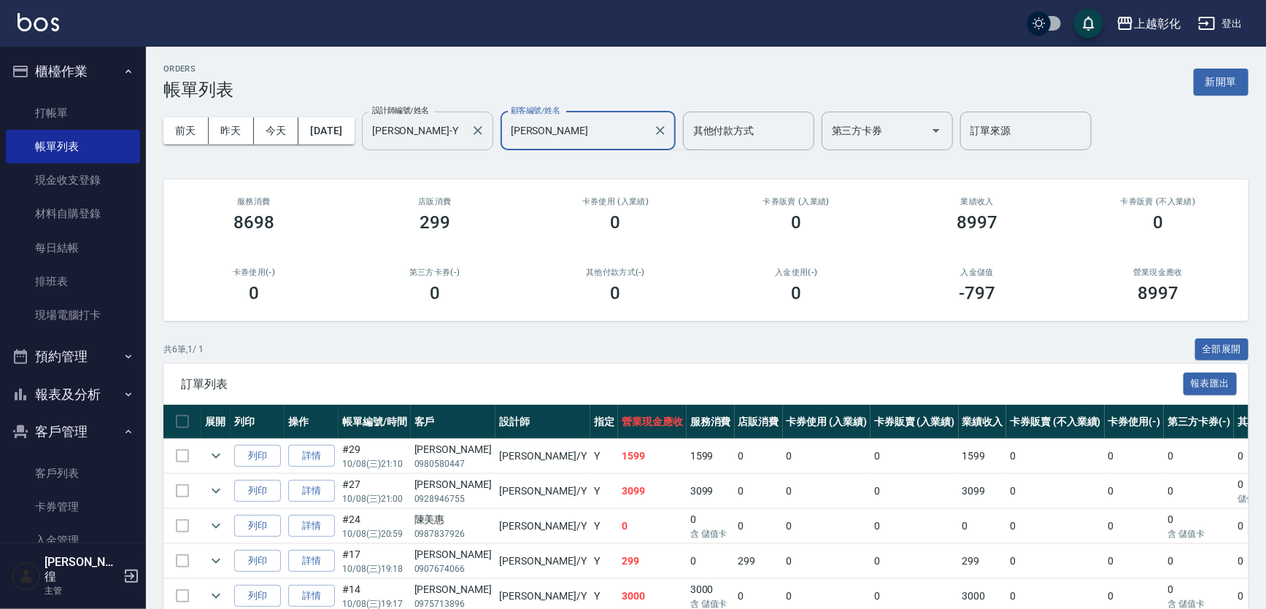
type input "[PERSON_NAME]"
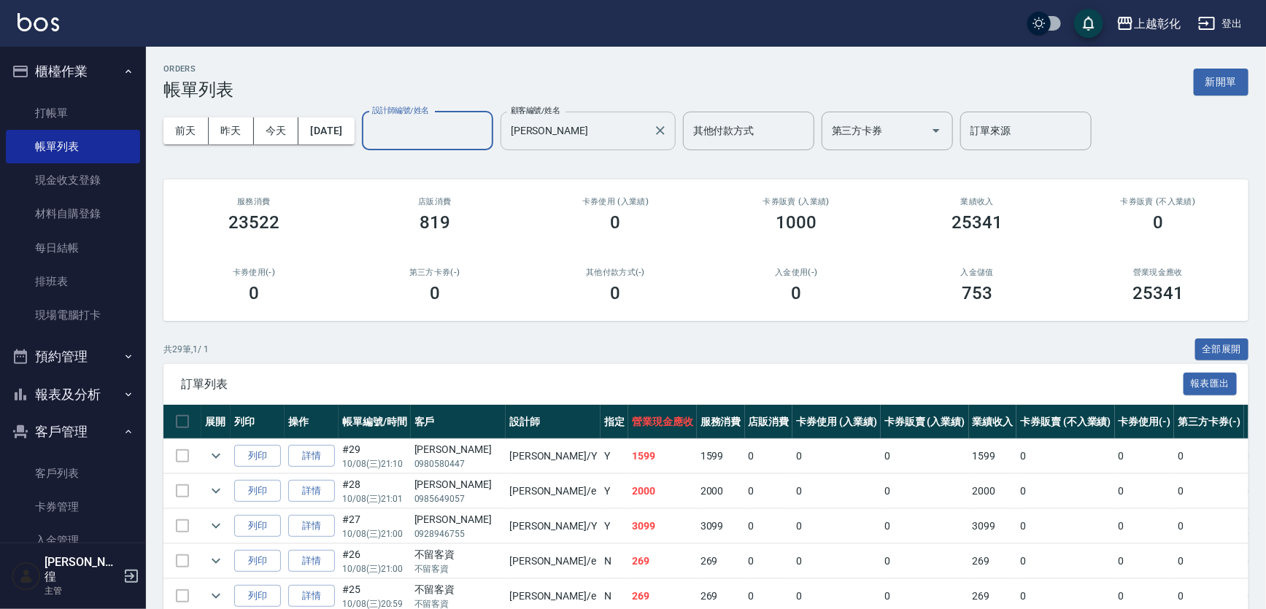
click at [574, 131] on input "[PERSON_NAME]" at bounding box center [577, 131] width 140 height 26
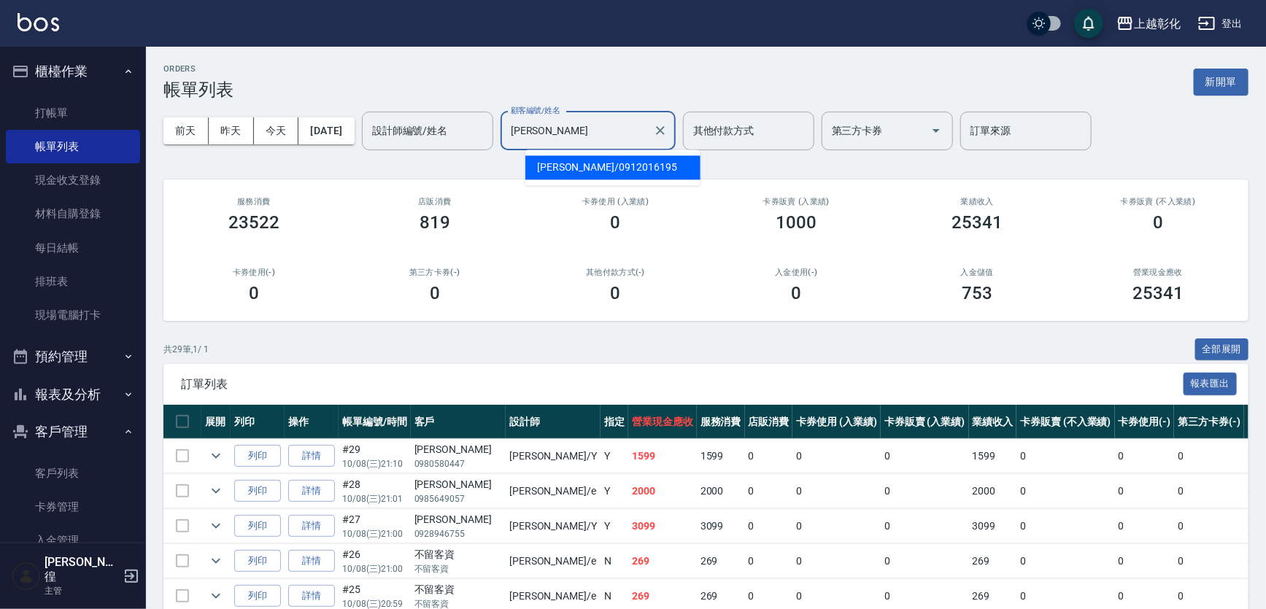
click at [573, 166] on span "尤鈺喬 / 0912016195" at bounding box center [613, 167] width 175 height 24
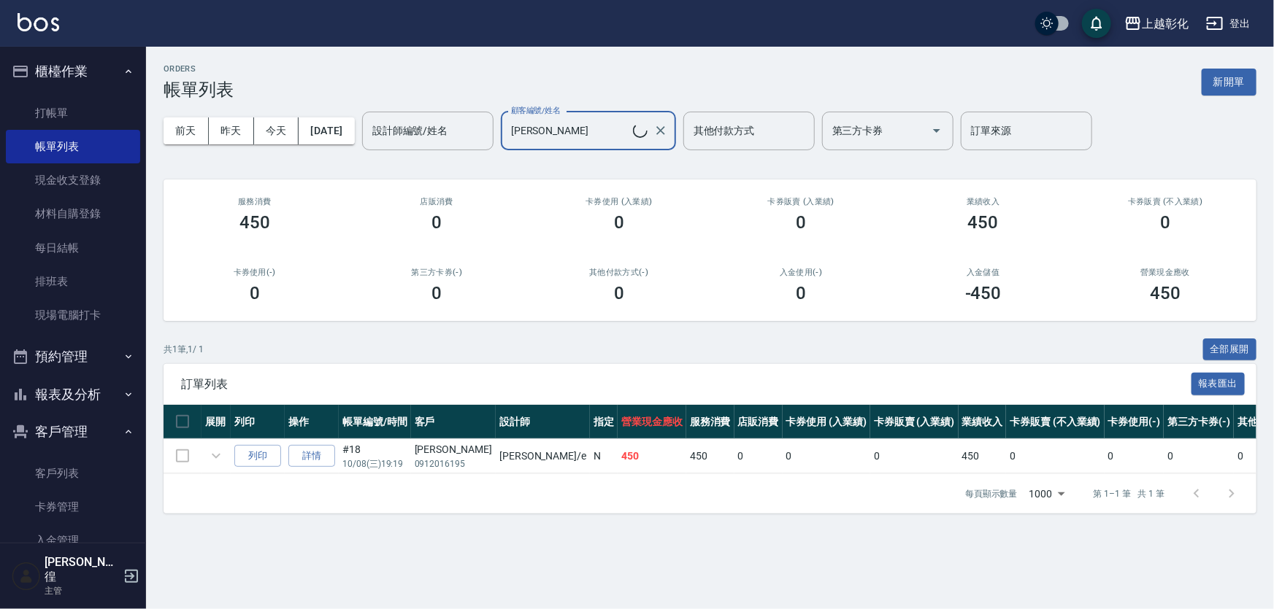
type input "尤鈺喬/0912016195"
click at [321, 451] on link "詳情" at bounding box center [311, 456] width 47 height 23
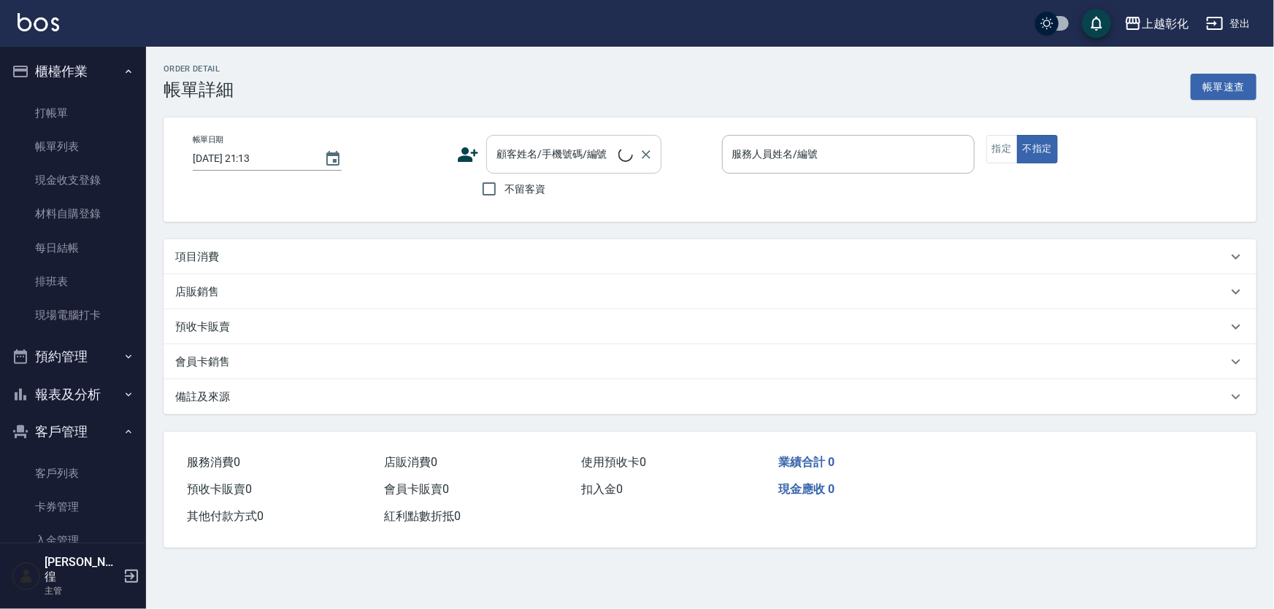
type input "2025/10/08 19:19"
type input "allen-e"
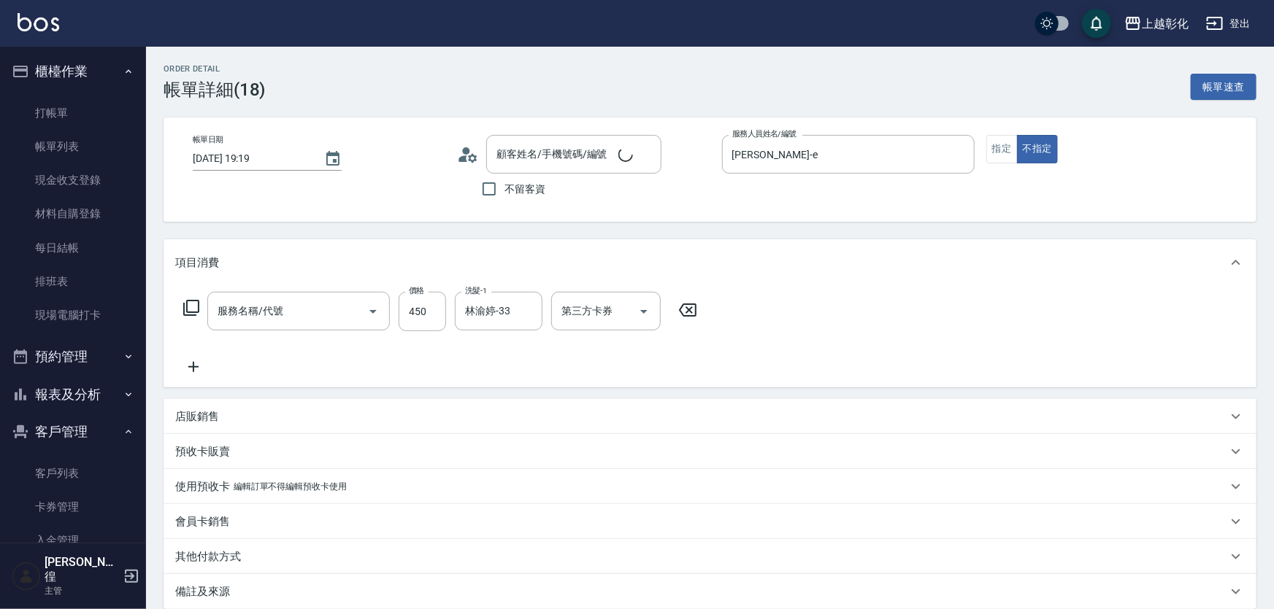
type input "洗剪D(002)"
type input "尤鈺喬/0912016195/null"
click at [645, 312] on icon "Open" at bounding box center [644, 312] width 18 height 18
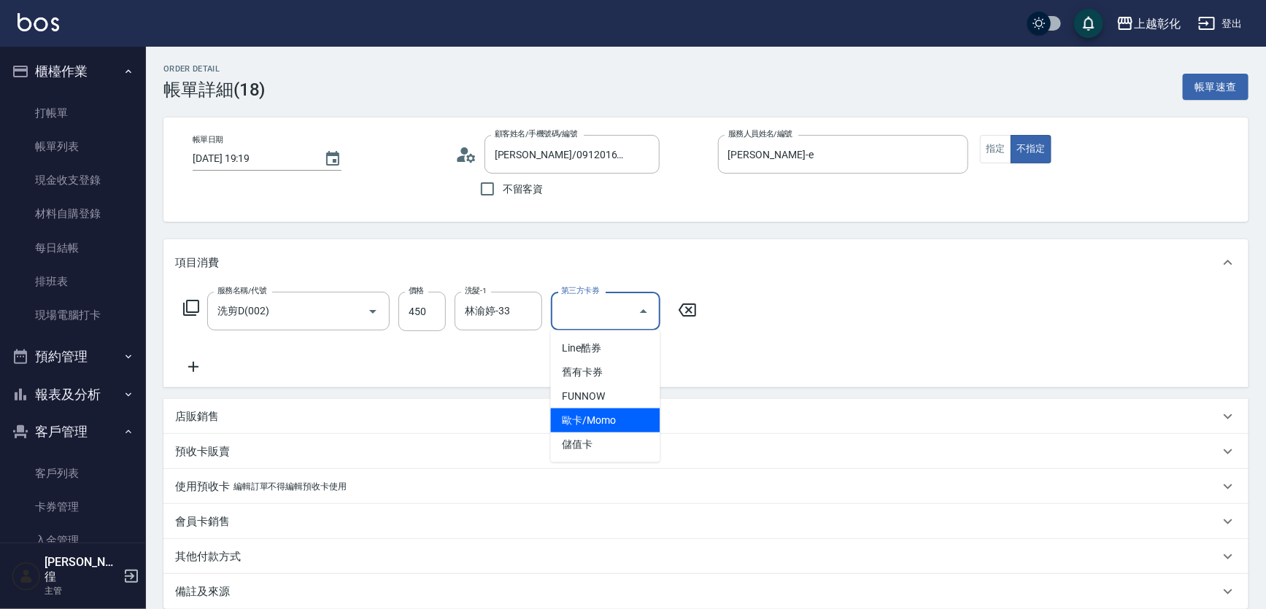
drag, startPoint x: 605, startPoint y: 430, endPoint x: 603, endPoint y: 438, distance: 8.3
click at [603, 438] on ul "Line酷券 舊有卡券 FUNNOW 歐卡/Momo 儲值卡" at bounding box center [605, 397] width 109 height 132
click at [603, 438] on span "儲值卡" at bounding box center [605, 445] width 109 height 24
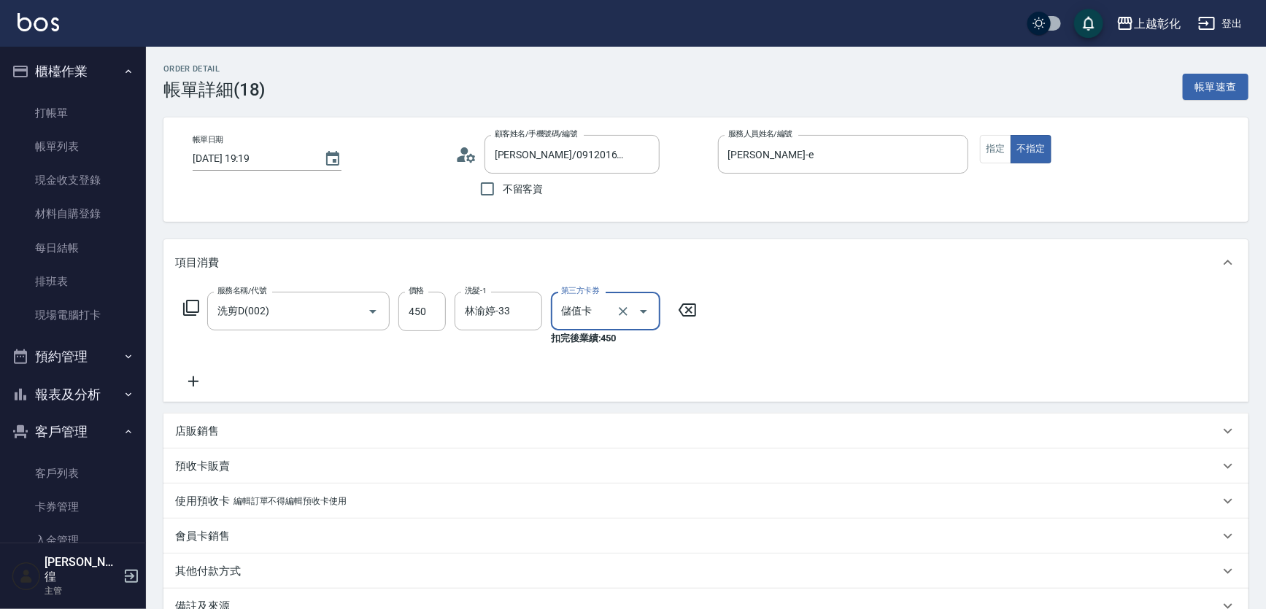
type input "儲值卡"
click at [88, 245] on link "每日結帳" at bounding box center [73, 248] width 134 height 34
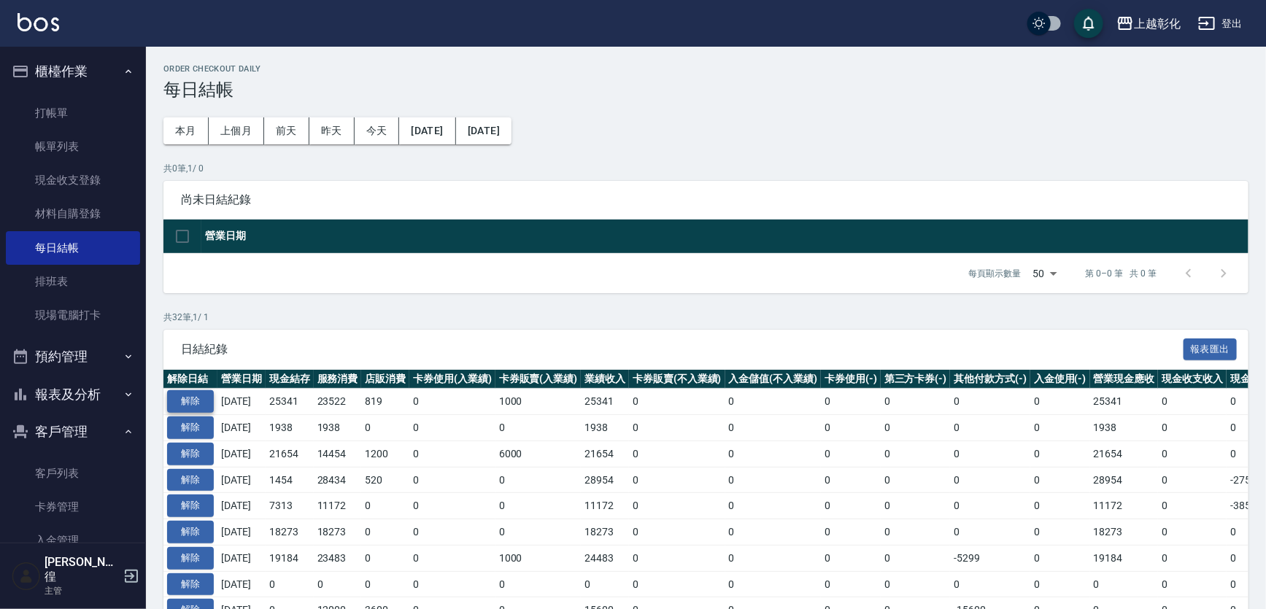
click at [202, 397] on button "解除" at bounding box center [190, 401] width 47 height 23
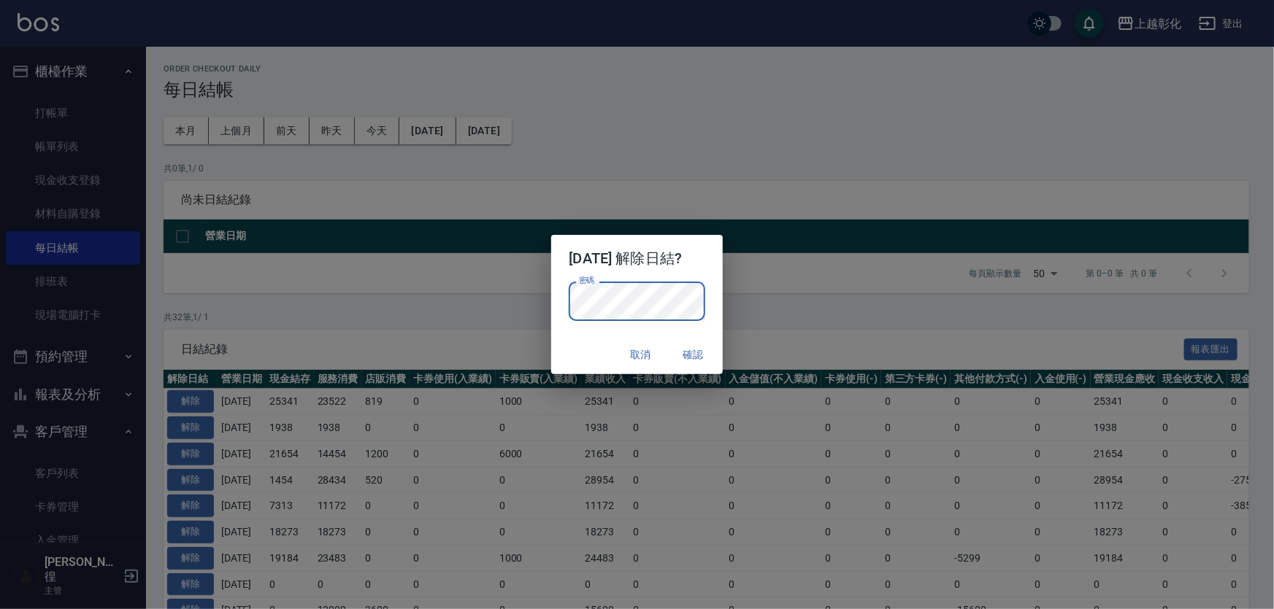
click at [570, 339] on div "取消 確認" at bounding box center [636, 355] width 171 height 39
click at [709, 356] on button "確認" at bounding box center [693, 355] width 47 height 27
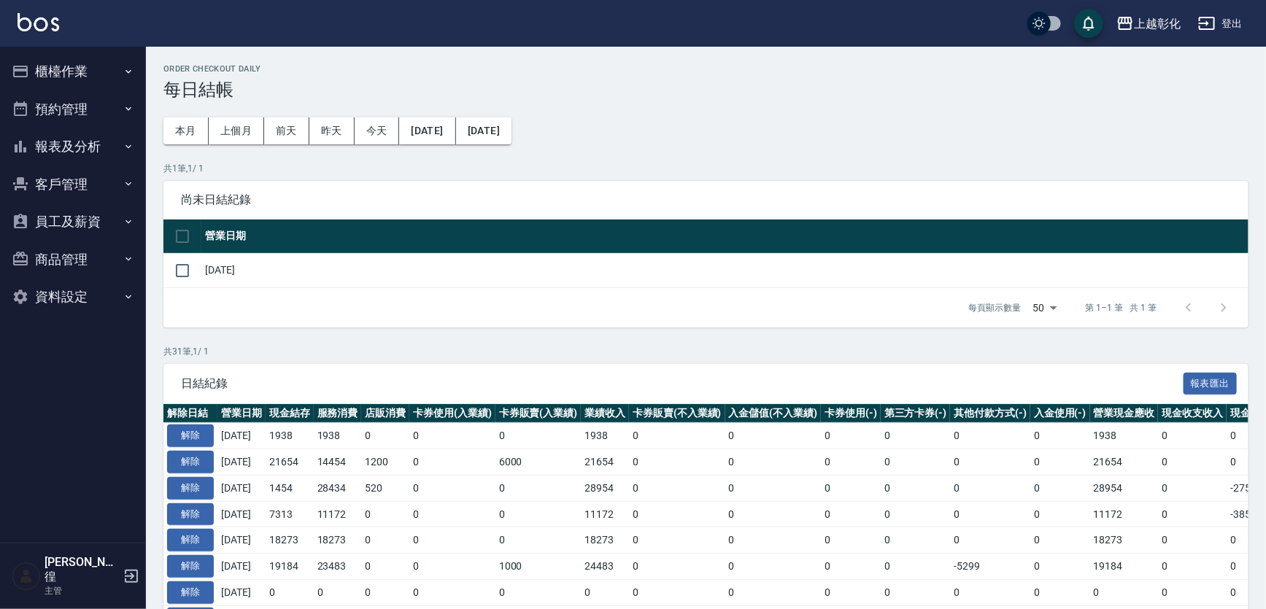
click at [51, 63] on button "櫃檯作業" at bounding box center [73, 72] width 134 height 38
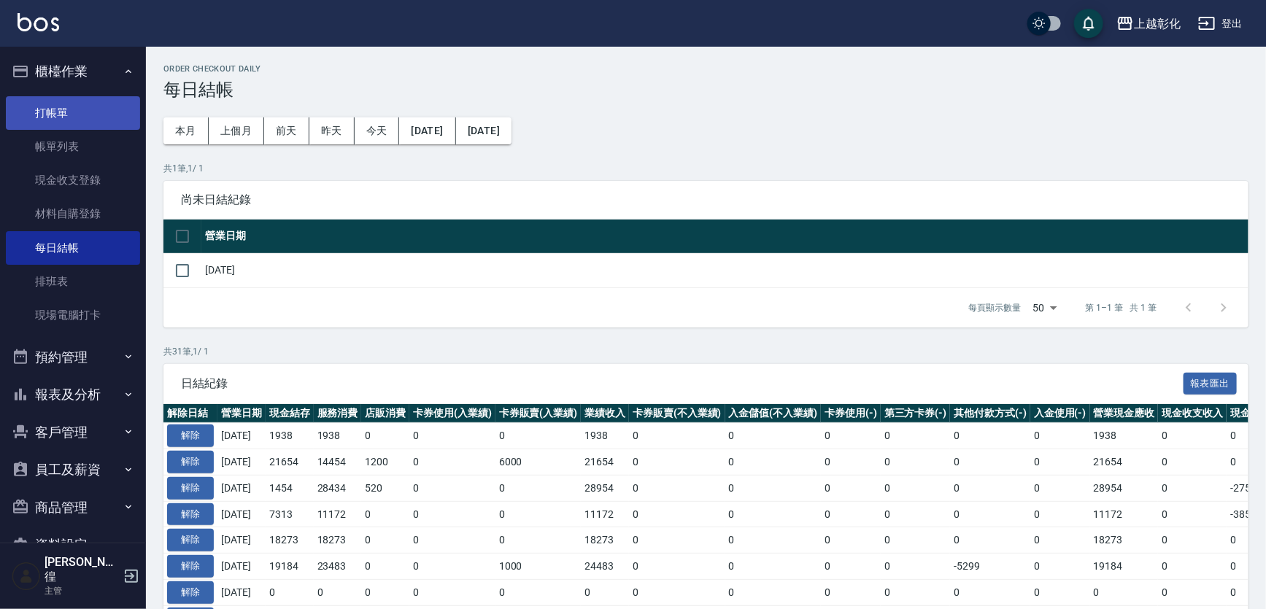
click at [87, 123] on link "打帳單" at bounding box center [73, 113] width 134 height 34
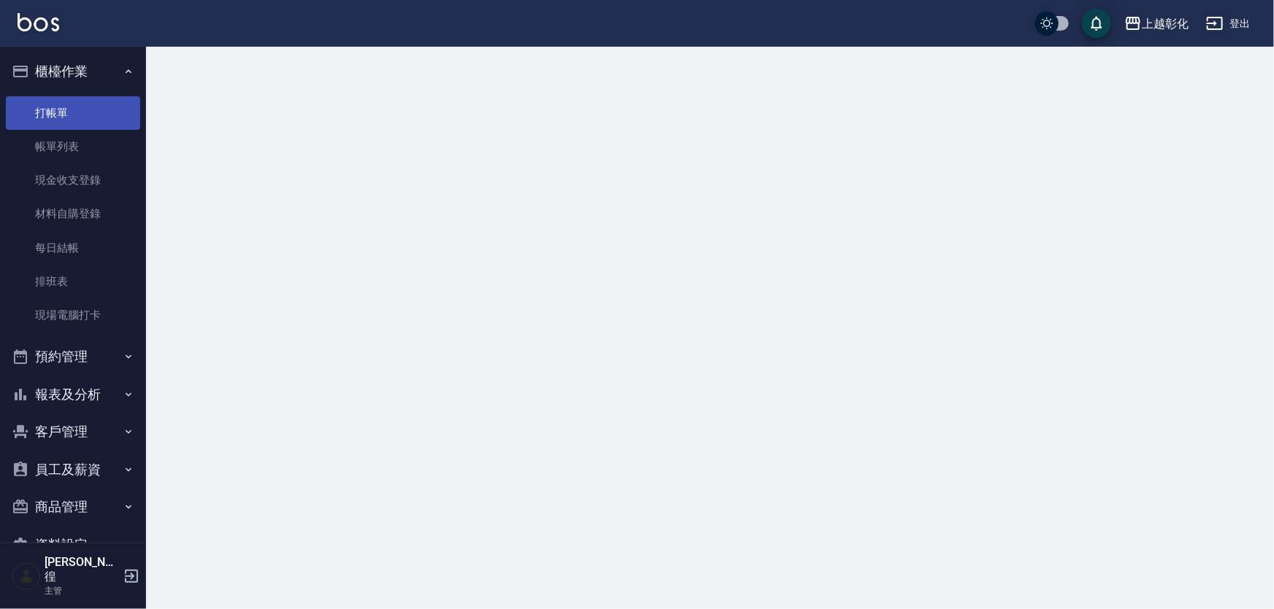
click at [89, 128] on link "打帳單" at bounding box center [73, 113] width 134 height 34
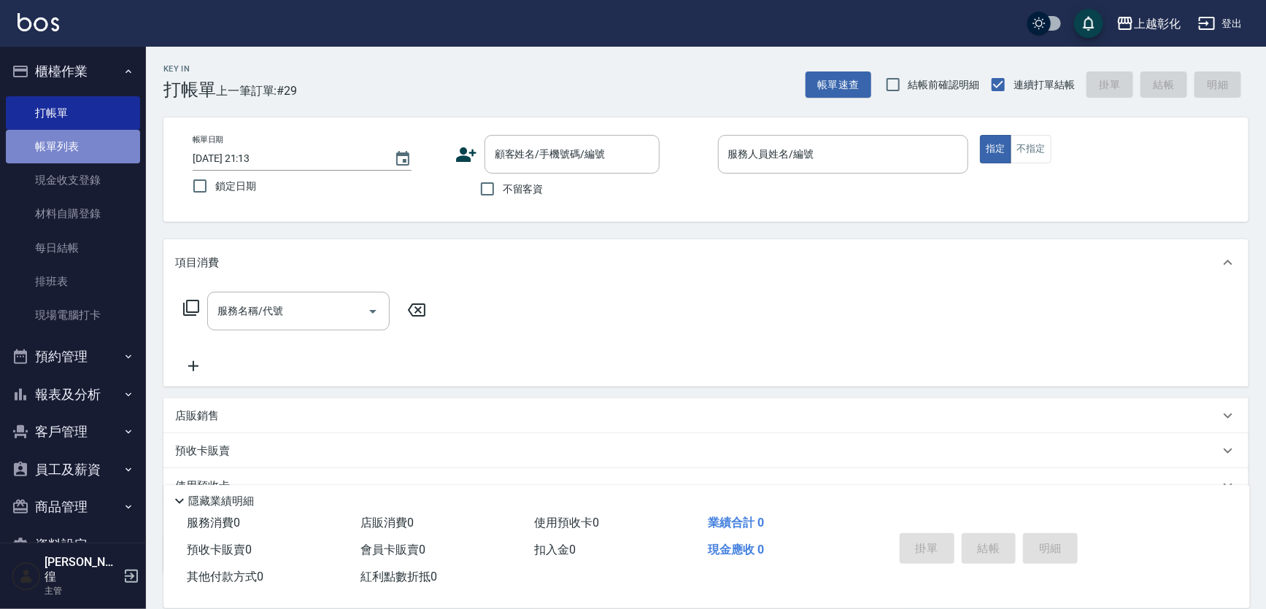
click at [91, 134] on link "帳單列表" at bounding box center [73, 147] width 134 height 34
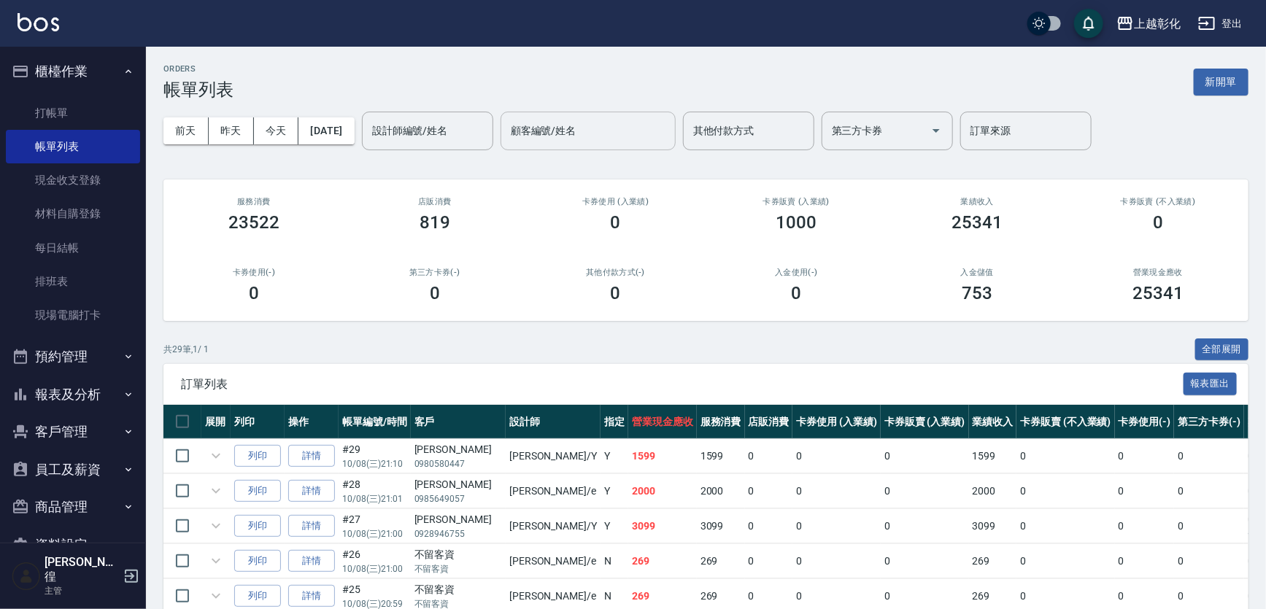
click at [533, 127] on input "顧客編號/姓名" at bounding box center [588, 131] width 162 height 26
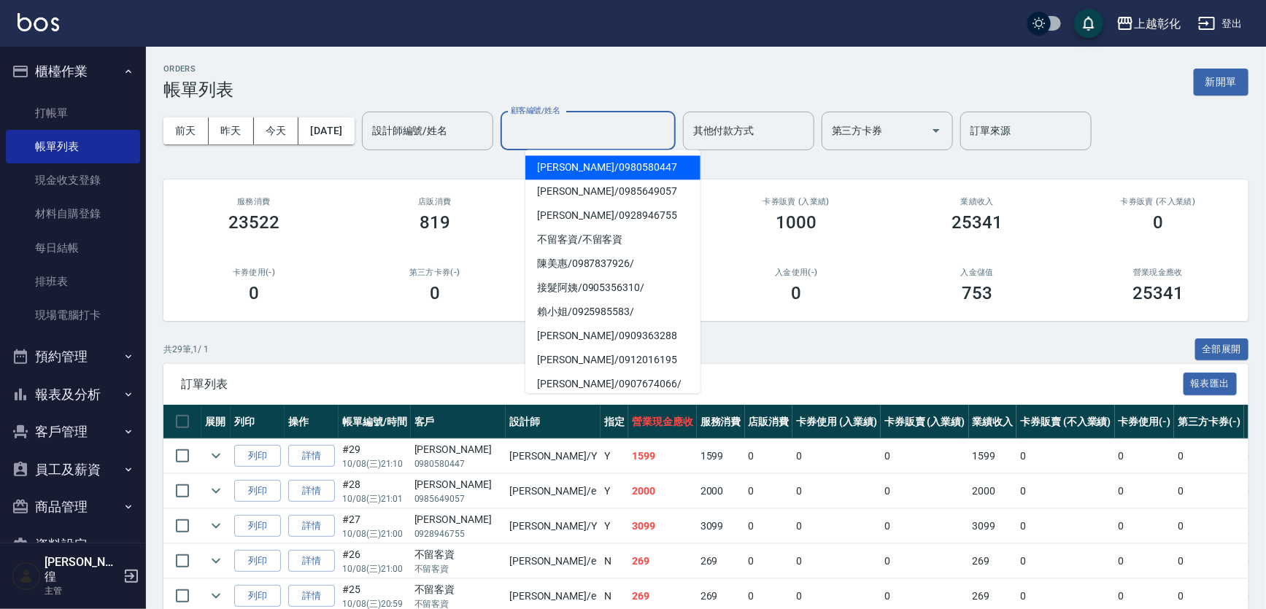
paste input "[PERSON_NAME]"
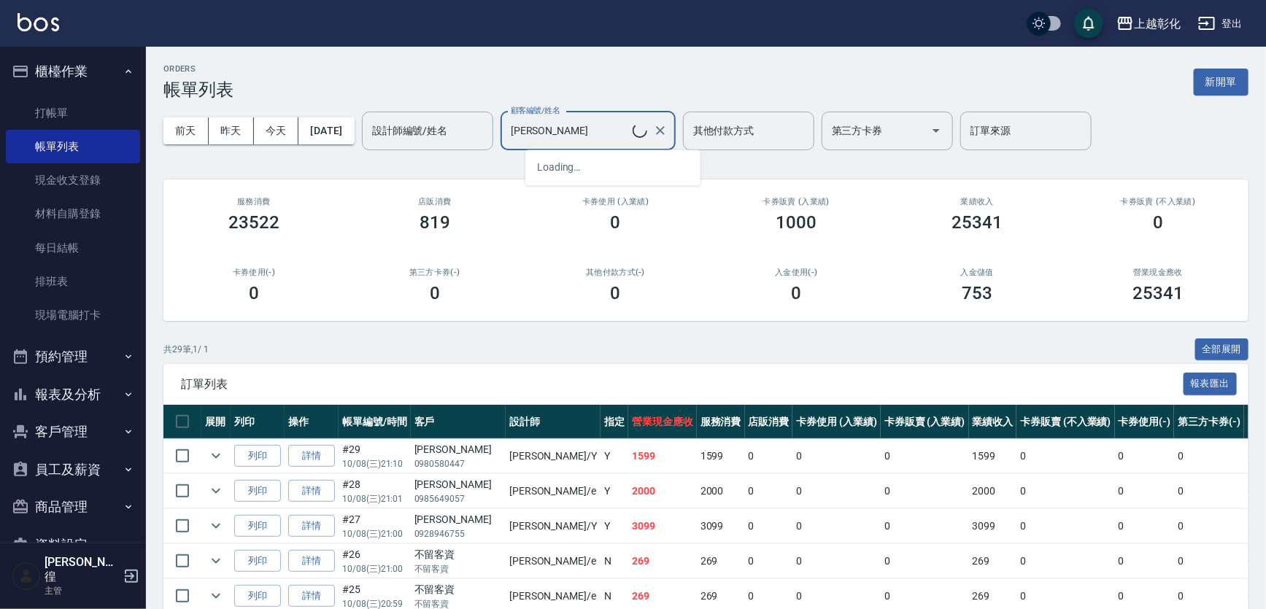
type input "[PERSON_NAME]"
click at [580, 138] on input "[PERSON_NAME]" at bounding box center [570, 131] width 126 height 26
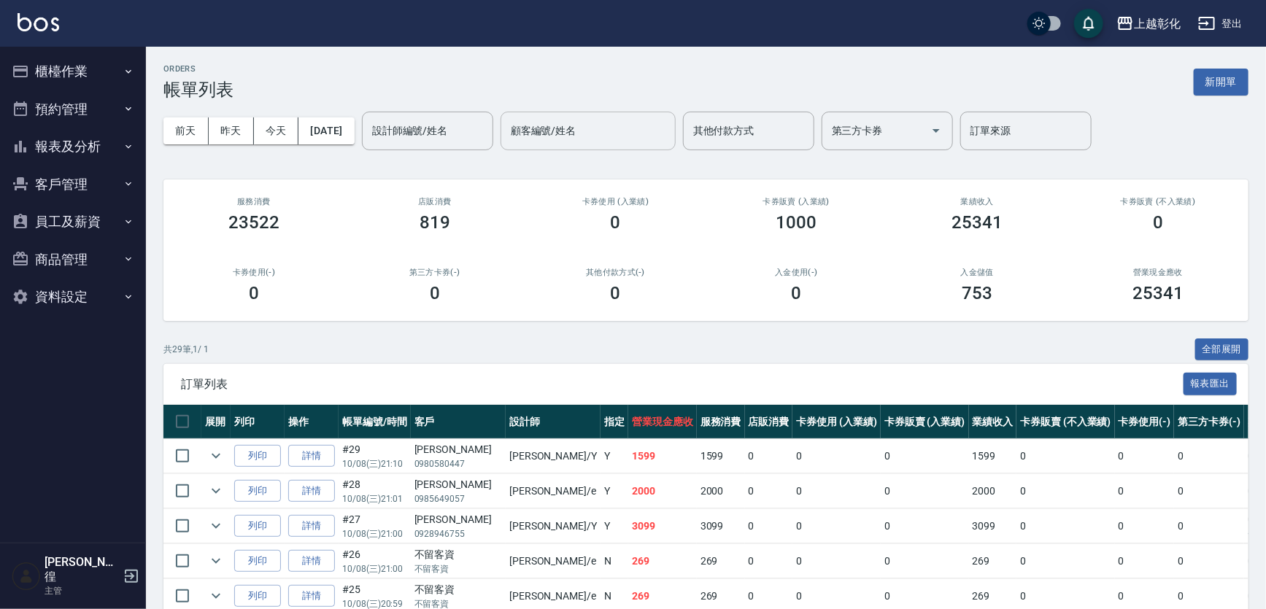
click at [669, 131] on input "顧客編號/姓名" at bounding box center [588, 131] width 162 height 26
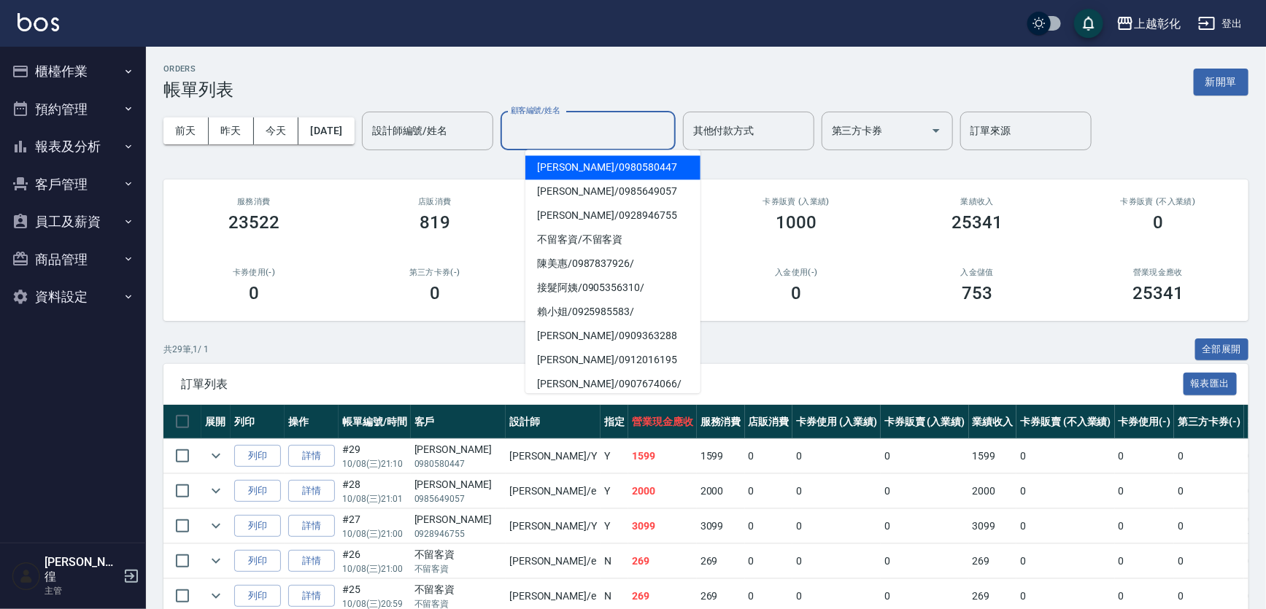
paste input "[PERSON_NAME]"
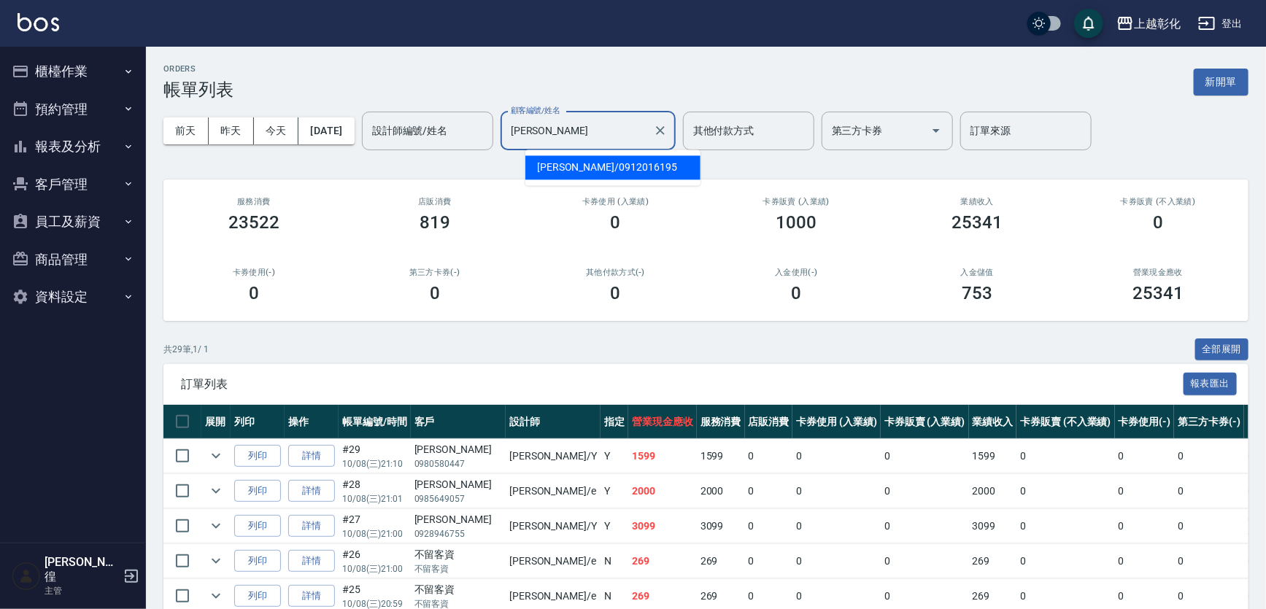
click at [581, 169] on span "[PERSON_NAME] / 0912016195" at bounding box center [613, 167] width 175 height 24
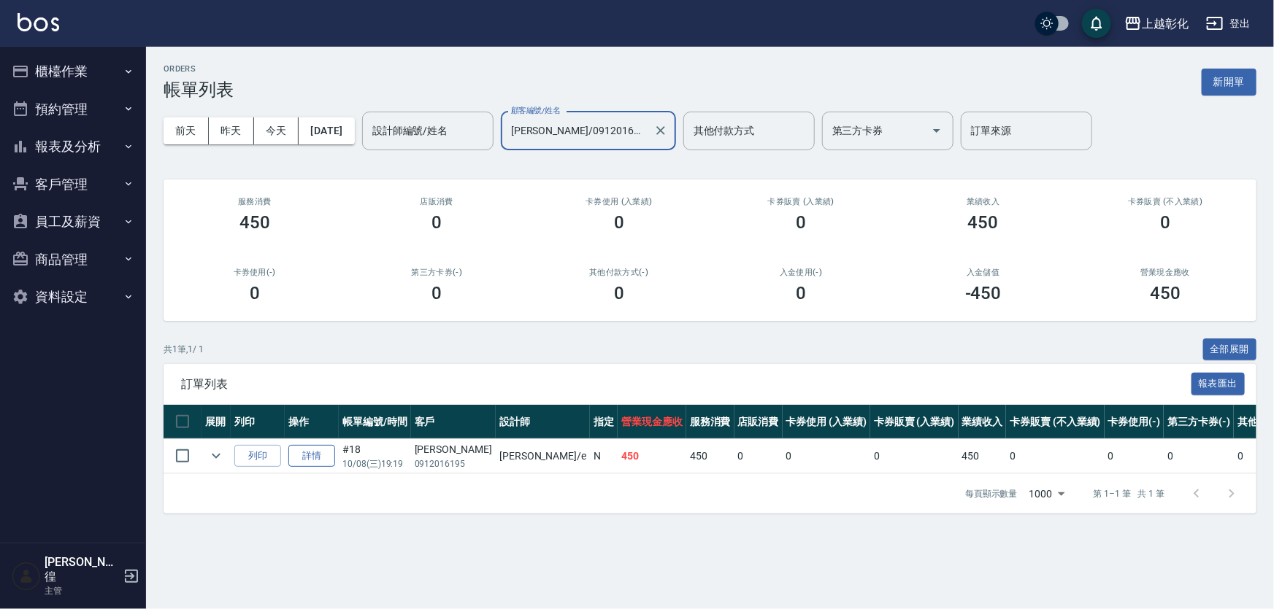
type input "[PERSON_NAME]/0912016195"
click at [319, 449] on link "詳情" at bounding box center [311, 456] width 47 height 23
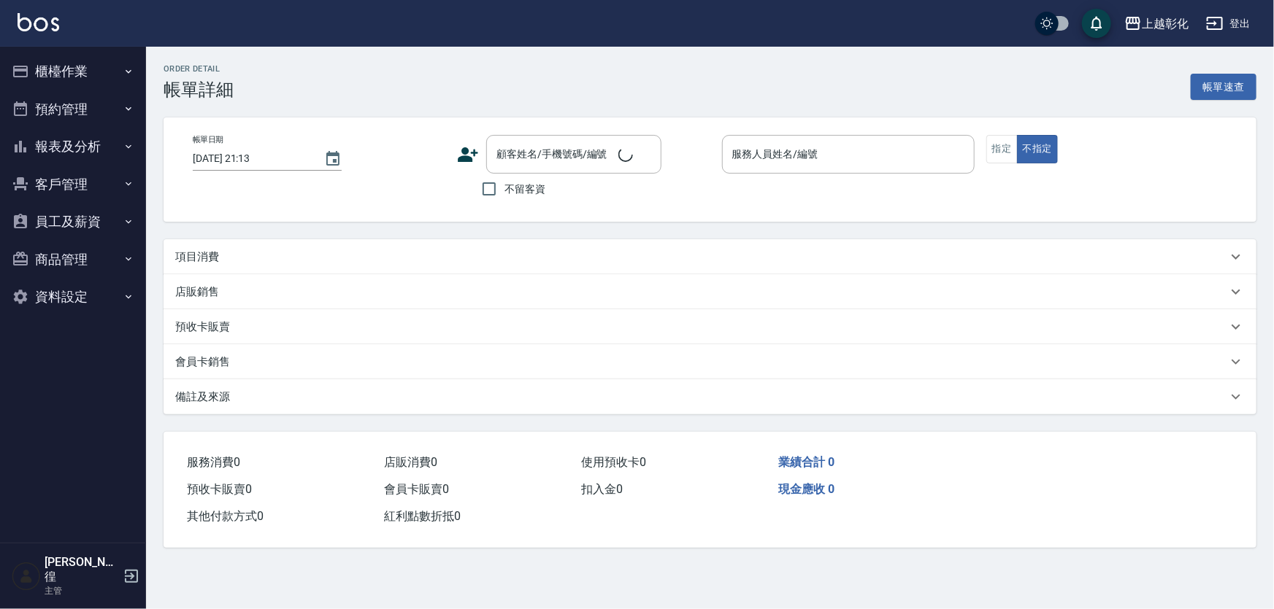
type input "[DATE] 19:19"
type input "[PERSON_NAME]-e"
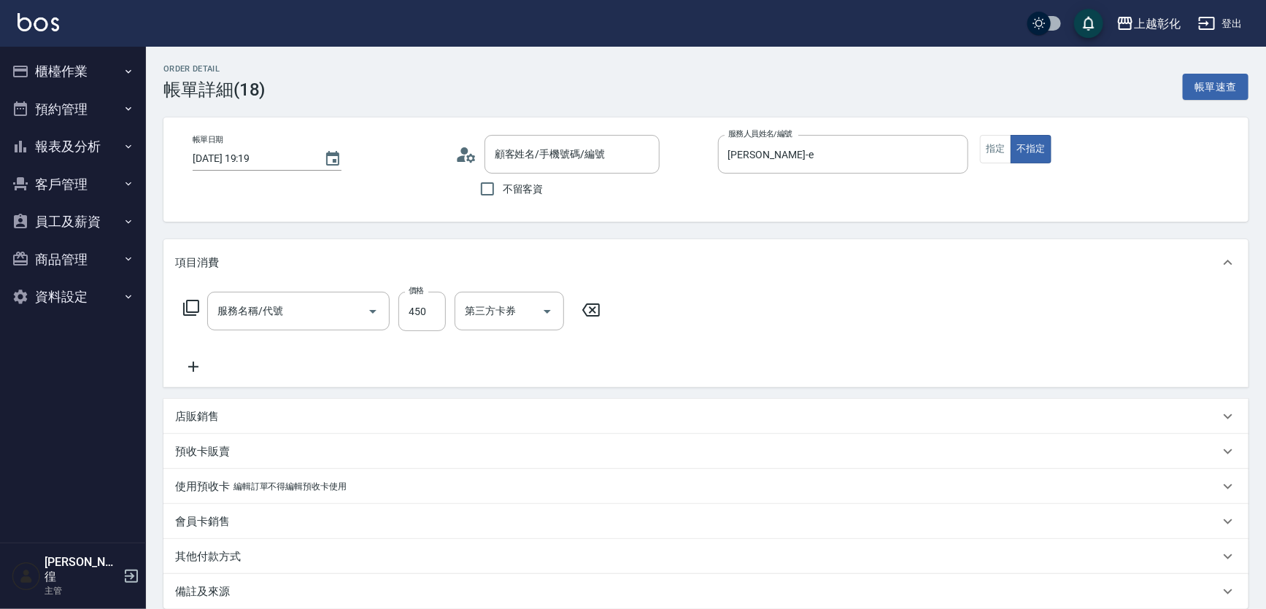
type input "[PERSON_NAME]/0912016195/null"
type input "洗剪D(002)"
click at [643, 311] on icon "Open" at bounding box center [643, 312] width 7 height 4
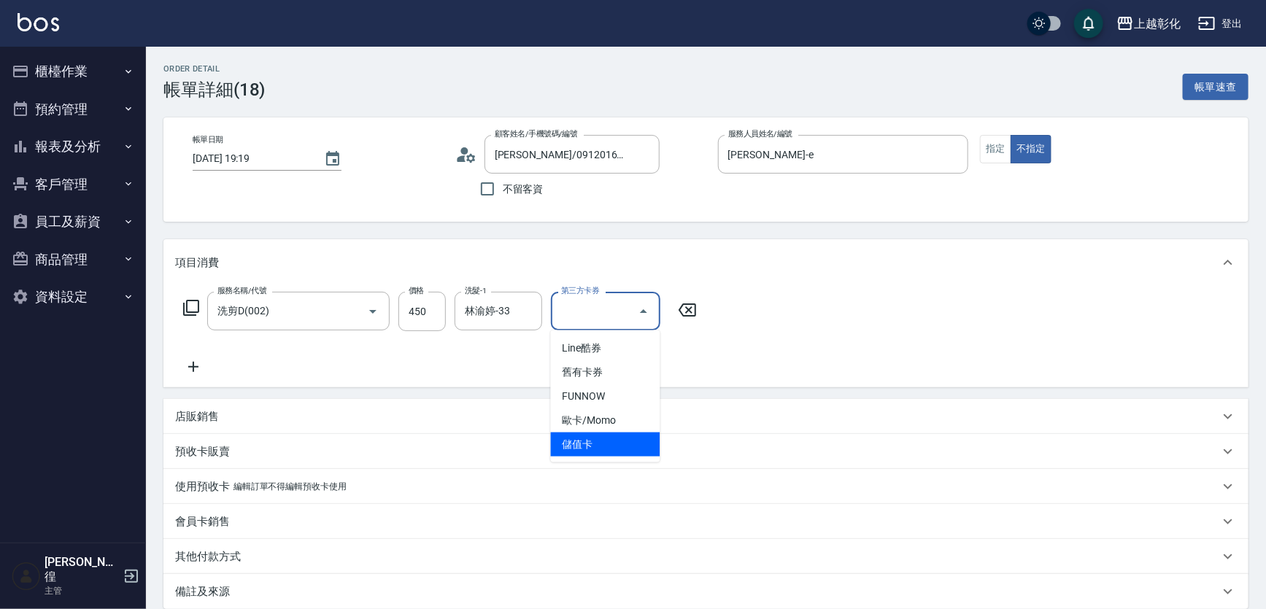
click at [575, 444] on span "儲值卡" at bounding box center [605, 445] width 109 height 24
type input "儲值卡"
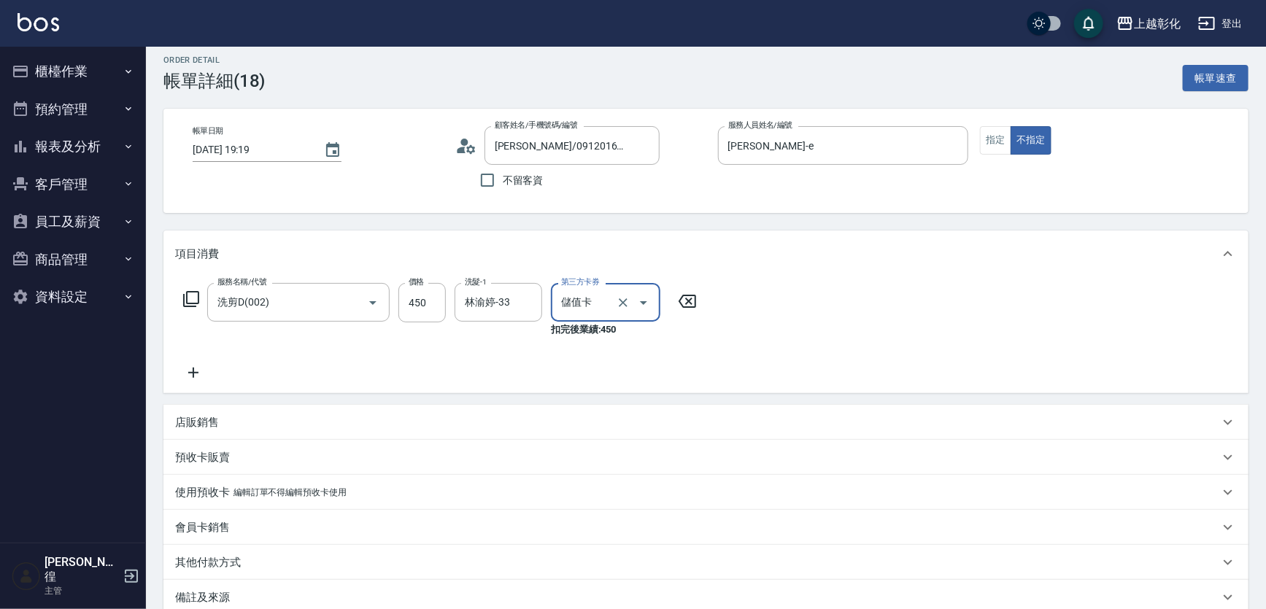
scroll to position [169, 0]
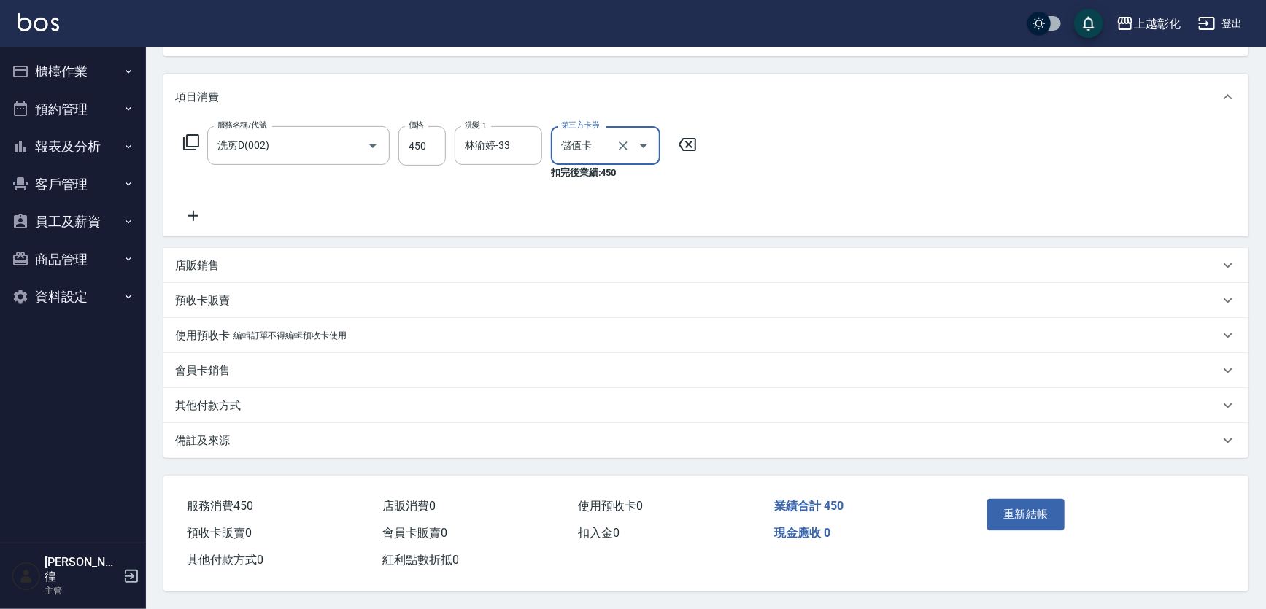
click at [1012, 526] on button "重新結帳" at bounding box center [1026, 514] width 77 height 31
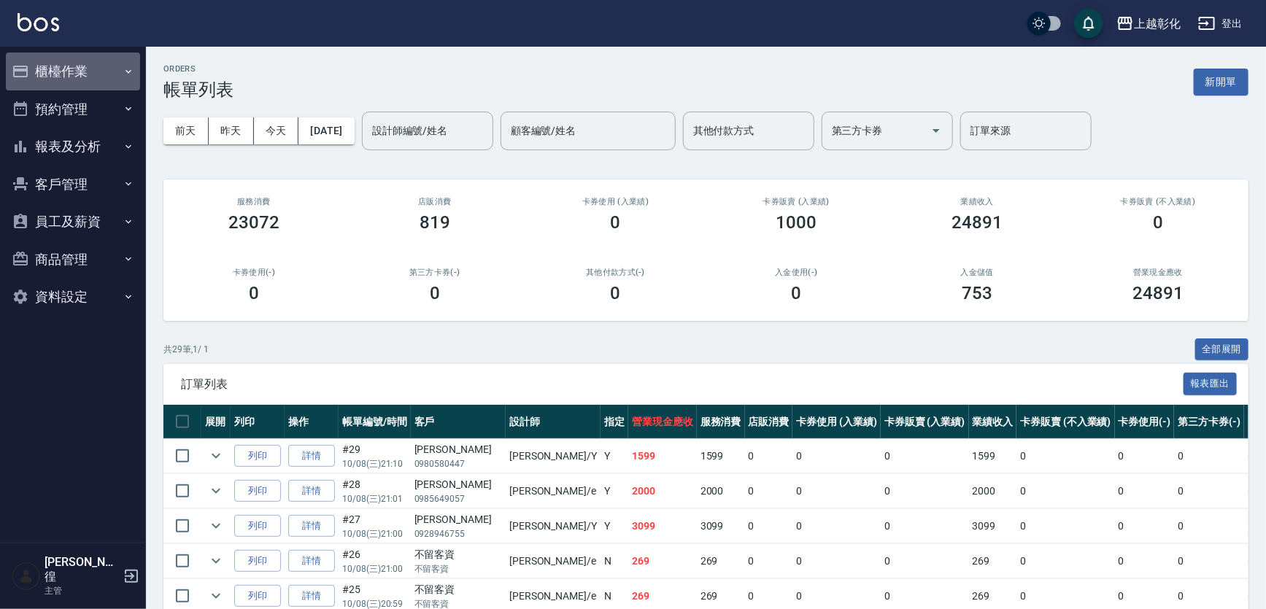
click at [109, 80] on button "櫃檯作業" at bounding box center [73, 72] width 134 height 38
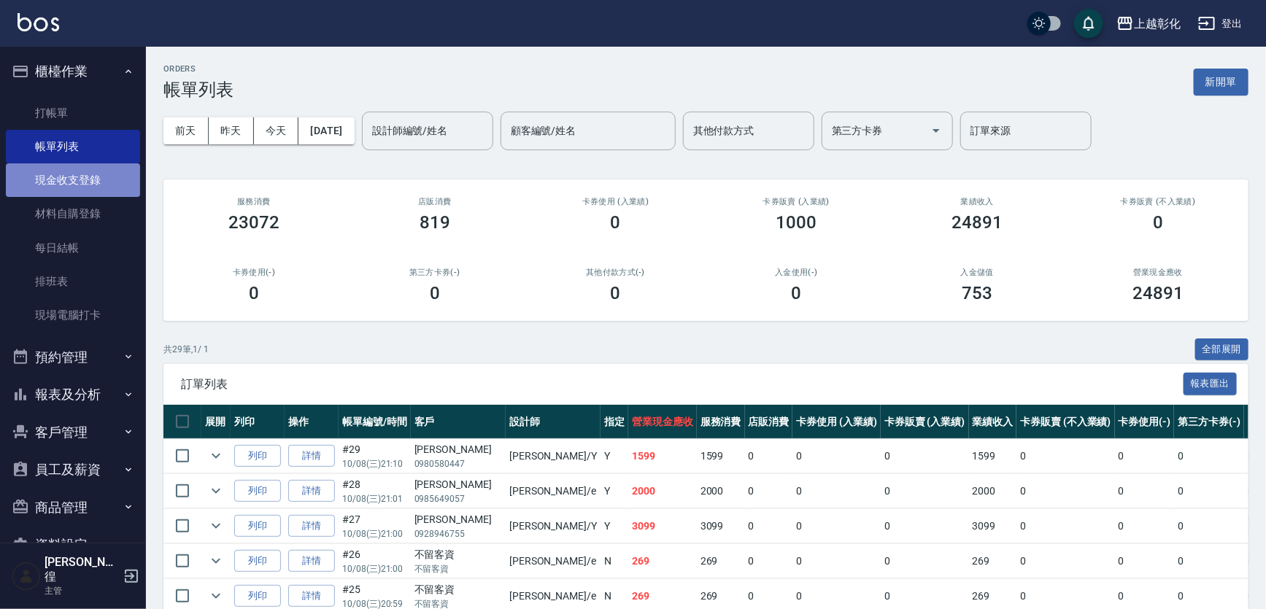
click at [63, 182] on link "現金收支登錄" at bounding box center [73, 180] width 134 height 34
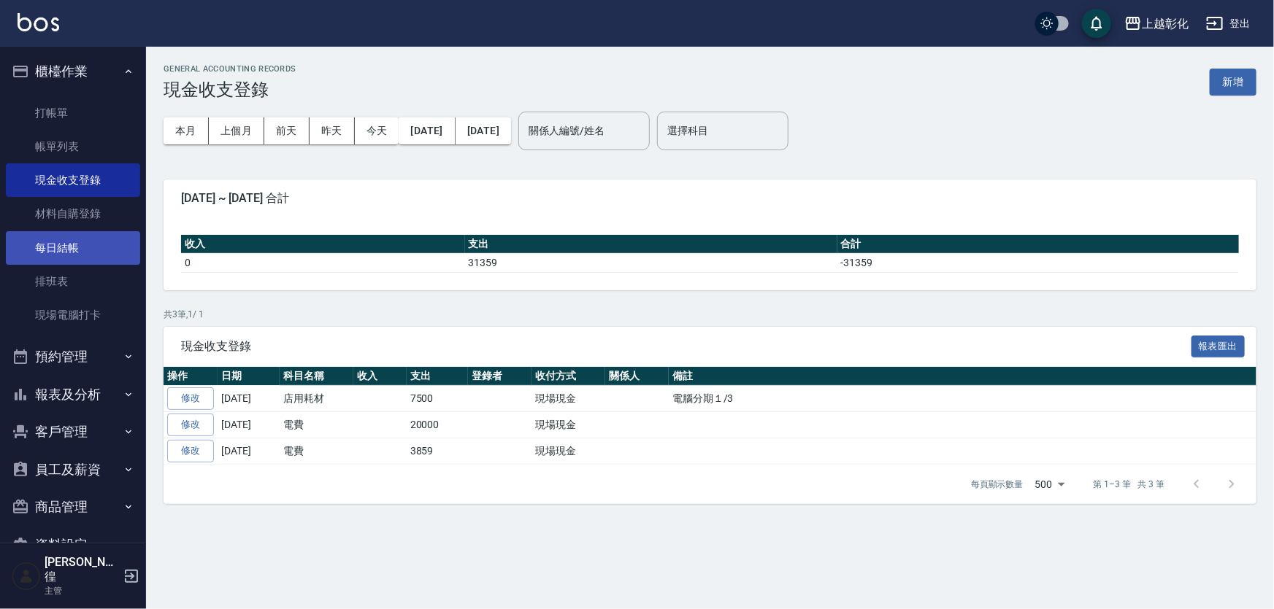
click at [44, 244] on link "每日結帳" at bounding box center [73, 248] width 134 height 34
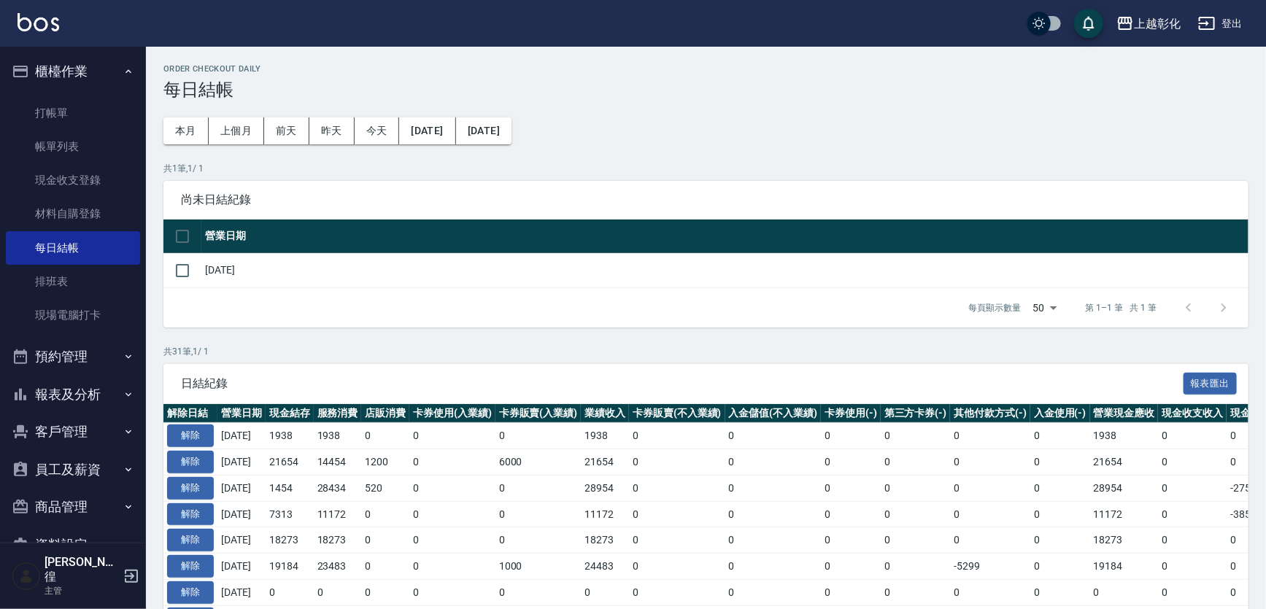
click at [196, 282] on input "checkbox" at bounding box center [182, 270] width 31 height 31
checkbox input "true"
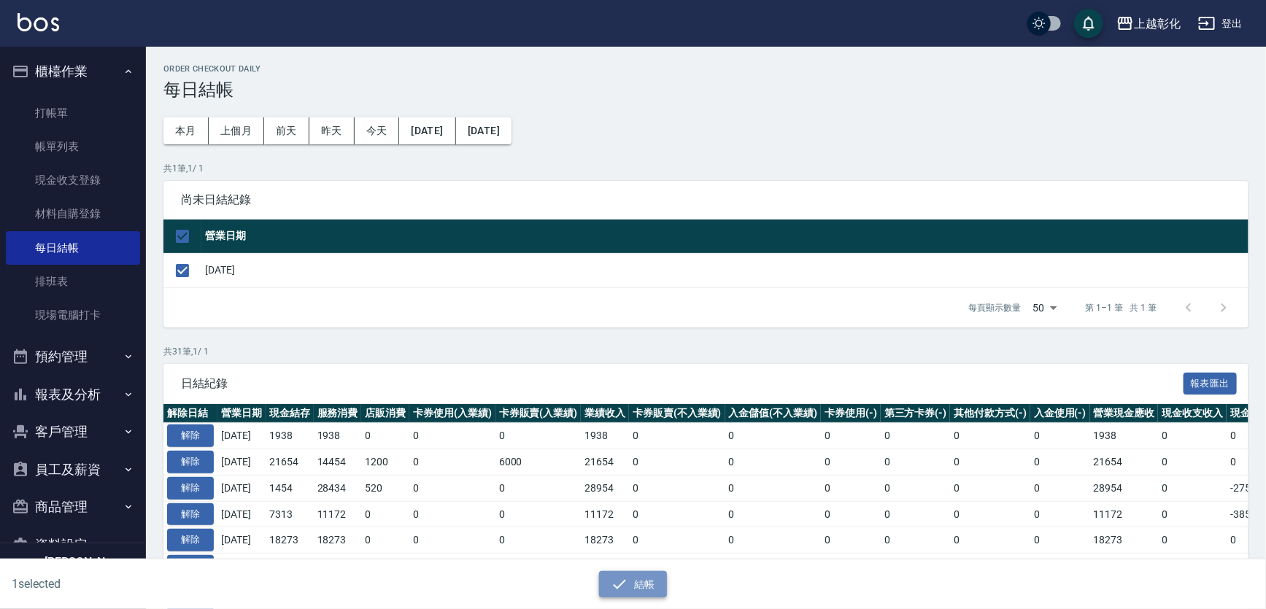
click at [631, 588] on button "結帳" at bounding box center [633, 584] width 68 height 27
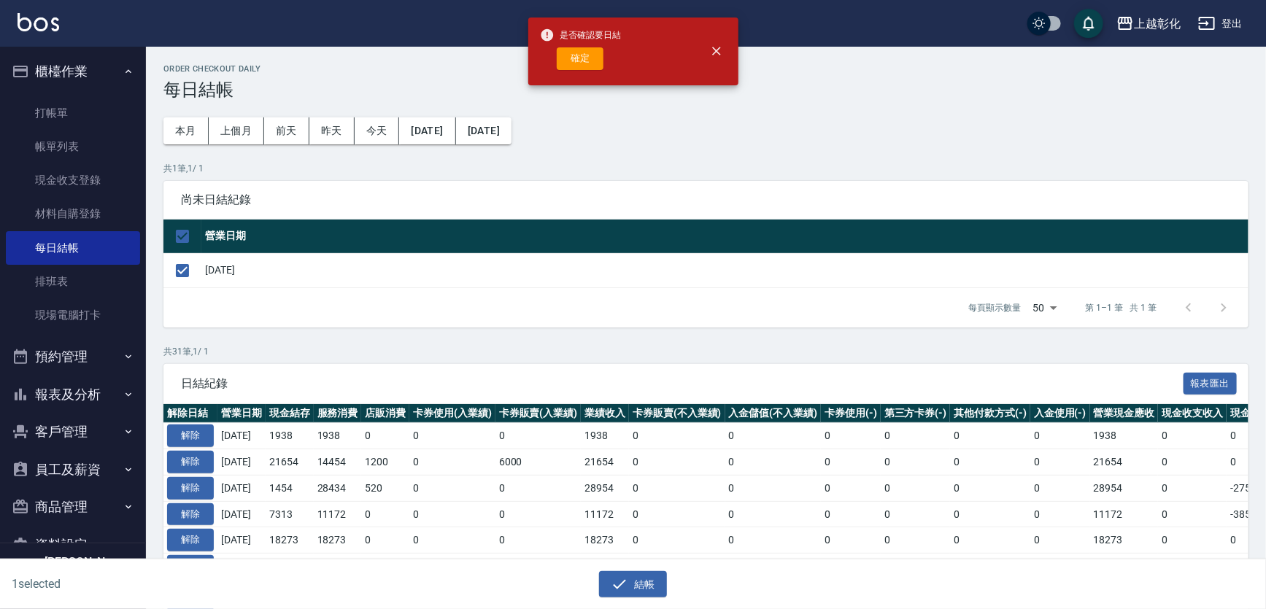
click at [556, 68] on div "確定" at bounding box center [581, 58] width 82 height 23
click at [576, 58] on button "確定" at bounding box center [580, 58] width 47 height 23
checkbox input "false"
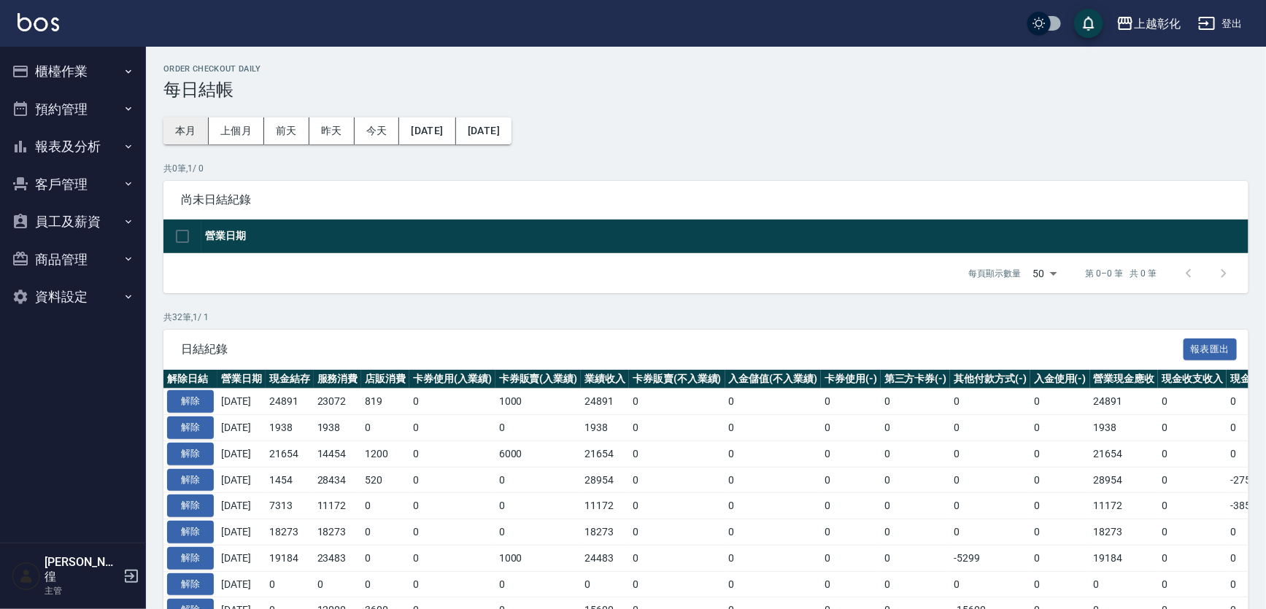
click at [193, 124] on button "本月" at bounding box center [185, 131] width 45 height 27
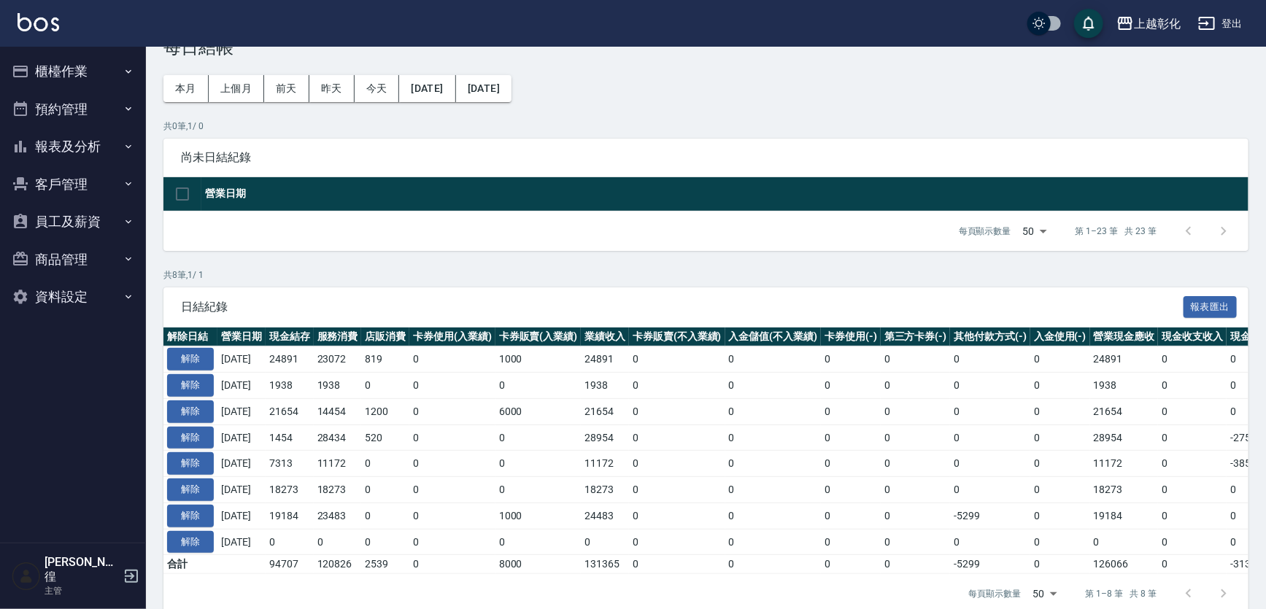
scroll to position [73, 0]
